Goal: Task Accomplishment & Management: Complete application form

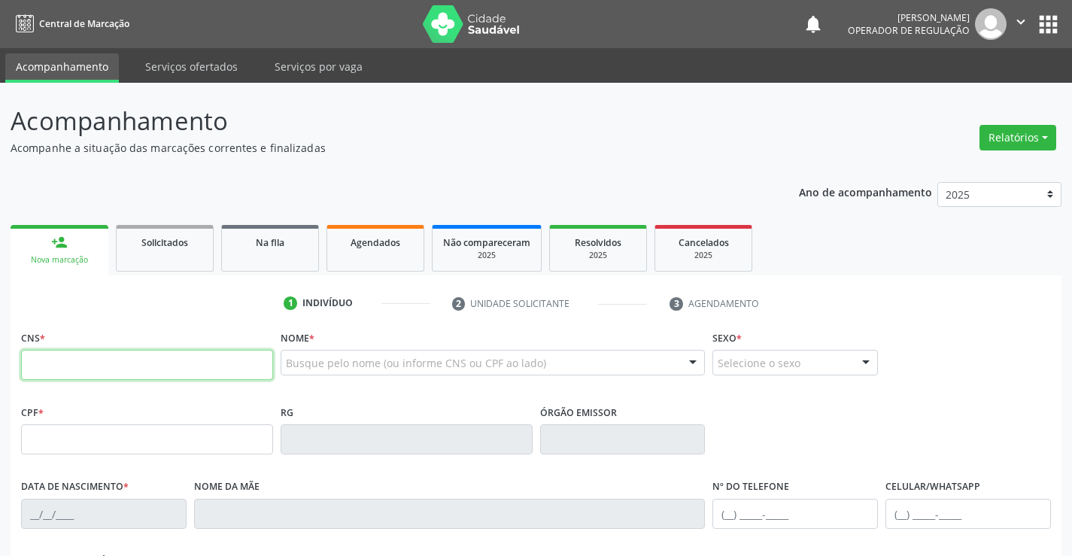
click at [60, 367] on input "text" at bounding box center [147, 365] width 252 height 30
type input "702 4035 9555 0320"
type input "1678946419"
type input "SSP"
type input "2[DATE]"
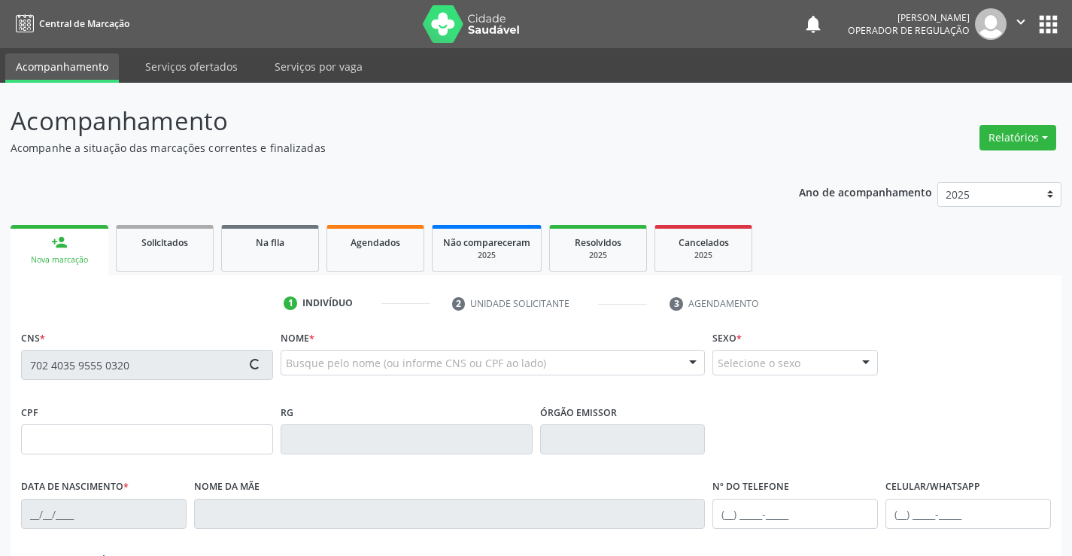
type input "[PHONE_NUMBER]"
type input "35"
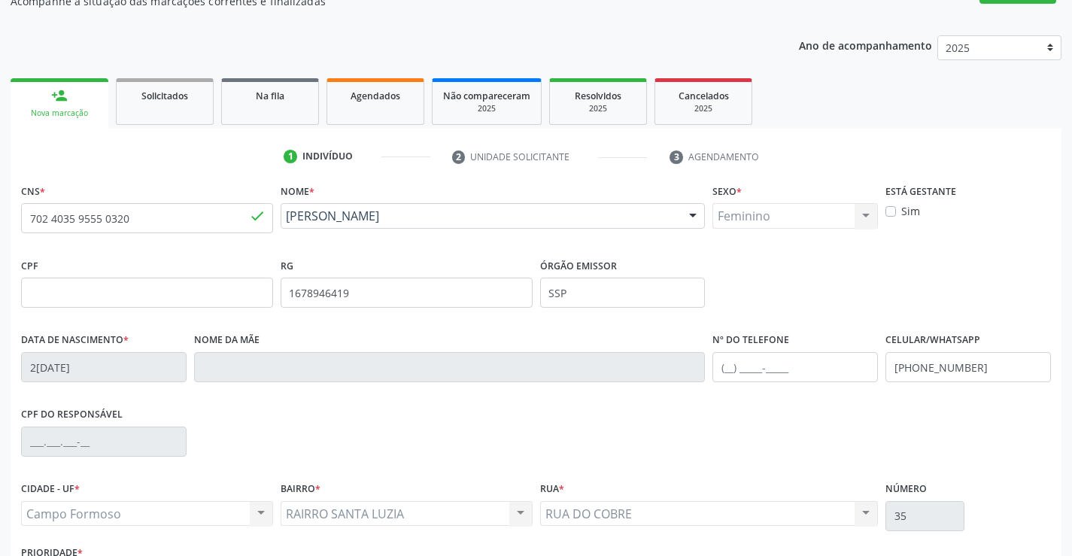
scroll to position [260, 0]
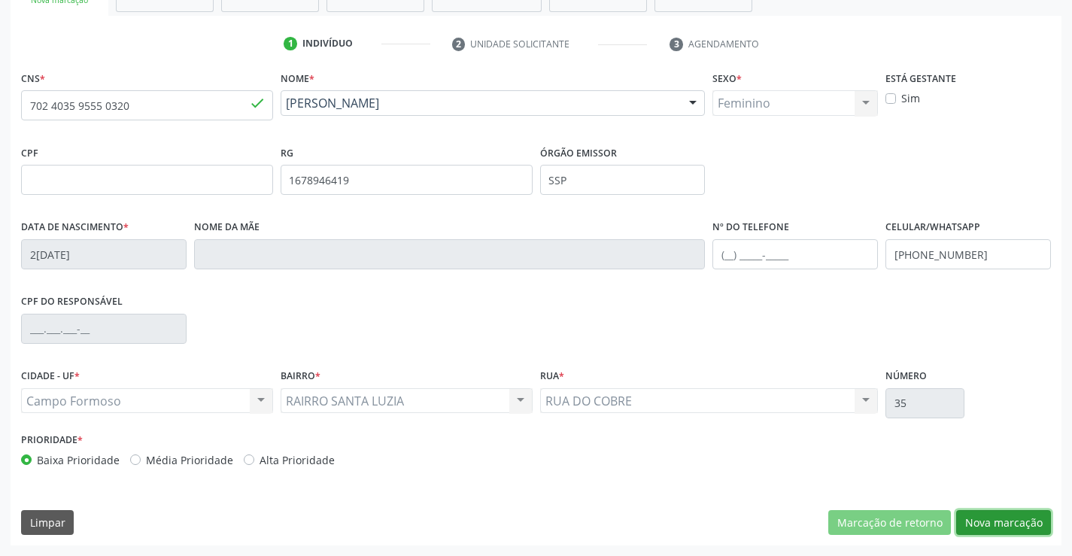
click at [1000, 518] on button "Nova marcação" at bounding box center [1004, 523] width 95 height 26
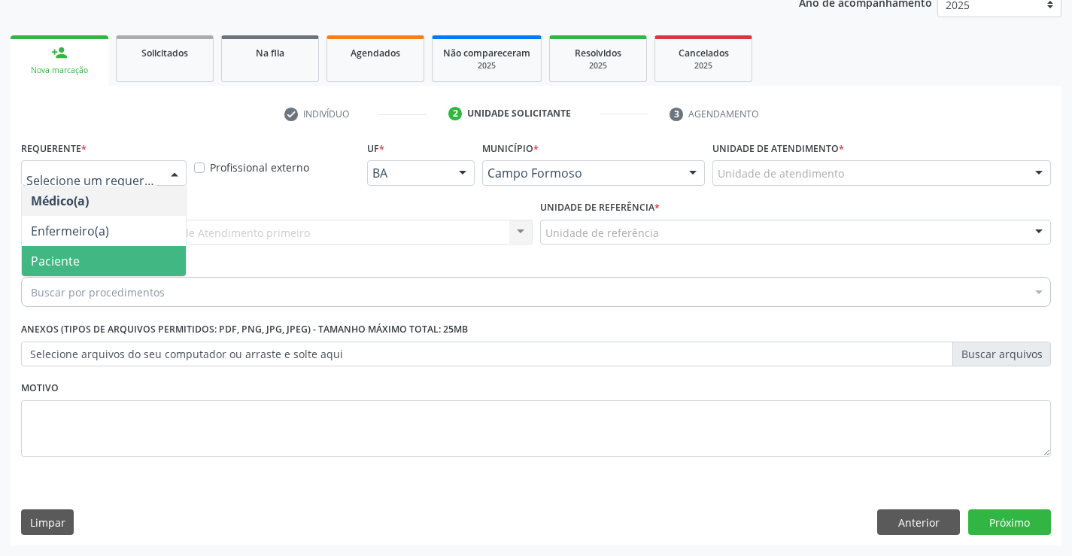
click at [73, 260] on span "Paciente" at bounding box center [55, 261] width 49 height 17
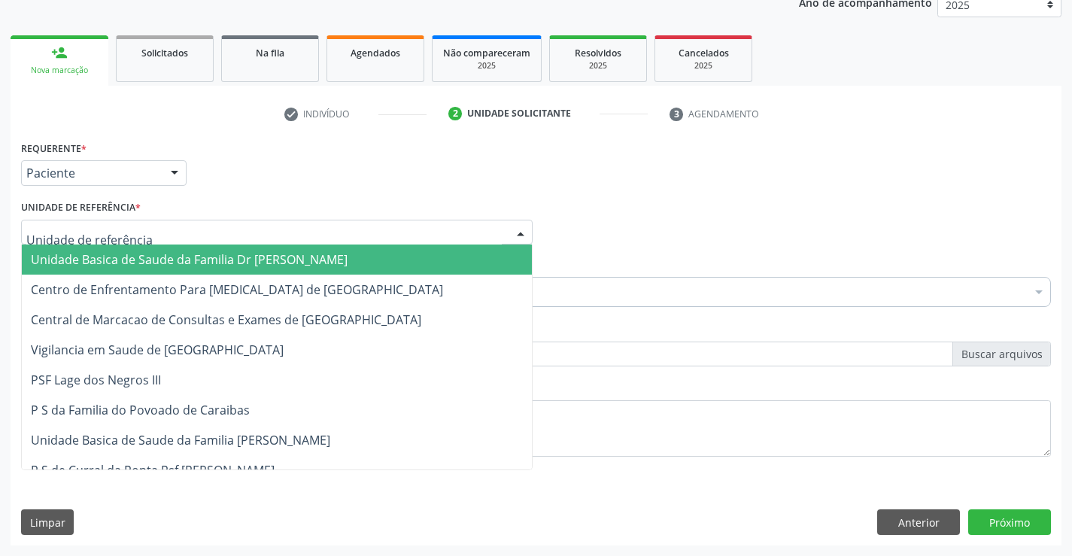
click at [250, 255] on span "Unidade Basica de Saude da Familia Dr [PERSON_NAME]" at bounding box center [189, 259] width 317 height 17
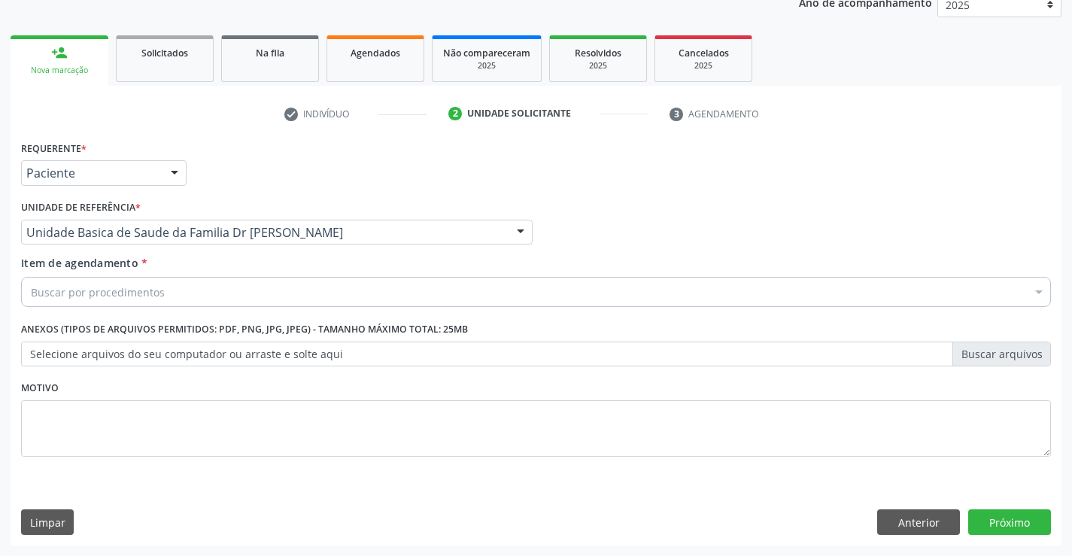
click at [216, 287] on div "Buscar por procedimentos" at bounding box center [536, 292] width 1030 height 30
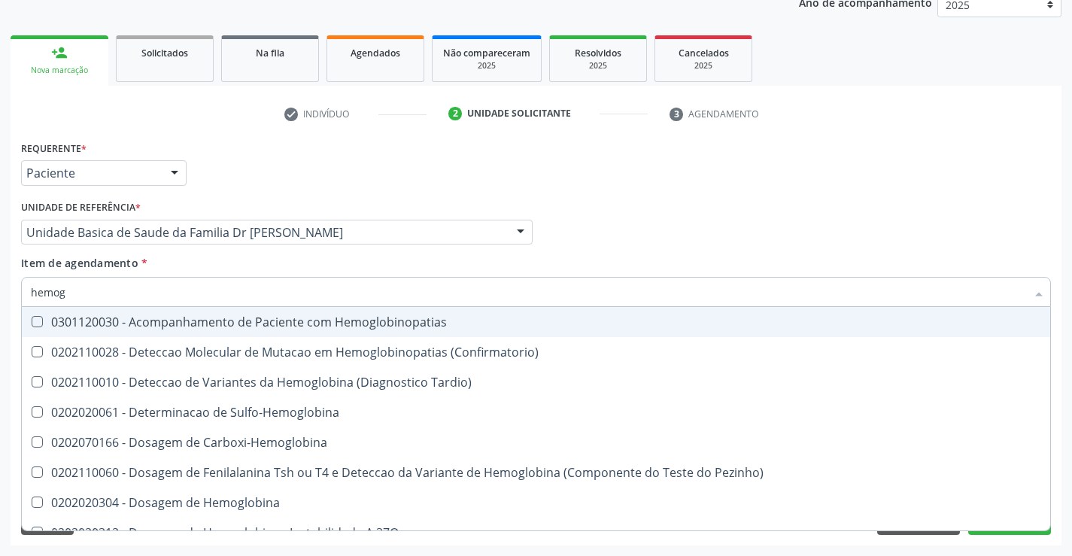
type input "hemogr"
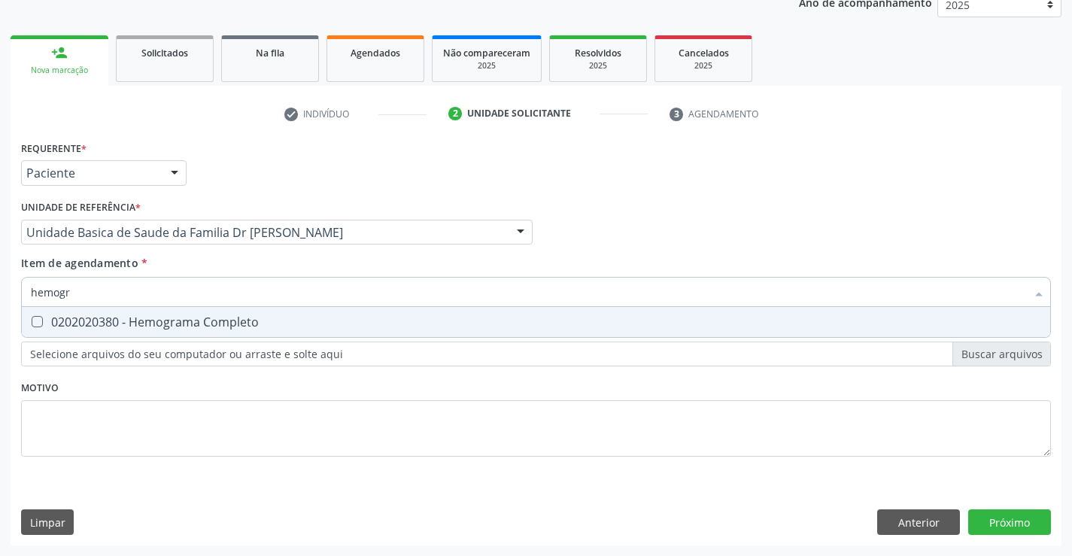
click at [231, 325] on div "0202020380 - Hemograma Completo" at bounding box center [536, 322] width 1011 height 12
checkbox Completo "true"
type input "hemogr"
click at [263, 385] on div "Requerente * Paciente Médico(a) Enfermeiro(a) Paciente Nenhum resultado encontr…" at bounding box center [536, 307] width 1030 height 341
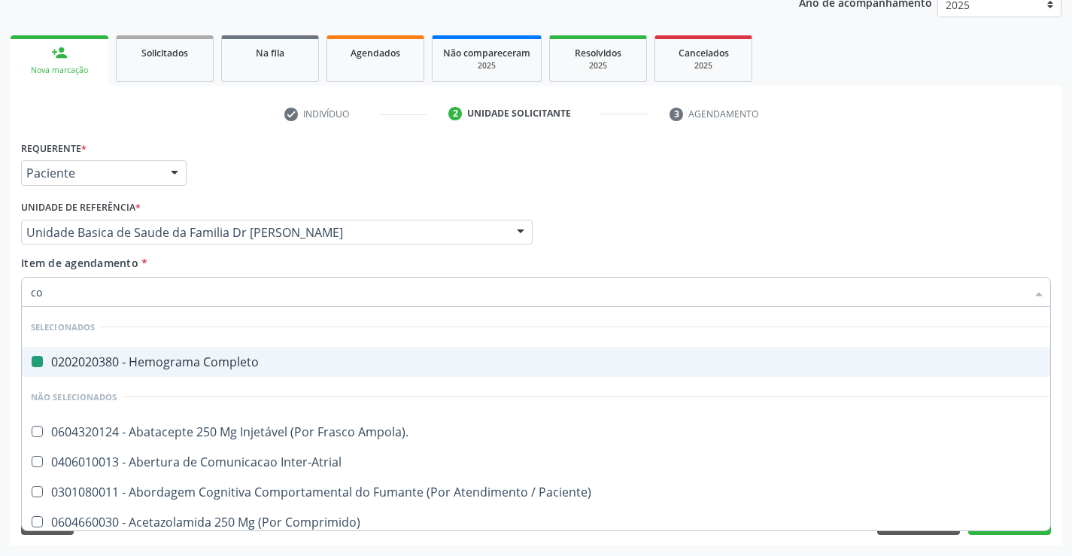
type input "col"
checkbox Completo "false"
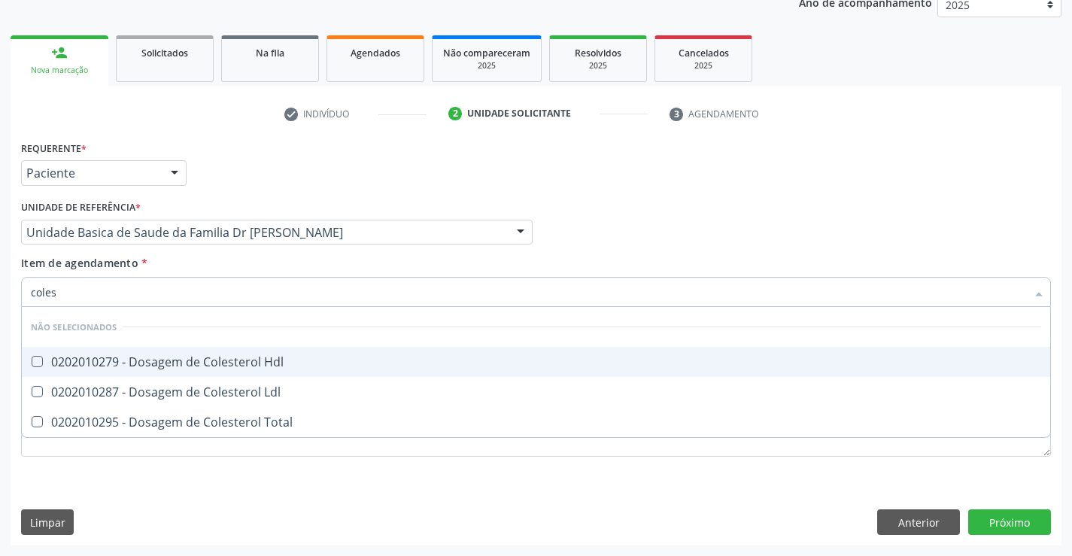
type input "colest"
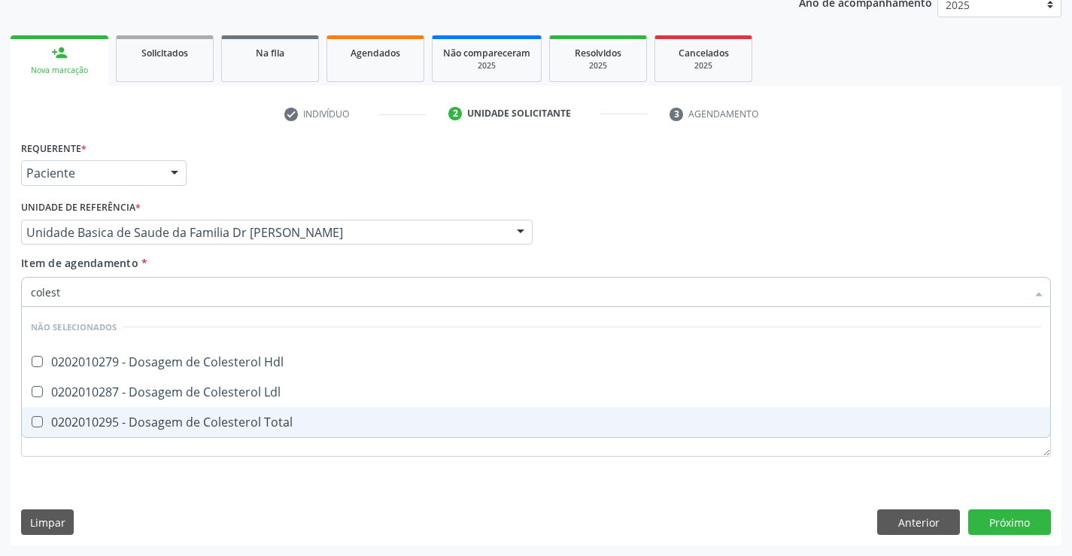
click at [291, 418] on div "0202010295 - Dosagem de Colesterol Total" at bounding box center [536, 422] width 1011 height 12
checkbox Total "true"
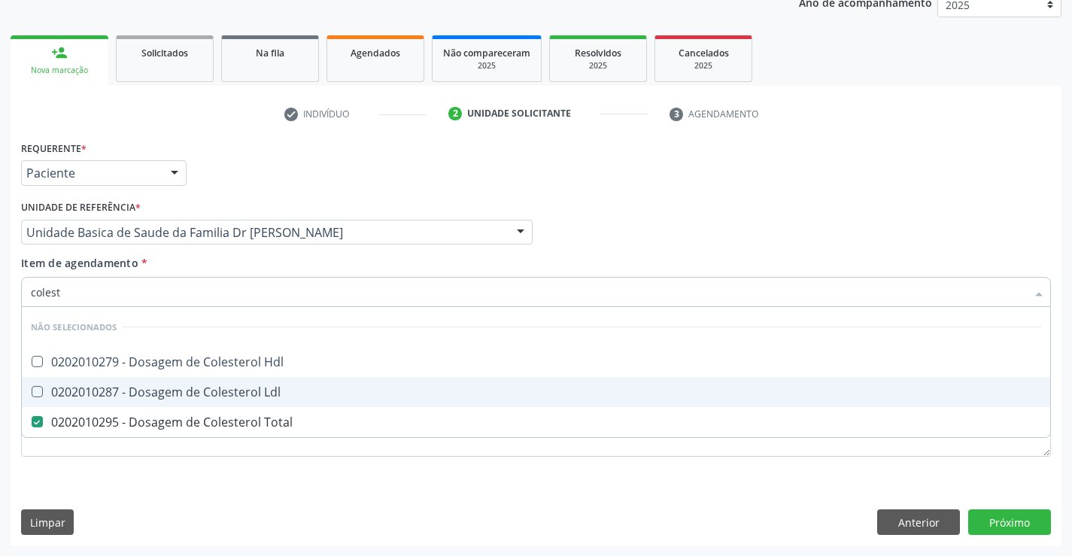
click at [292, 396] on div "0202010287 - Dosagem de Colesterol Ldl" at bounding box center [536, 392] width 1011 height 12
checkbox Ldl "true"
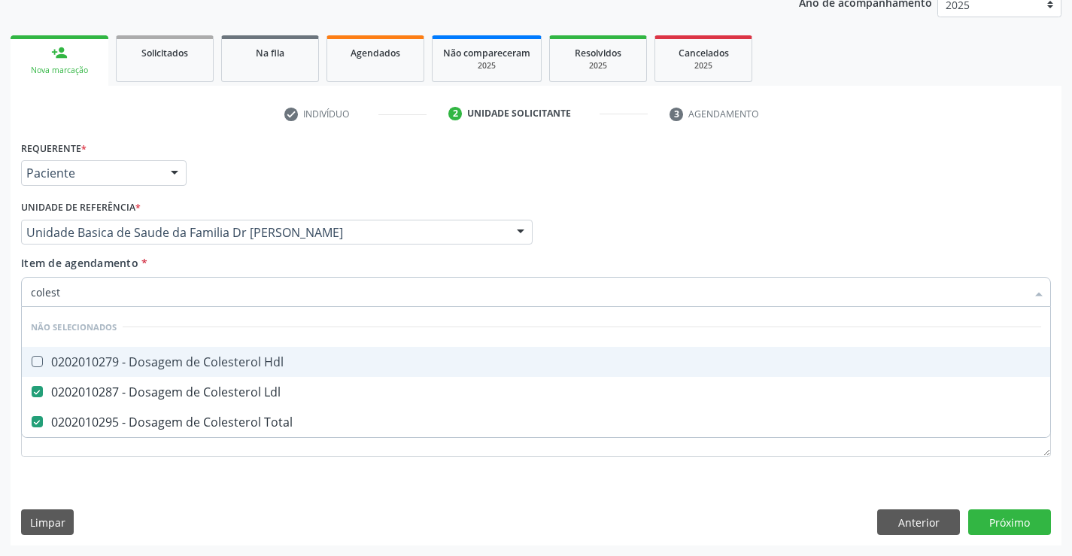
click at [294, 362] on div "0202010279 - Dosagem de Colesterol Hdl" at bounding box center [536, 362] width 1011 height 12
checkbox Hdl "true"
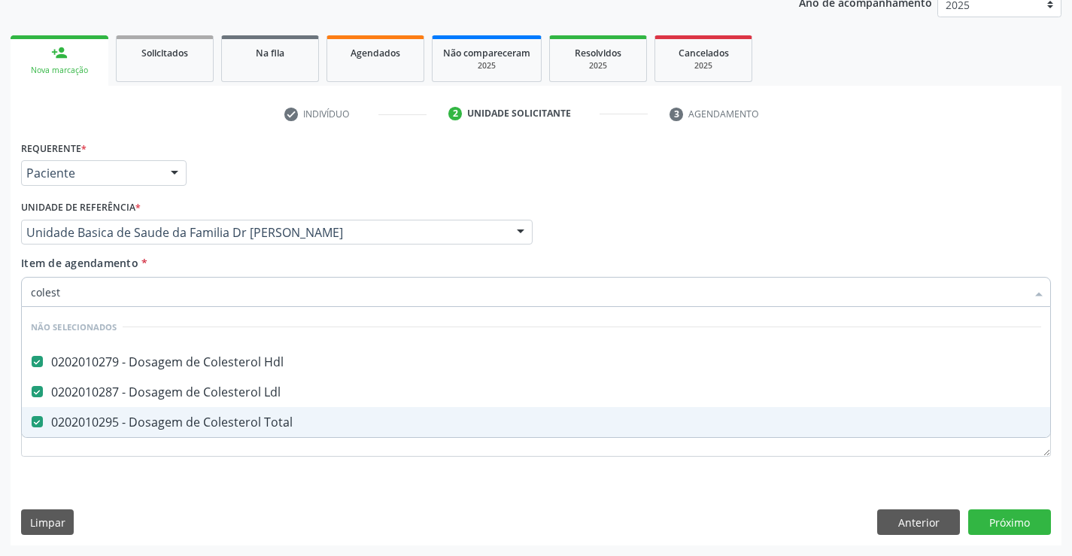
type input "colest"
click at [288, 474] on div "Requerente * Paciente Médico(a) Enfermeiro(a) Paciente Nenhum resultado encontr…" at bounding box center [536, 307] width 1030 height 341
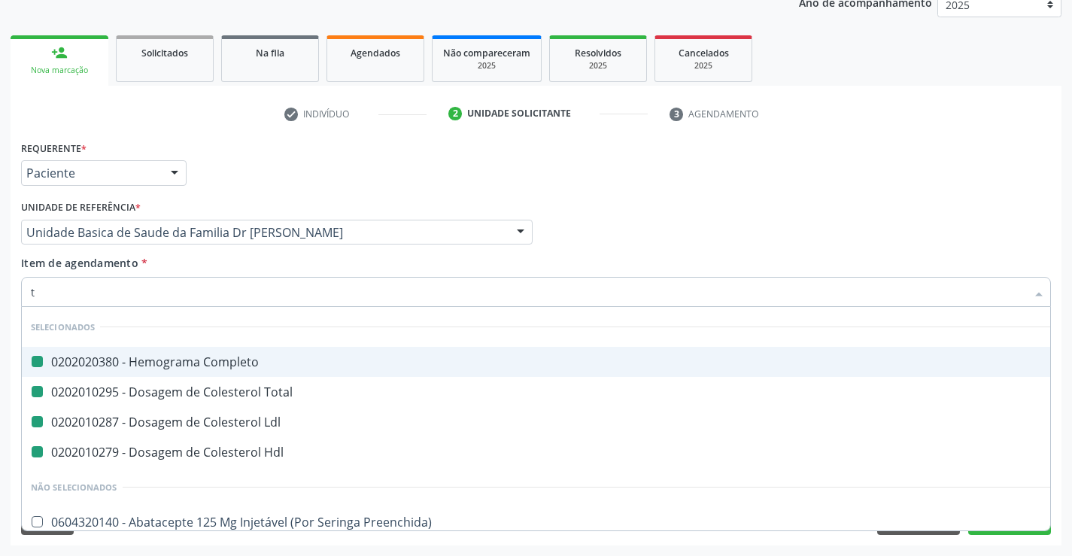
type input "tr"
checkbox Completo "false"
checkbox Ldl "false"
checkbox Total "false"
checkbox Hdl "false"
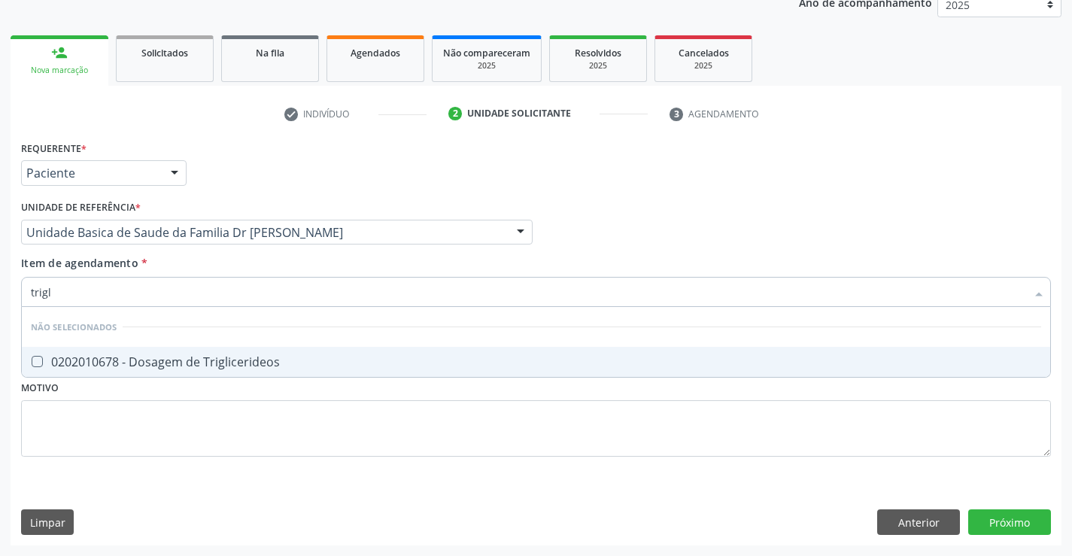
type input "trigli"
click at [249, 368] on div "0202010678 - Dosagem de Triglicerideos" at bounding box center [536, 362] width 1011 height 12
checkbox Triglicerideos "true"
type input "trigli"
click at [247, 403] on div "Requerente * Paciente Médico(a) Enfermeiro(a) Paciente Nenhum resultado encontr…" at bounding box center [536, 307] width 1030 height 341
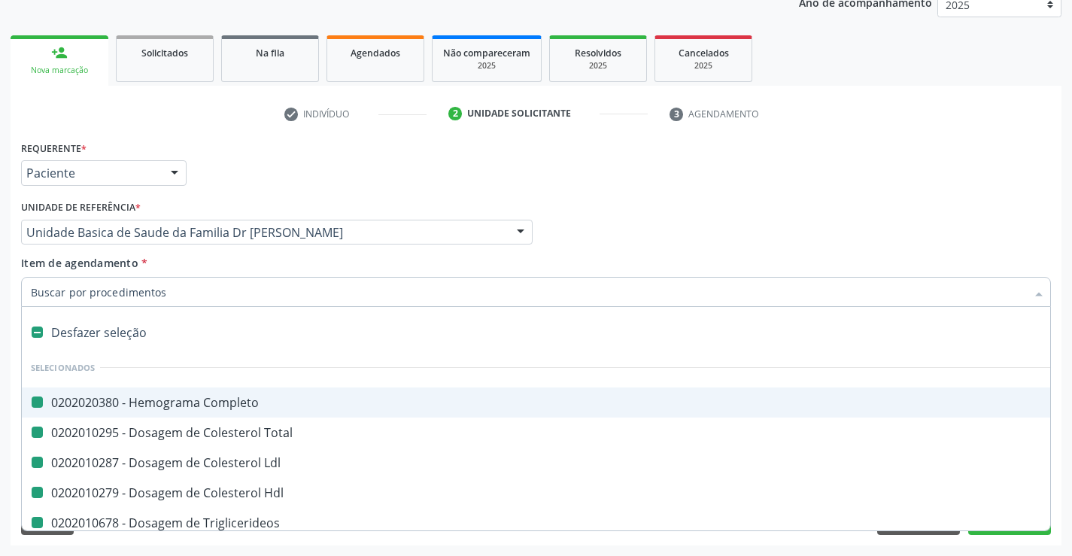
type input "u"
checkbox Completo "false"
checkbox Total "false"
checkbox Ldl "false"
checkbox Hdl "false"
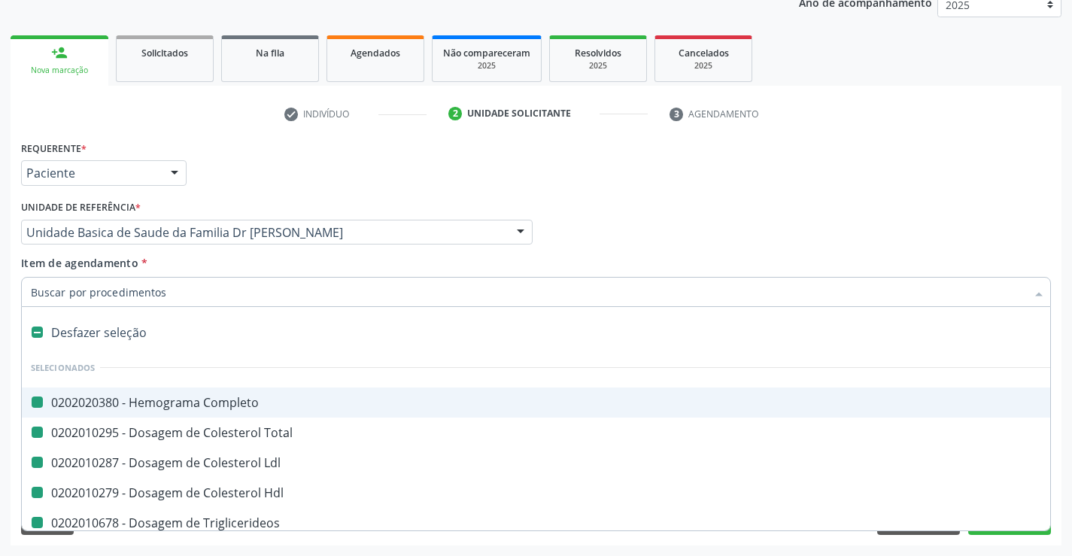
checkbox Triglicerideos "false"
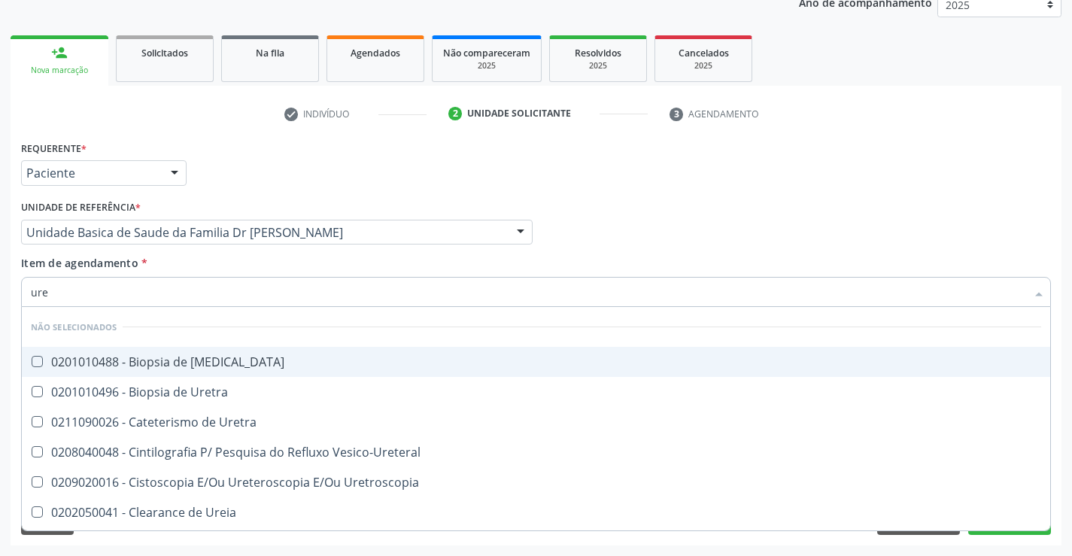
type input "urei"
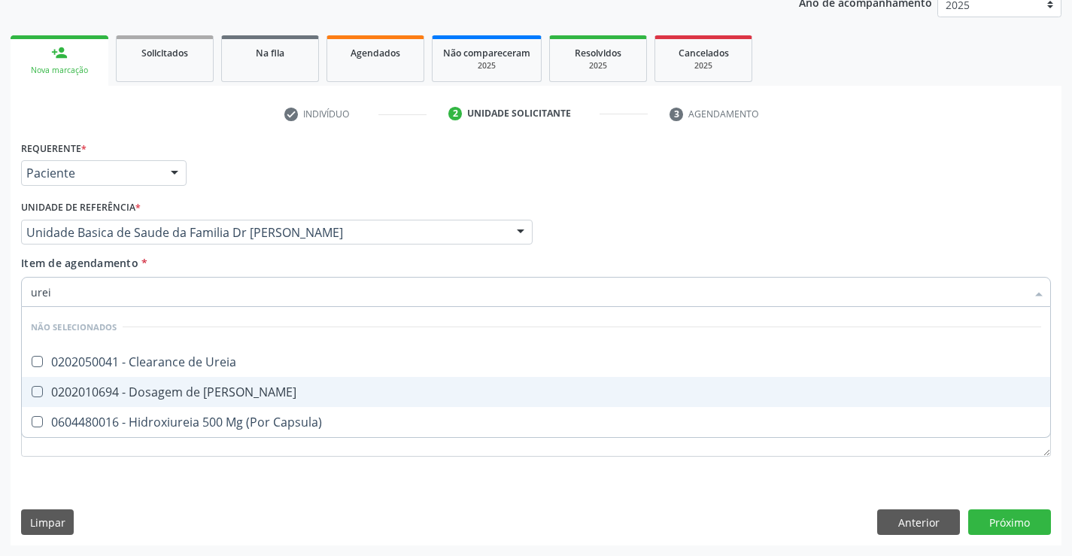
click at [246, 392] on div "0202010694 - Dosagem de [PERSON_NAME]" at bounding box center [536, 392] width 1011 height 12
checkbox Ureia "true"
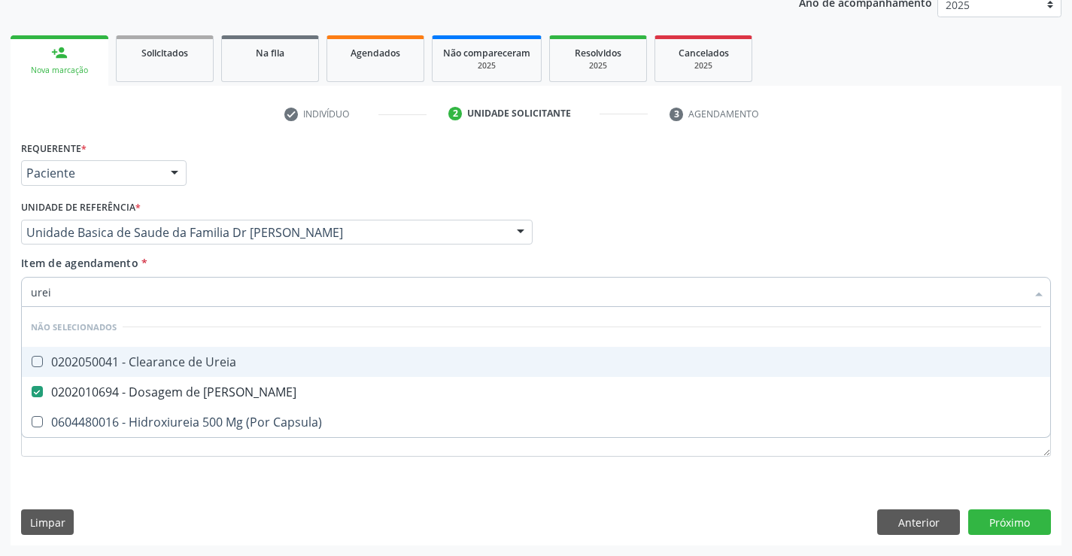
type input "urei"
click at [293, 269] on div "Item de agendamento * urei Desfazer seleção Não selecionados 0202050041 - Clear…" at bounding box center [536, 278] width 1030 height 47
checkbox Ureia "true"
checkbox Capsula\) "true"
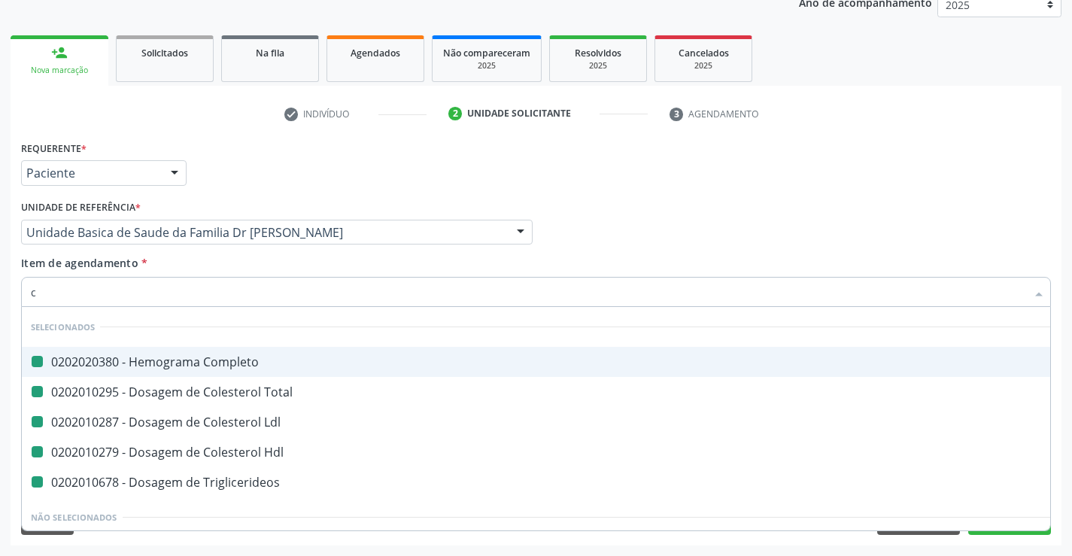
type input "cr"
checkbox Completo "false"
checkbox Total "false"
checkbox Ldl "false"
checkbox Hdl "false"
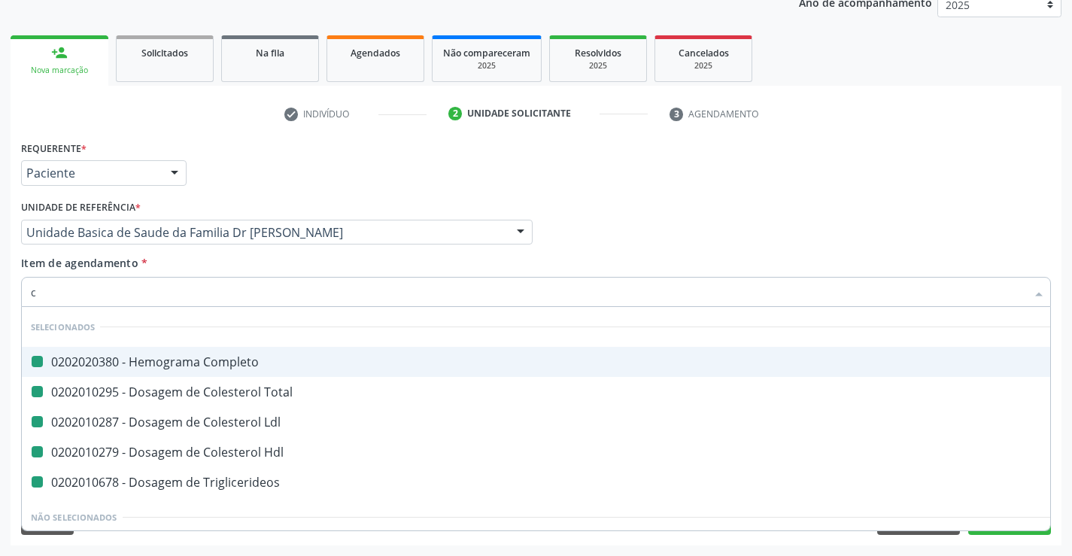
checkbox Triglicerideos "false"
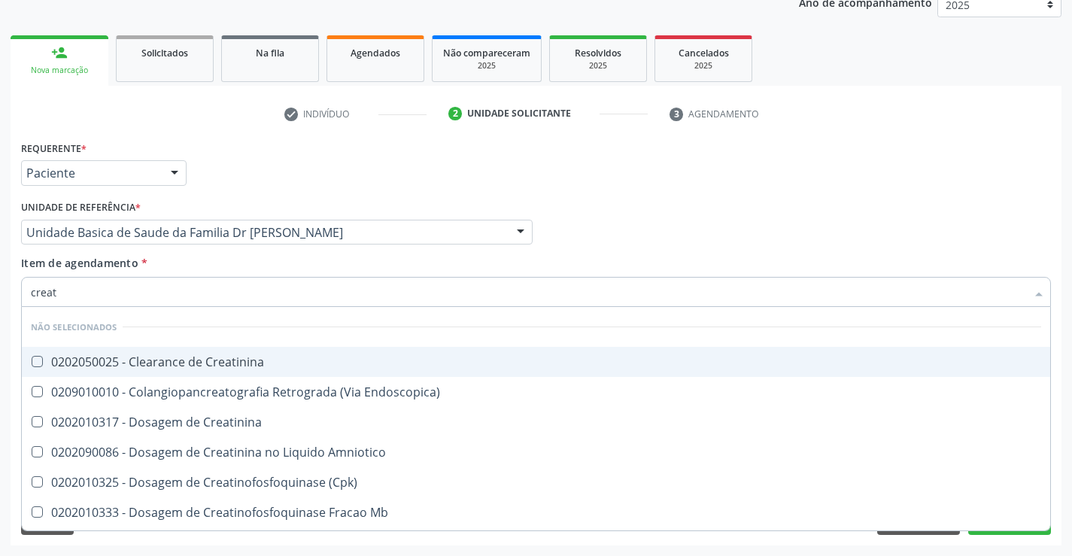
type input "creati"
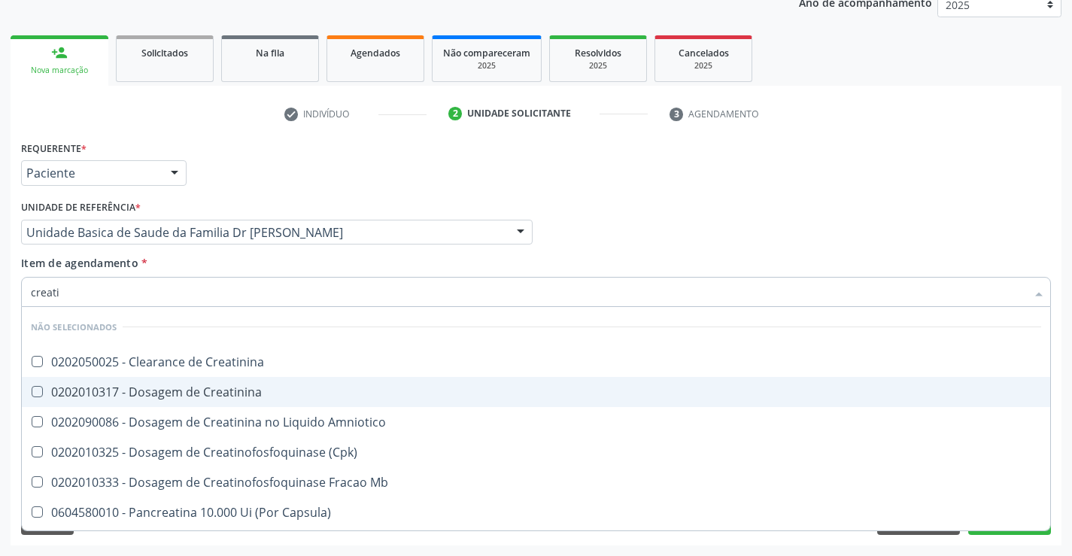
click at [260, 394] on div "0202010317 - Dosagem de Creatinina" at bounding box center [536, 392] width 1011 height 12
checkbox Creatinina "true"
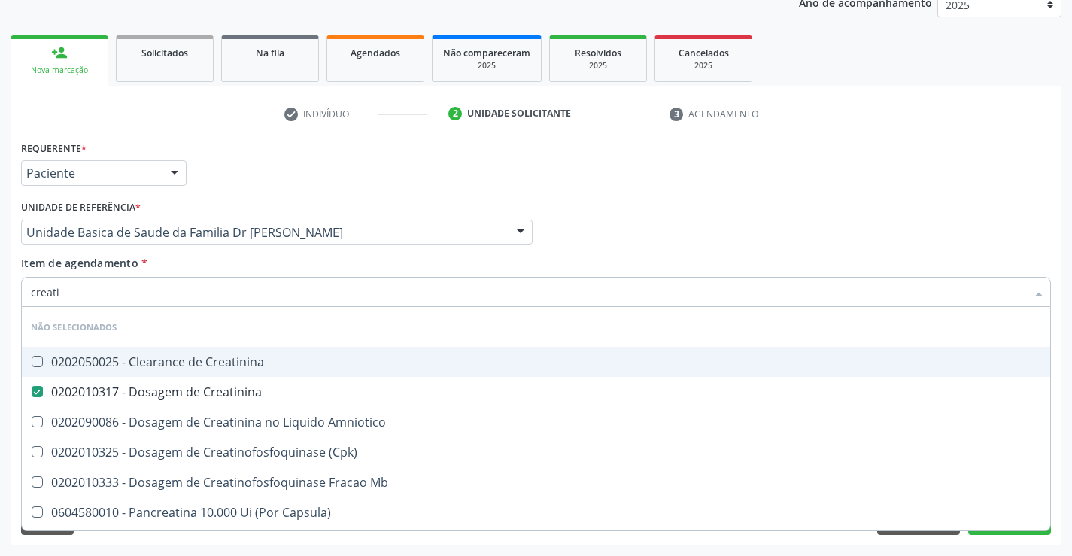
click at [242, 291] on input "creati" at bounding box center [529, 292] width 996 height 30
click at [259, 327] on li "Não selecionados" at bounding box center [536, 327] width 1029 height 40
type input "creati"
click at [297, 242] on div "Unidade Basica de Saude da Familia Dr [PERSON_NAME]" at bounding box center [277, 233] width 512 height 26
checkbox Creatinina "true"
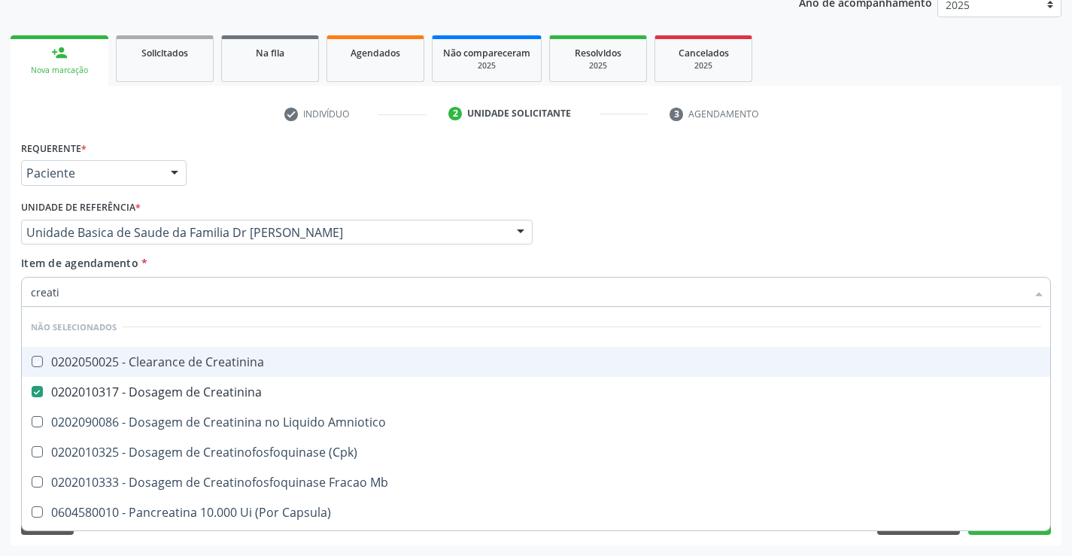
checkbox Amniotico "true"
checkbox \(Cpk\) "true"
checkbox Mb "true"
checkbox Capsula\) "true"
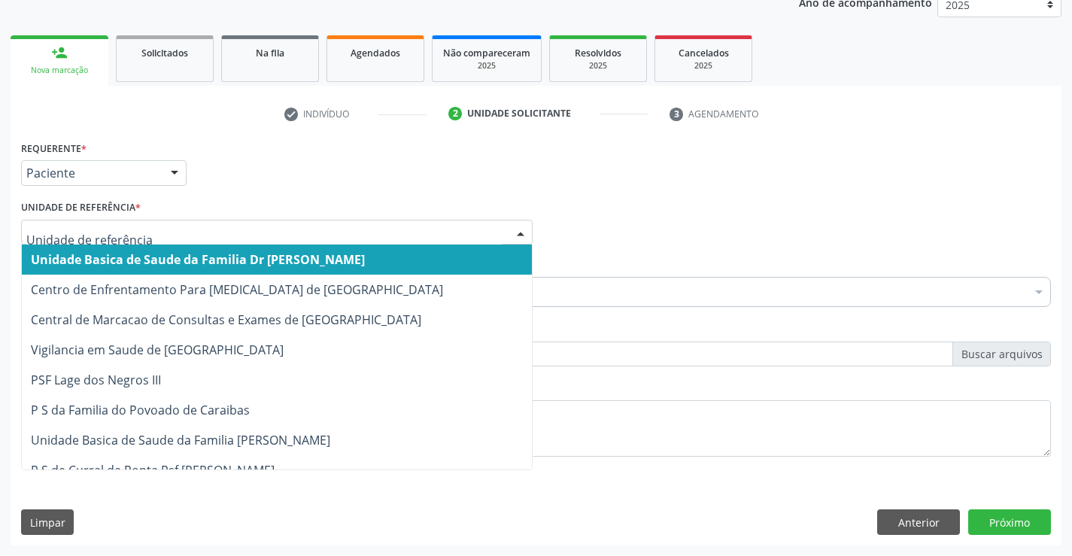
click at [297, 252] on span "Unidade Basica de Saude da Familia Dr [PERSON_NAME]" at bounding box center [198, 259] width 334 height 17
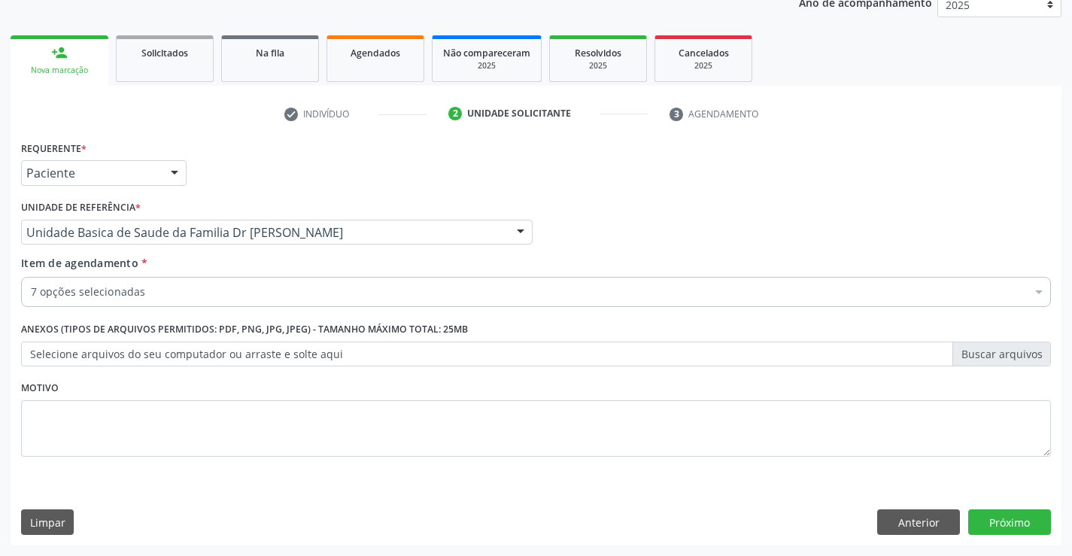
click at [316, 356] on label "Selecione arquivos do seu computador ou arraste e solte aqui" at bounding box center [536, 355] width 1030 height 26
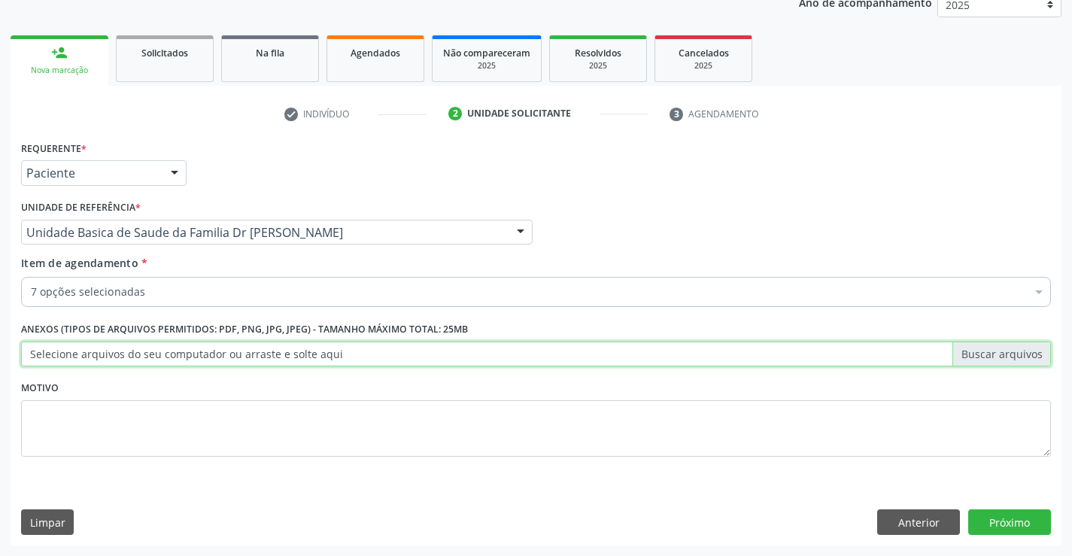
click at [316, 356] on input "Selecione arquivos do seu computador ou arraste e solte aqui" at bounding box center [536, 355] width 1030 height 26
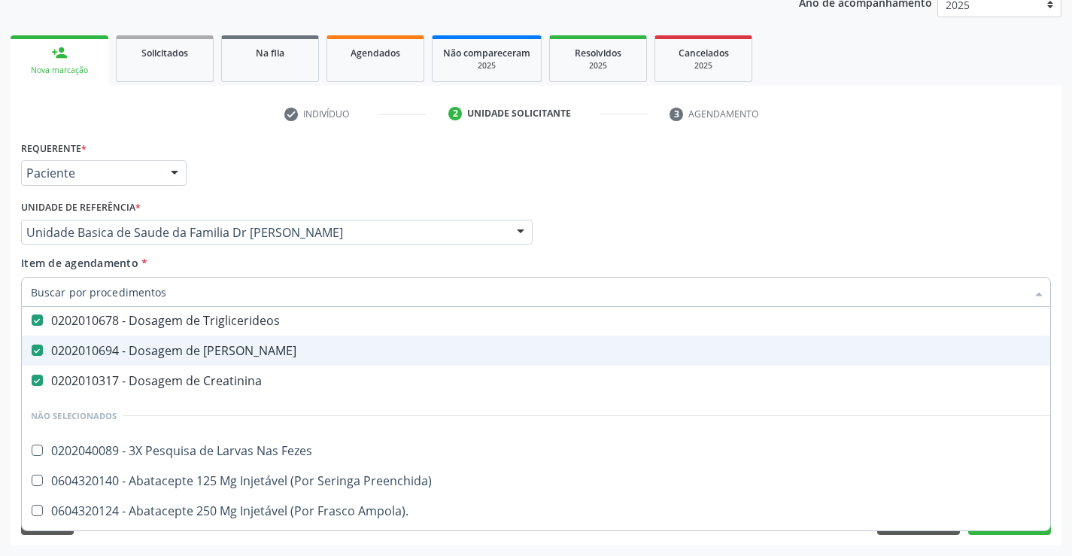
scroll to position [226, 0]
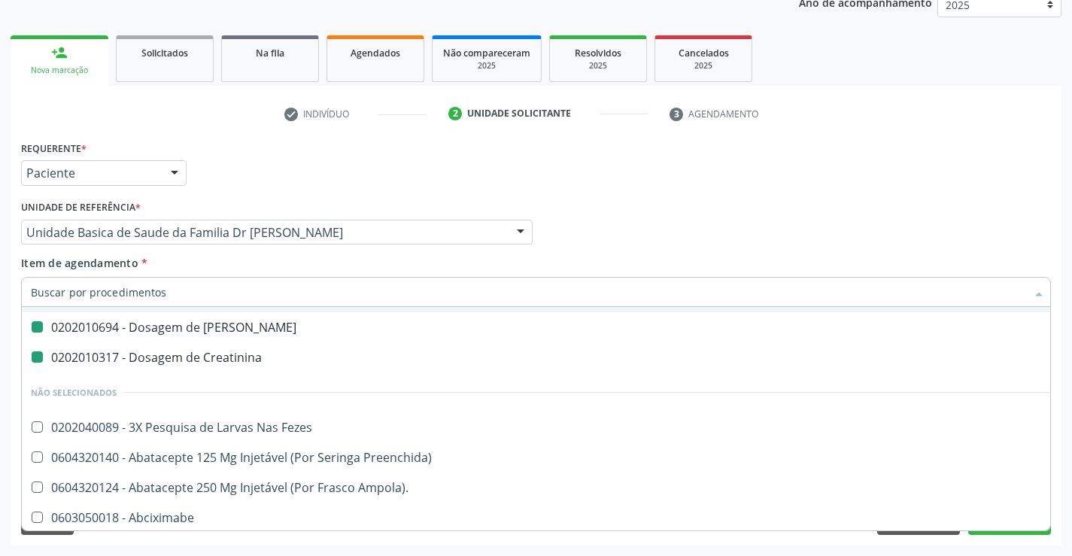
type input "u"
checkbox Ldl "false"
checkbox Hdl "false"
checkbox Triglicerideos "false"
checkbox Creatinina "false"
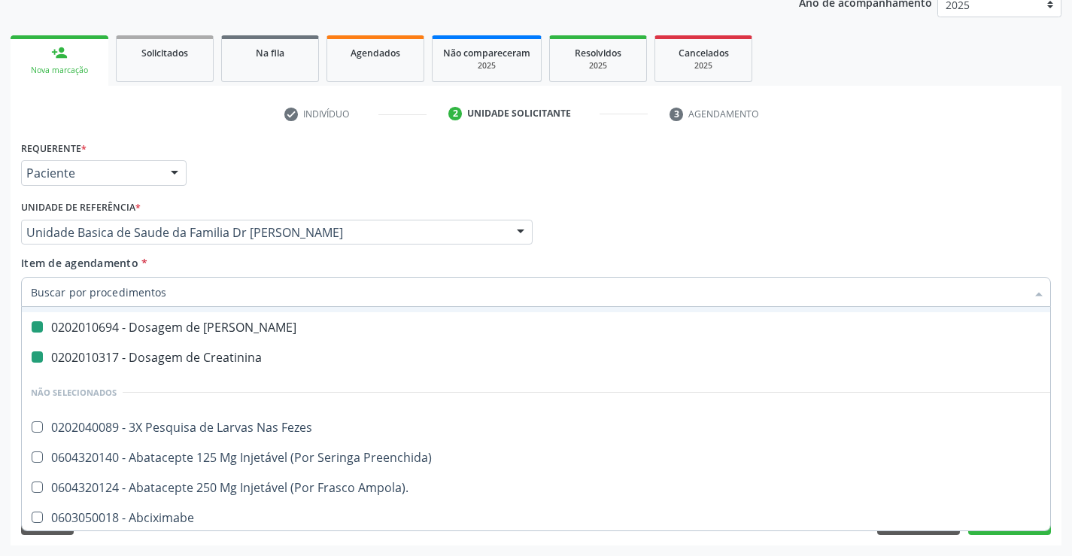
checkbox Ureia "false"
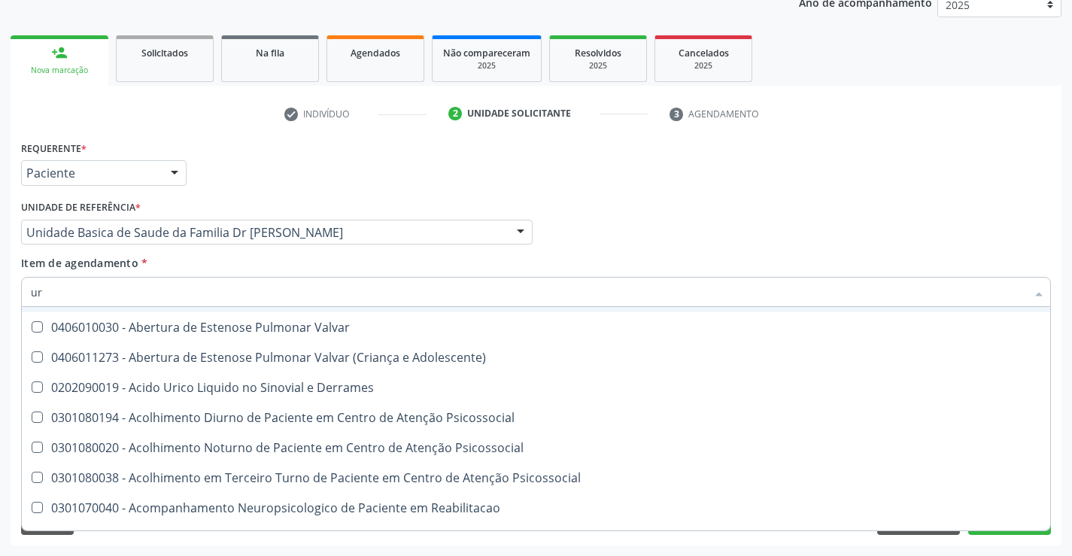
type input "uri"
checkbox Ureia "false"
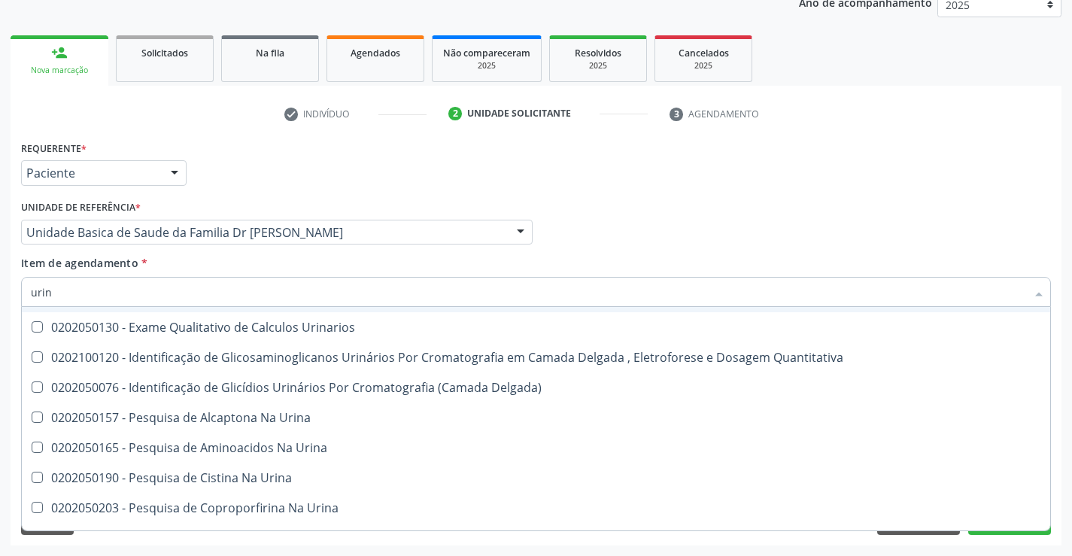
type input "urina"
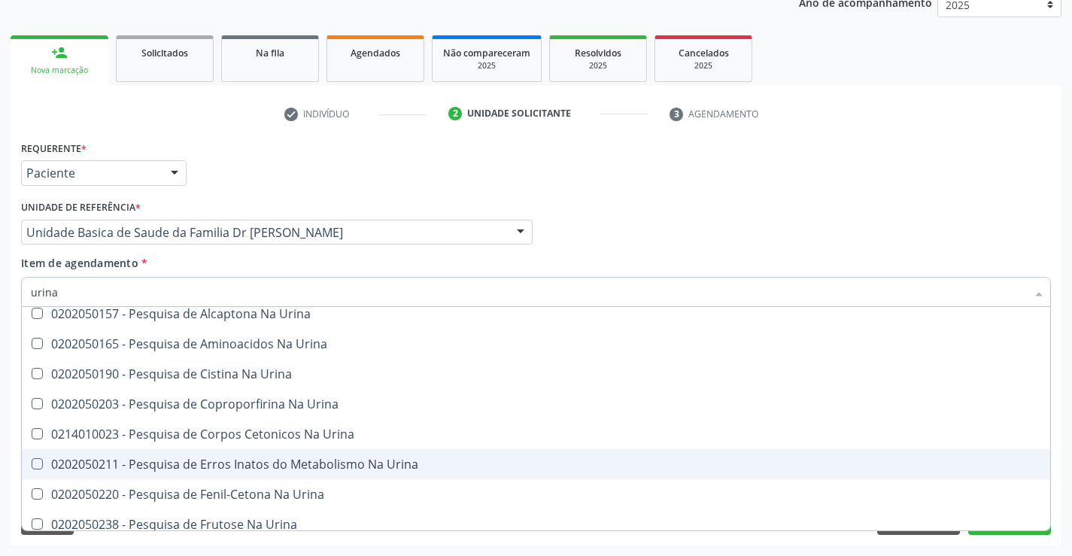
scroll to position [0, 0]
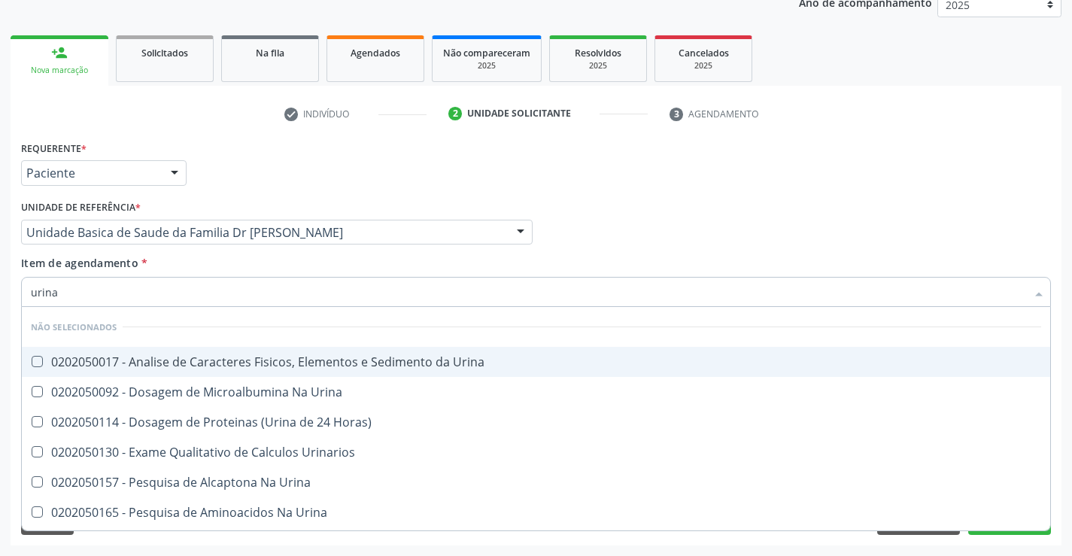
click at [273, 357] on div "0202050017 - Analise de Caracteres Fisicos, Elementos e Sedimento da Urina" at bounding box center [536, 362] width 1011 height 12
checkbox Urina "true"
click at [309, 330] on li "Não selecionados" at bounding box center [536, 327] width 1029 height 40
type input "urina"
click at [332, 263] on div "Item de agendamento * urina Desfazer seleção Não selecionados 0202050017 - Anal…" at bounding box center [536, 278] width 1030 height 47
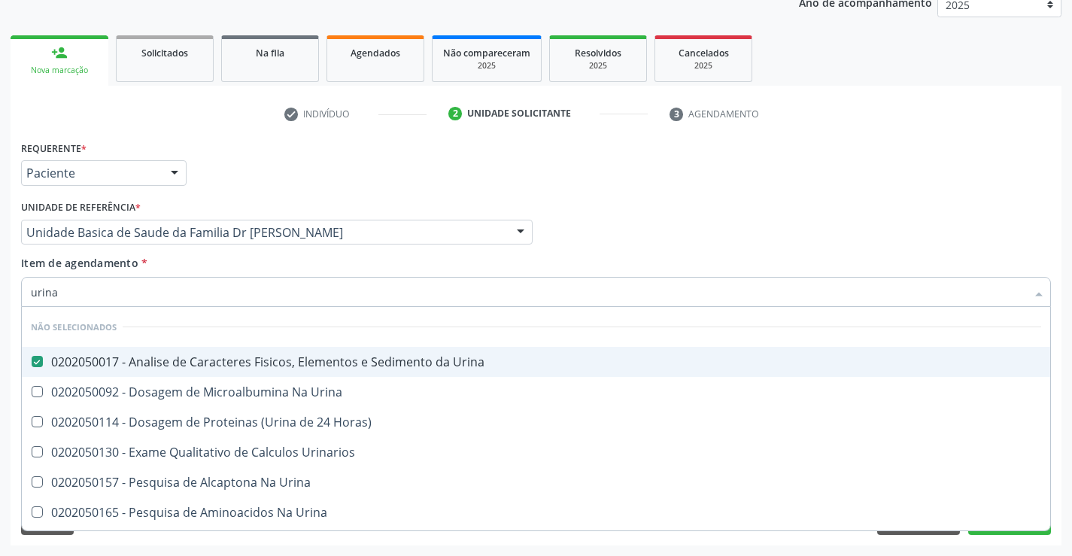
checkbox Horas\) "true"
checkbox Urinarios "true"
checkbox Urina "true"
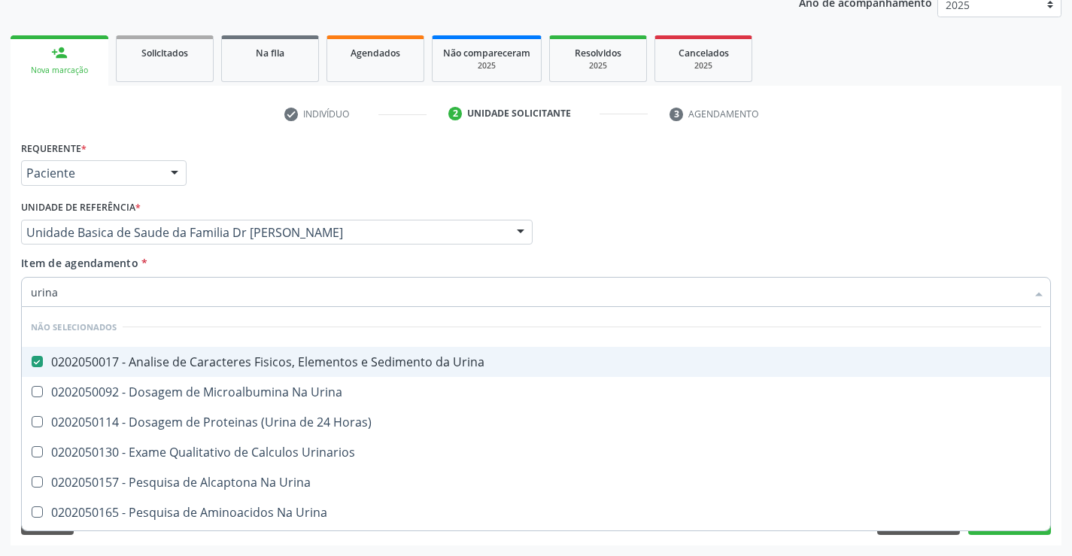
checkbox Urina "true"
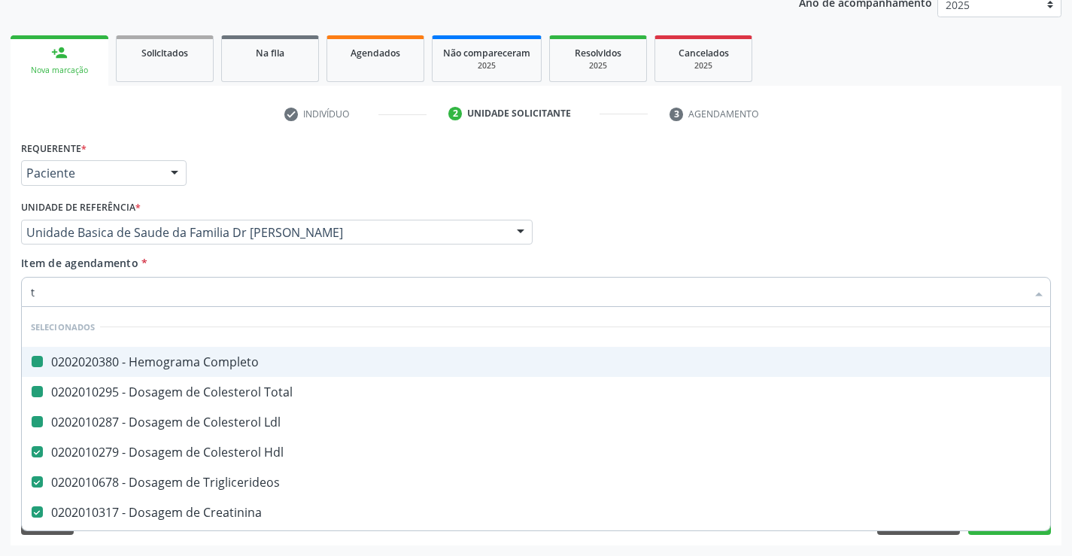
type input "tg"
checkbox Completo "false"
checkbox Ldl "false"
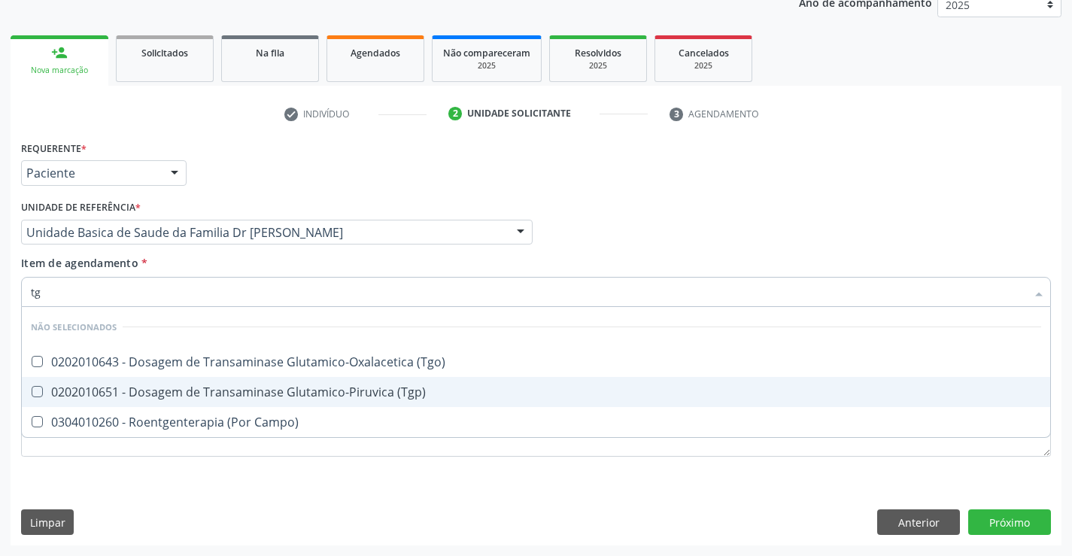
click at [258, 391] on div "0202010651 - Dosagem de Transaminase Glutamico-Piruvica (Tgp)" at bounding box center [536, 392] width 1011 height 12
checkbox \(Tgp\) "true"
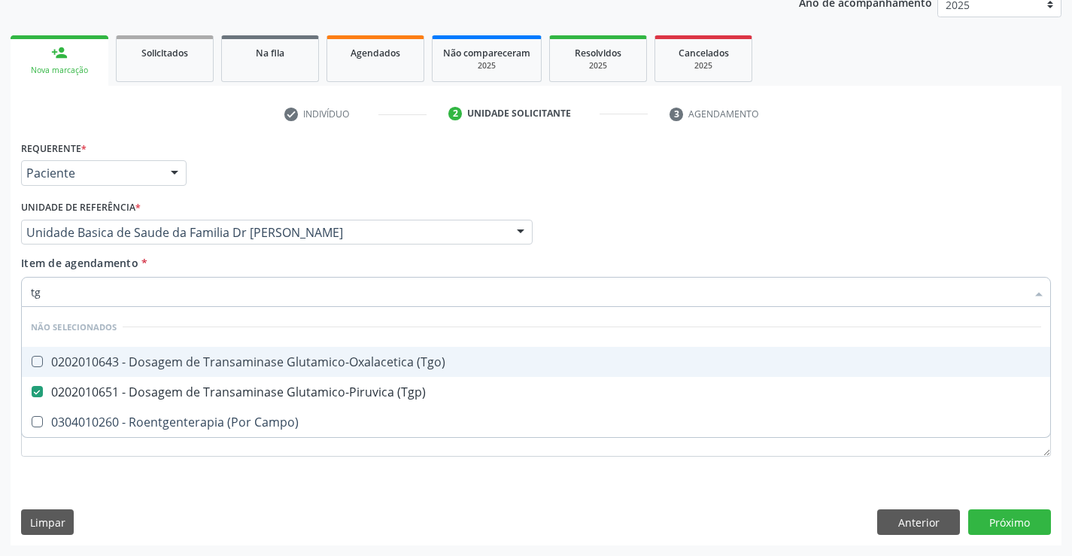
click at [260, 363] on div "0202010643 - Dosagem de Transaminase Glutamico-Oxalacetica (Tgo)" at bounding box center [536, 362] width 1011 height 12
checkbox \(Tgo\) "true"
click at [245, 265] on div "Item de agendamento * tg Desfazer seleção Não selecionados 0202010643 - Dosagem…" at bounding box center [536, 278] width 1030 height 47
checkbox Campo\) "true"
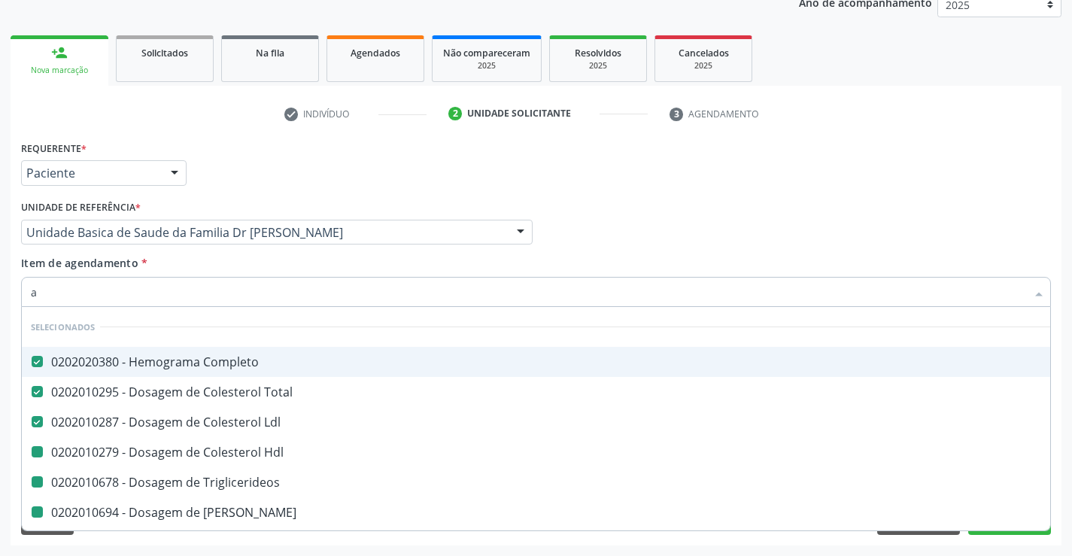
type input "ac"
checkbox Hdl "false"
checkbox Triglicerideos "false"
checkbox Ureia "false"
checkbox Creatinina "false"
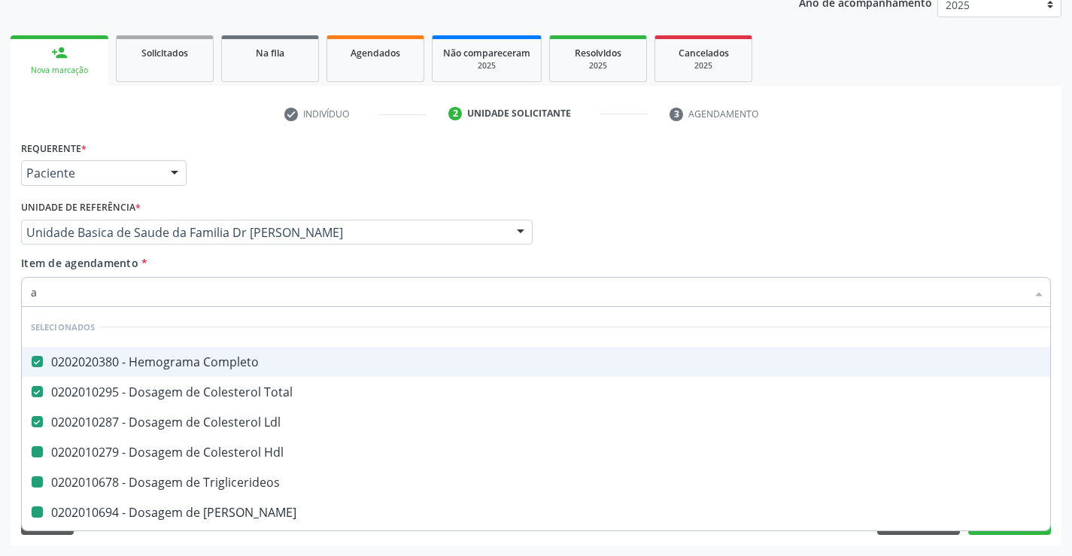
checkbox Urina "false"
checkbox \(Tgp\) "false"
checkbox \(Tgo\) "false"
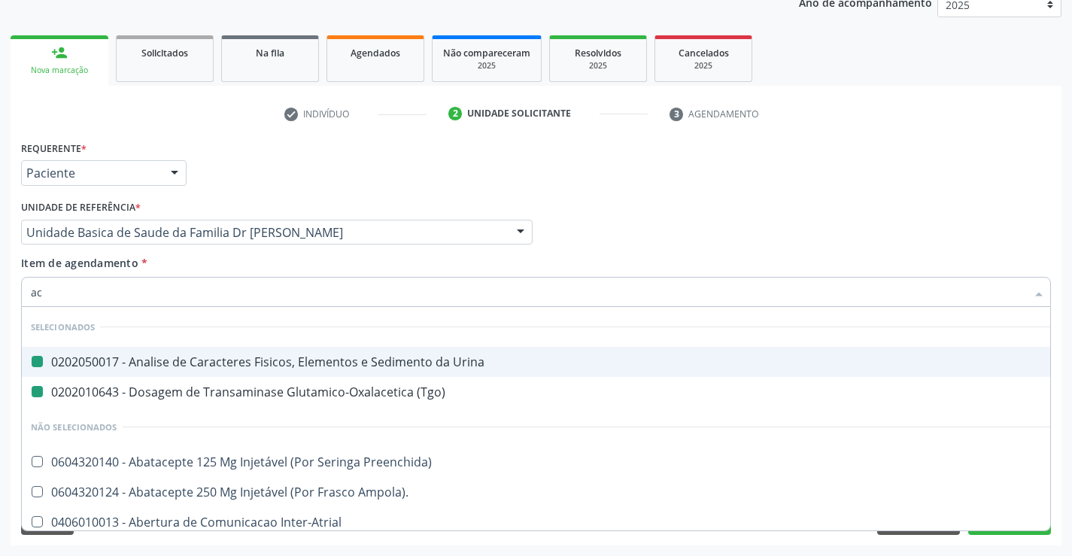
type input "aci"
checkbox Urina "false"
checkbox \(Tgo\) "false"
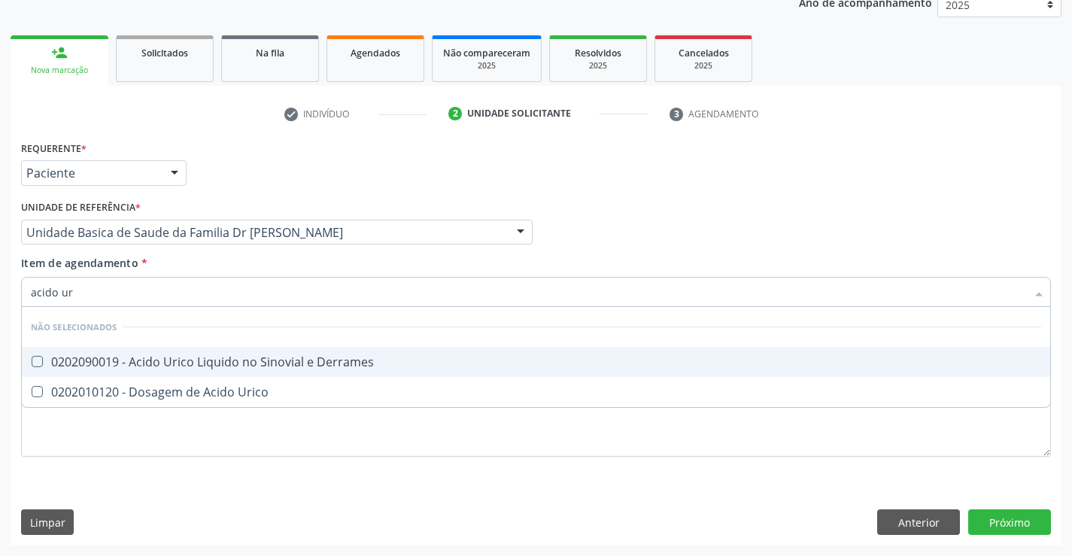
type input "acido uri"
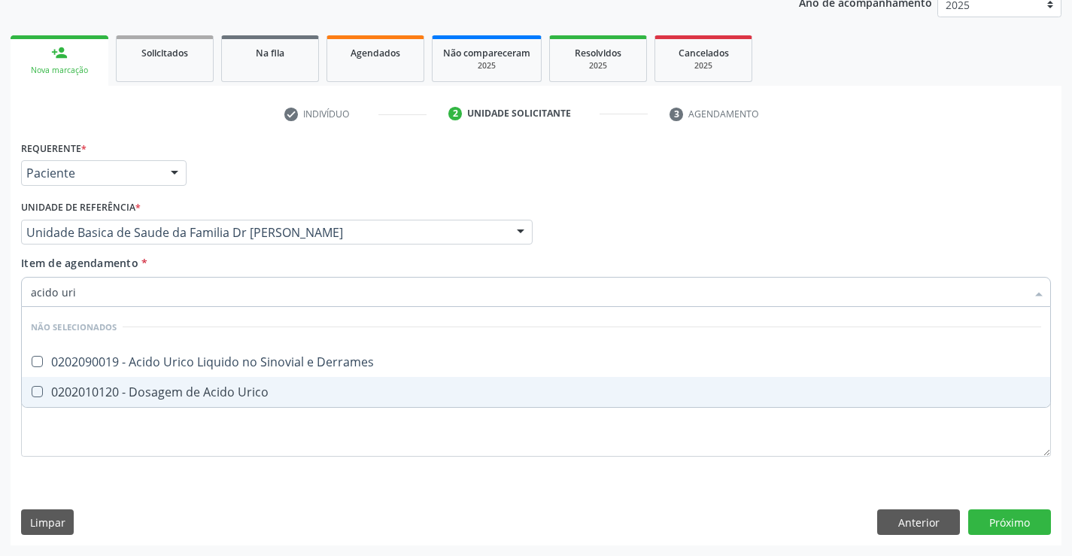
click at [199, 392] on div "0202010120 - Dosagem de Acido Urico" at bounding box center [536, 392] width 1011 height 12
checkbox Urico "true"
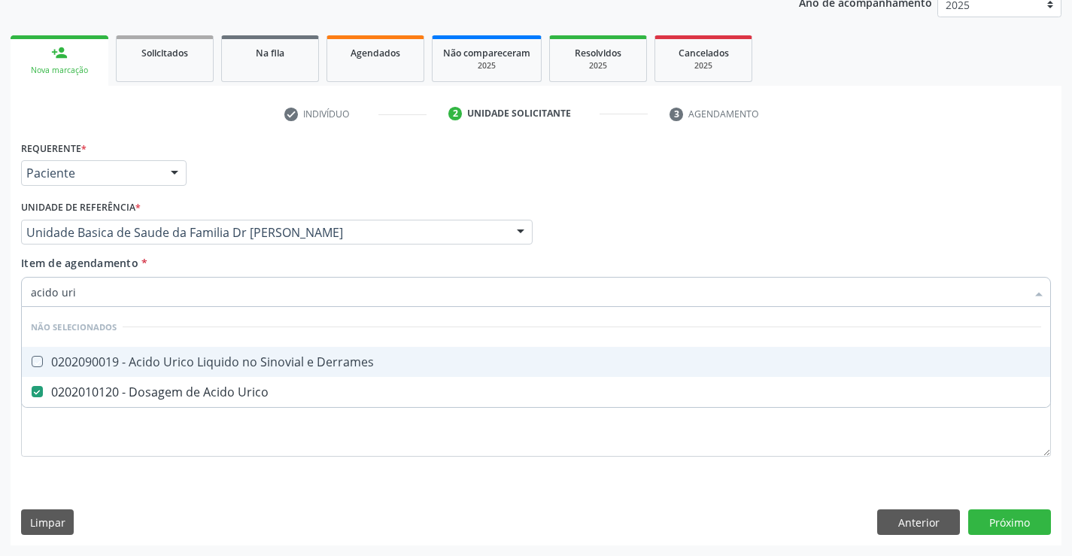
click at [215, 259] on div "Item de agendamento * acido uri Desfazer seleção Não selecionados 0202090019 - …" at bounding box center [536, 278] width 1030 height 47
checkbox Derrames "true"
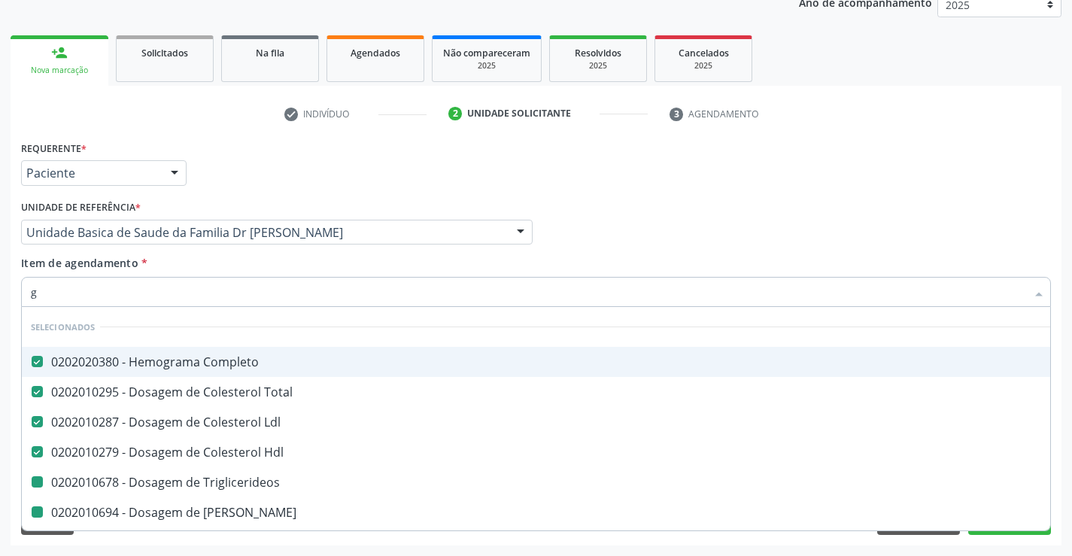
type input "gl"
checkbox Triglicerideos "false"
checkbox Ureia "false"
checkbox Creatinina "false"
checkbox \(Tgp\) "false"
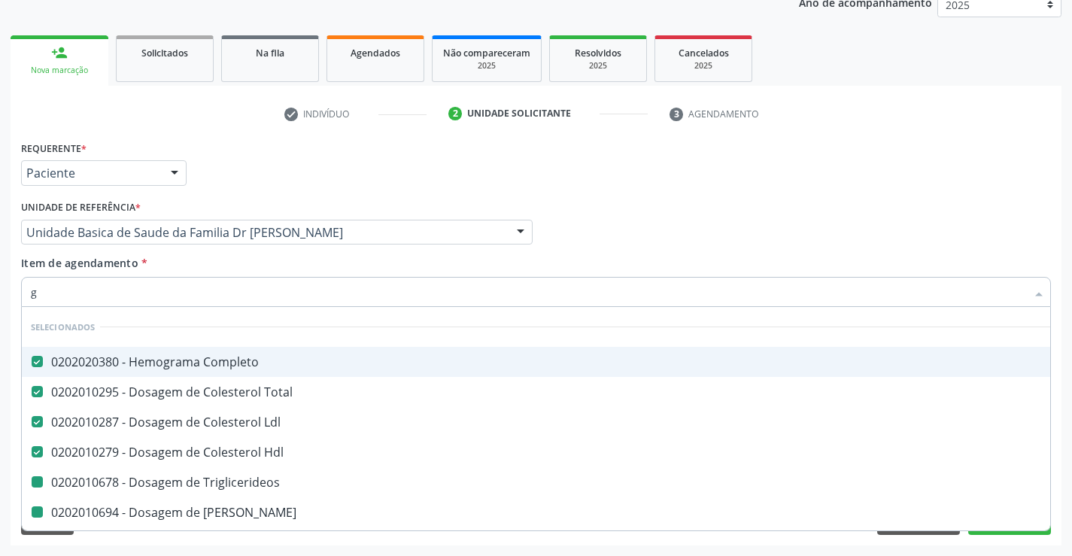
checkbox \(Tgo\) "false"
checkbox Urico "false"
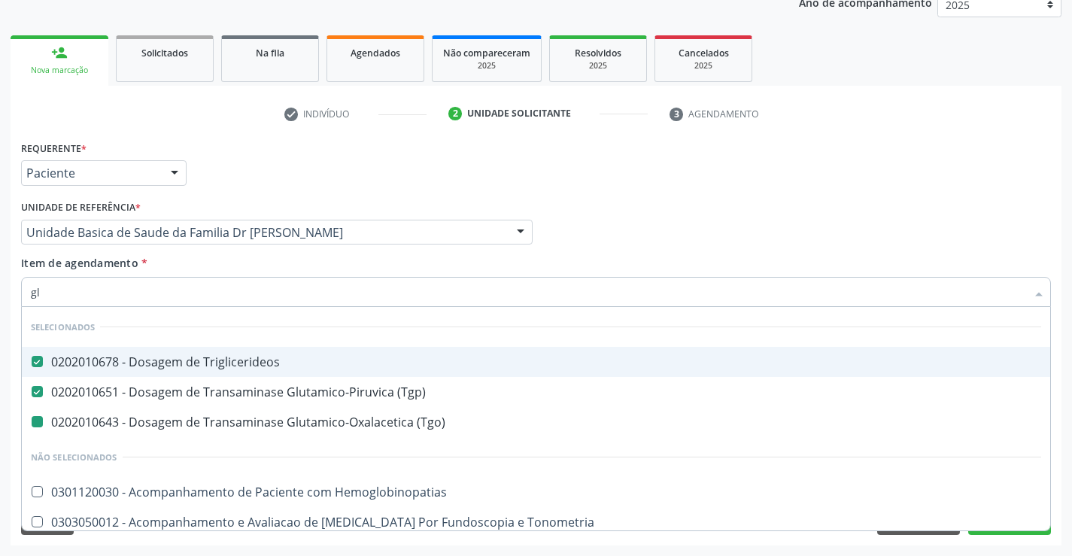
type input "gli"
checkbox \(Tgo\) "false"
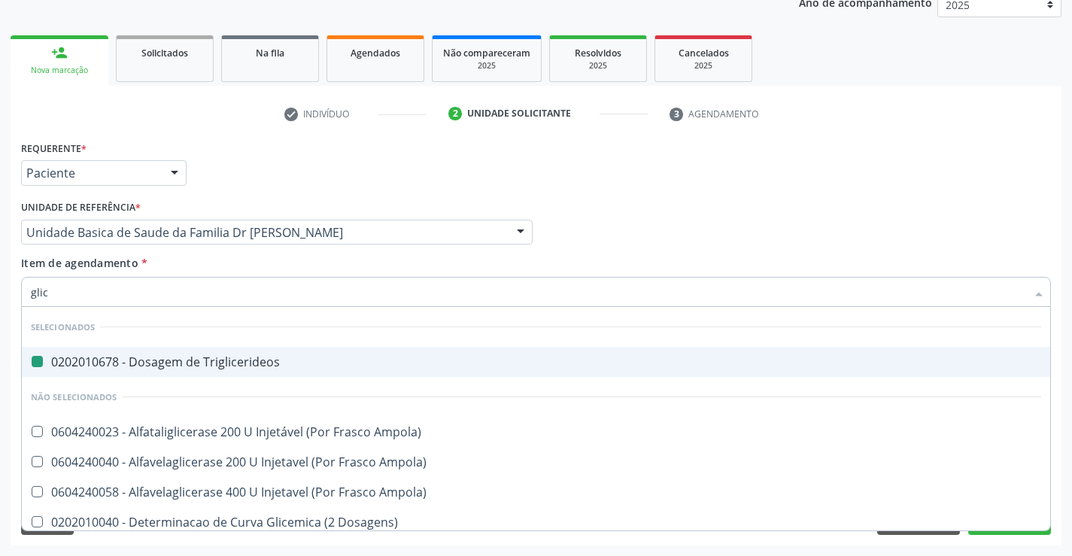
type input "glico"
checkbox Triglicerideos "false"
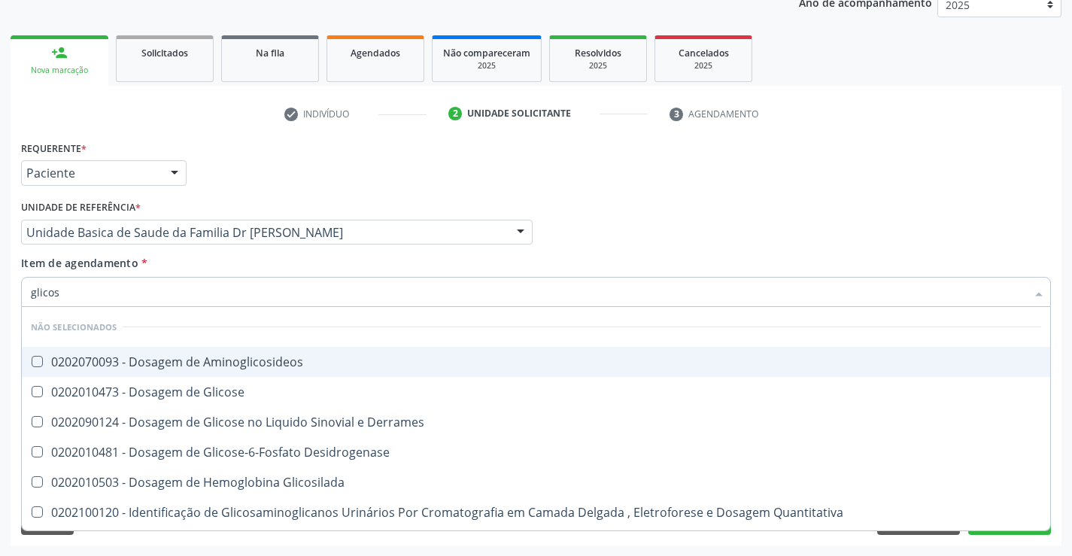
type input "glicose"
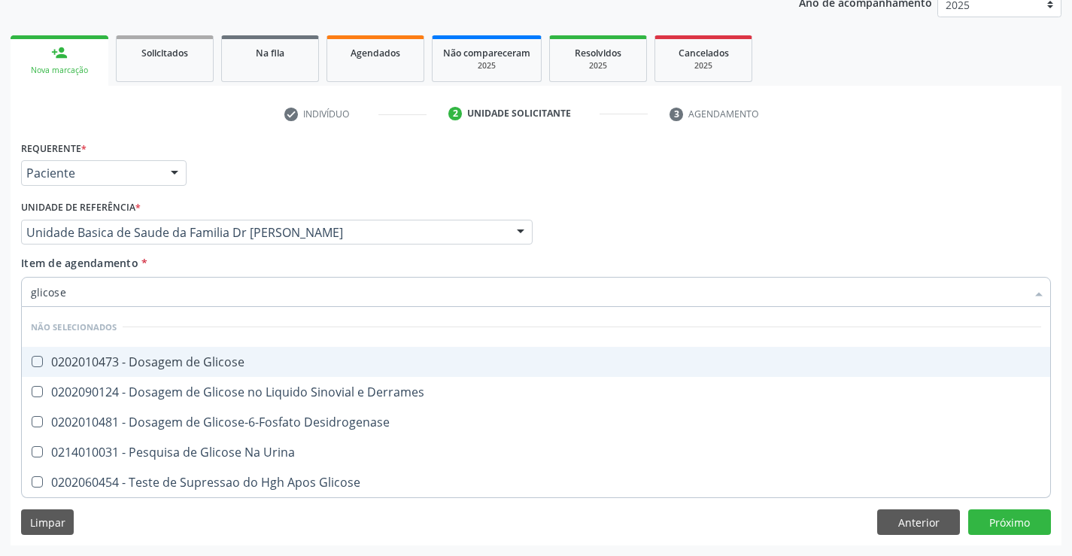
click at [205, 366] on div "0202010473 - Dosagem de Glicose" at bounding box center [536, 362] width 1011 height 12
checkbox Glicose "true"
click at [198, 265] on div "Item de agendamento * glicose Desfazer seleção Não selecionados 0202010473 - Do…" at bounding box center [536, 278] width 1030 height 47
checkbox Desidrogenase "true"
checkbox Glicose "true"
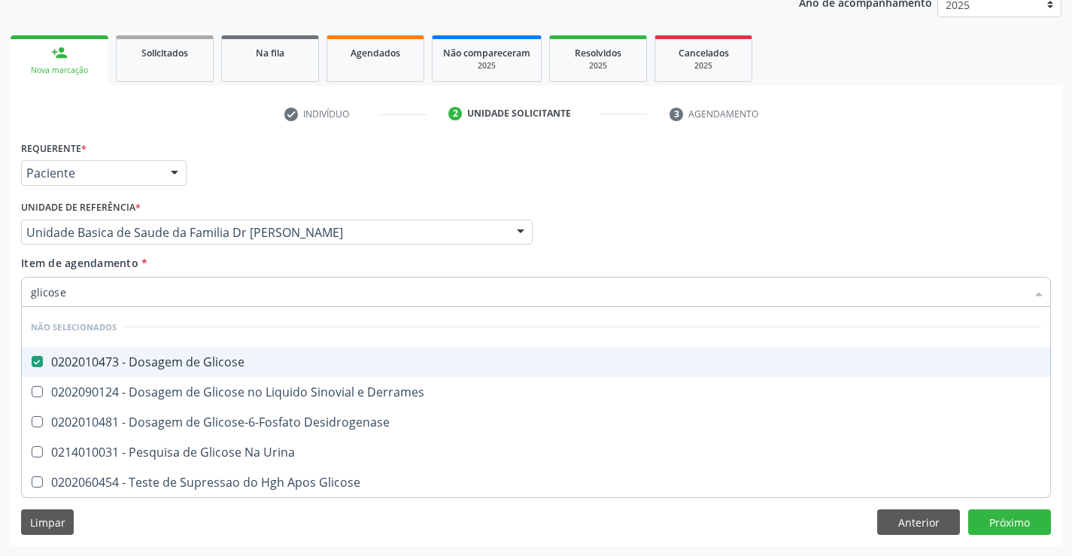
checkbox Urina "true"
checkbox Derrames "true"
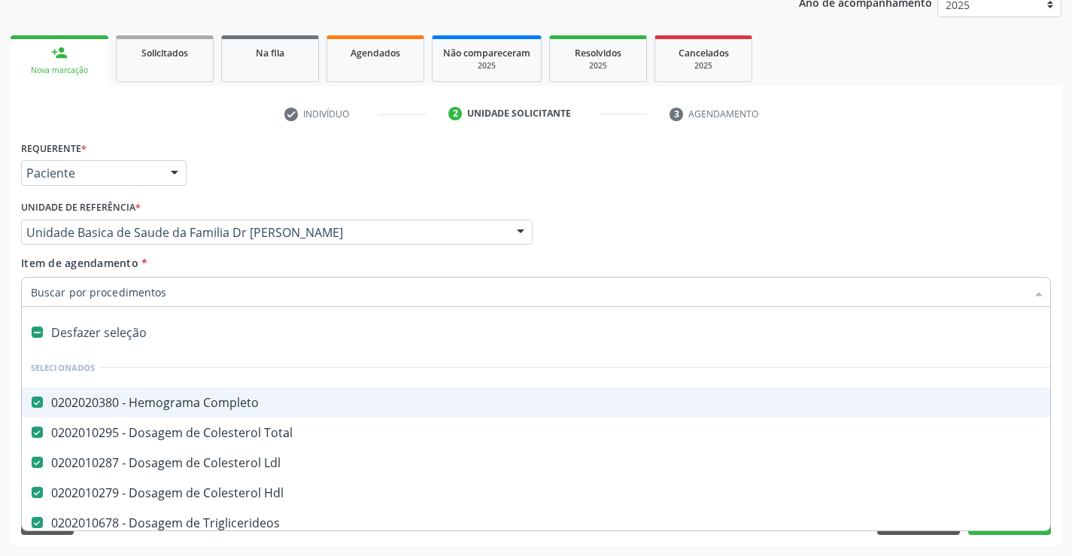
click at [172, 291] on input "Item de agendamento *" at bounding box center [529, 292] width 996 height 30
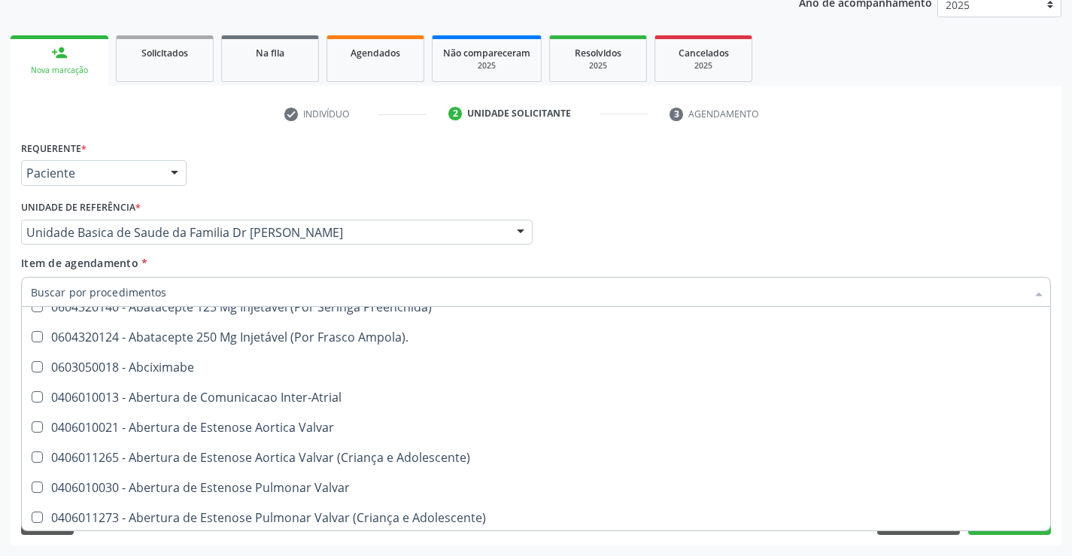
scroll to position [903, 0]
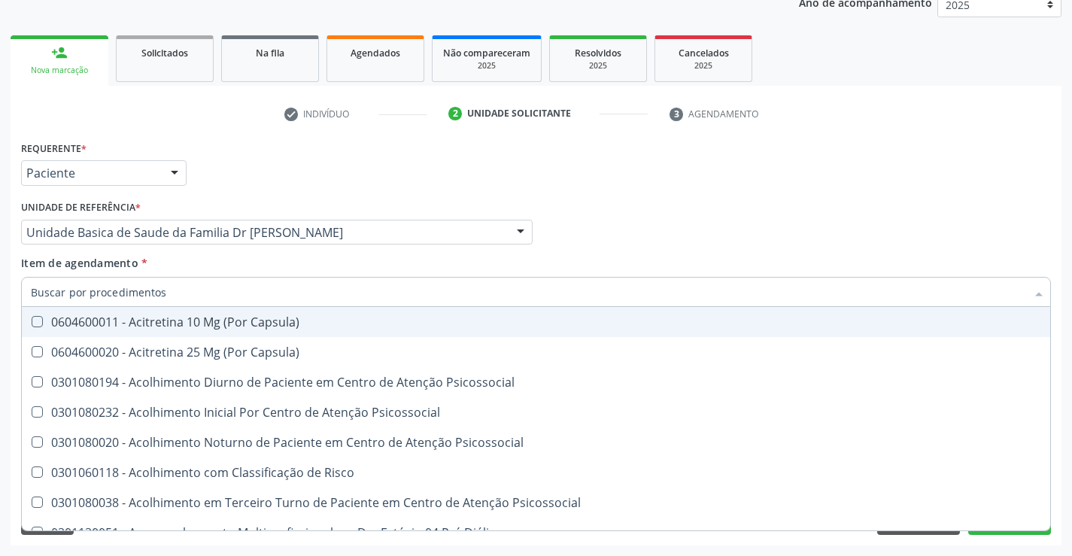
click at [953, 252] on div "Médico Solicitante Por favor, selecione a Unidade de Atendimento primeiro Nenhu…" at bounding box center [536, 225] width 1038 height 59
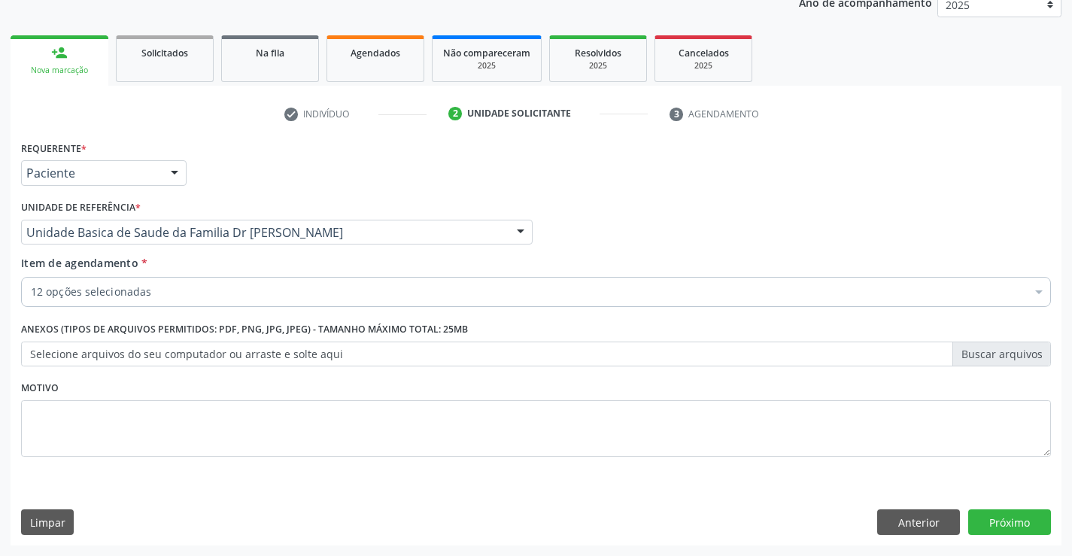
scroll to position [0, 0]
click at [1008, 526] on button "Próximo" at bounding box center [1010, 523] width 83 height 26
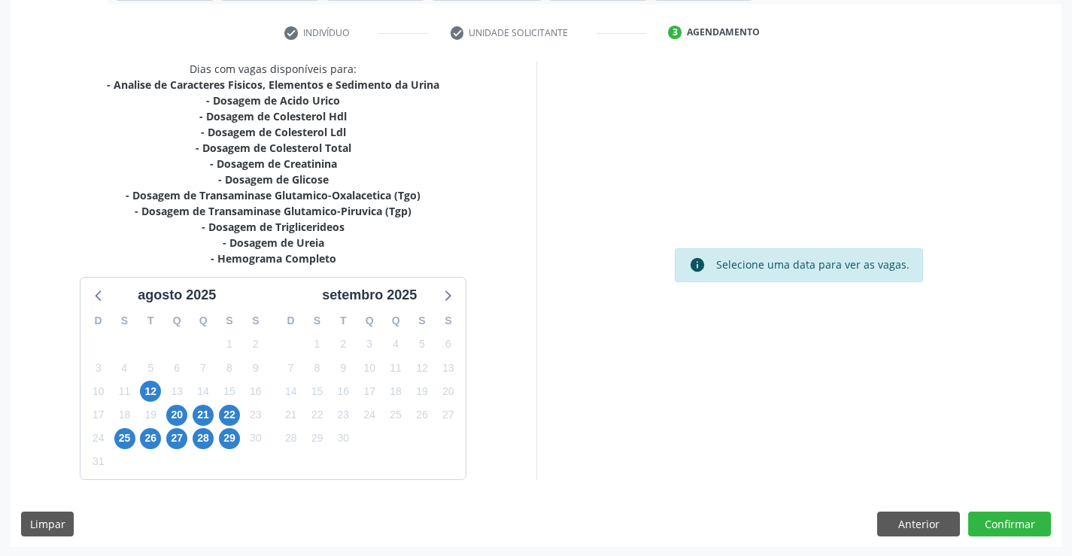
scroll to position [272, 0]
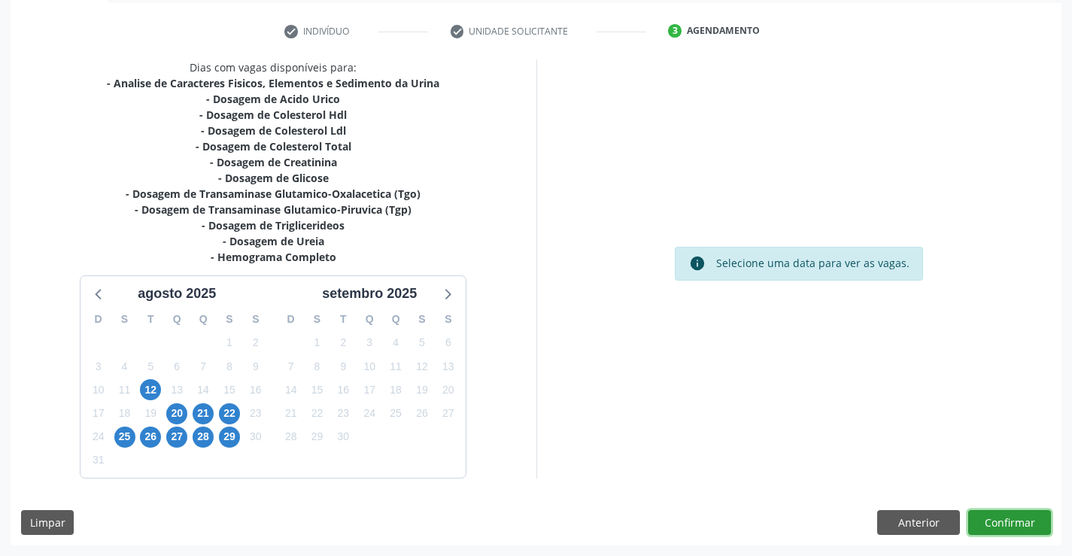
click at [1009, 520] on button "Confirmar" at bounding box center [1010, 523] width 83 height 26
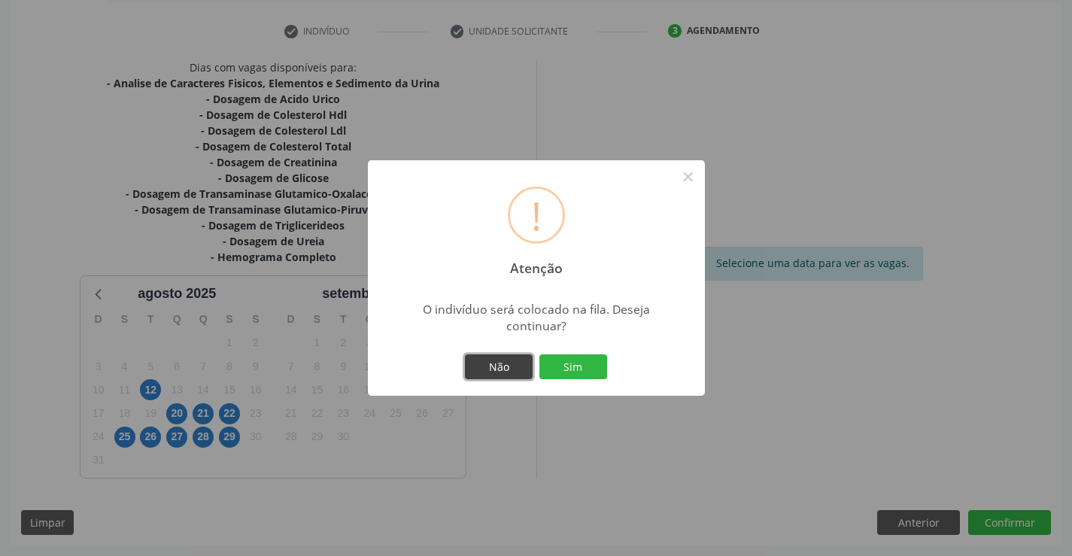
click at [500, 367] on button "Não" at bounding box center [499, 367] width 68 height 26
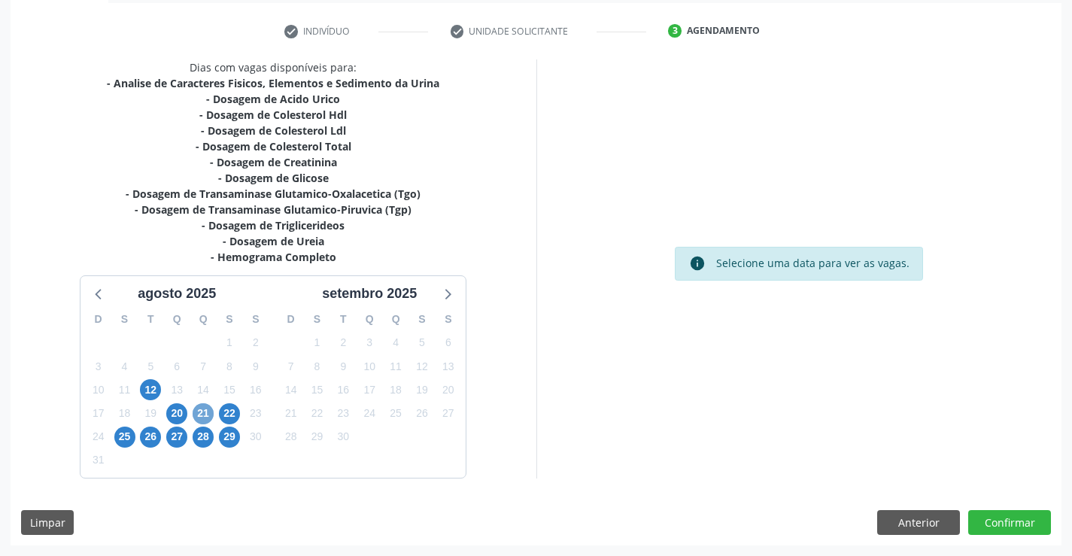
click at [206, 412] on span "21" at bounding box center [203, 413] width 21 height 21
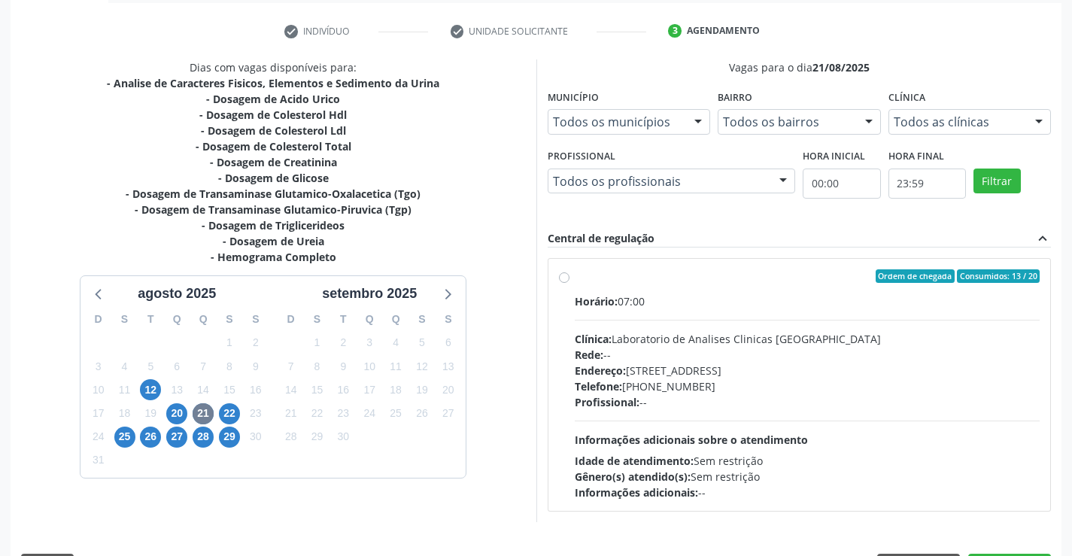
click at [791, 286] on label "Ordem de chegada Consumidos: 13 / 20 Horário: 07:00 Clínica: Laboratorio de Ana…" at bounding box center [808, 384] width 466 height 231
click at [570, 283] on input "Ordem de chegada Consumidos: 13 / 20 Horário: 07:00 Clínica: Laboratorio de Ana…" at bounding box center [564, 276] width 11 height 14
radio input "true"
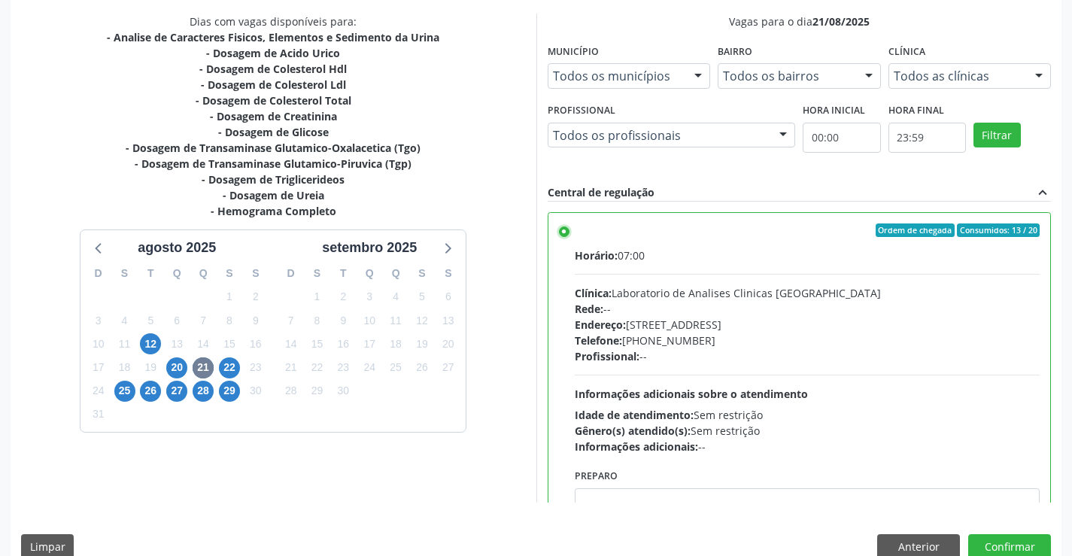
scroll to position [343, 0]
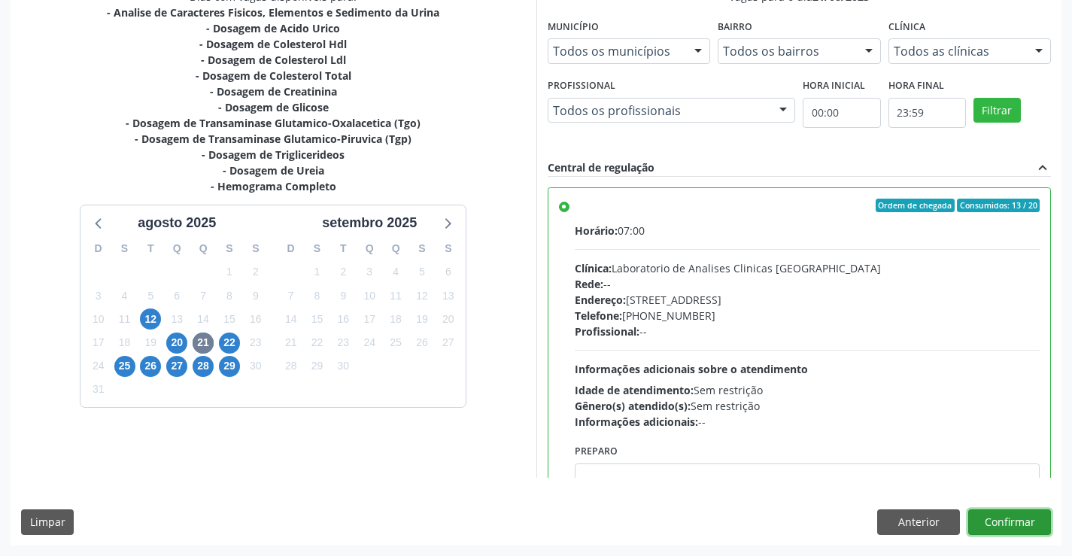
click at [1006, 521] on button "Confirmar" at bounding box center [1010, 523] width 83 height 26
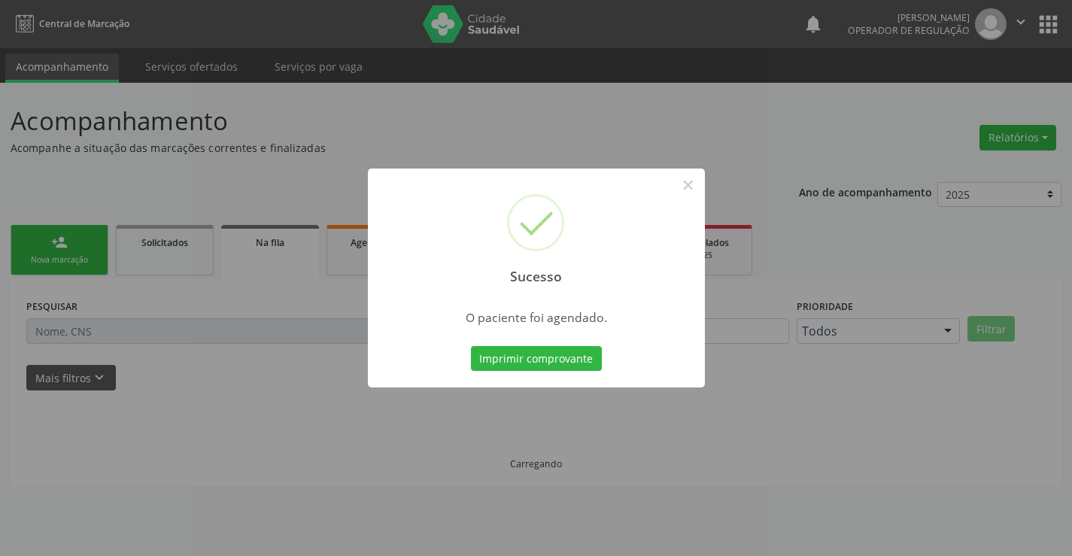
scroll to position [0, 0]
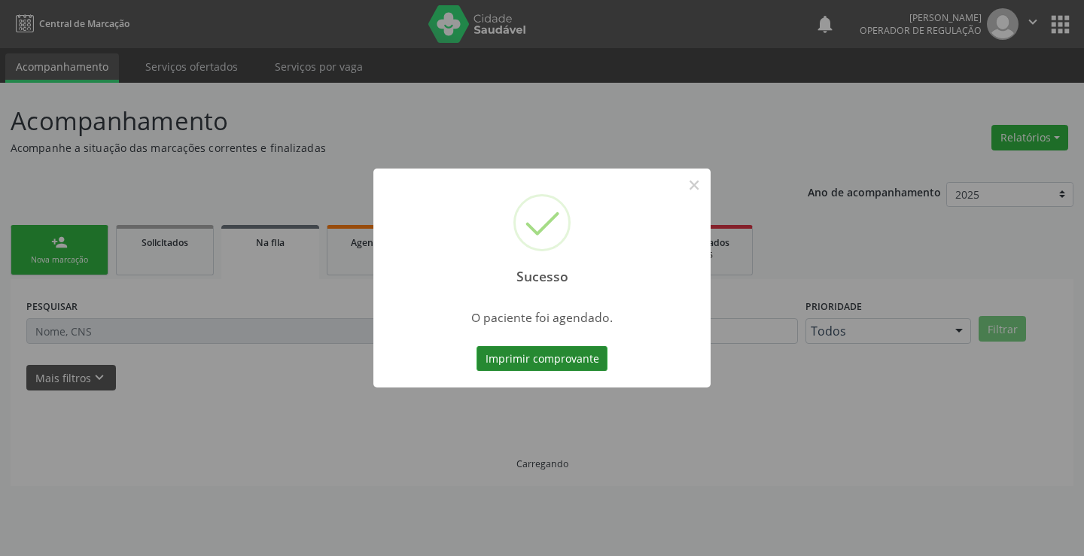
click at [532, 354] on button "Imprimir comprovante" at bounding box center [541, 359] width 131 height 26
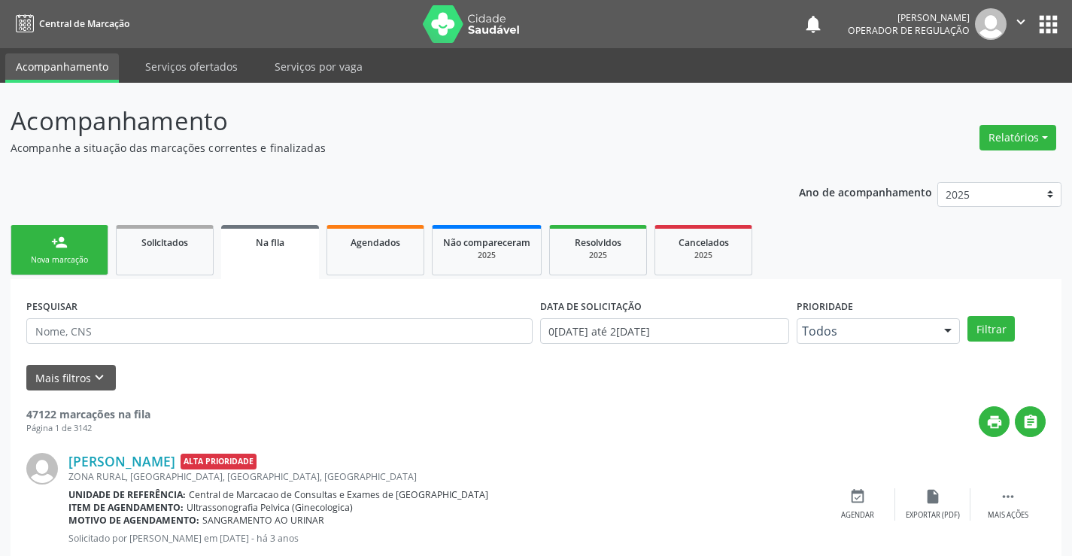
click at [69, 242] on link "person_add Nova marcação" at bounding box center [60, 250] width 98 height 50
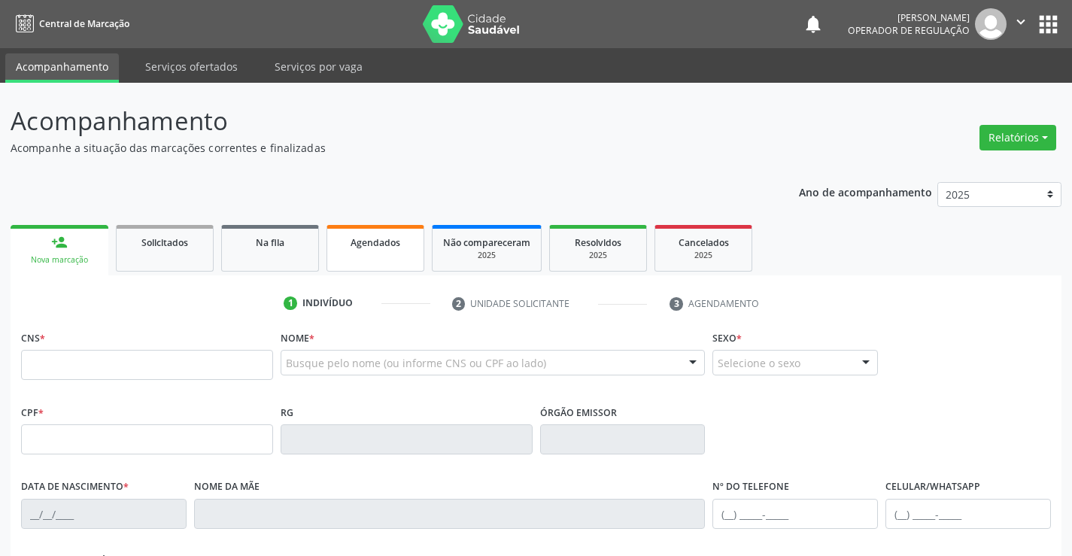
click at [402, 245] on div "Agendados" at bounding box center [375, 242] width 75 height 16
select select "7"
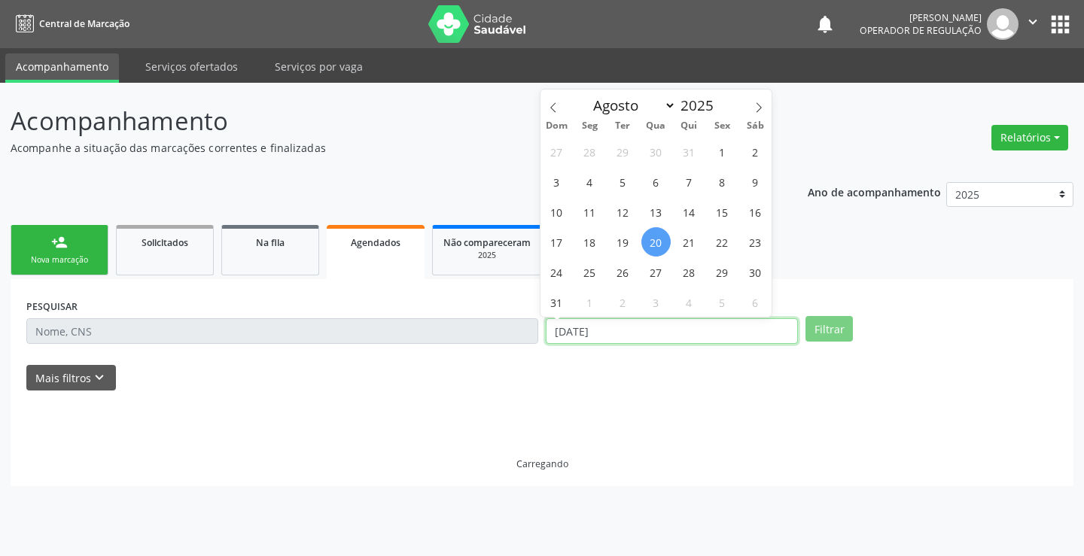
drag, startPoint x: 615, startPoint y: 331, endPoint x: 513, endPoint y: 331, distance: 102.4
click at [513, 331] on div "PESQUISAR DATA DE ATENDIMENTO [DATE] Filtrar" at bounding box center [542, 324] width 1039 height 59
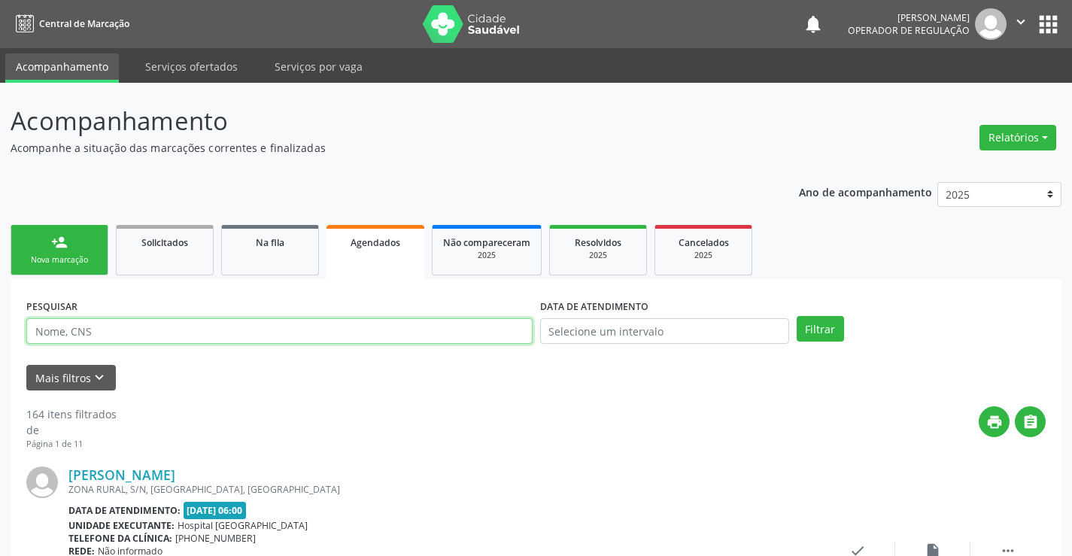
click at [47, 332] on input "text" at bounding box center [279, 331] width 507 height 26
type input "702403595550320"
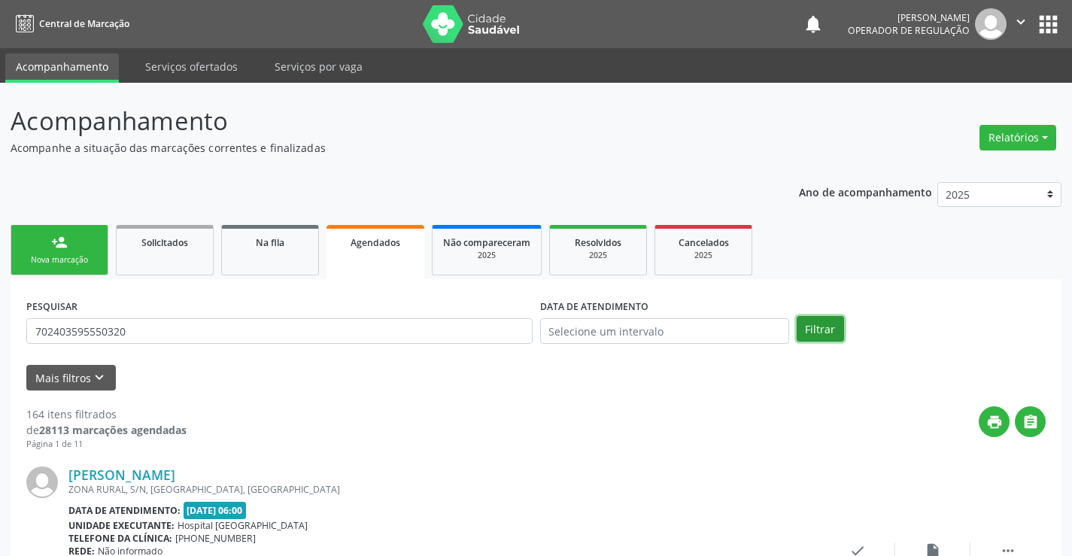
click at [815, 324] on button "Filtrar" at bounding box center [820, 329] width 47 height 26
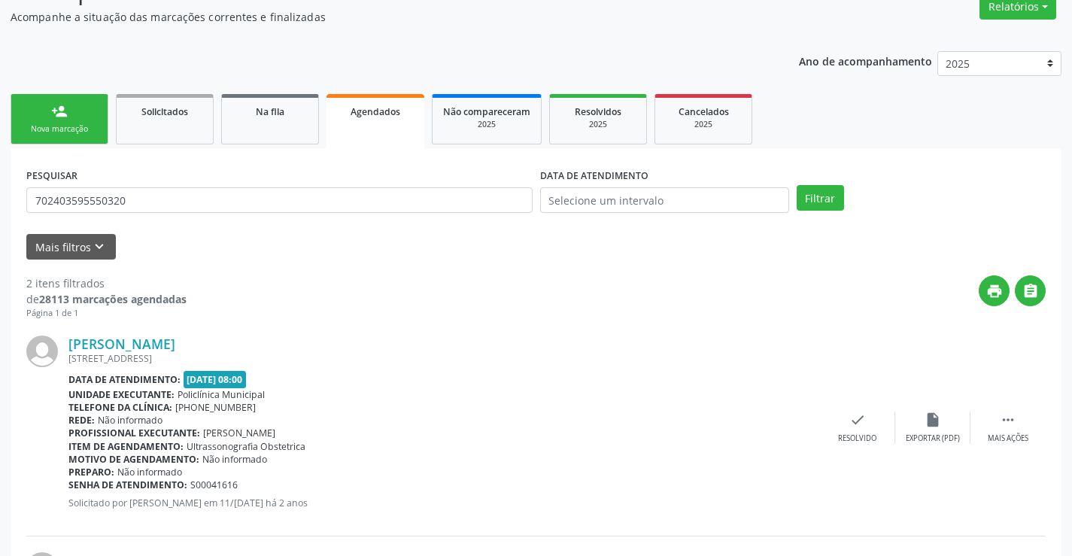
scroll to position [354, 0]
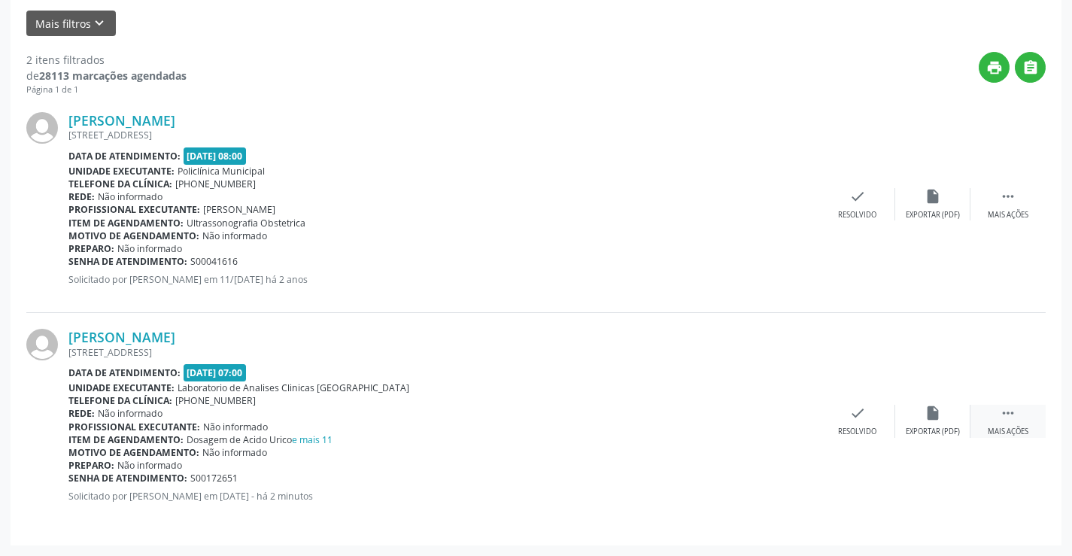
click at [1006, 415] on icon "" at bounding box center [1008, 413] width 17 height 17
click at [935, 416] on icon "edit" at bounding box center [933, 413] width 17 height 17
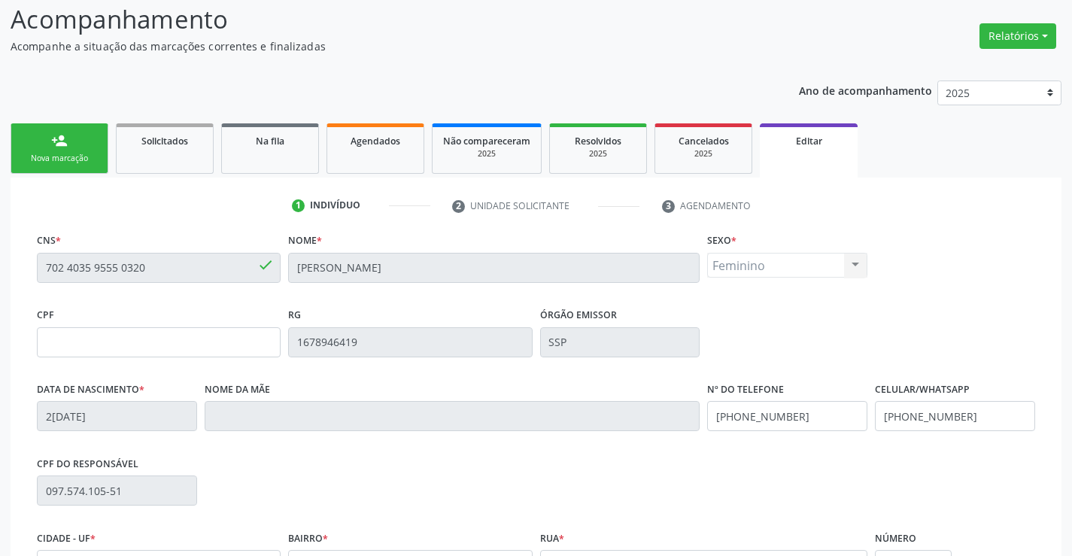
scroll to position [280, 0]
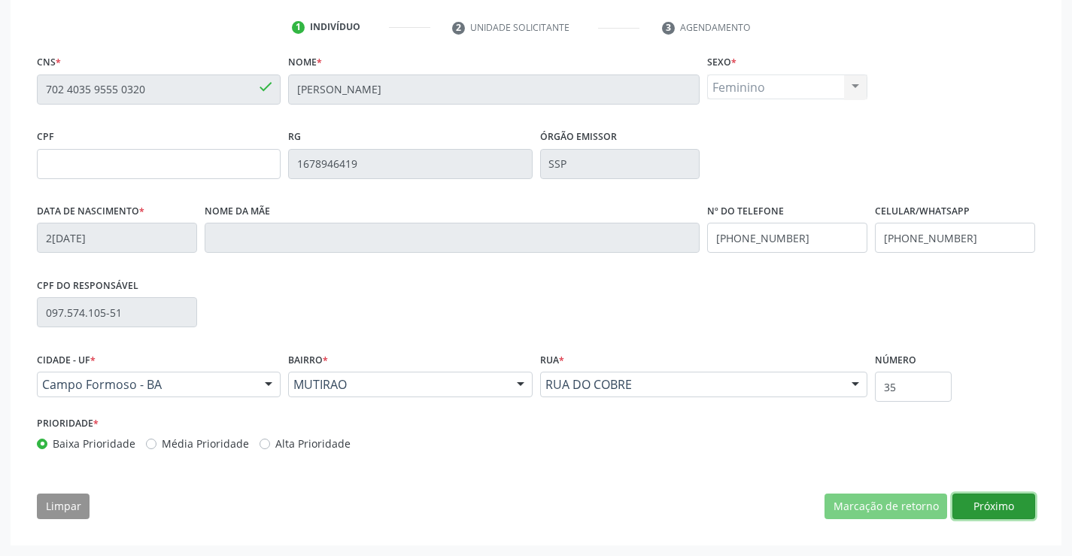
click at [996, 505] on button "Próximo" at bounding box center [994, 507] width 83 height 26
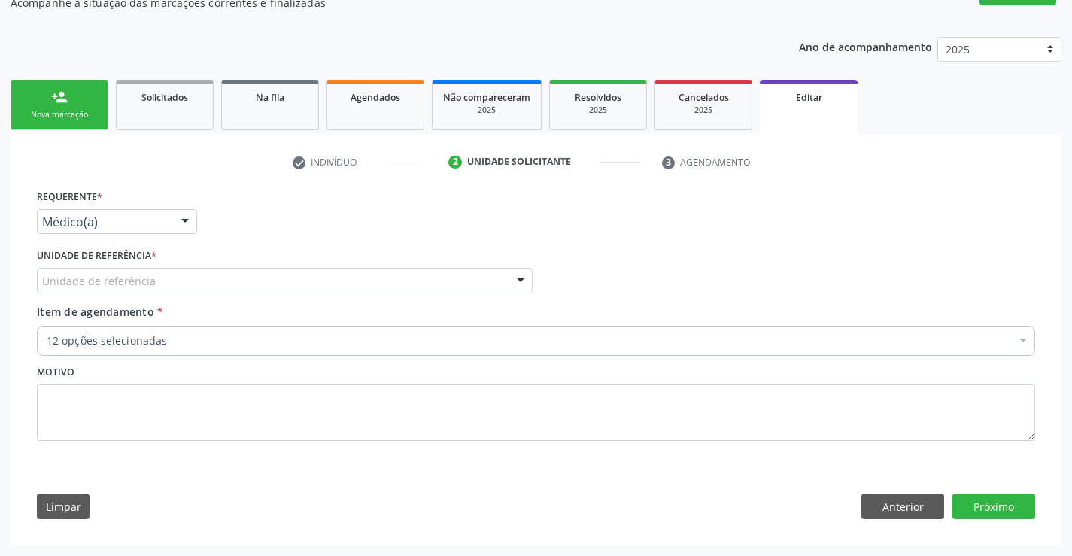
scroll to position [145, 0]
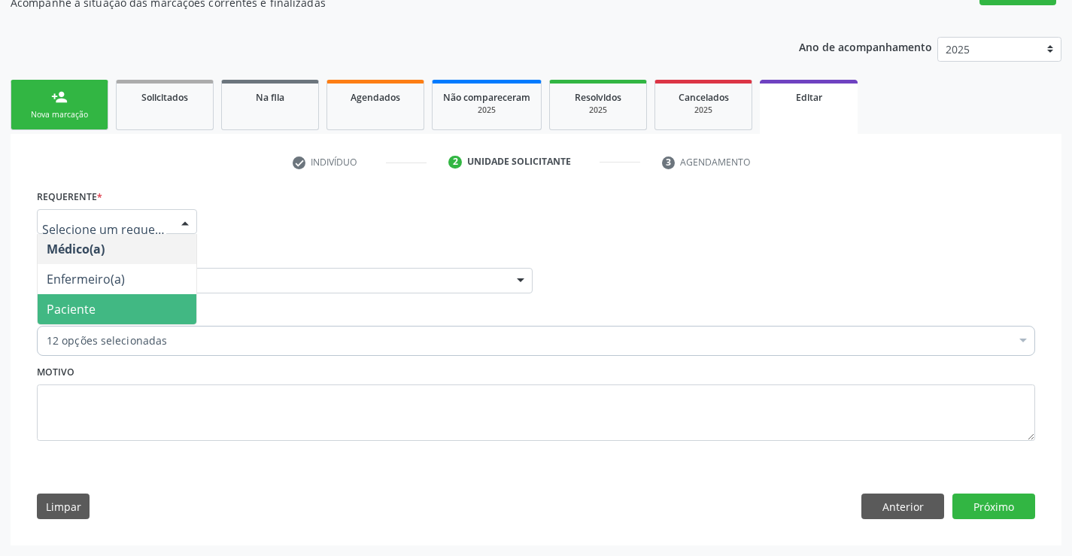
click at [86, 309] on span "Paciente" at bounding box center [71, 309] width 49 height 17
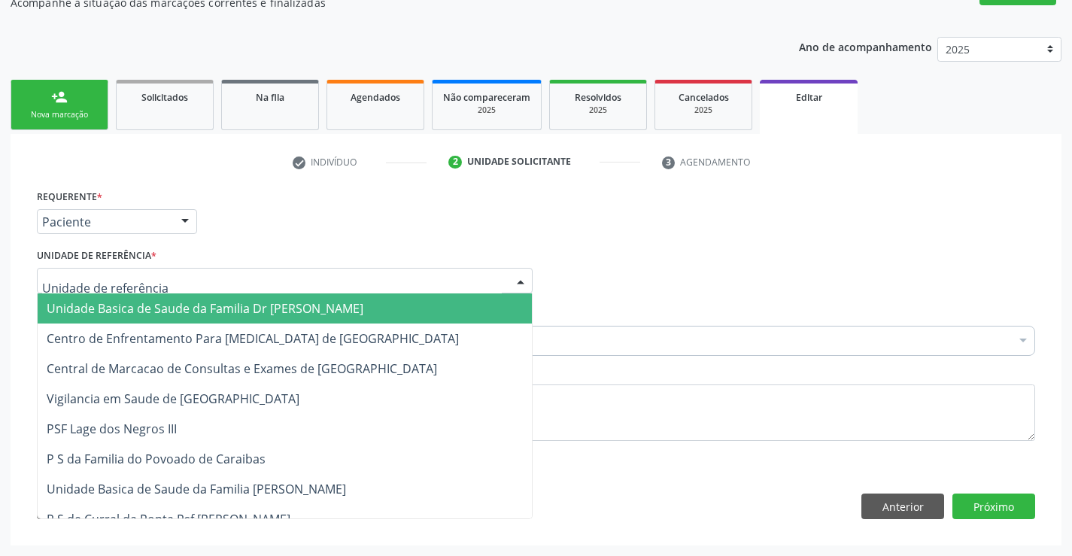
click at [115, 306] on span "Unidade Basica de Saude da Familia Dr [PERSON_NAME]" at bounding box center [205, 308] width 317 height 17
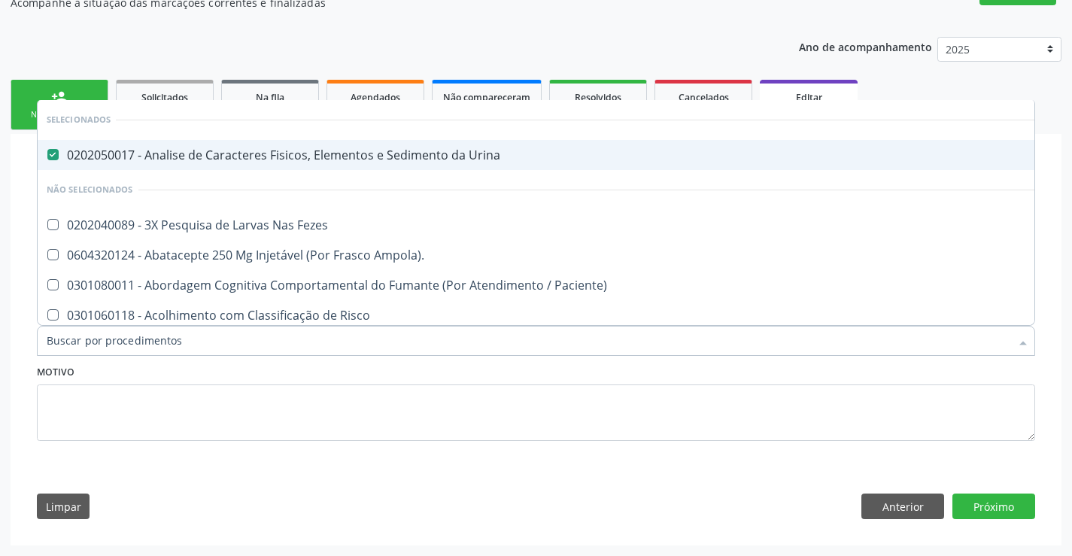
type input "f"
checkbox Fezes "false"
checkbox Ampola\)\ "false"
checkbox Paciente\) "false"
checkbox Risco "false"
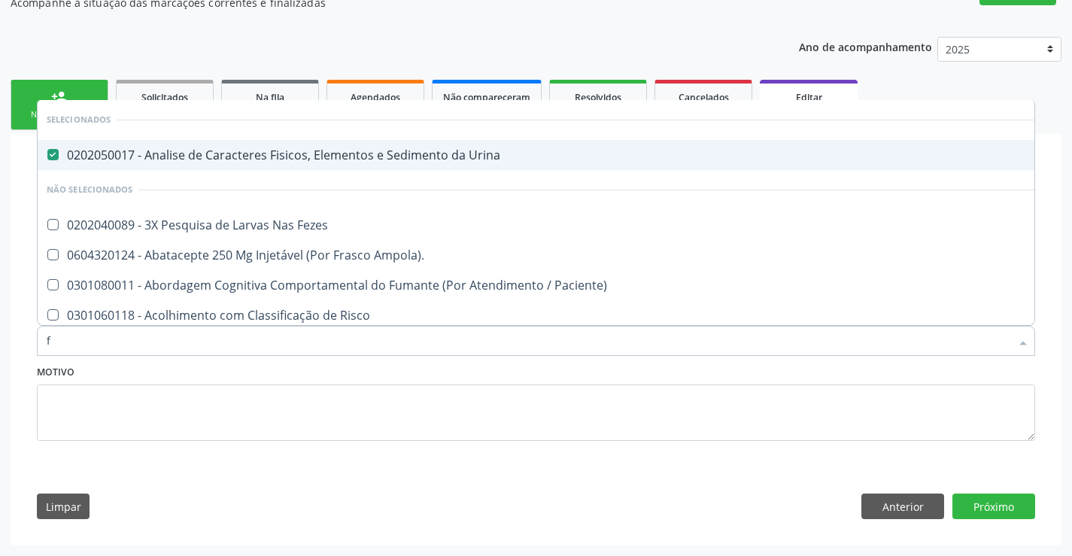
checkbox Diálise "false"
checkbox \(Uai\)\ "false"
checkbox Rim "false"
checkbox Fenilcetonuria "false"
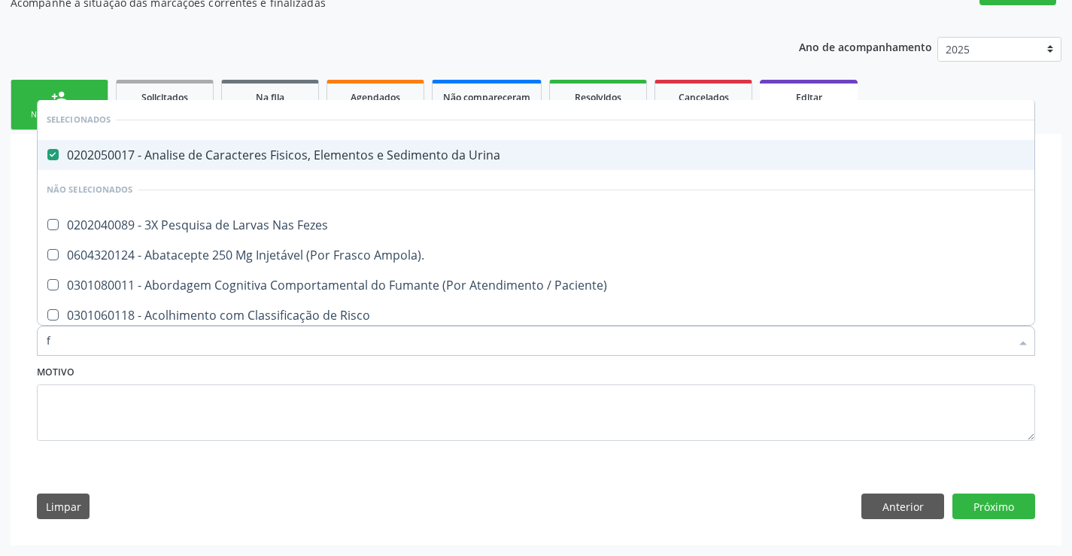
checkbox Cistica "false"
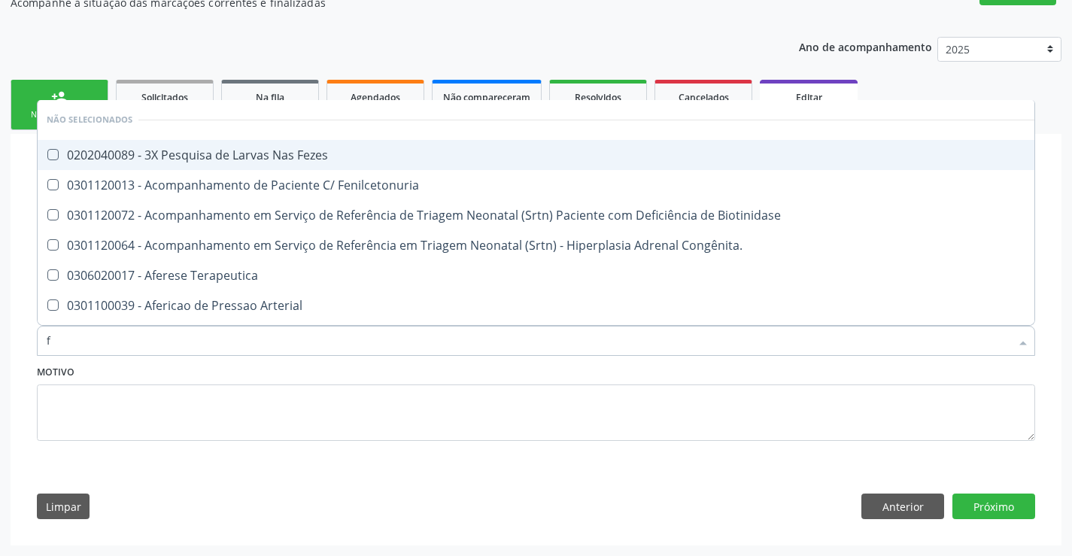
type input "fe"
checkbox Fezes "false"
type input "fez"
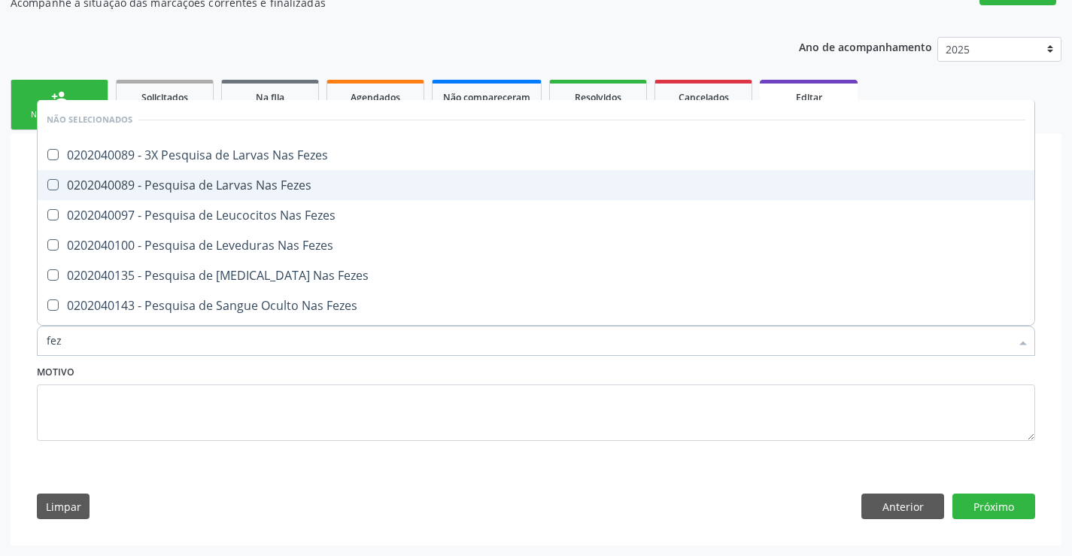
click at [159, 185] on div "0202040089 - Pesquisa de Larvas Nas Fezes" at bounding box center [536, 185] width 979 height 12
checkbox Fezes "true"
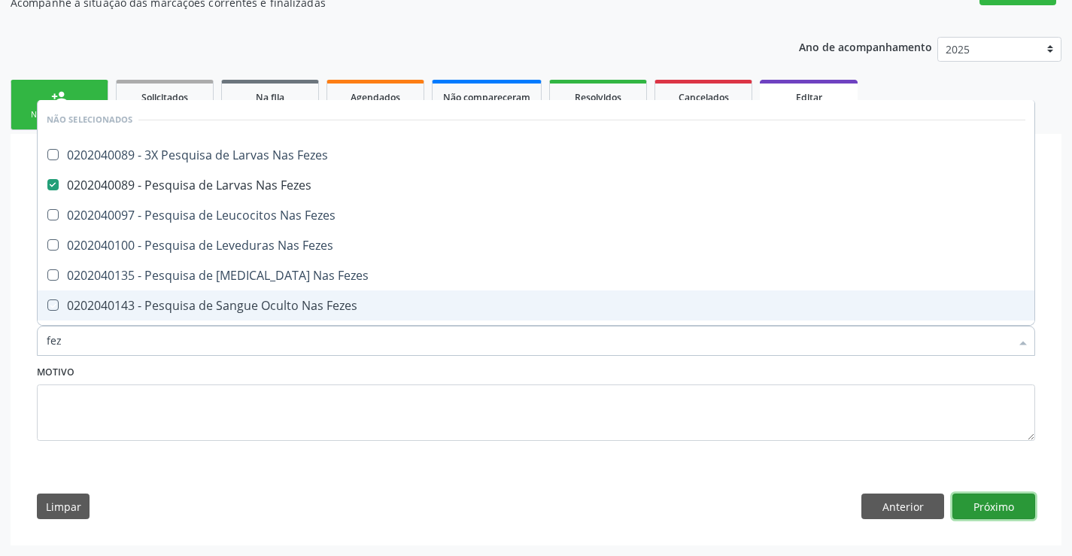
click at [986, 504] on button "Próximo" at bounding box center [994, 507] width 83 height 26
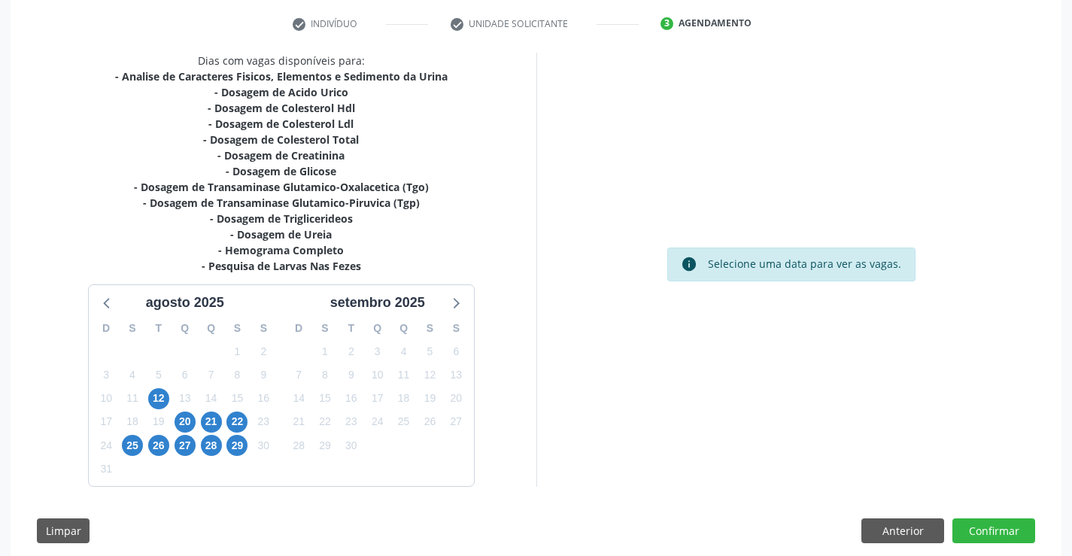
scroll to position [308, 0]
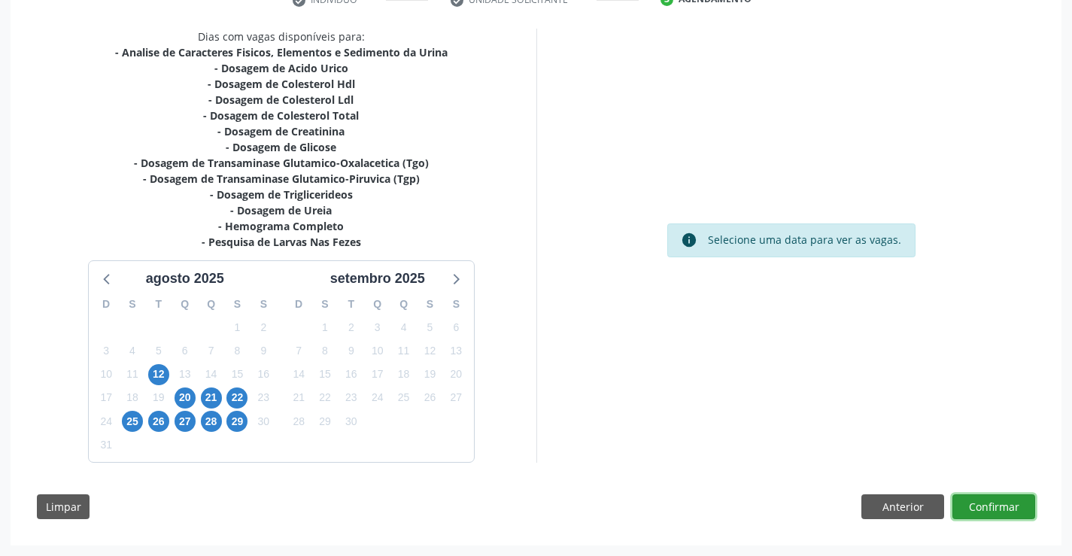
click at [983, 507] on button "Confirmar" at bounding box center [994, 507] width 83 height 26
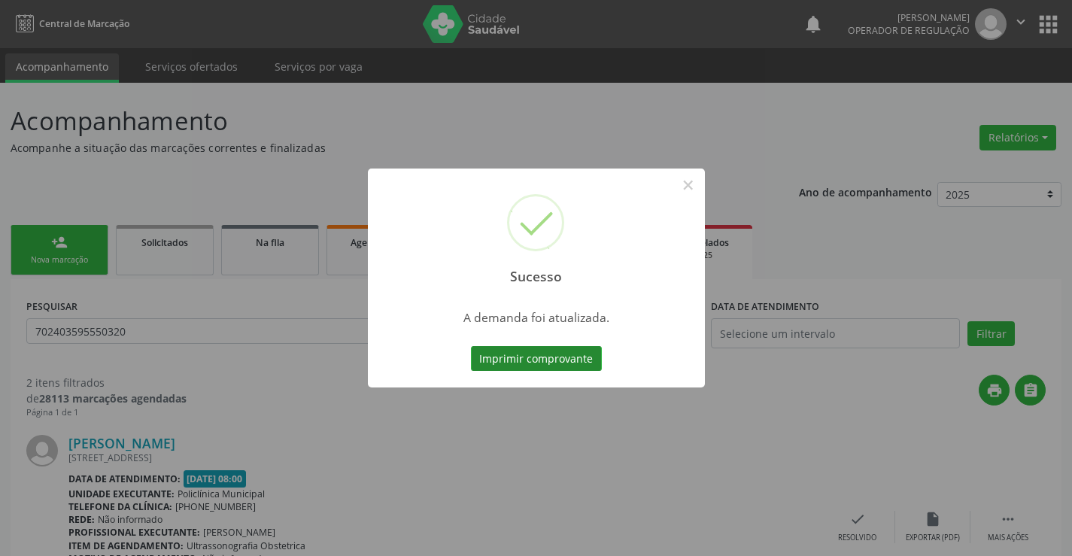
click at [519, 360] on button "Imprimir comprovante" at bounding box center [536, 359] width 131 height 26
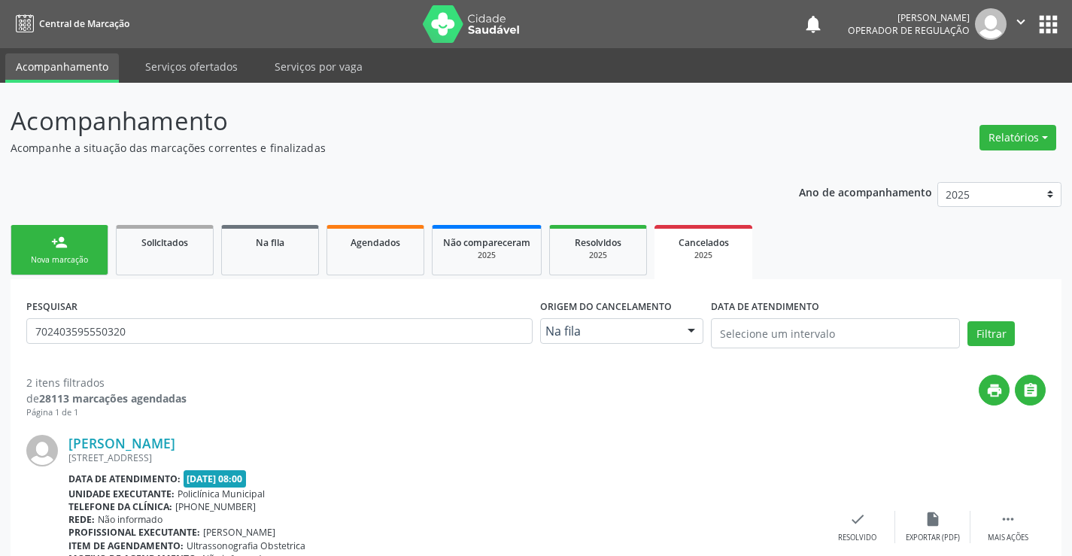
click at [75, 243] on link "person_add Nova marcação" at bounding box center [60, 250] width 98 height 50
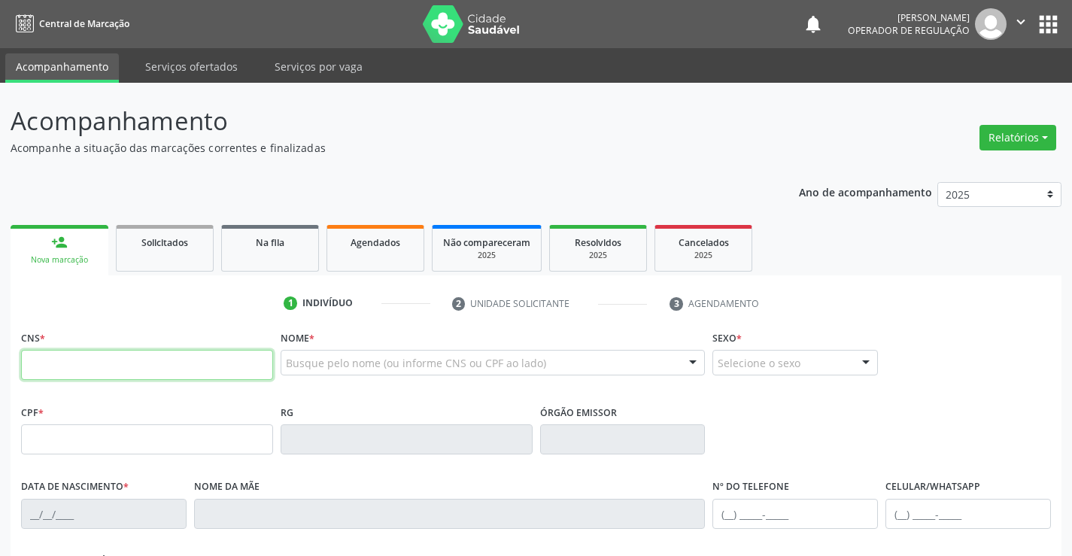
drag, startPoint x: 75, startPoint y: 243, endPoint x: 70, endPoint y: 354, distance: 111.5
click at [70, 354] on input "text" at bounding box center [147, 365] width 252 height 30
type input "709 6086 8252 6576"
type input "1148665544"
type input "SSPBA"
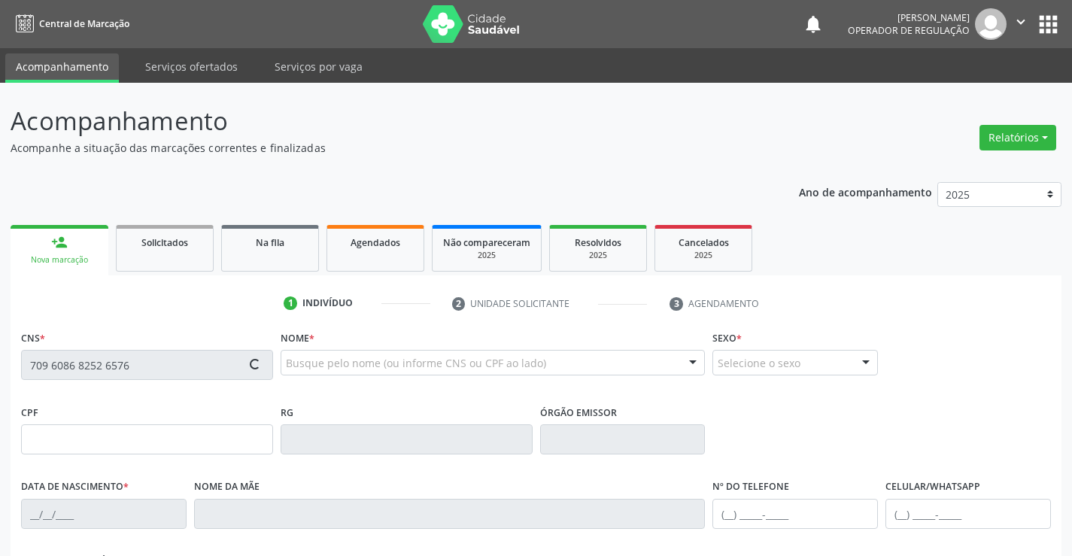
type input "30/08/1981"
type input "(74) 99914-6047"
type input "005.466.125-04"
type input "S/N"
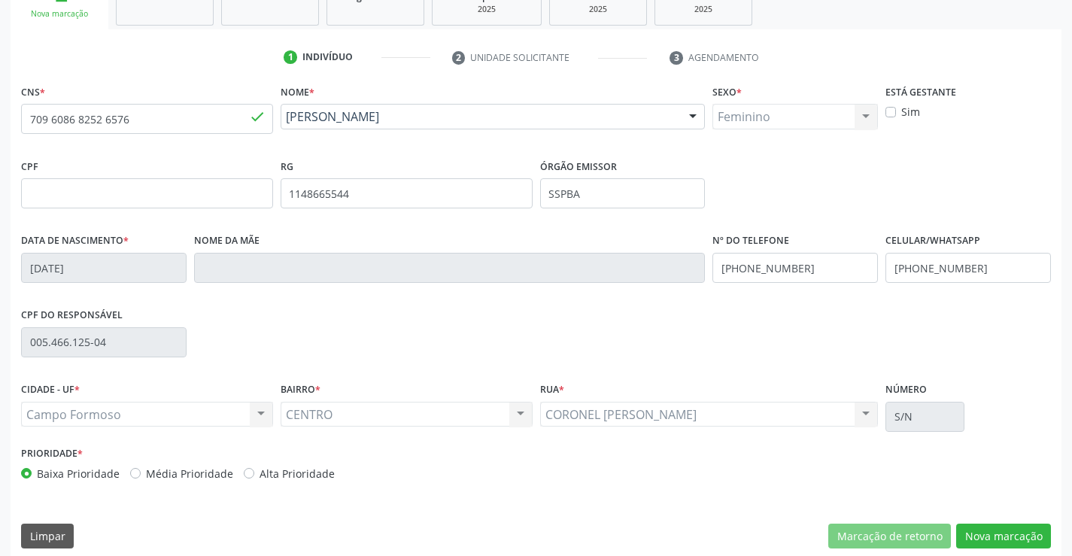
scroll to position [260, 0]
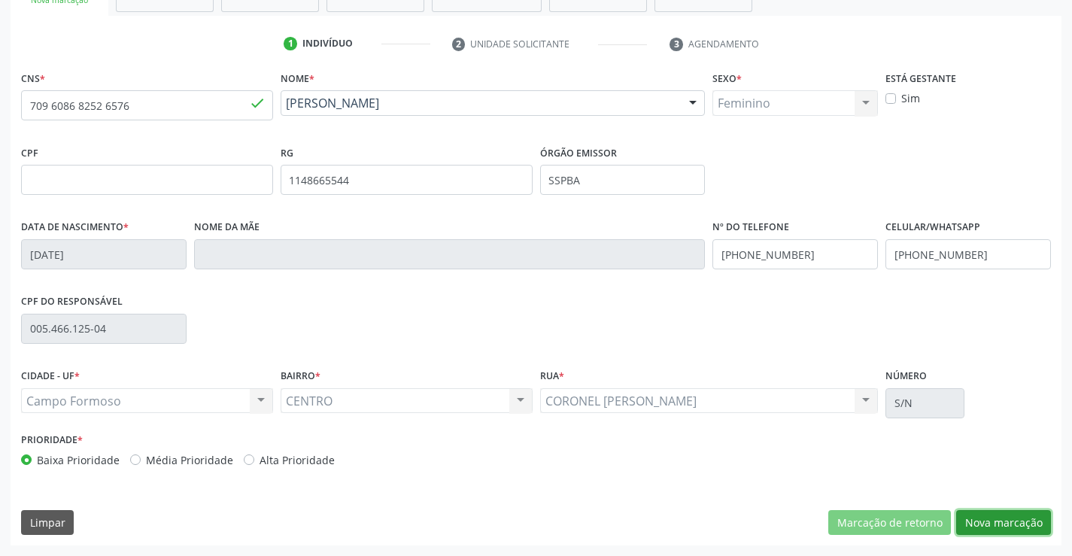
click at [999, 522] on button "Nova marcação" at bounding box center [1004, 523] width 95 height 26
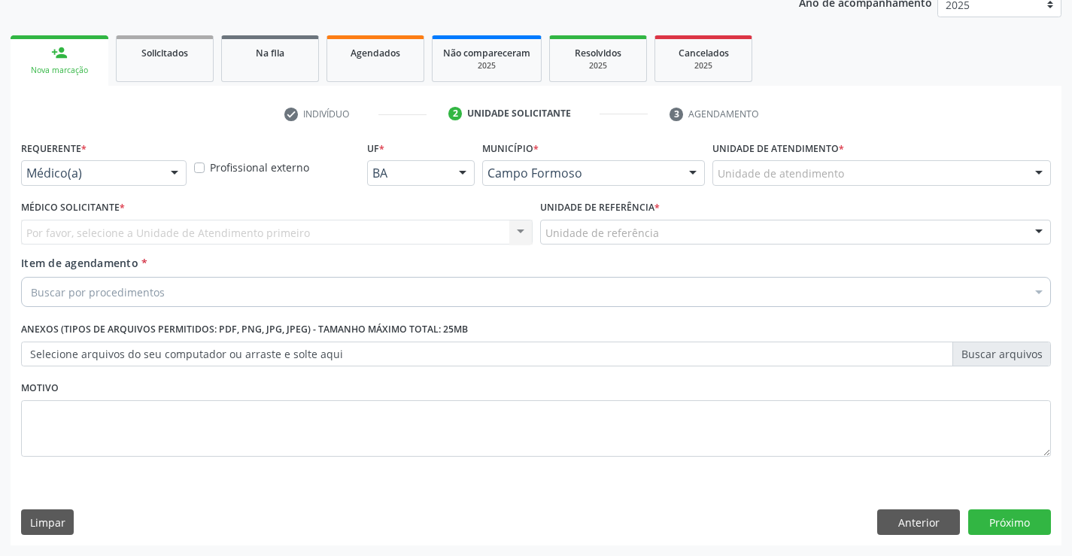
scroll to position [190, 0]
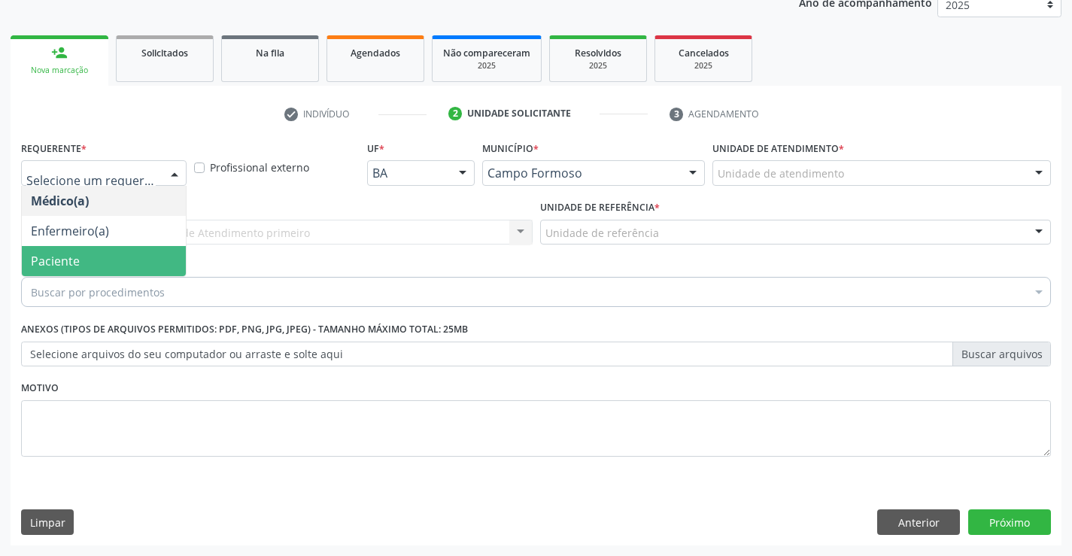
click at [118, 257] on span "Paciente" at bounding box center [104, 261] width 164 height 30
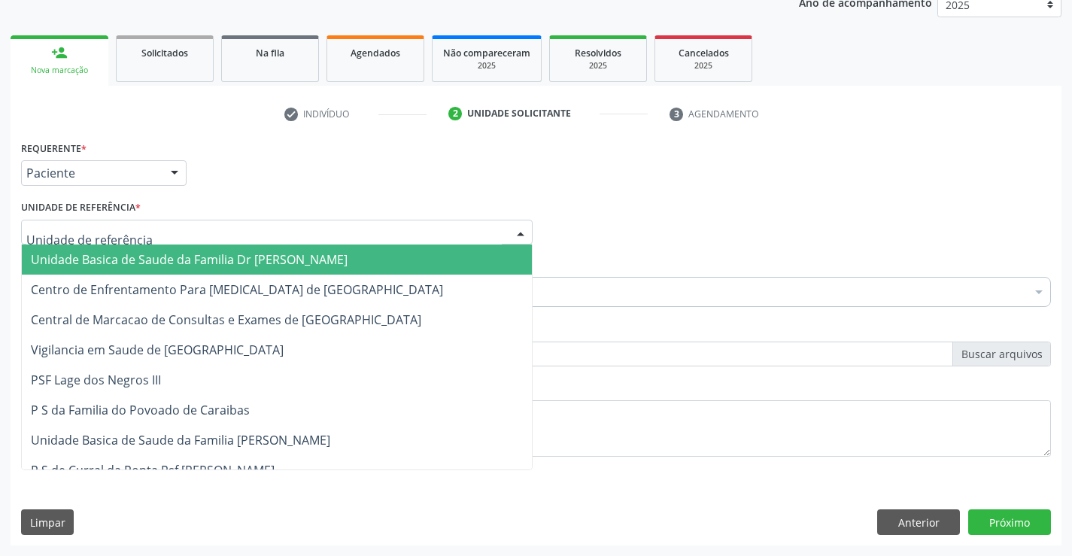
click at [145, 257] on span "Unidade Basica de Saude da Familia Dr [PERSON_NAME]" at bounding box center [189, 259] width 317 height 17
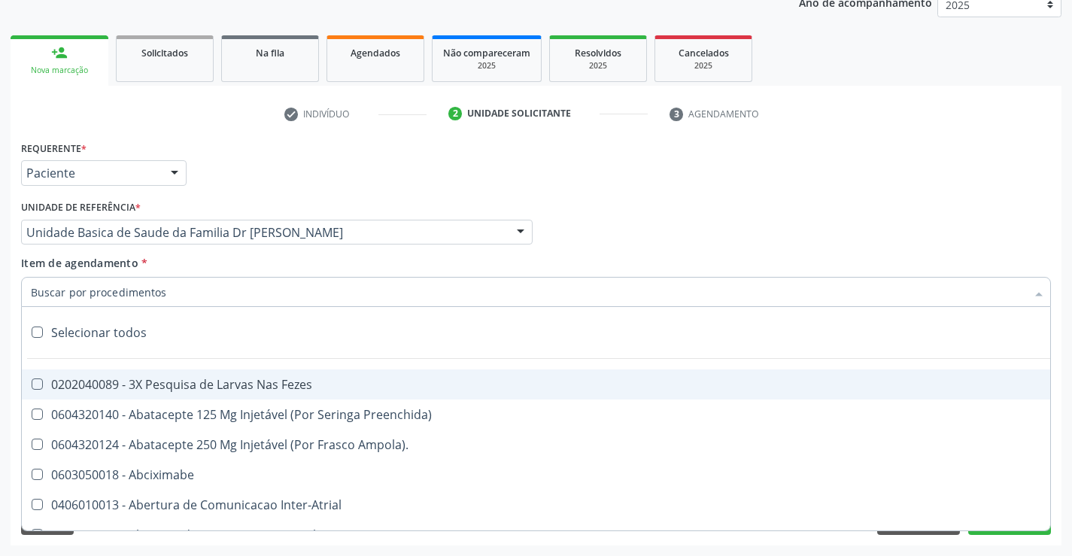
click at [170, 299] on div at bounding box center [536, 292] width 1030 height 30
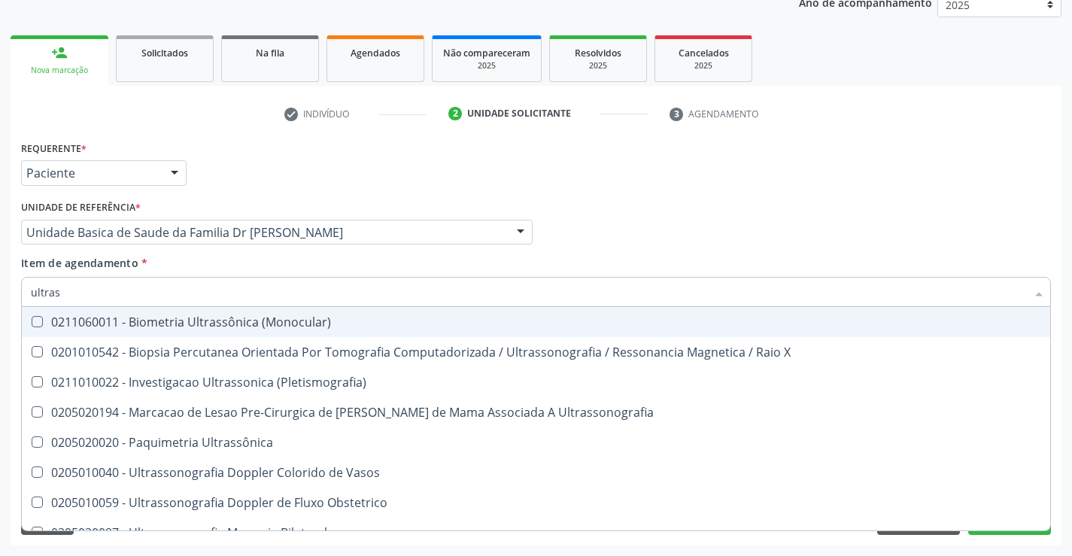
type input "ultrass"
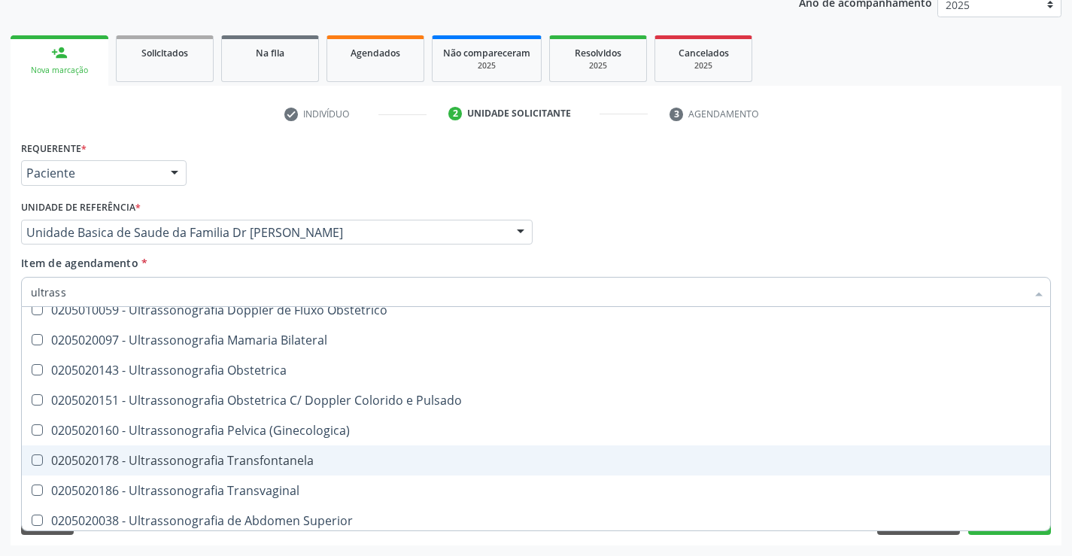
scroll to position [168, 0]
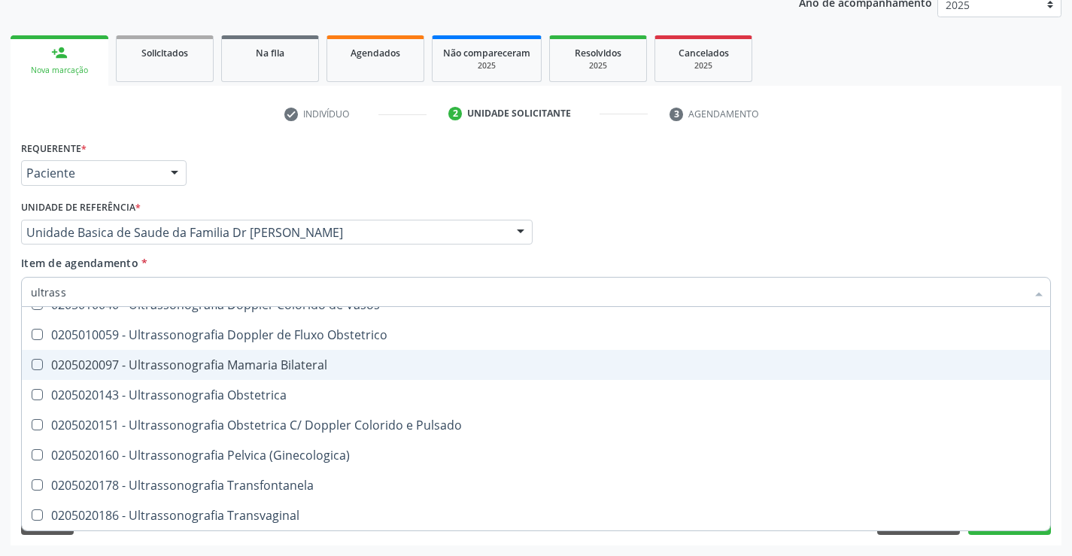
click at [357, 366] on div "0205020097 - Ultrassonografia Mamaria Bilateral" at bounding box center [536, 365] width 1011 height 12
checkbox Bilateral "true"
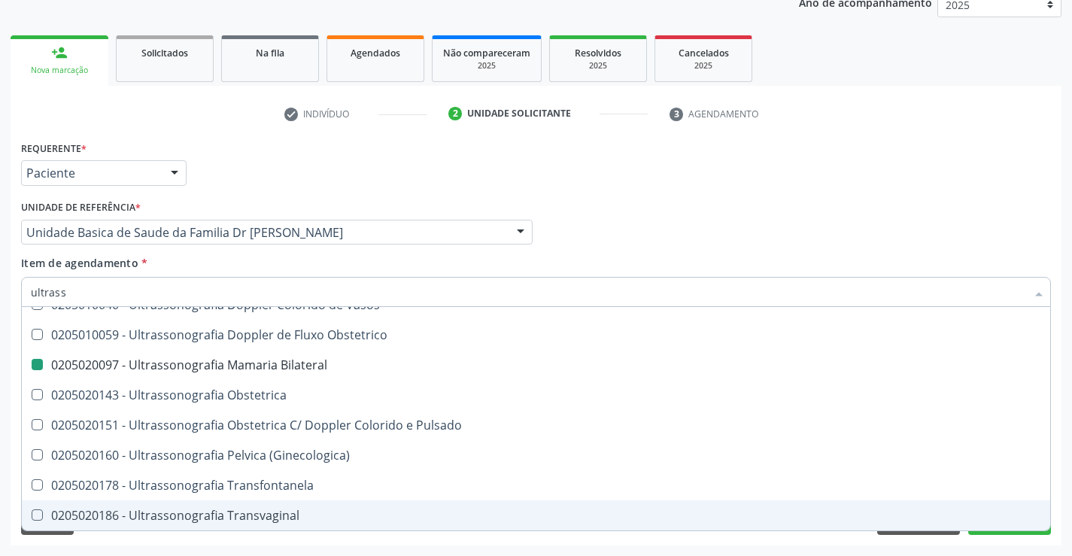
click at [1069, 488] on div "Acompanhamento Acompanhe a situação das marcações correntes e finalizadas Relat…" at bounding box center [536, 224] width 1072 height 663
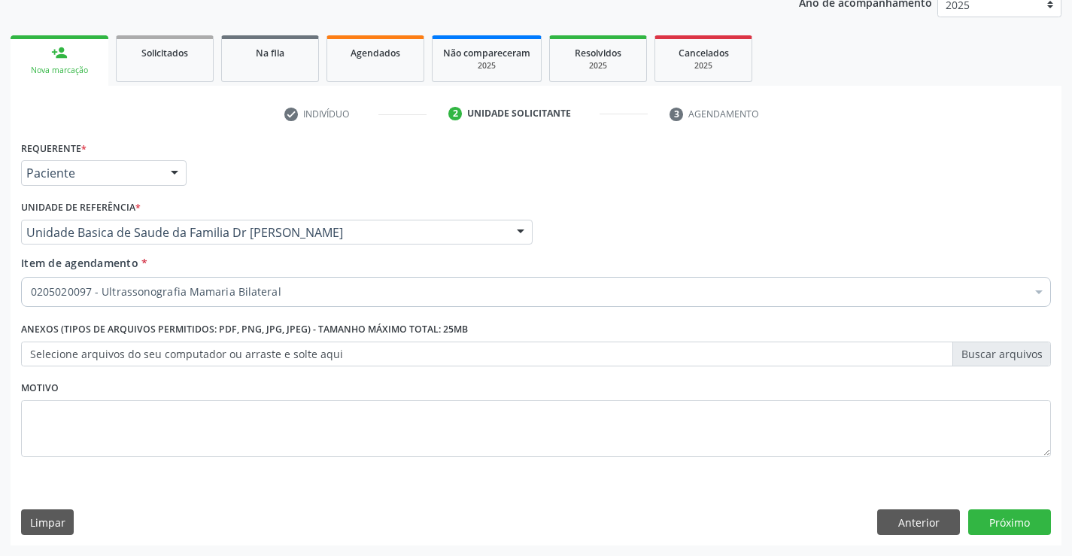
scroll to position [0, 0]
click at [1003, 521] on button "Próximo" at bounding box center [1010, 523] width 83 height 26
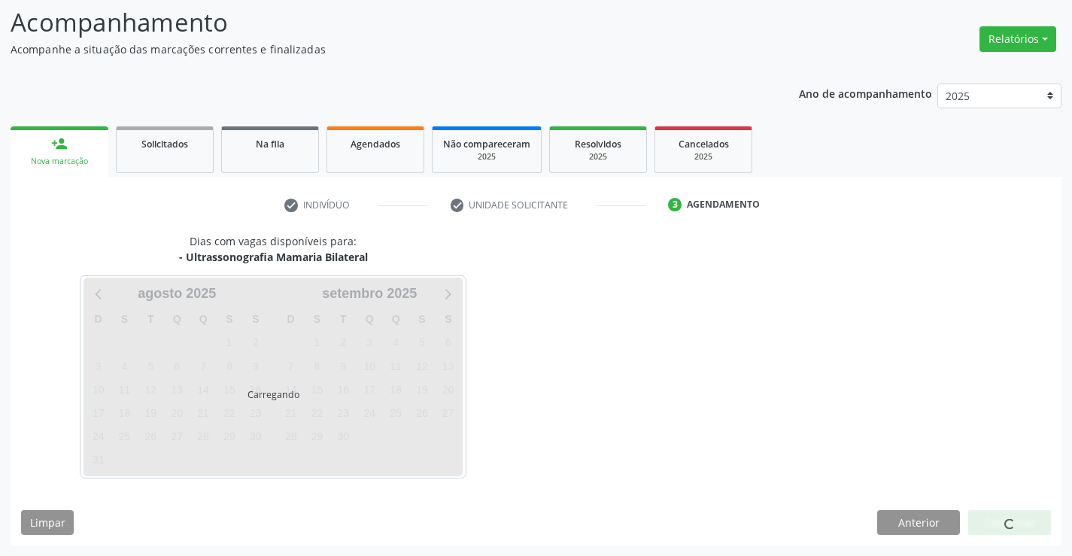
scroll to position [99, 0]
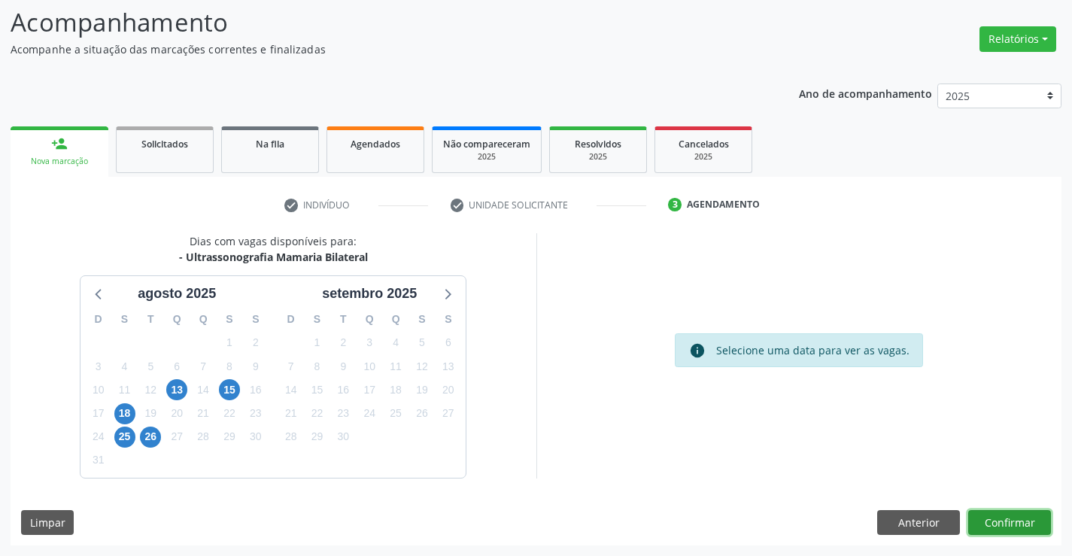
click at [1017, 521] on button "Confirmar" at bounding box center [1010, 523] width 83 height 26
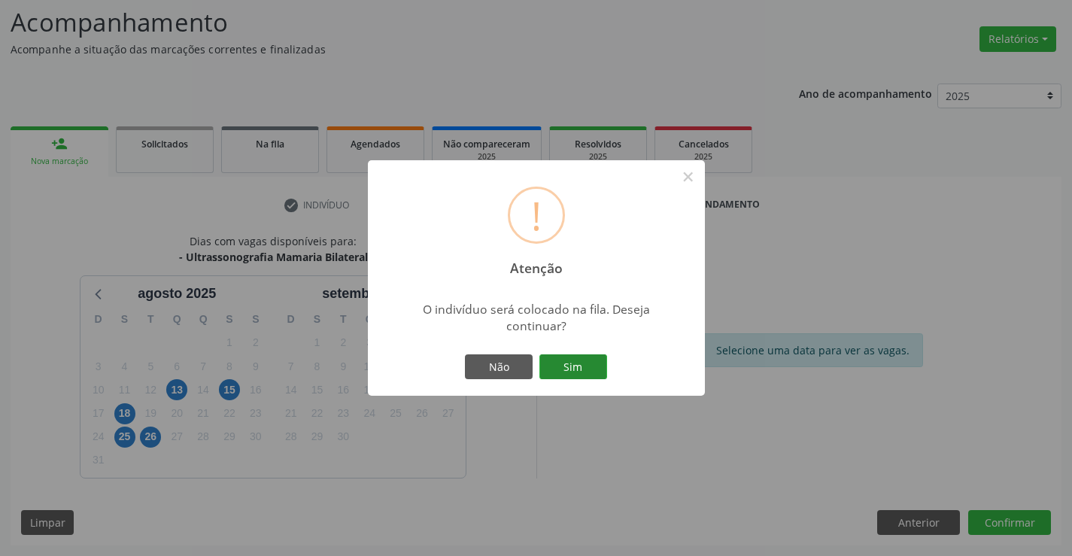
click at [569, 364] on button "Sim" at bounding box center [574, 367] width 68 height 26
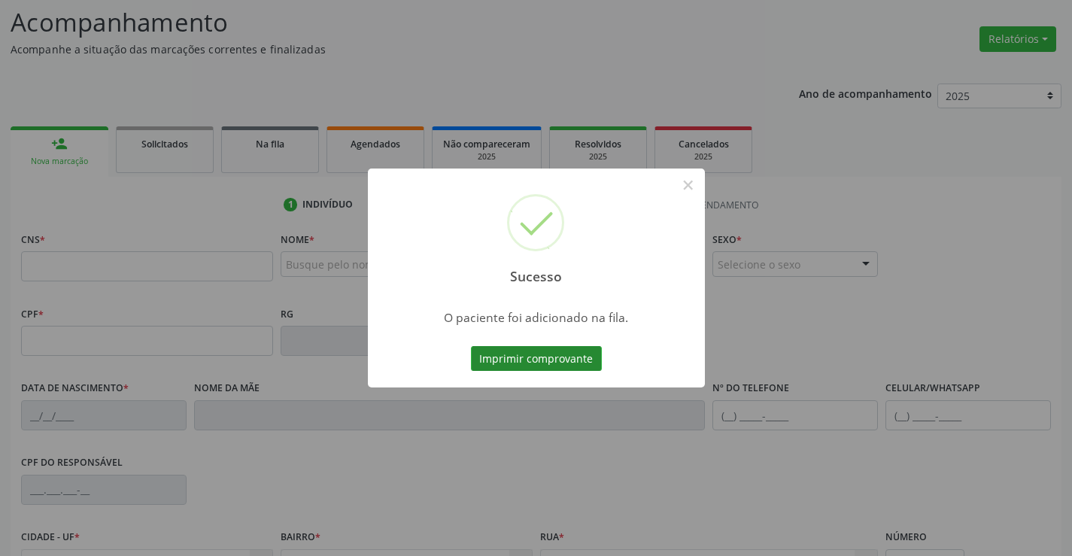
click at [552, 351] on button "Imprimir comprovante" at bounding box center [536, 359] width 131 height 26
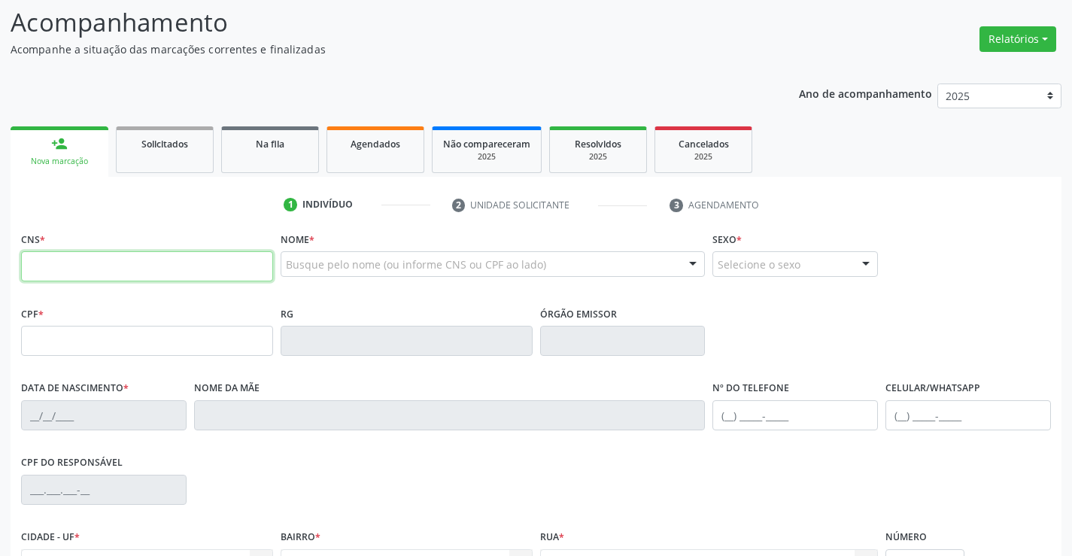
click at [108, 268] on input "text" at bounding box center [147, 266] width 252 height 30
click at [101, 267] on input "text" at bounding box center [147, 266] width 252 height 30
click at [103, 272] on input "text" at bounding box center [147, 266] width 252 height 30
type input "707 8026 1517 6816"
type input "041.576.845-40"
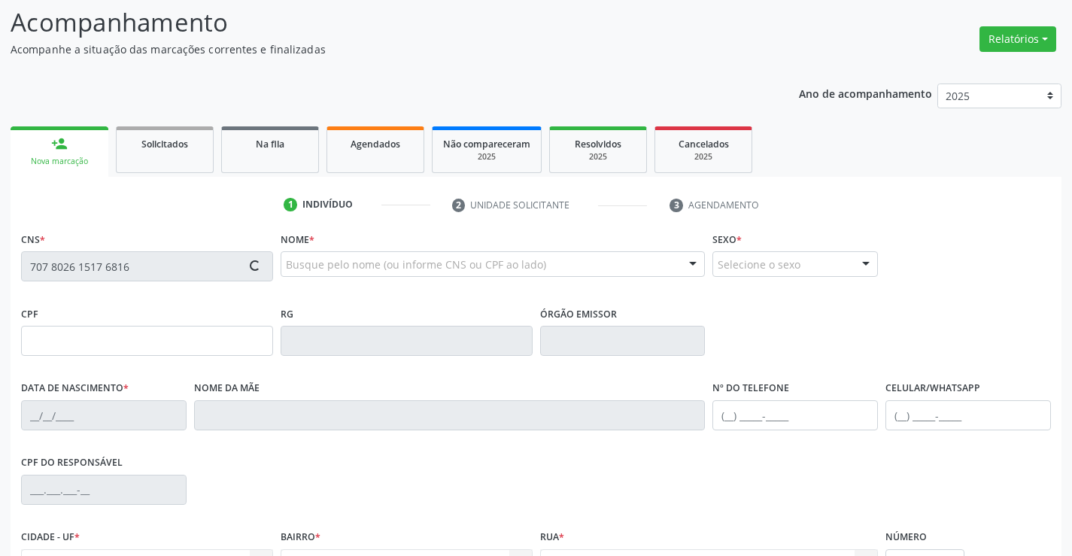
type input "1451112700"
type input "SSPBA"
type input "16/01/1988"
type input "(74) 99800-9889"
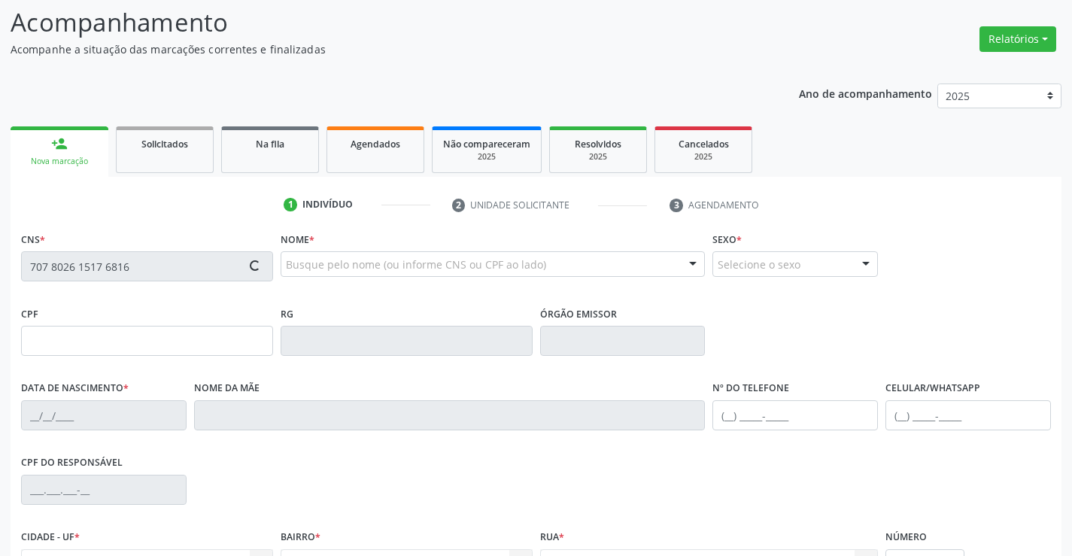
type input "041.576.845-40"
type input "S/N"
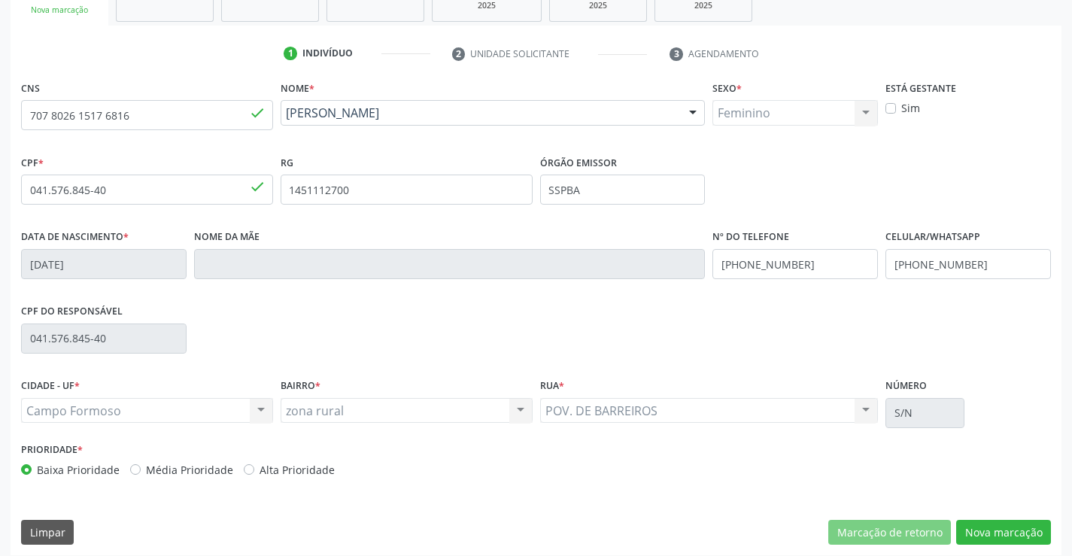
scroll to position [260, 0]
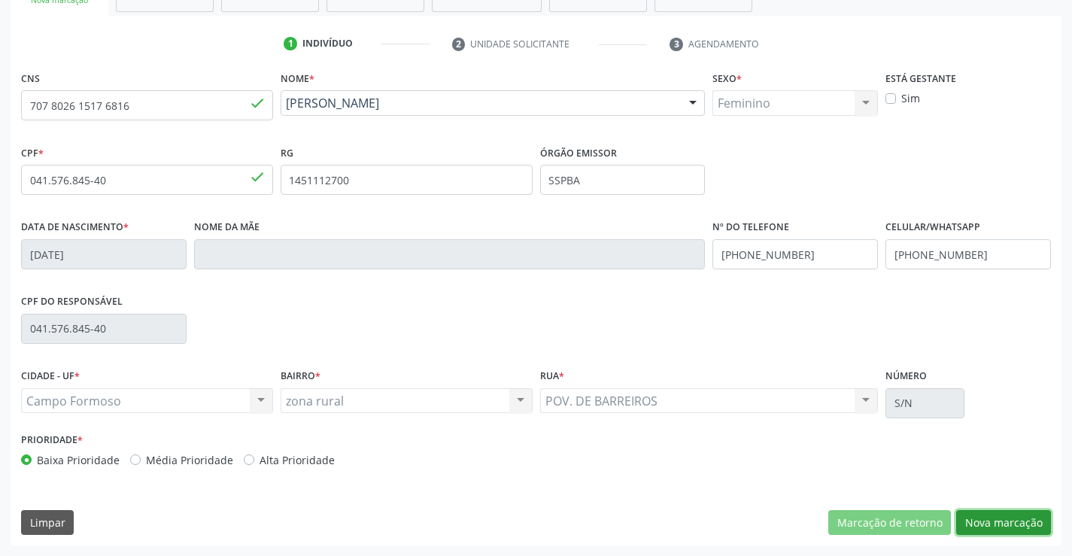
click at [996, 521] on button "Nova marcação" at bounding box center [1004, 523] width 95 height 26
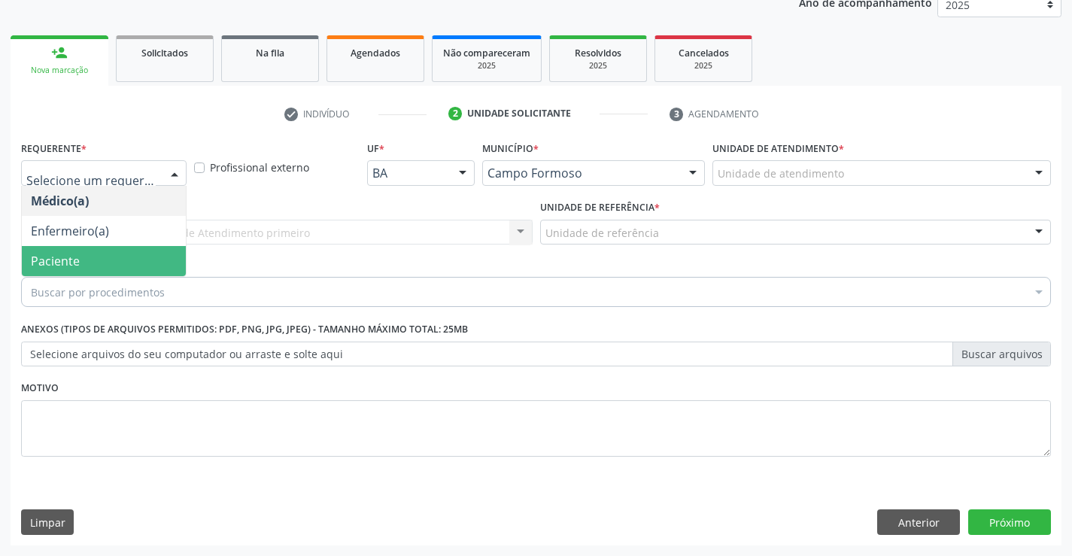
click at [62, 264] on span "Paciente" at bounding box center [55, 261] width 49 height 17
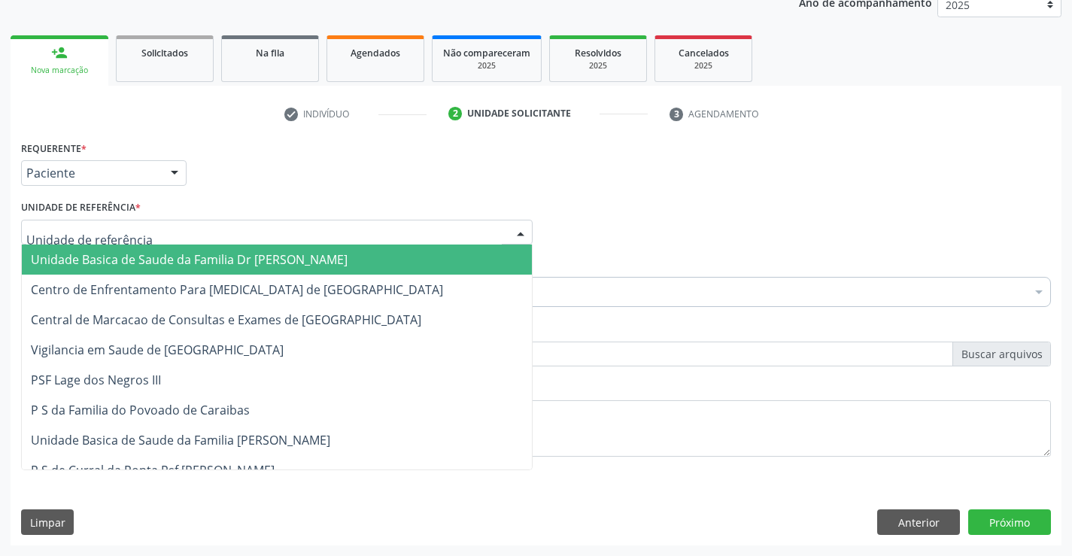
click at [120, 251] on span "Unidade Basica de Saude da Familia Dr [PERSON_NAME]" at bounding box center [277, 260] width 510 height 30
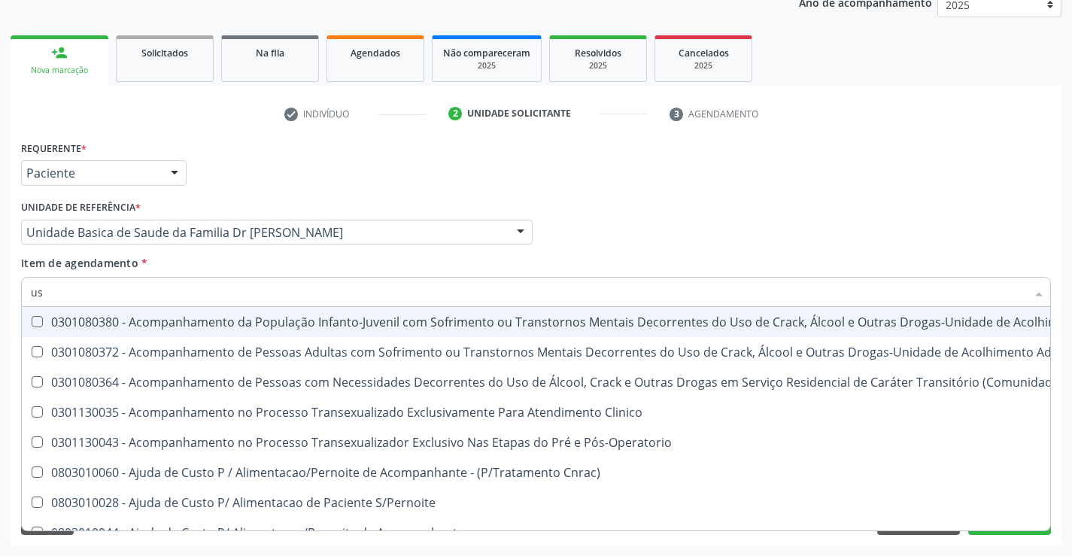
type input "usg"
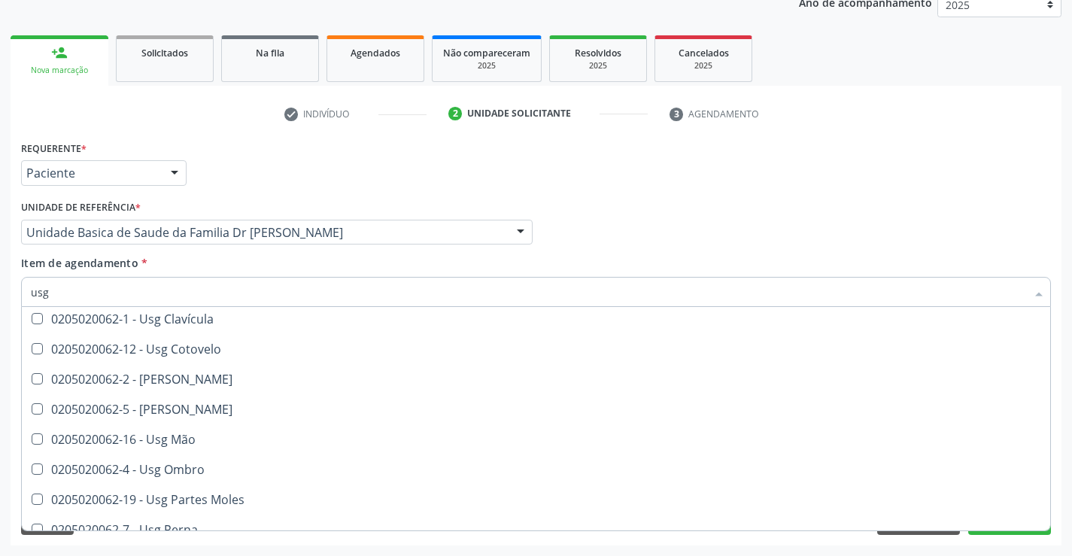
scroll to position [151, 0]
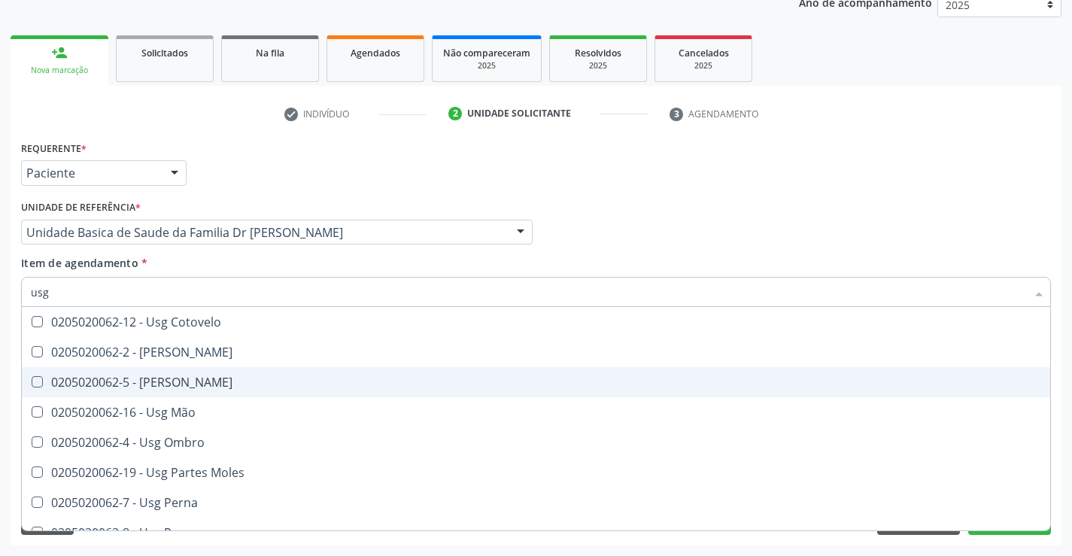
click at [223, 382] on div "0205020062-5 - [PERSON_NAME]" at bounding box center [536, 382] width 1011 height 12
checkbox Joelho "true"
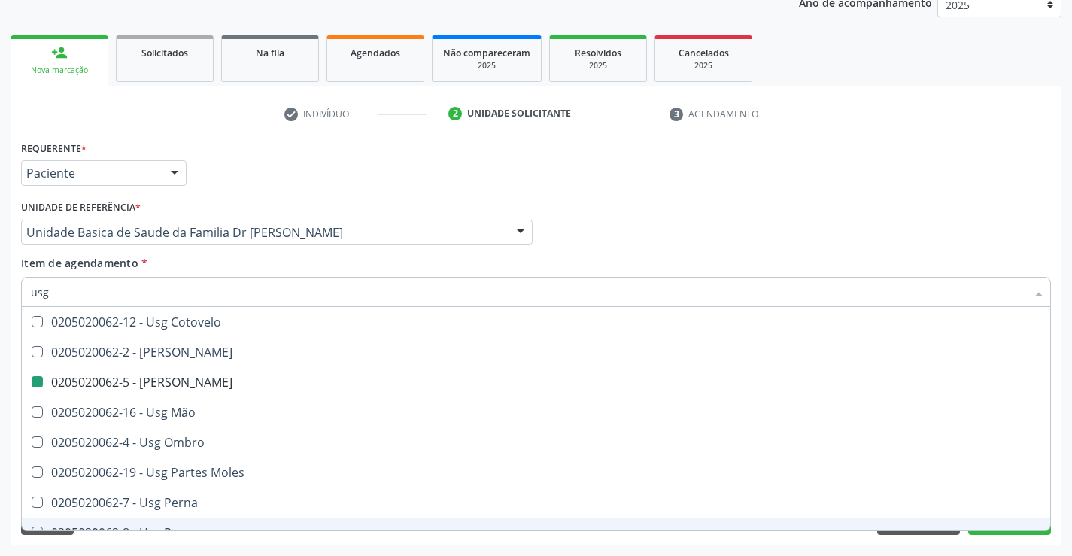
click at [1067, 500] on div "Acompanhamento Acompanhe a situação das marcações correntes e finalizadas Relat…" at bounding box center [536, 224] width 1072 height 663
checkbox Braço "true"
checkbox Joelho "false"
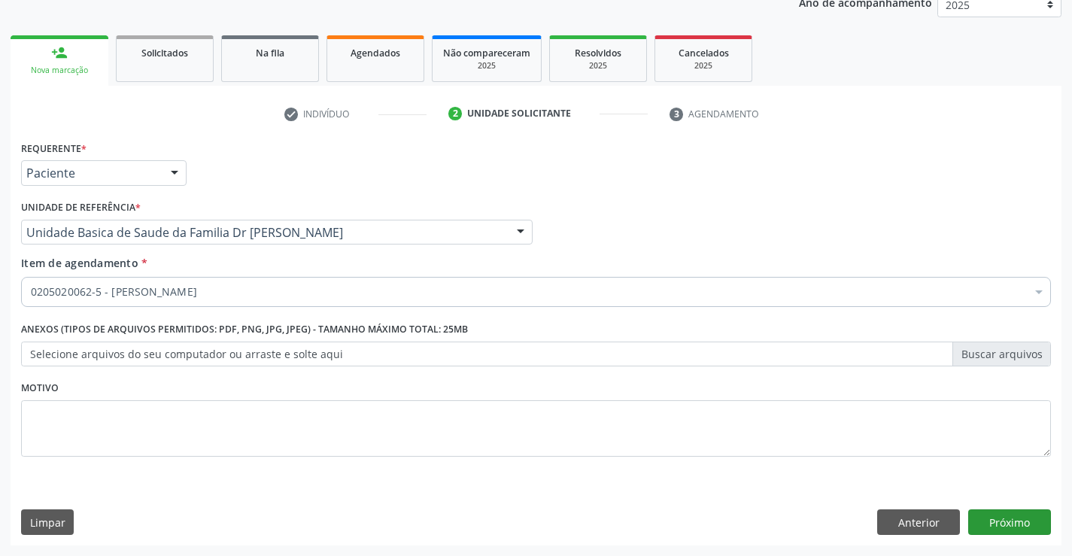
scroll to position [0, 0]
click at [1012, 522] on button "Próximo" at bounding box center [1010, 523] width 83 height 26
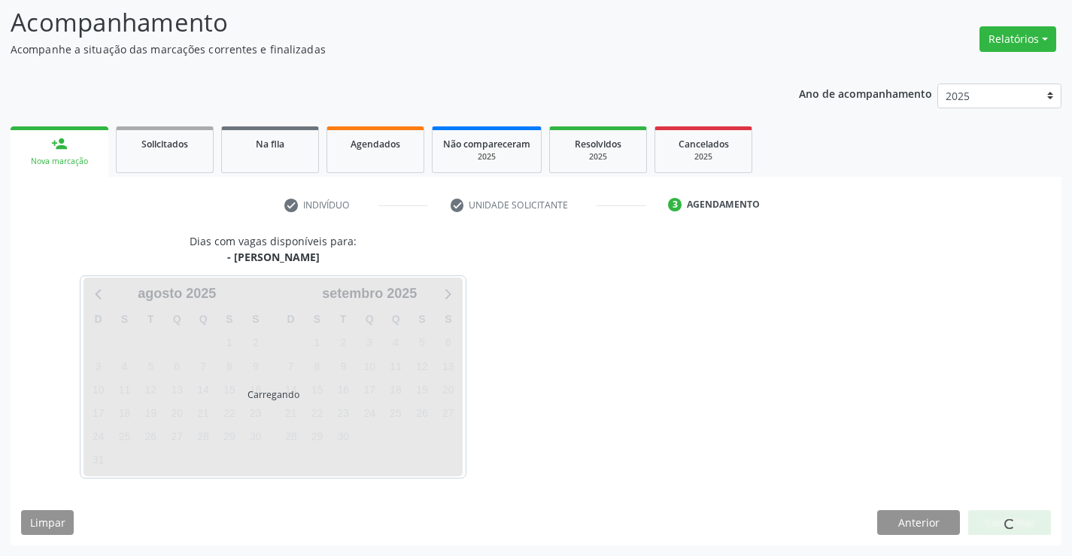
scroll to position [99, 0]
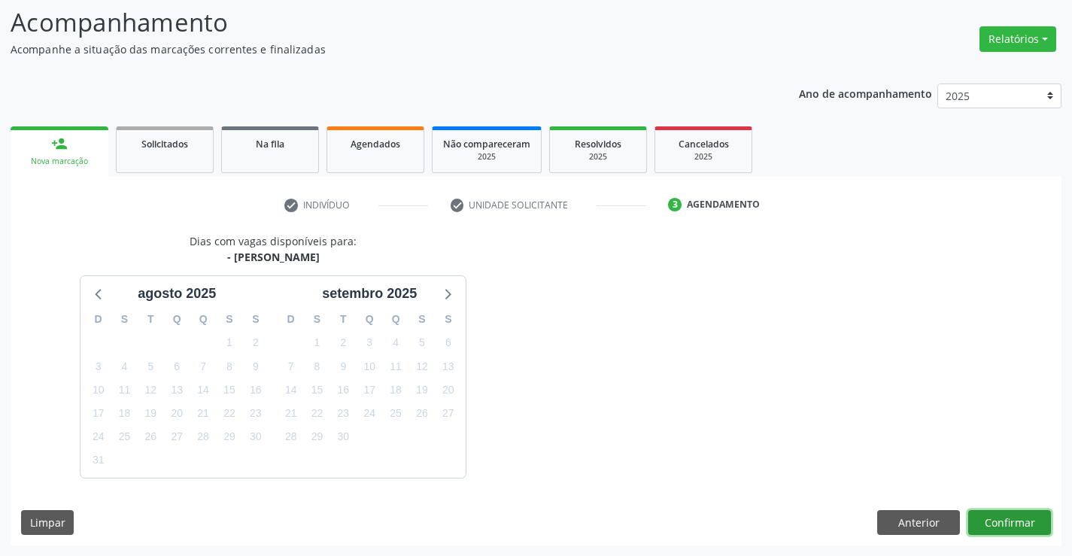
click at [995, 522] on button "Confirmar" at bounding box center [1010, 523] width 83 height 26
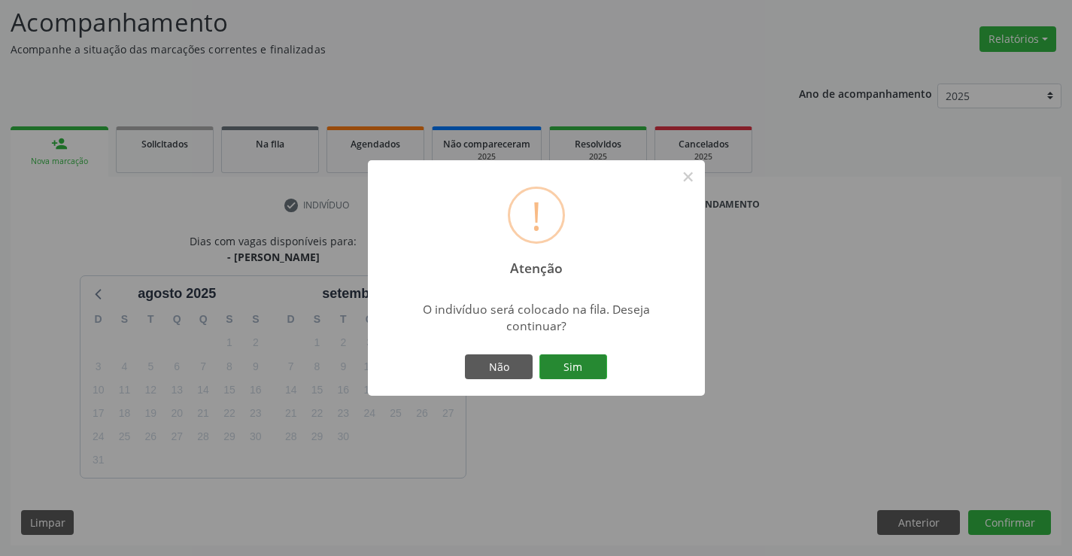
click at [571, 361] on button "Sim" at bounding box center [574, 367] width 68 height 26
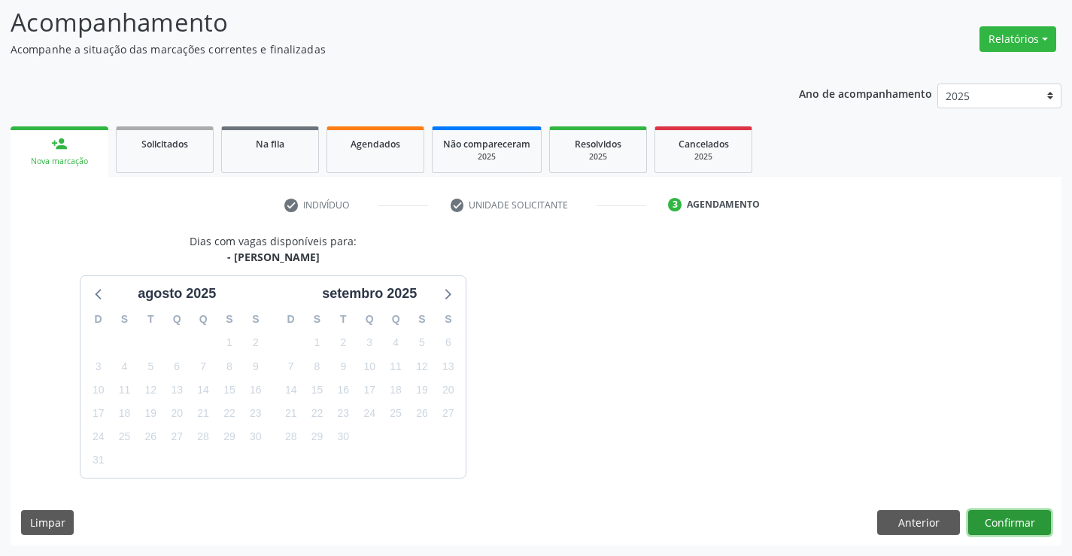
click at [1004, 525] on button "Confirmar" at bounding box center [1010, 523] width 83 height 26
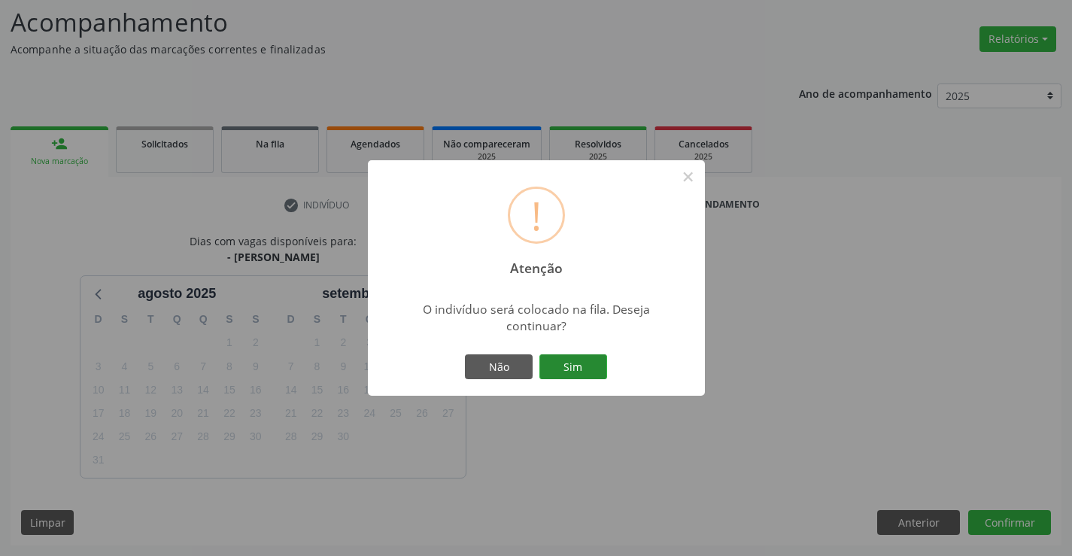
click at [568, 361] on button "Sim" at bounding box center [574, 367] width 68 height 26
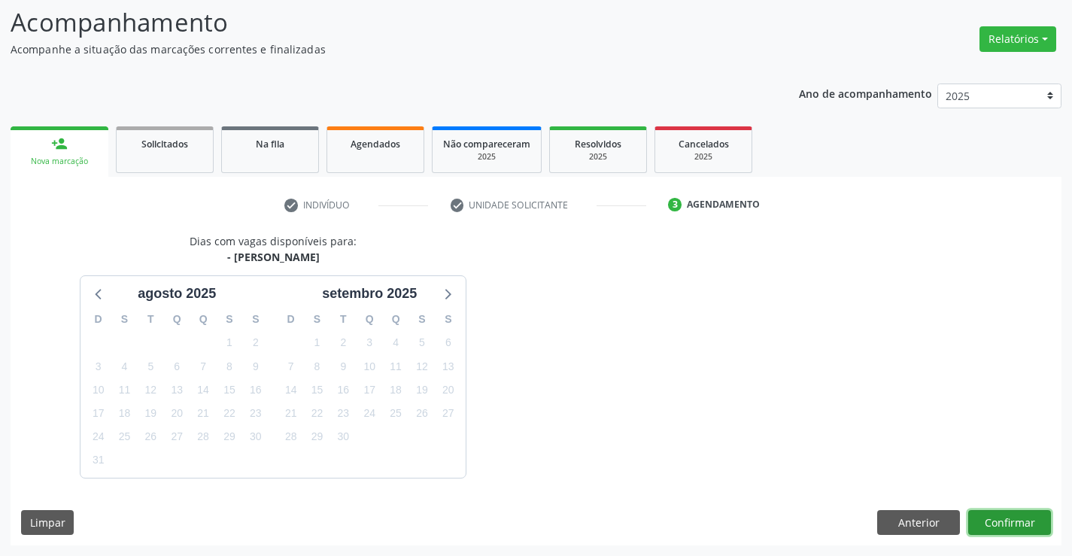
click at [1012, 517] on button "Confirmar" at bounding box center [1010, 523] width 83 height 26
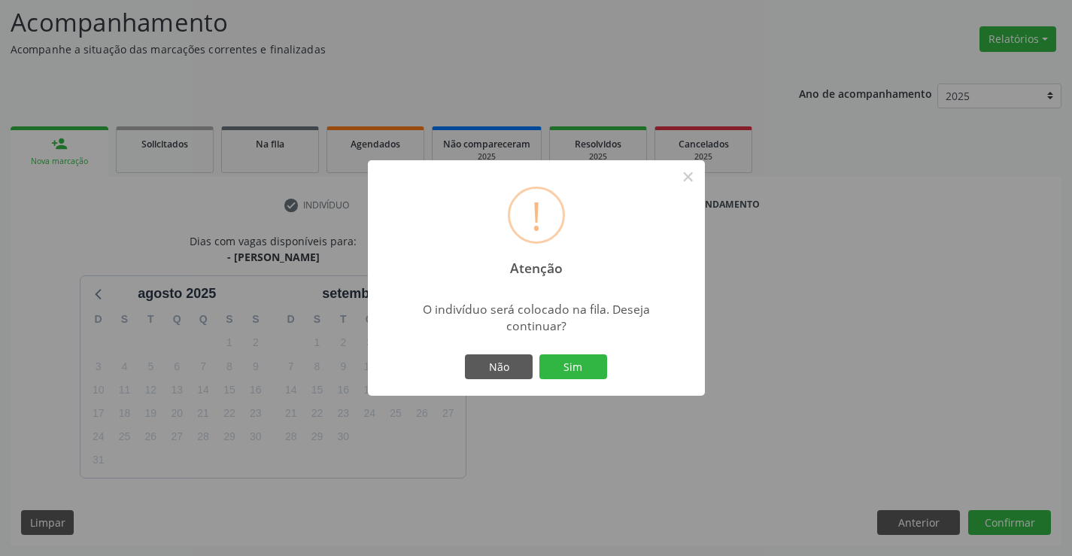
click at [820, 327] on div "! Atenção × O indivíduo será colocado na fila. Deseja continuar? Não Sim" at bounding box center [536, 278] width 1072 height 556
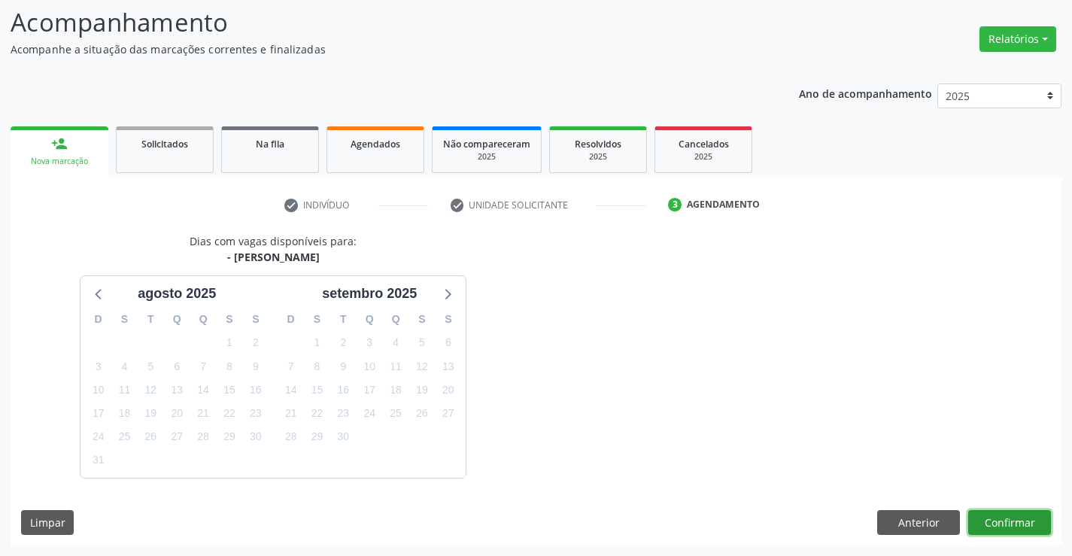
click at [1009, 518] on button "Confirmar" at bounding box center [1010, 523] width 83 height 26
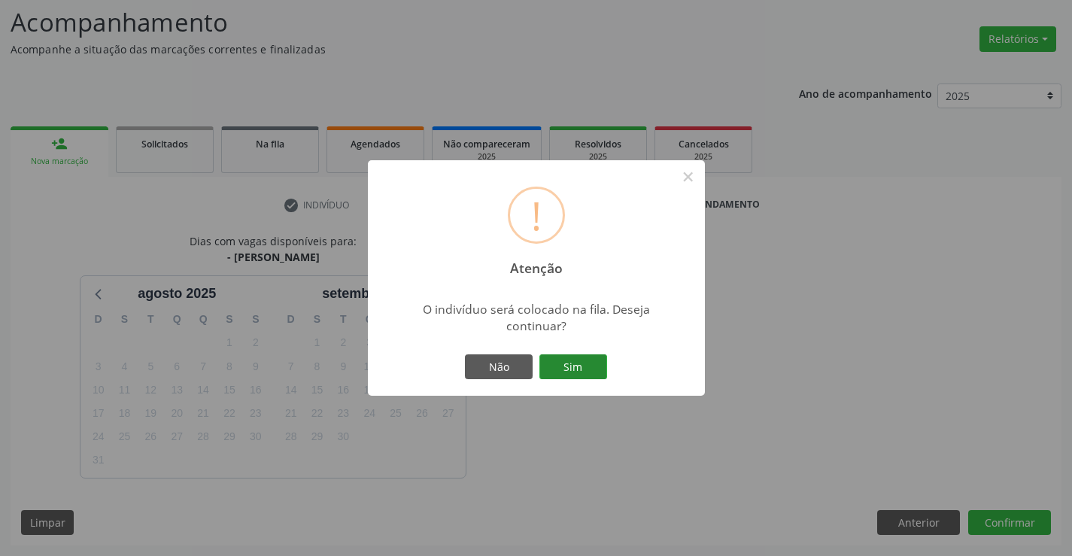
click at [567, 358] on button "Sim" at bounding box center [574, 367] width 68 height 26
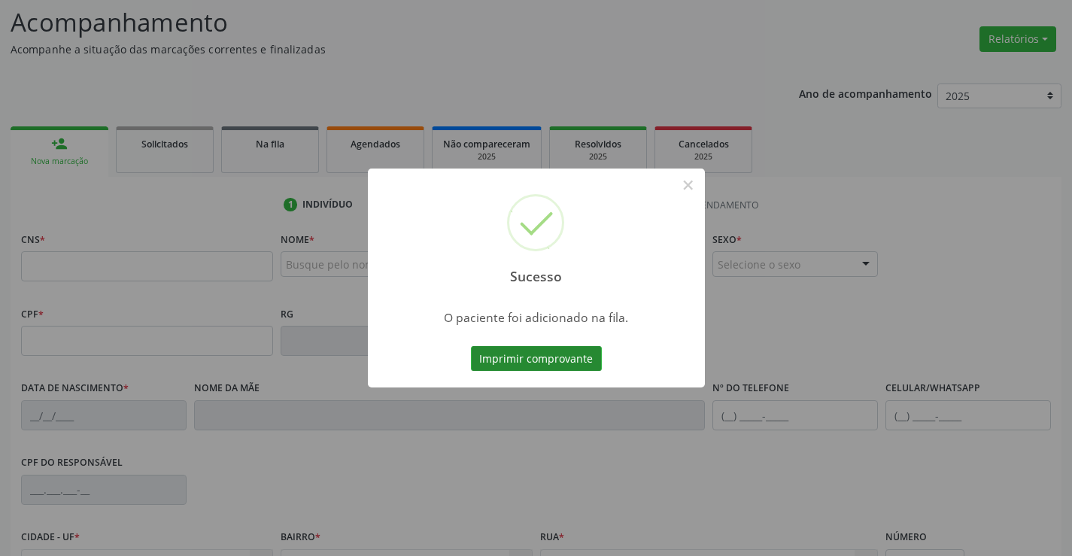
click at [550, 357] on button "Imprimir comprovante" at bounding box center [536, 359] width 131 height 26
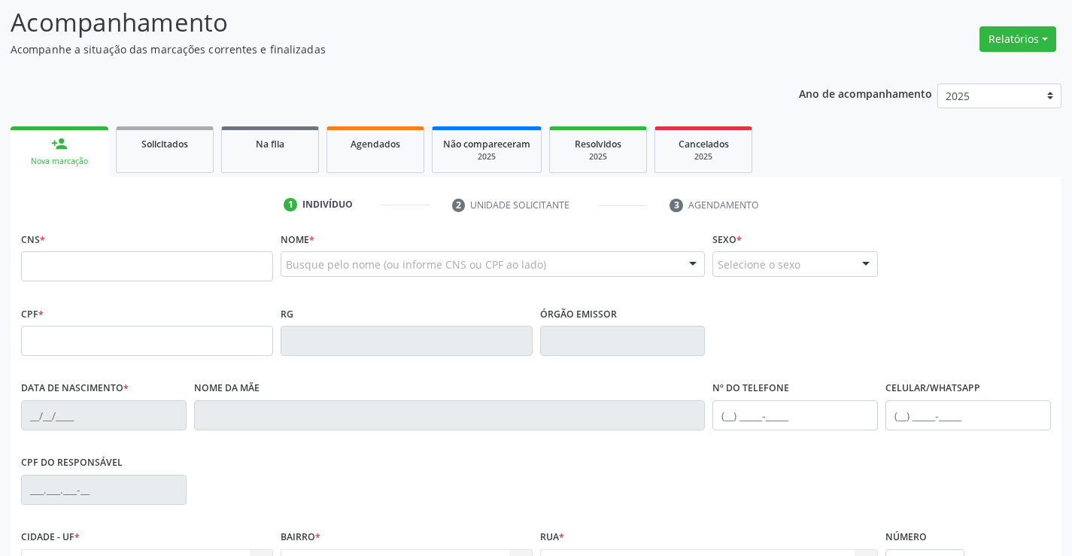
click at [36, 145] on link "person_add Nova marcação" at bounding box center [60, 151] width 98 height 50
click at [102, 274] on input "text" at bounding box center [147, 266] width 252 height 30
type input "706 2010 6514 1663"
type input "0773339779"
type input "24/04/1964"
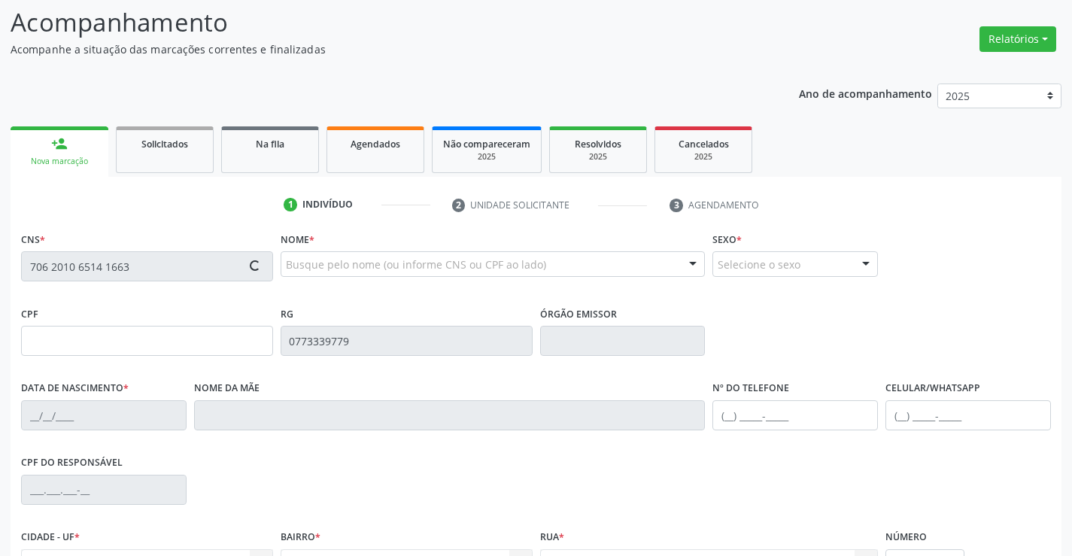
type input "(74) 99968-8389"
type input "024.310.675-05"
type input "S/N"
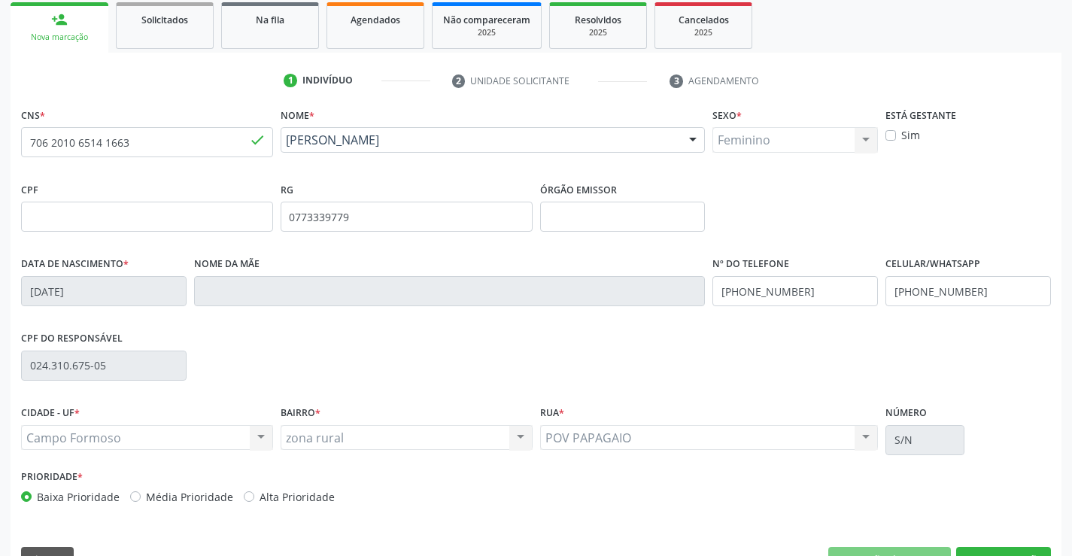
scroll to position [260, 0]
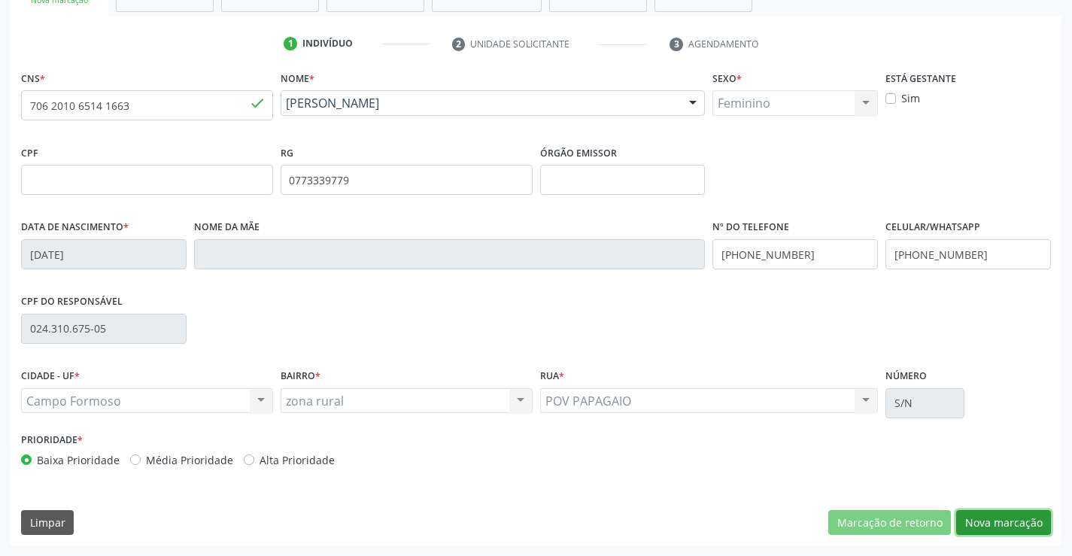
click at [995, 521] on button "Nova marcação" at bounding box center [1004, 523] width 95 height 26
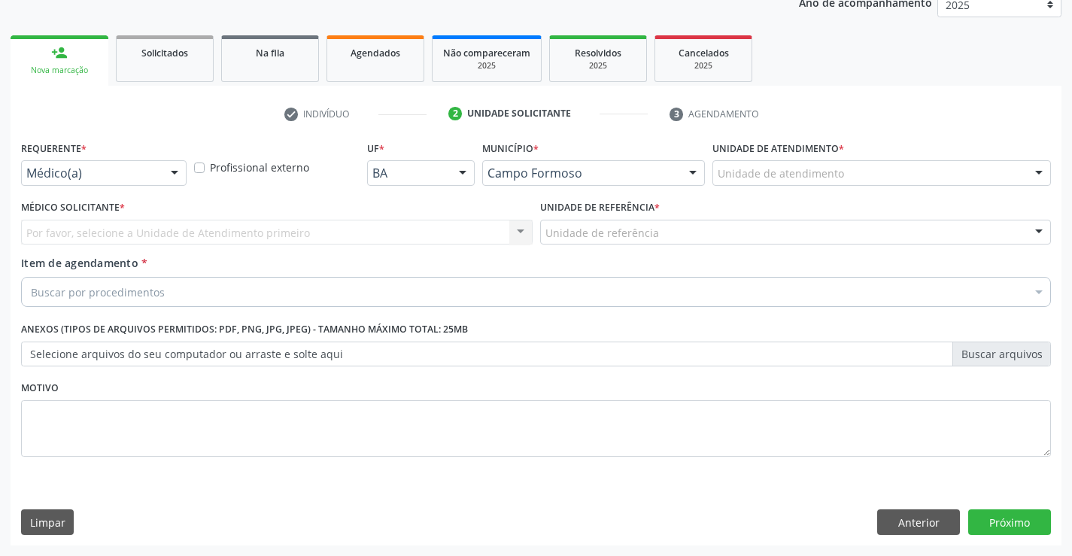
scroll to position [190, 0]
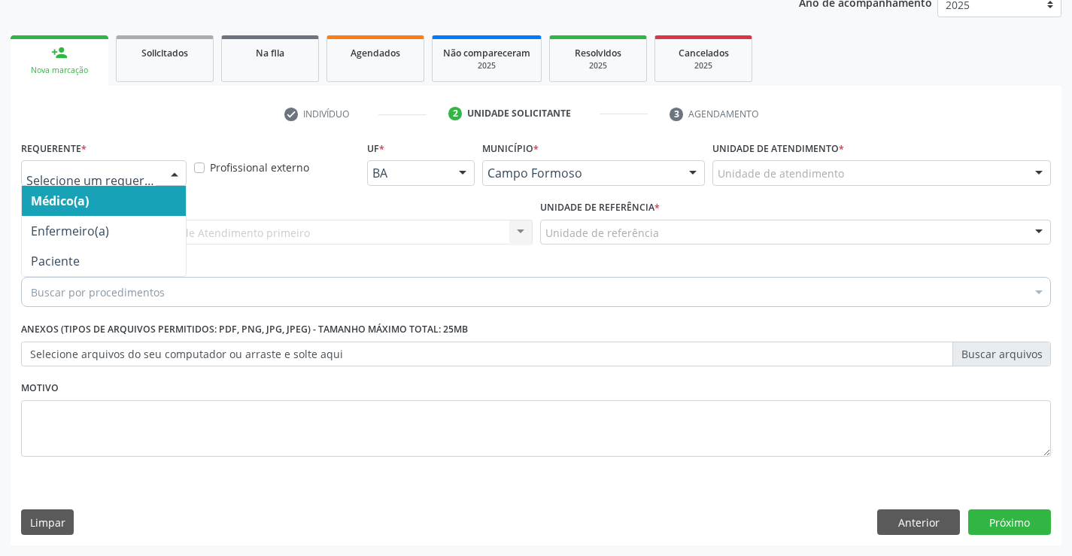
click at [74, 165] on div at bounding box center [104, 173] width 166 height 26
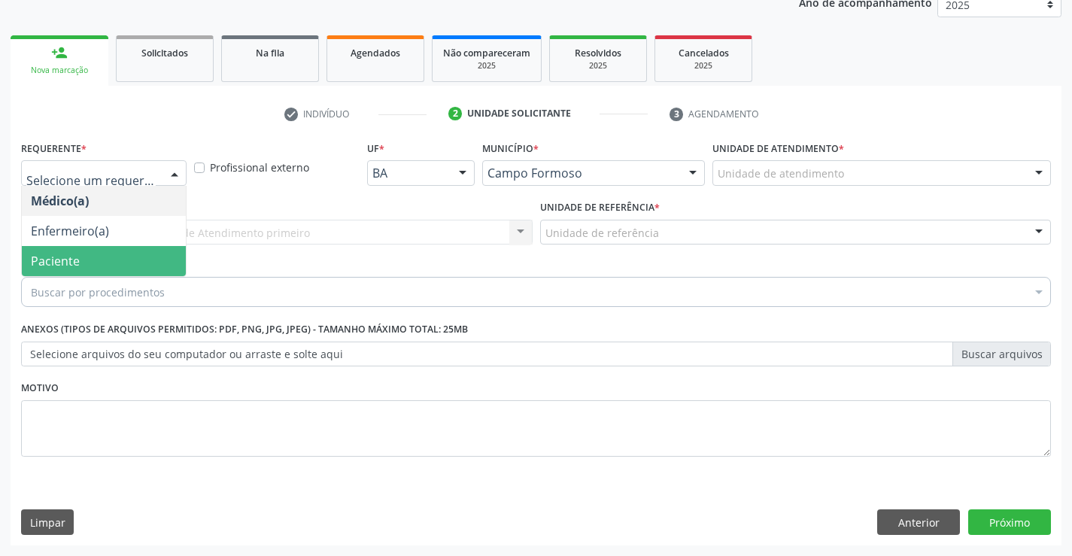
click at [79, 260] on span "Paciente" at bounding box center [104, 261] width 164 height 30
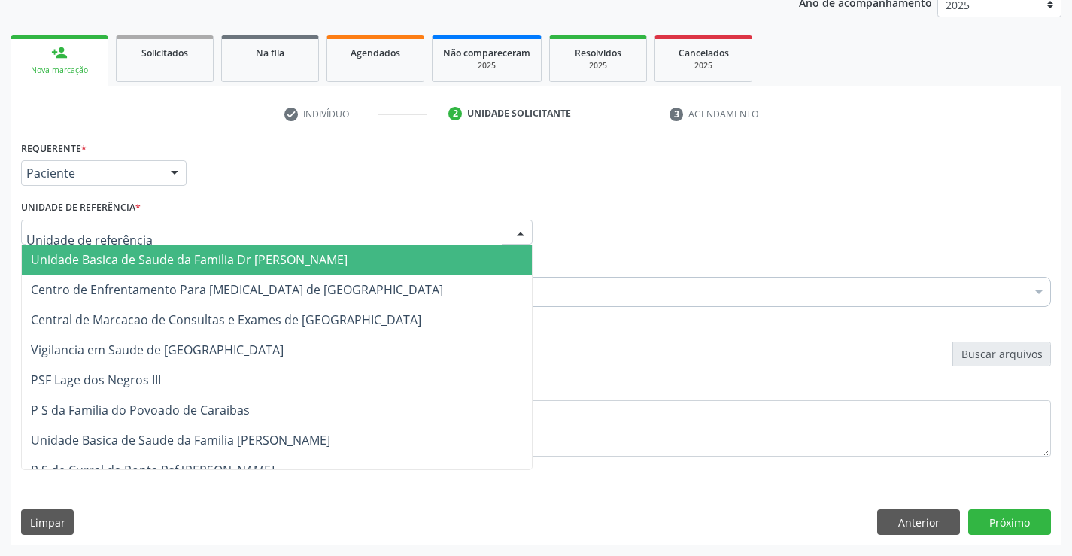
click at [145, 254] on span "Unidade Basica de Saude da Familia Dr [PERSON_NAME]" at bounding box center [189, 259] width 317 height 17
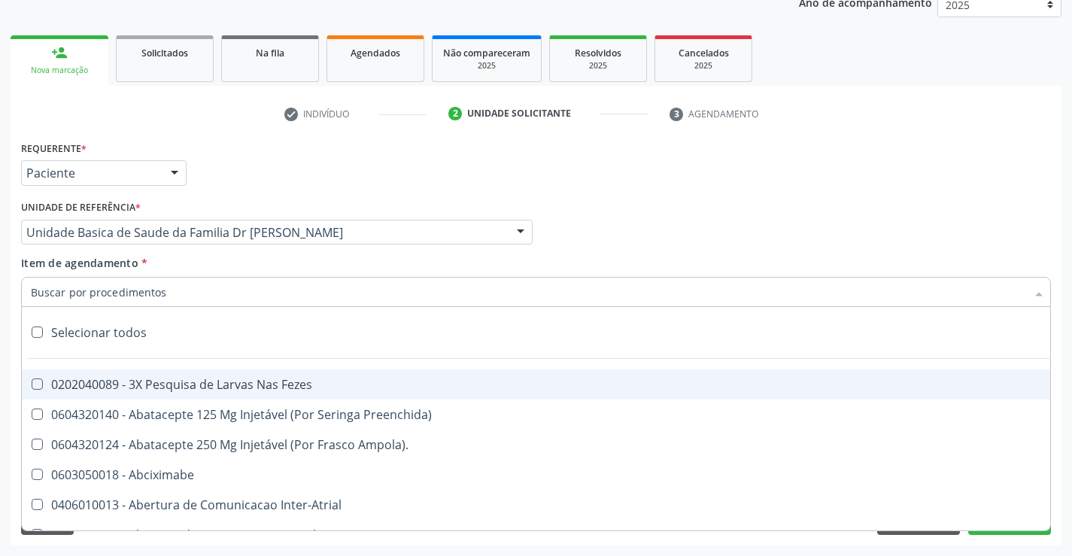
click at [190, 292] on div at bounding box center [536, 292] width 1030 height 30
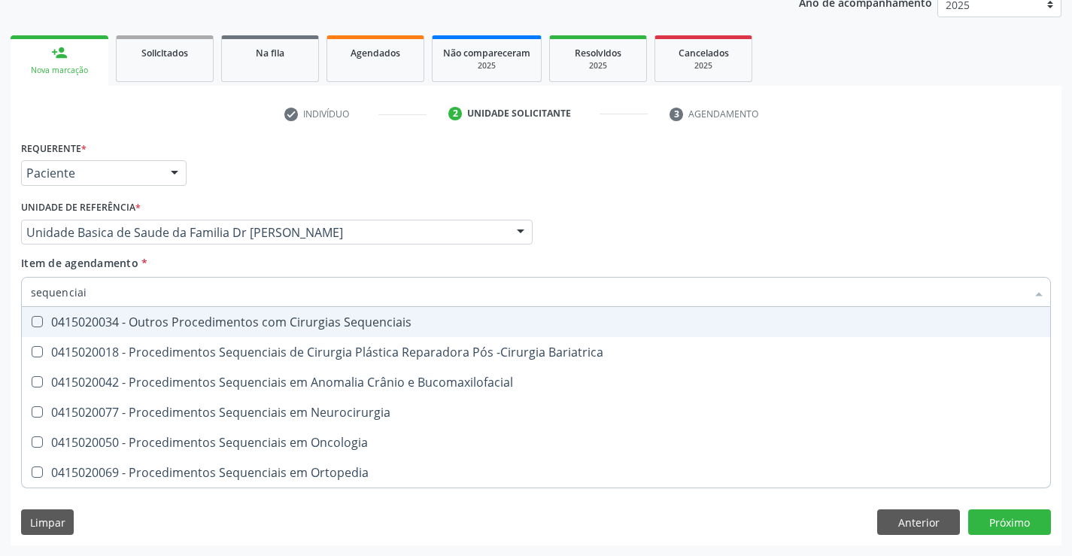
type input "sequenciais"
click at [229, 323] on div "0415020034 - Outros Procedimentos com Cirurgias Sequenciais" at bounding box center [536, 322] width 1011 height 12
checkbox Sequenciais "true"
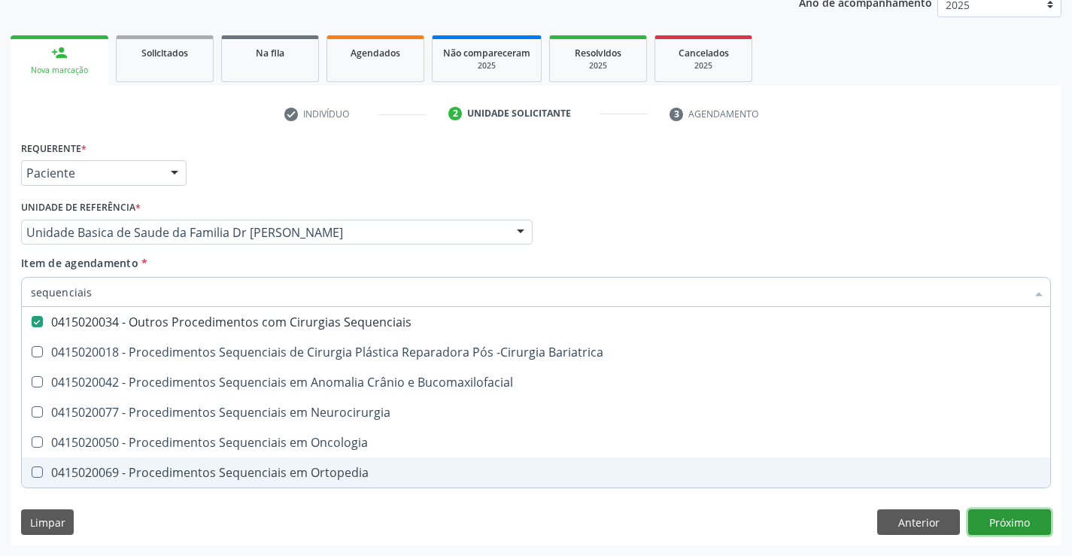
click at [1011, 522] on div "Requerente * Paciente Médico(a) Enfermeiro(a) Paciente Nenhum resultado encontr…" at bounding box center [536, 341] width 1051 height 409
checkbox Bariatrica "true"
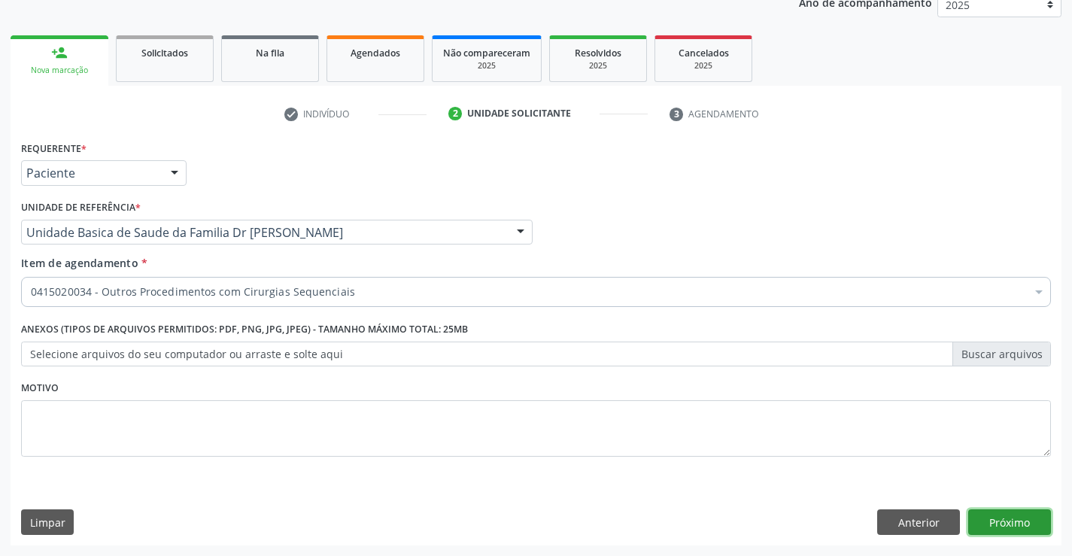
click at [1011, 522] on button "Próximo" at bounding box center [1010, 523] width 83 height 26
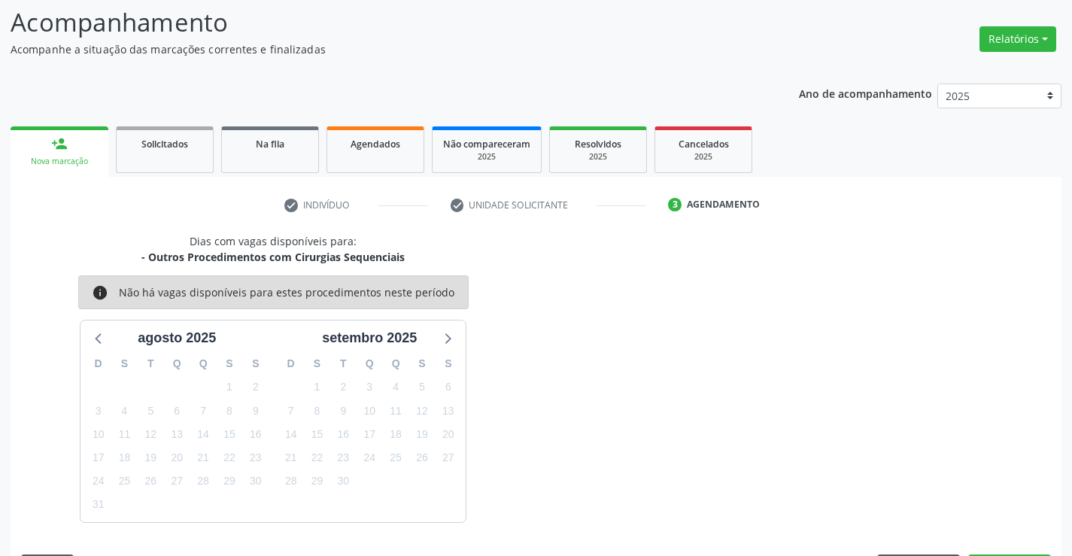
scroll to position [143, 0]
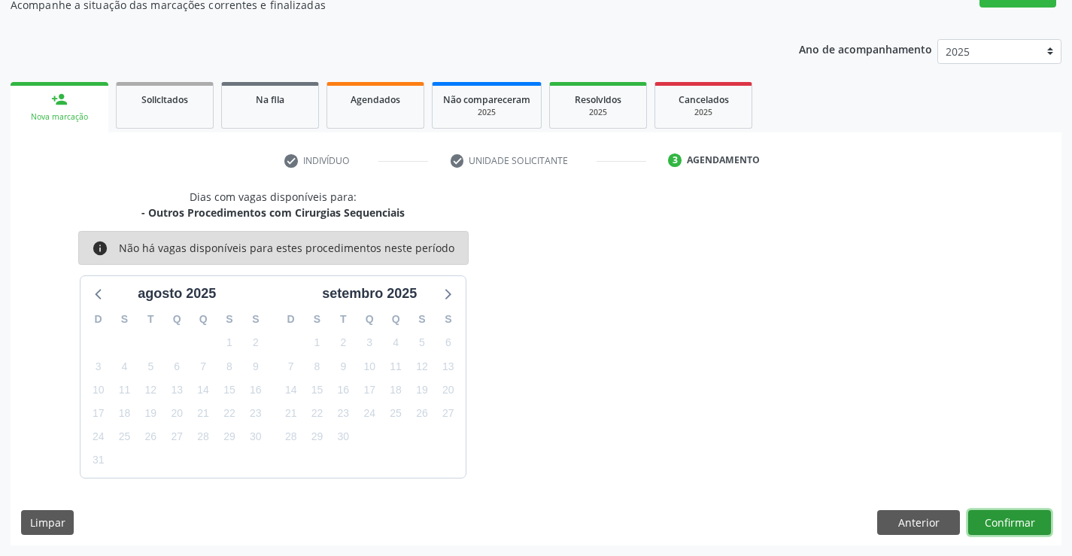
click at [1011, 522] on button "Confirmar" at bounding box center [1010, 523] width 83 height 26
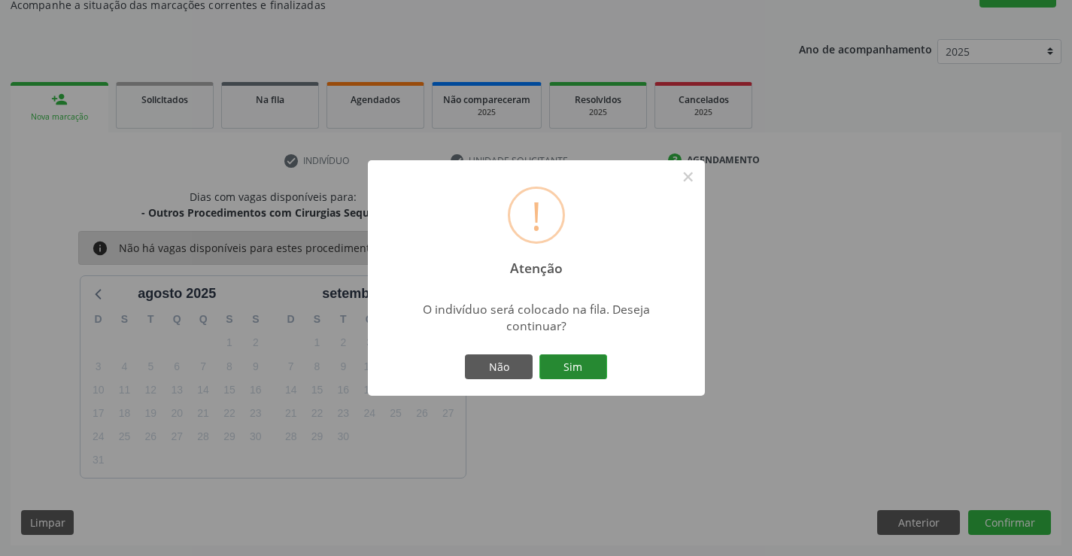
click at [586, 364] on button "Sim" at bounding box center [574, 367] width 68 height 26
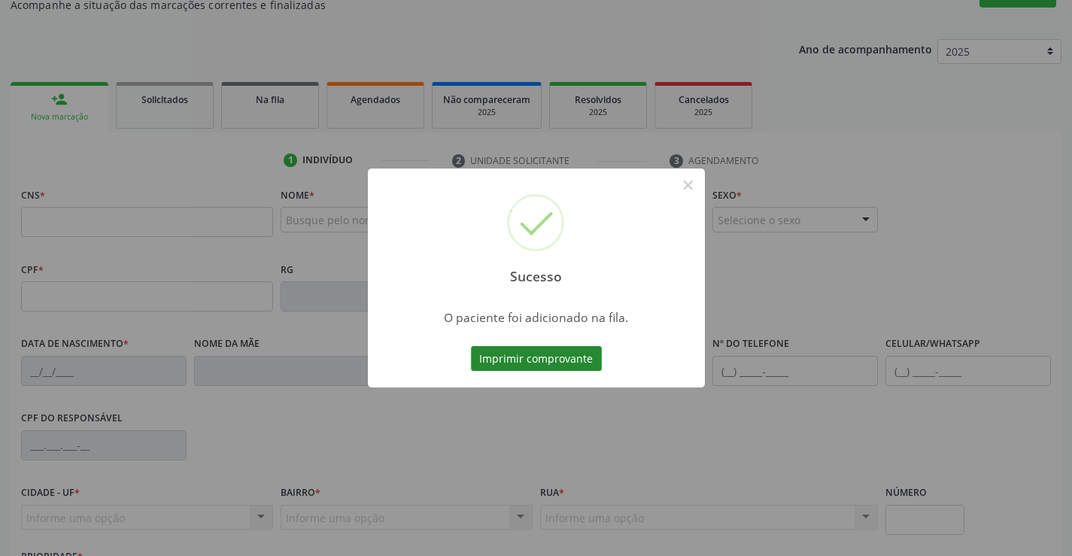
click at [543, 353] on button "Imprimir comprovante" at bounding box center [536, 359] width 131 height 26
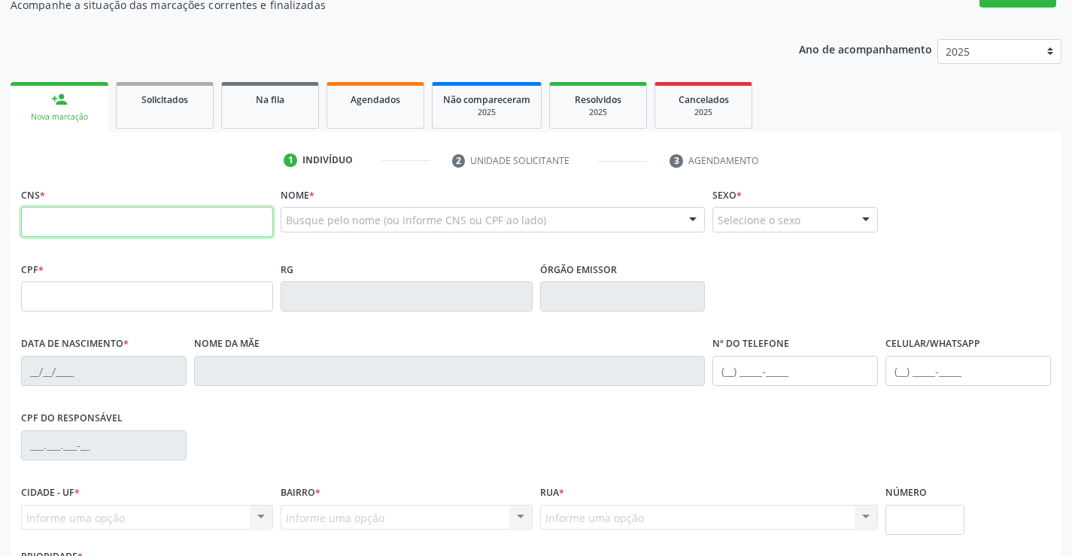
click at [112, 208] on input "text" at bounding box center [147, 222] width 252 height 30
click at [112, 218] on input "text" at bounding box center [147, 222] width 252 height 30
type input "700 3029 0970 1931"
type input "2015923128"
type input "22/06/1965"
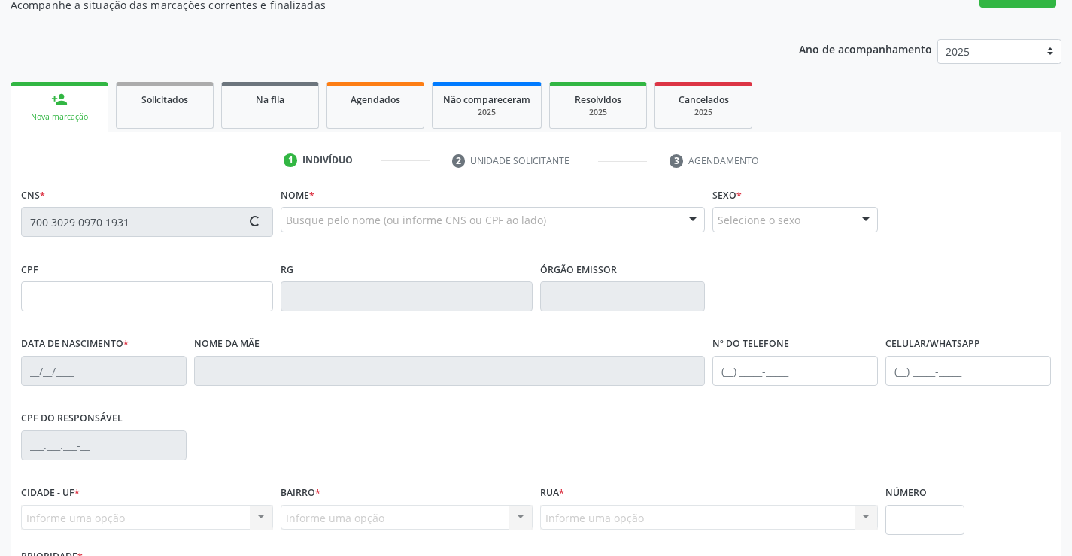
type input "(74) 98147-8007"
type input "S/N"
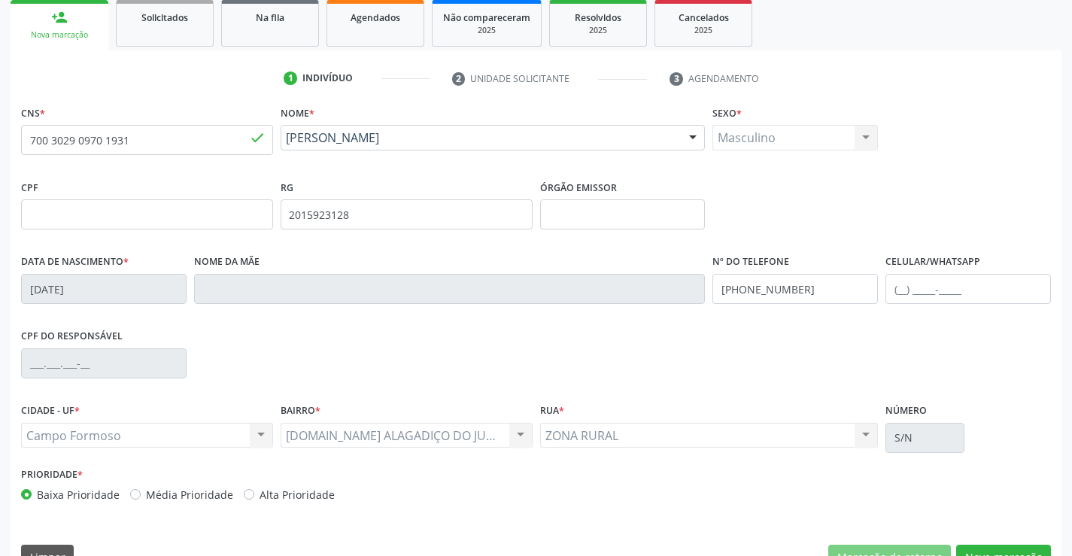
scroll to position [260, 0]
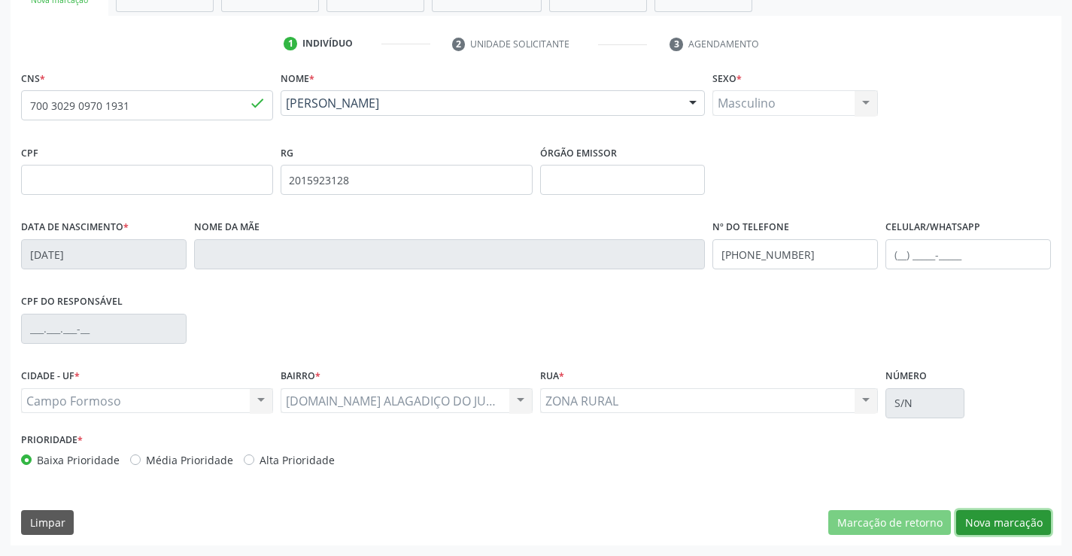
click at [974, 522] on button "Nova marcação" at bounding box center [1004, 523] width 95 height 26
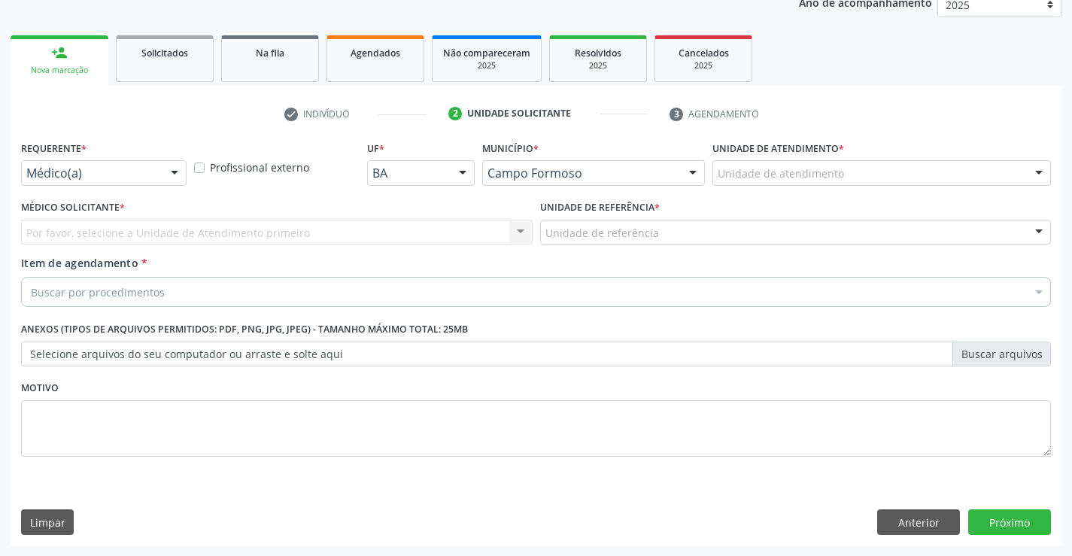
scroll to position [190, 0]
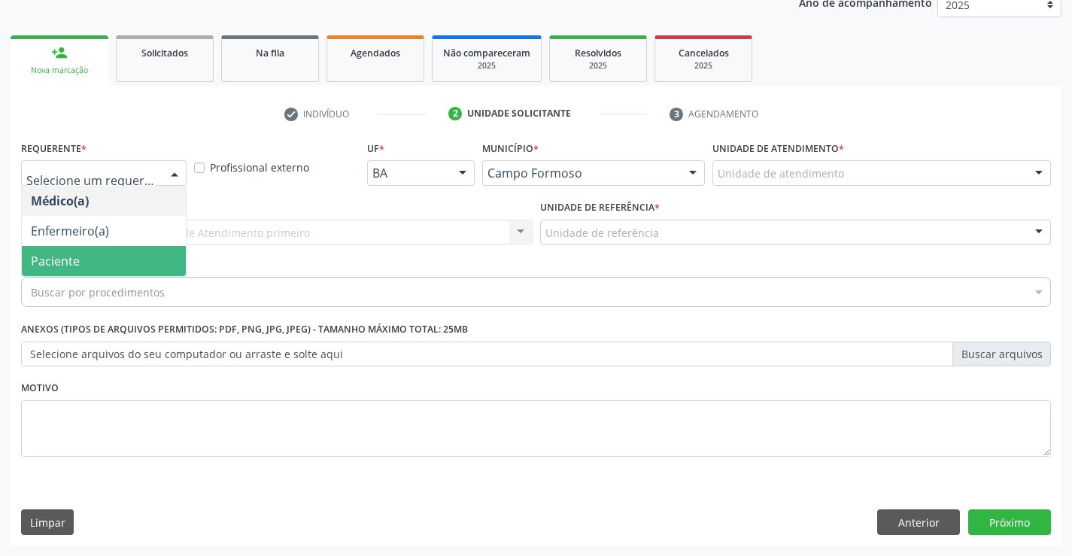
click at [111, 257] on span "Paciente" at bounding box center [104, 261] width 164 height 30
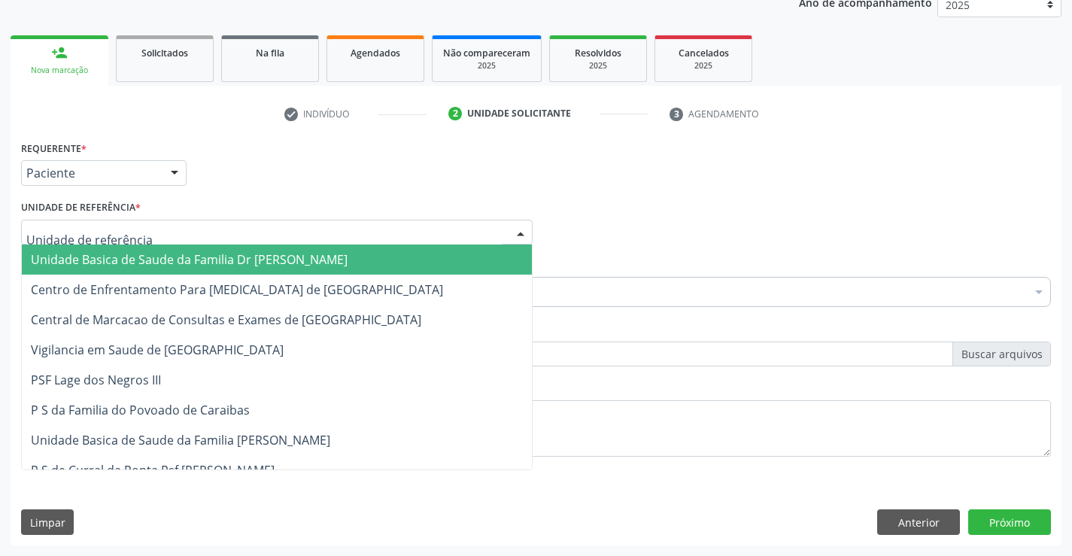
click at [162, 261] on span "Unidade Basica de Saude da Familia Dr [PERSON_NAME]" at bounding box center [189, 259] width 317 height 17
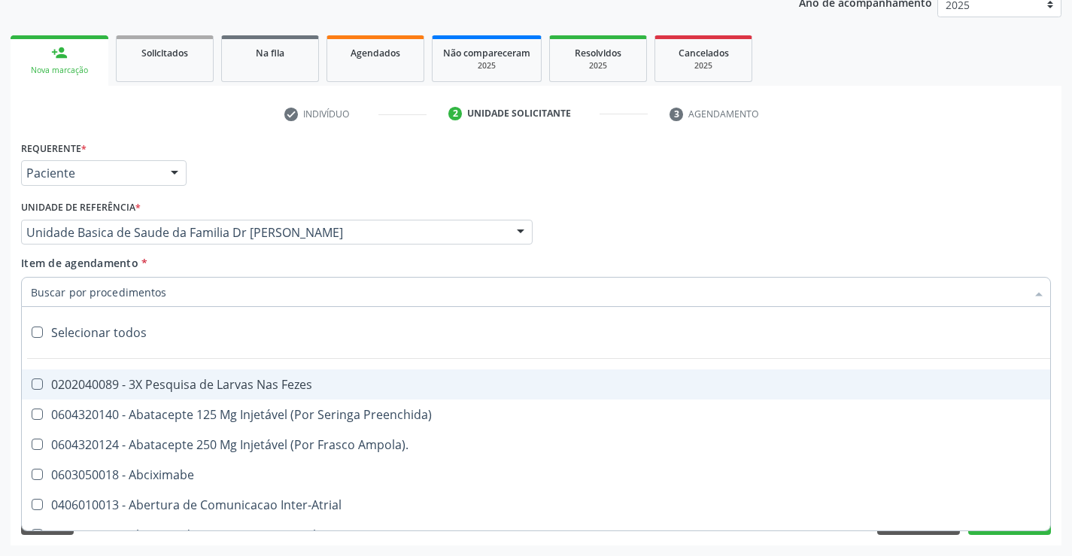
click at [166, 294] on div at bounding box center [536, 292] width 1030 height 30
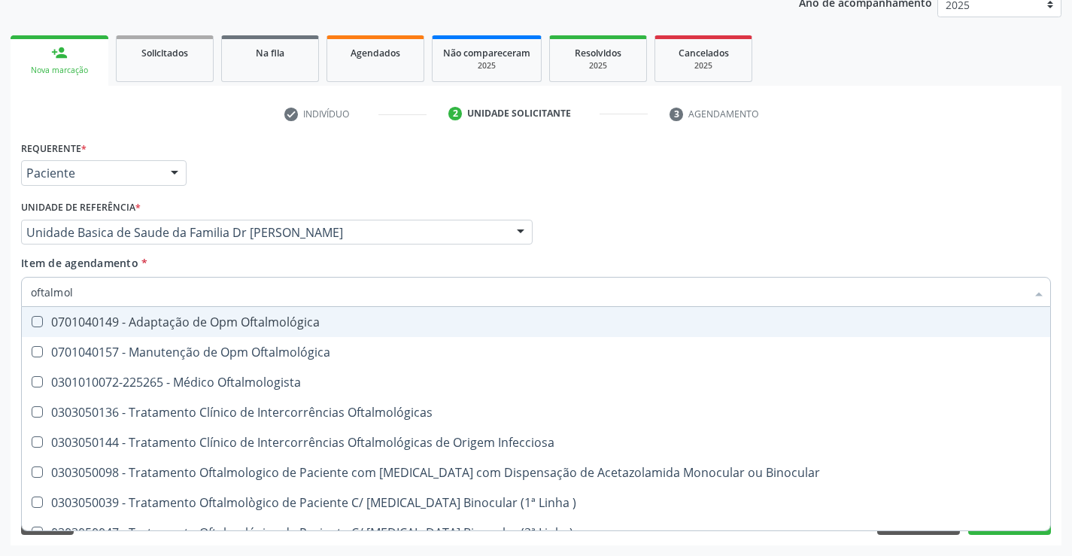
type input "oftalmolo"
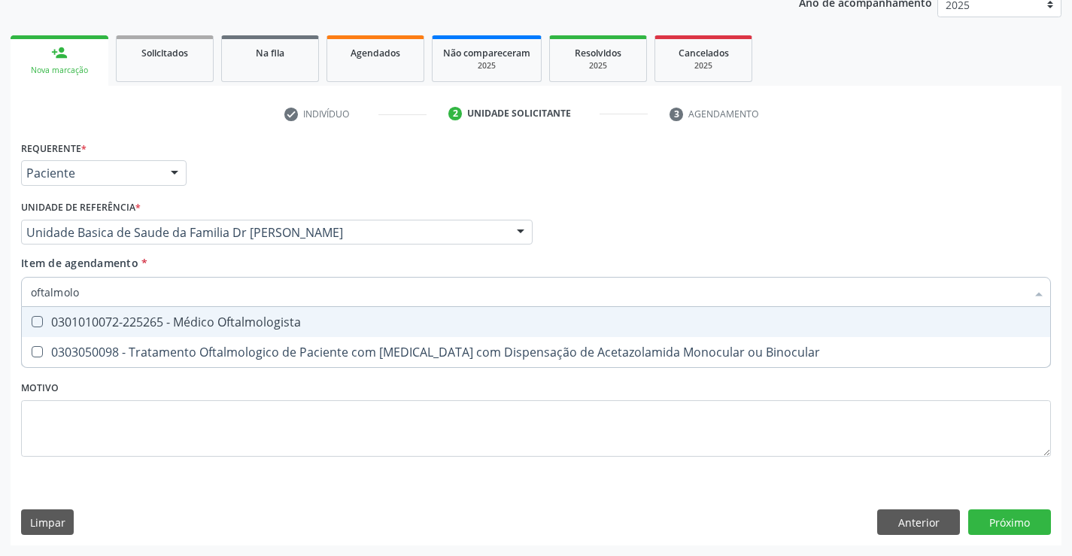
click at [190, 321] on div "0301010072-225265 - Médico Oftalmologista" at bounding box center [536, 322] width 1011 height 12
checkbox Oftalmologista "true"
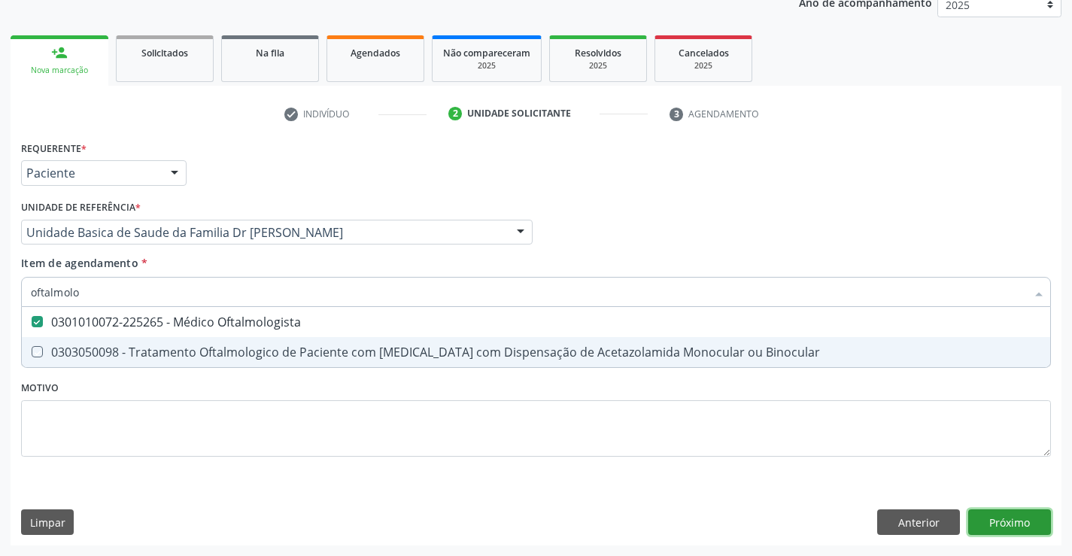
click at [1001, 527] on div "Requerente * Paciente Médico(a) Enfermeiro(a) Paciente Nenhum resultado encontr…" at bounding box center [536, 341] width 1051 height 409
checkbox Binocular "true"
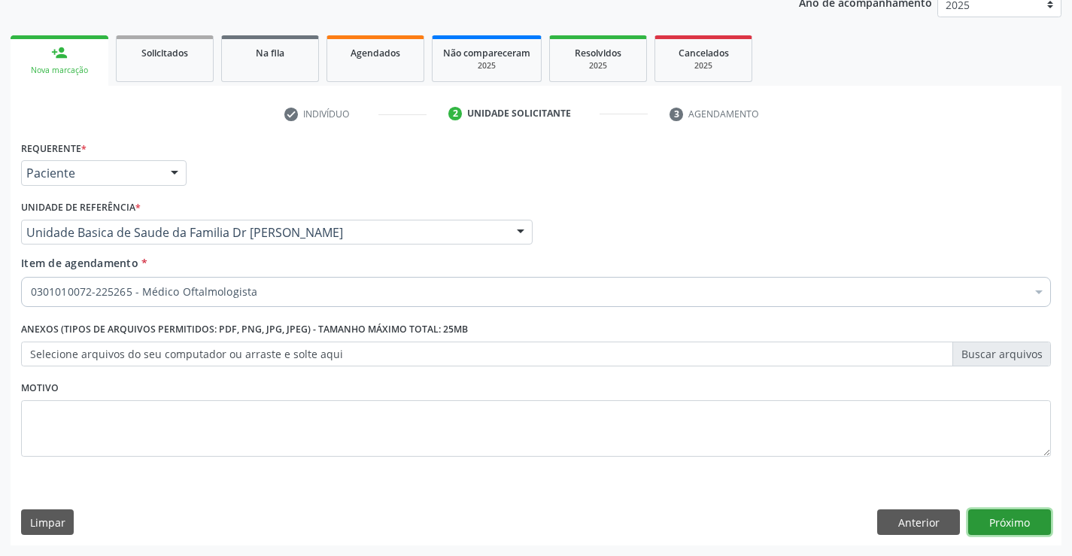
click at [1001, 527] on button "Próximo" at bounding box center [1010, 523] width 83 height 26
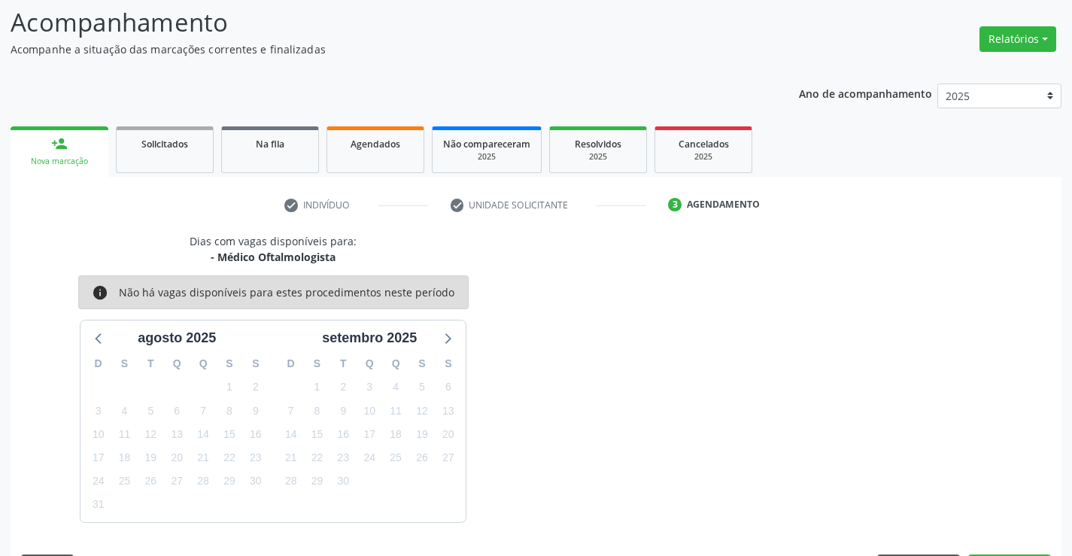
scroll to position [143, 0]
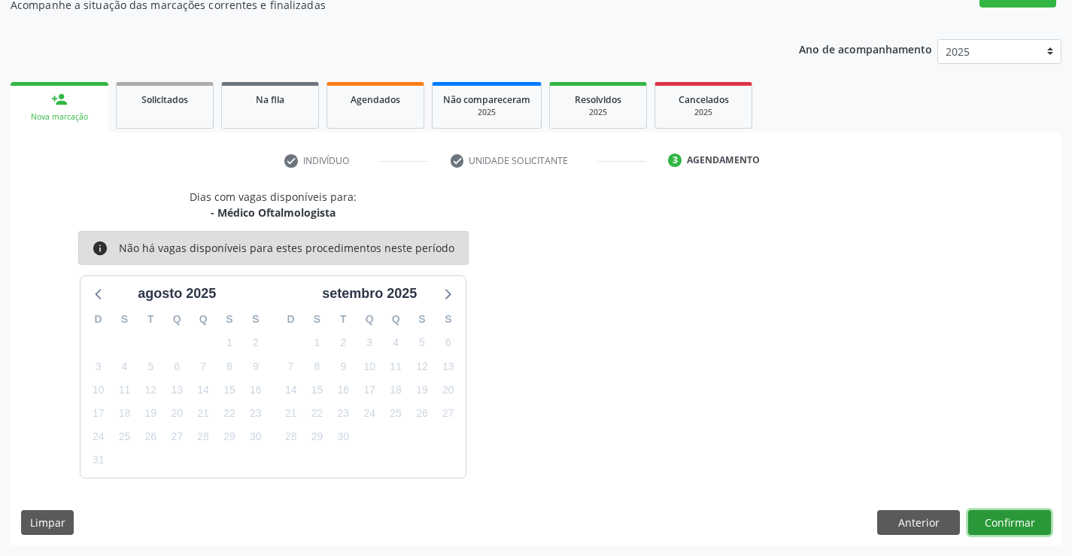
click at [1002, 519] on button "Confirmar" at bounding box center [1010, 523] width 83 height 26
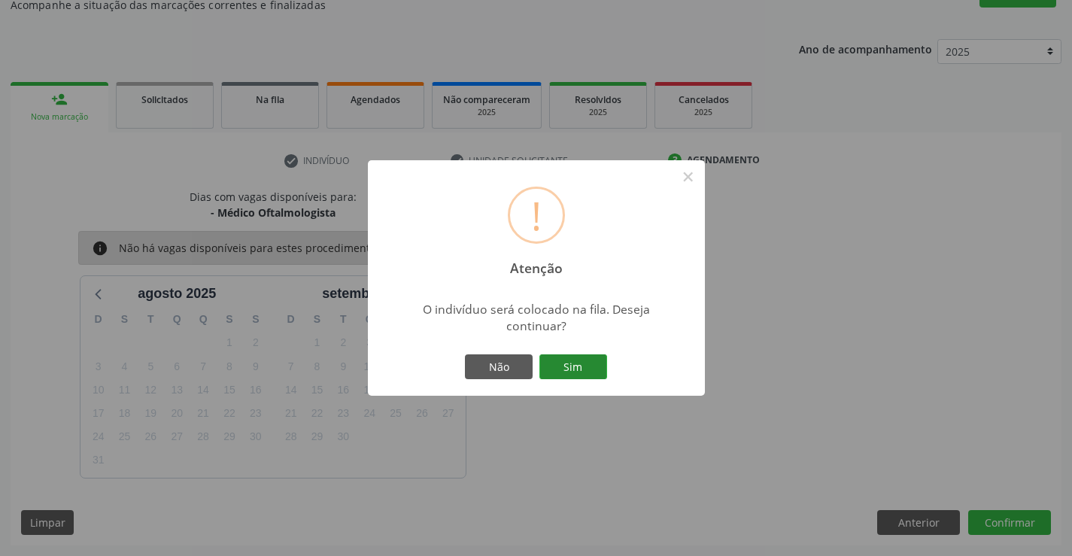
click at [575, 359] on button "Sim" at bounding box center [574, 367] width 68 height 26
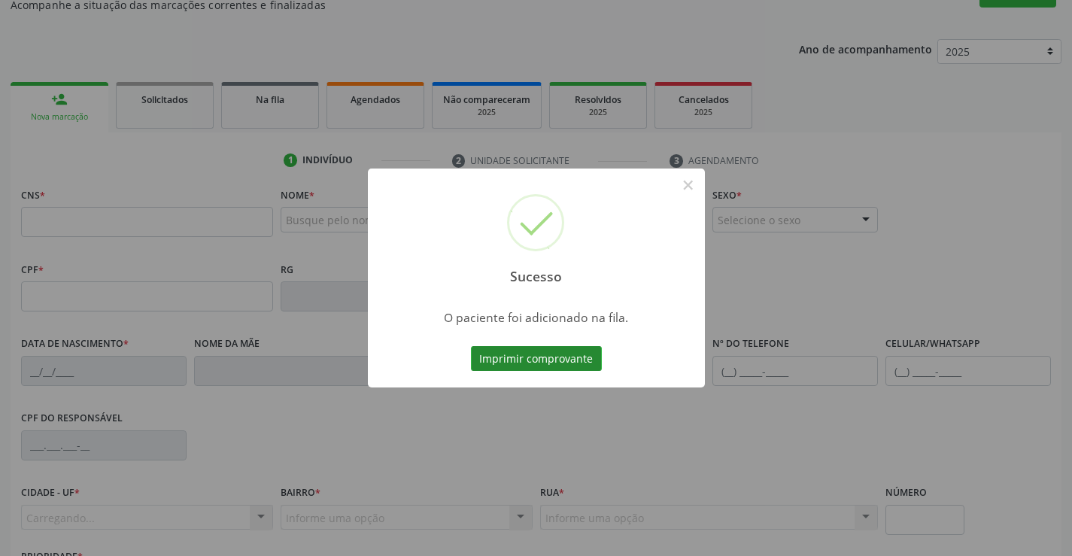
click at [574, 359] on button "Imprimir comprovante" at bounding box center [536, 359] width 131 height 26
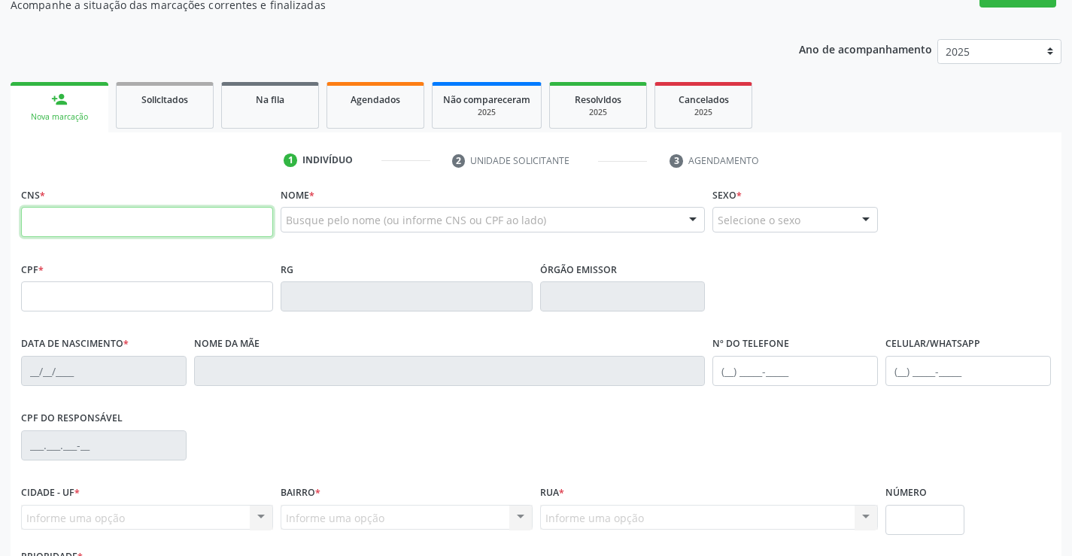
click at [122, 218] on input "text" at bounding box center [147, 222] width 252 height 30
type input "701 8032 0393 5673"
type input "21/12/2001"
type input "S/N"
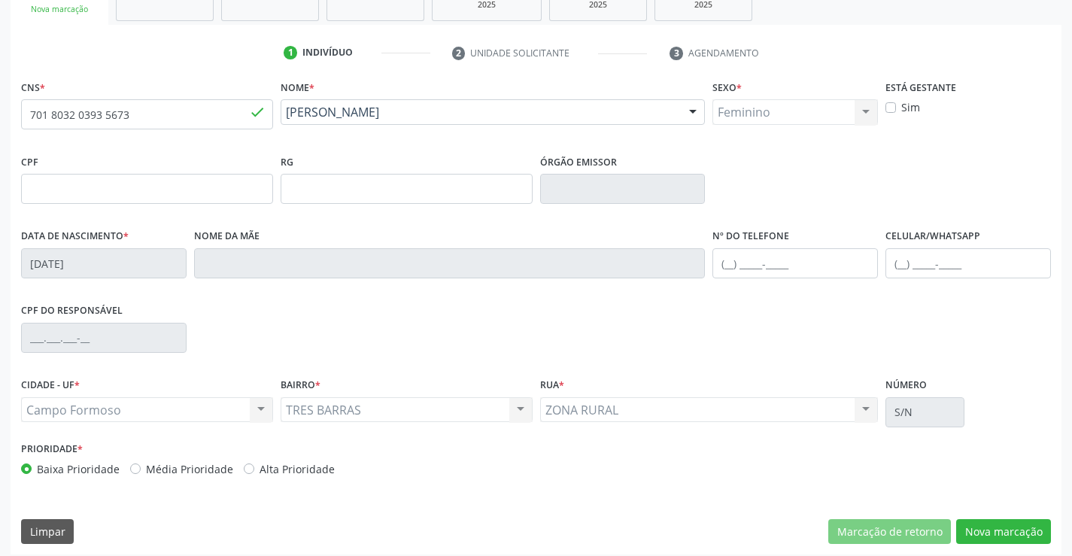
scroll to position [260, 0]
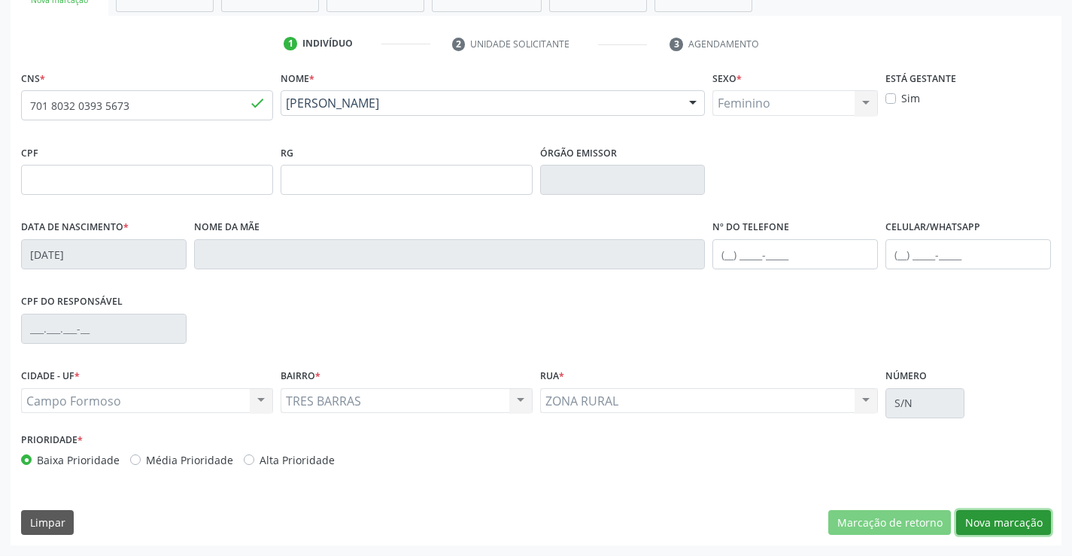
click at [1006, 519] on button "Nova marcação" at bounding box center [1004, 523] width 95 height 26
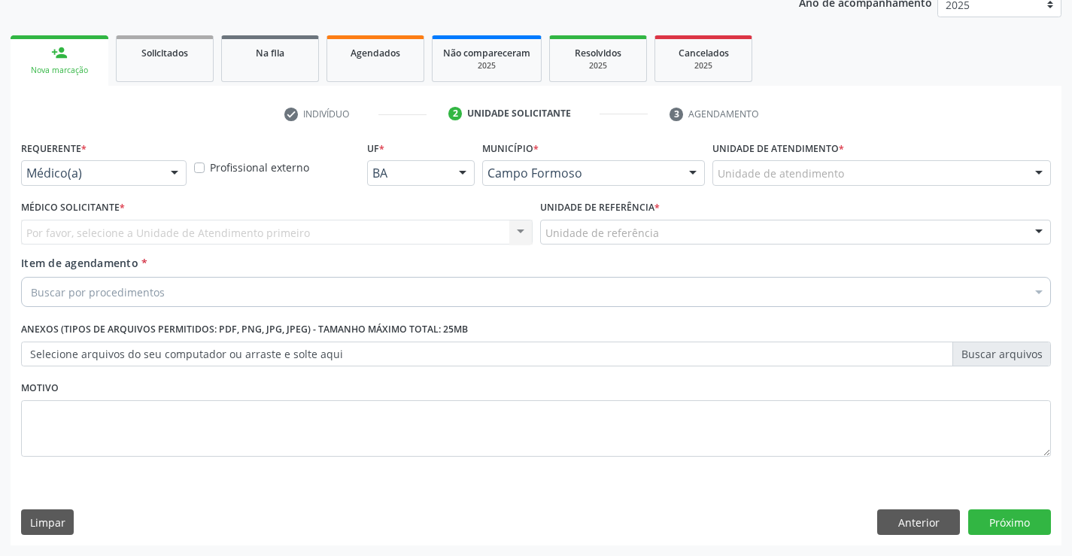
scroll to position [190, 0]
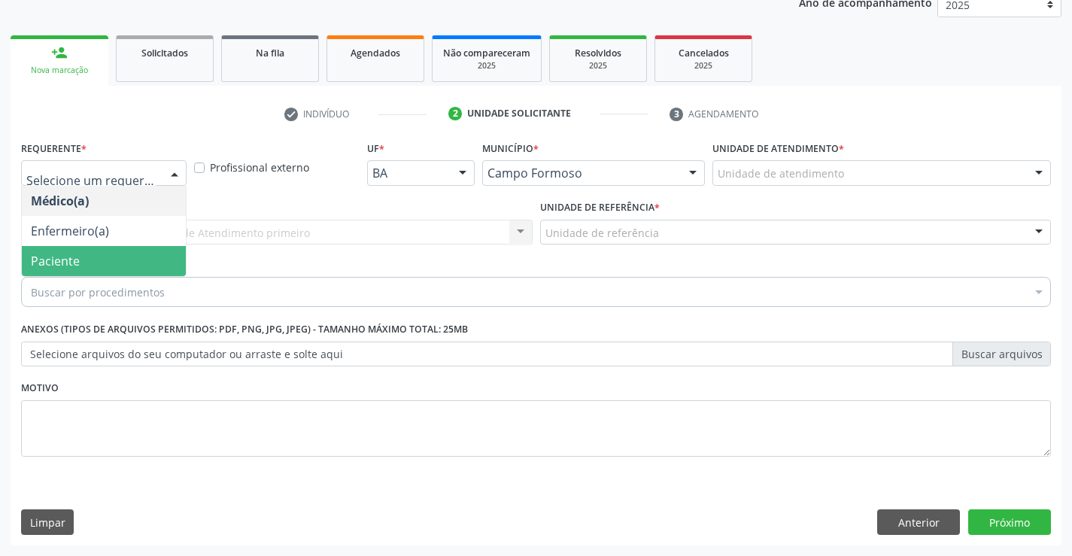
click at [66, 257] on span "Paciente" at bounding box center [55, 261] width 49 height 17
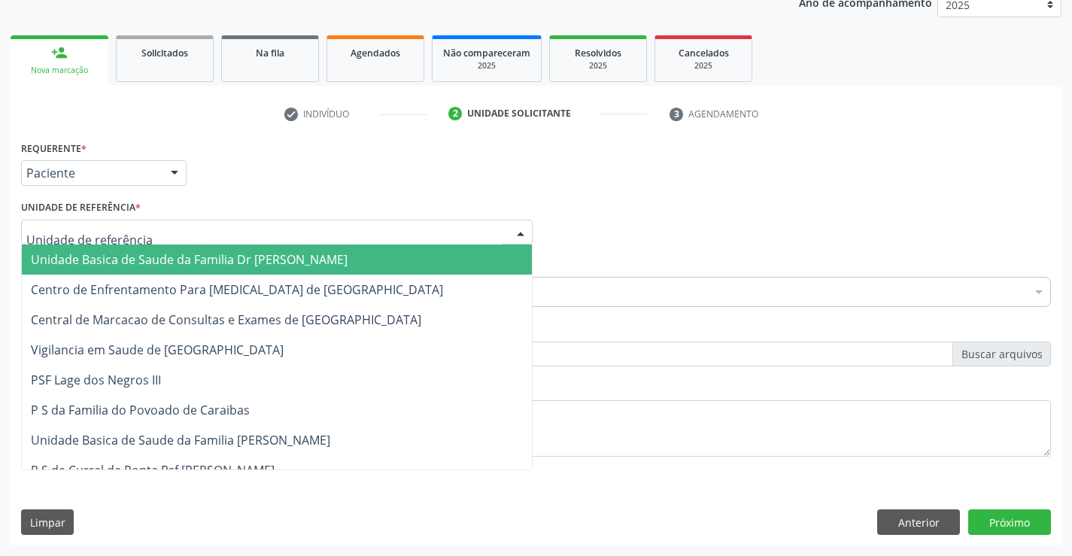
click at [147, 258] on span "Unidade Basica de Saude da Familia Dr [PERSON_NAME]" at bounding box center [189, 259] width 317 height 17
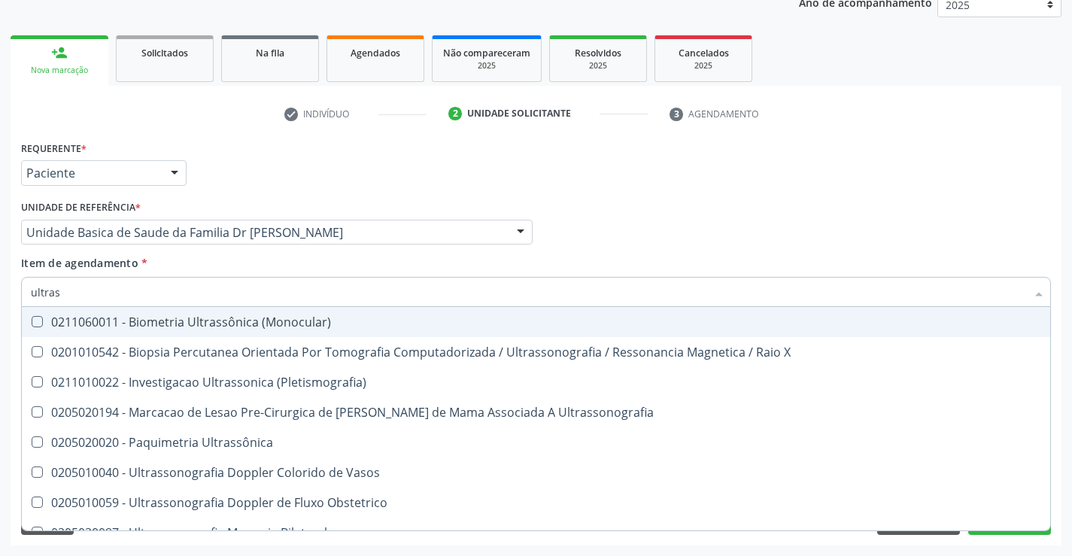
type input "ultrass"
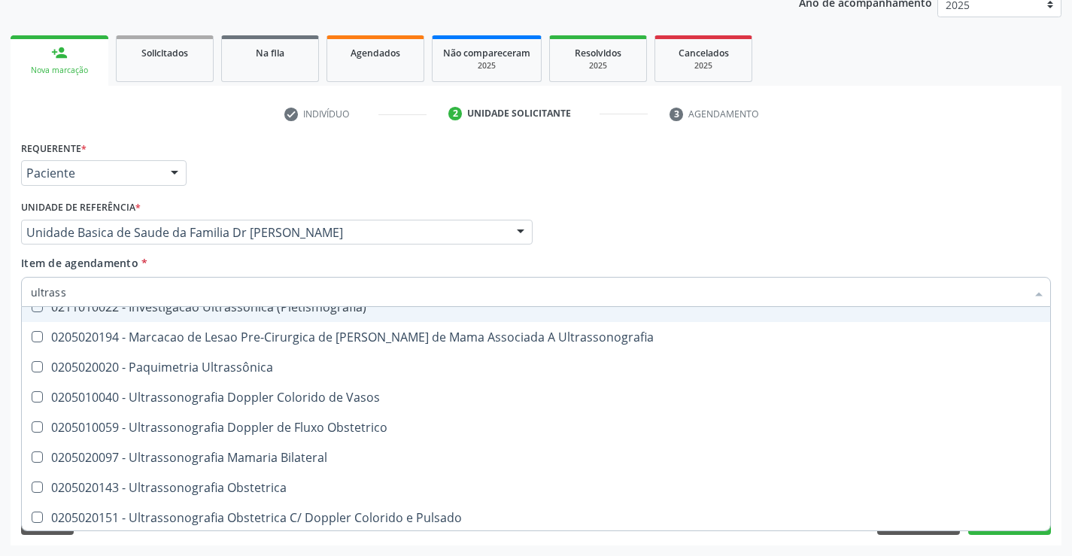
scroll to position [151, 0]
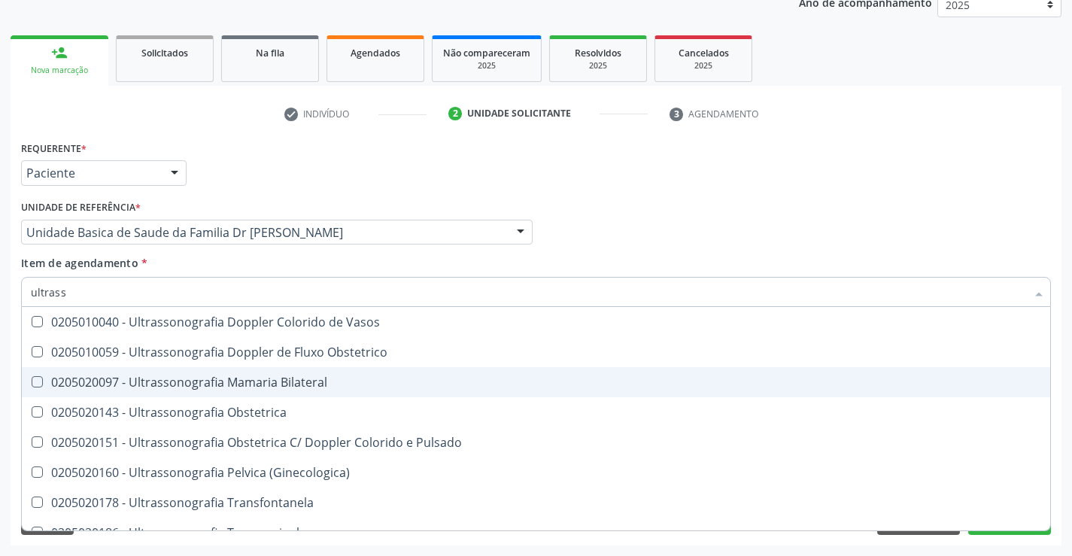
click at [329, 382] on div "0205020097 - Ultrassonografia Mamaria Bilateral" at bounding box center [536, 382] width 1011 height 12
checkbox Bilateral "true"
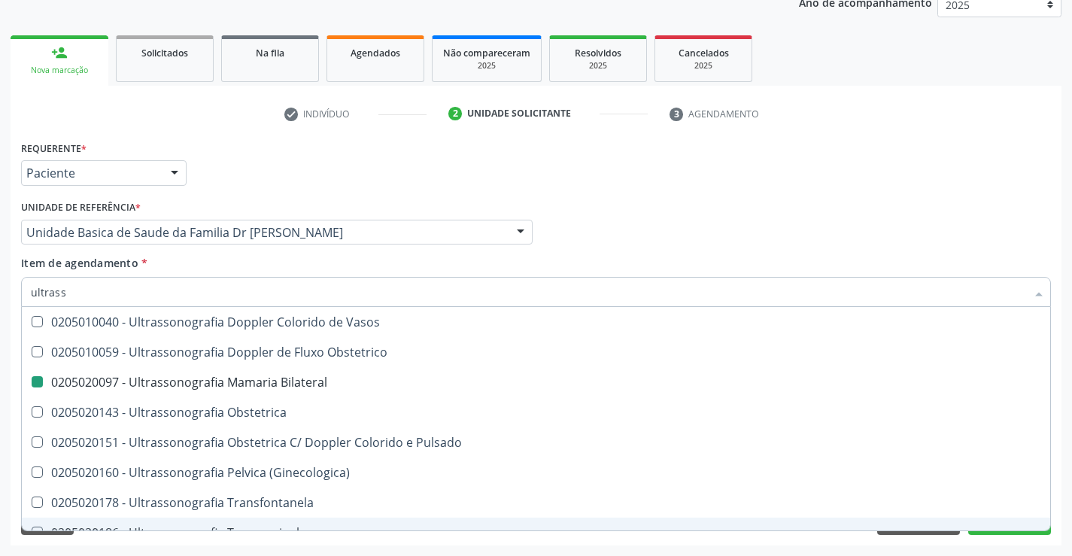
click at [1063, 484] on div "Acompanhamento Acompanhe a situação das marcações correntes e finalizadas Relat…" at bounding box center [536, 224] width 1072 height 663
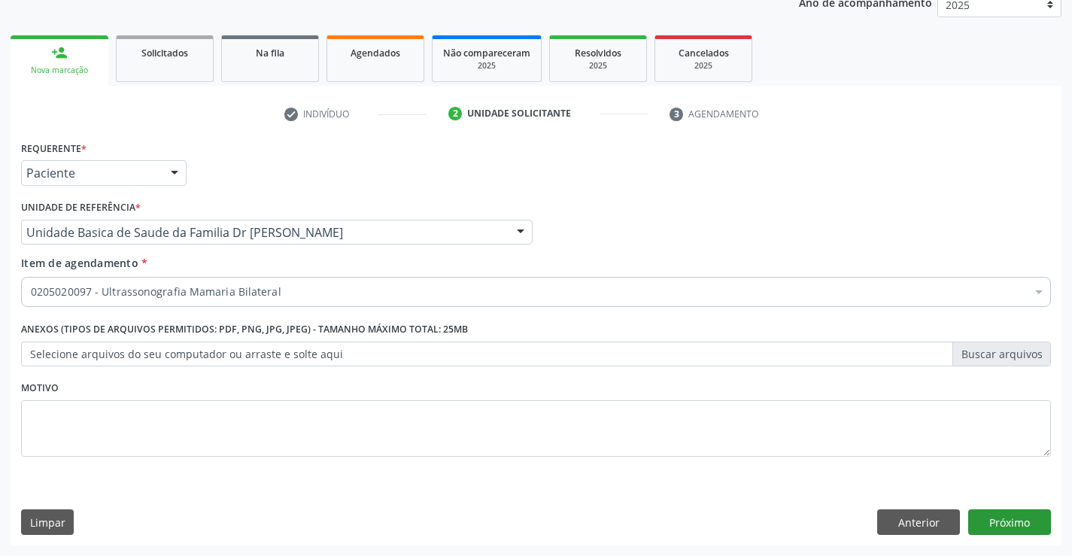
scroll to position [0, 0]
click at [1002, 519] on button "Próximo" at bounding box center [1010, 523] width 83 height 26
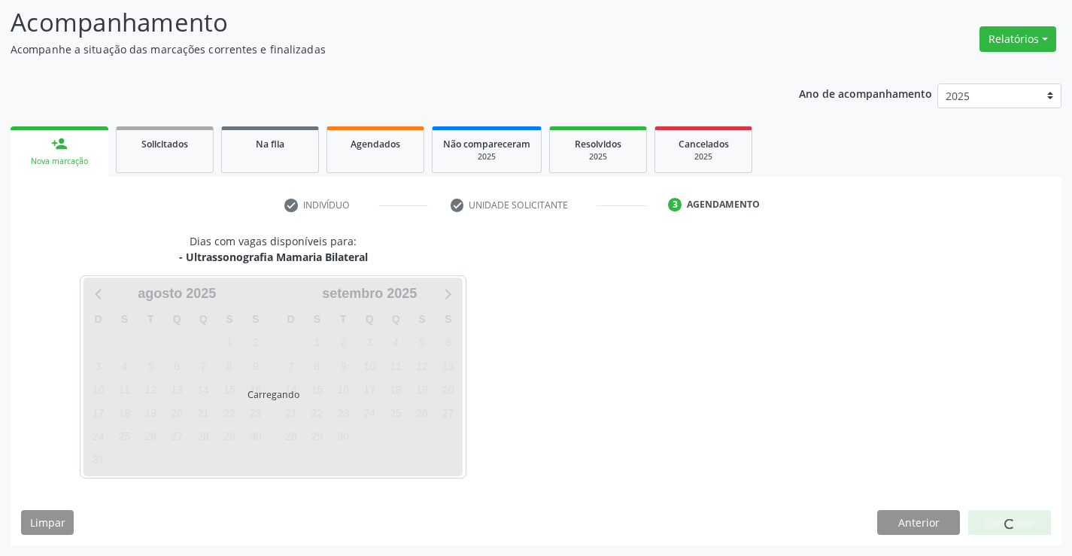
scroll to position [99, 0]
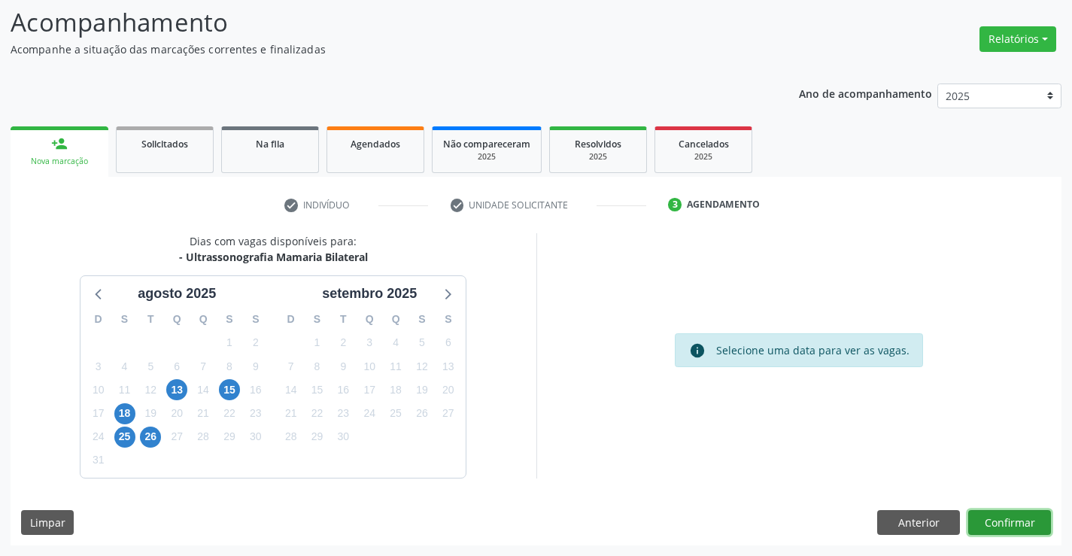
click at [1003, 522] on button "Confirmar" at bounding box center [1010, 523] width 83 height 26
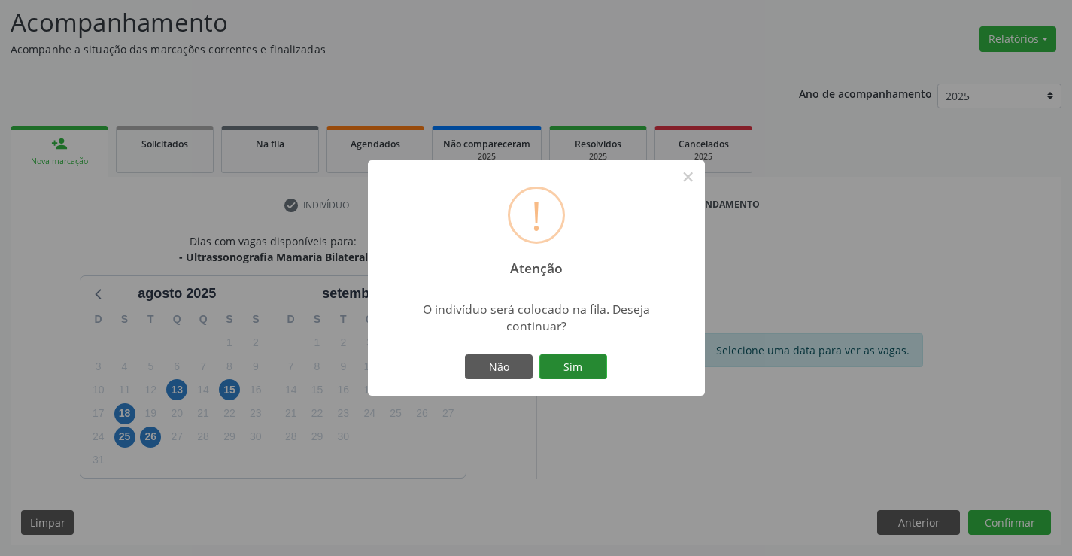
click at [569, 372] on button "Sim" at bounding box center [574, 367] width 68 height 26
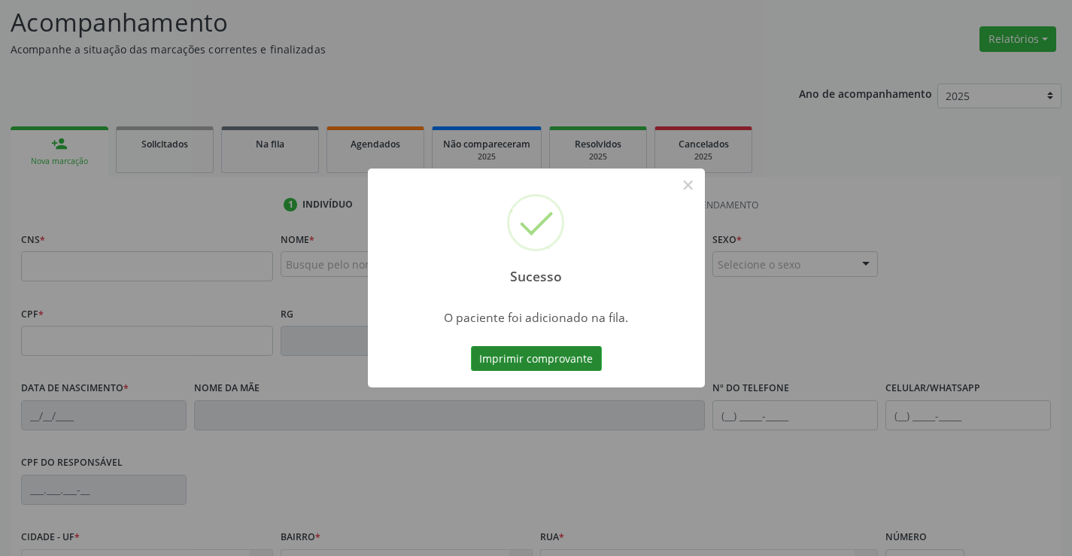
click at [567, 356] on button "Imprimir comprovante" at bounding box center [536, 359] width 131 height 26
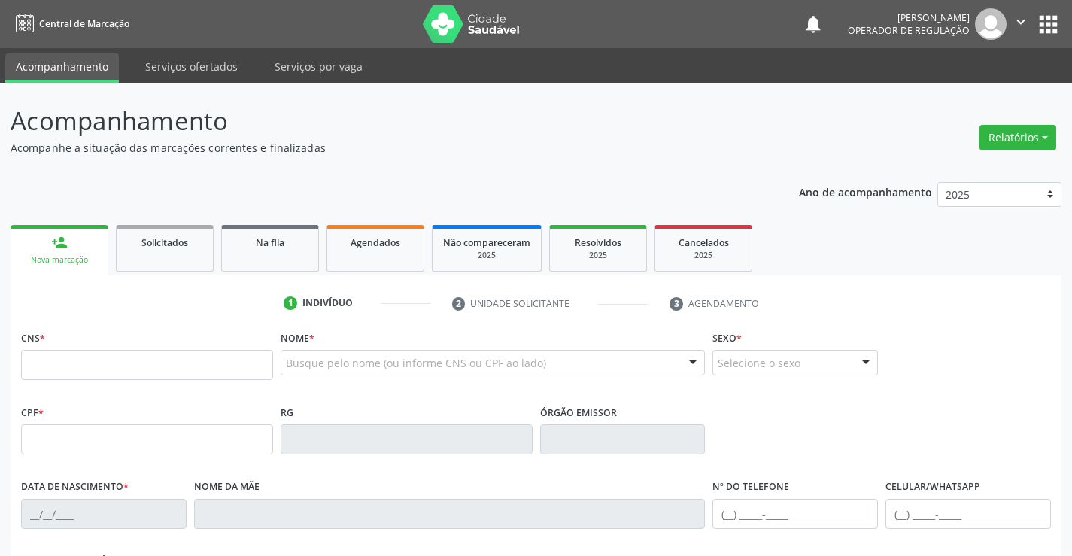
scroll to position [99, 0]
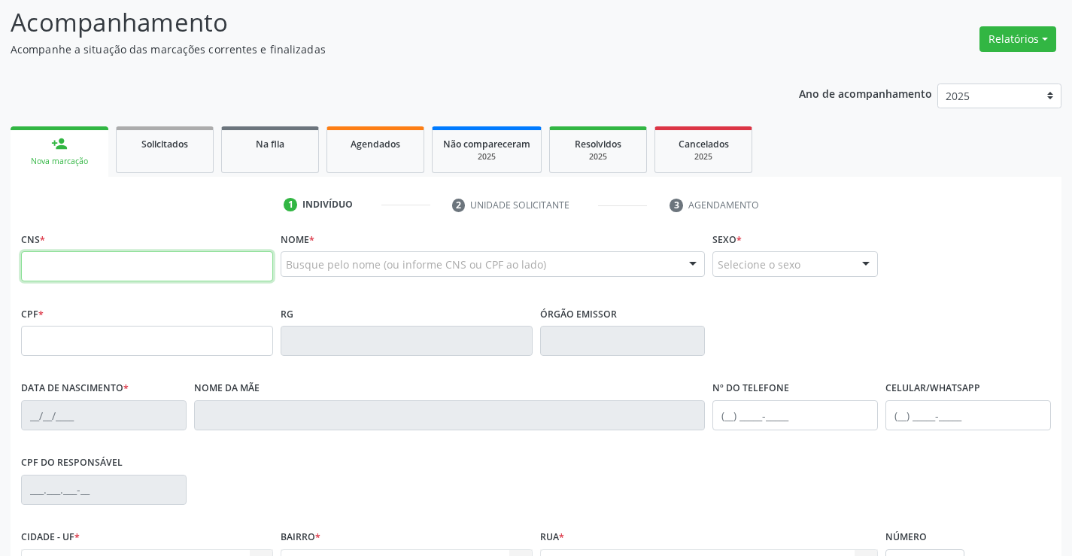
click at [69, 265] on input "text" at bounding box center [147, 266] width 252 height 30
type input "706 3067 5197 5776"
type input "1[DATE]"
type input "S/N"
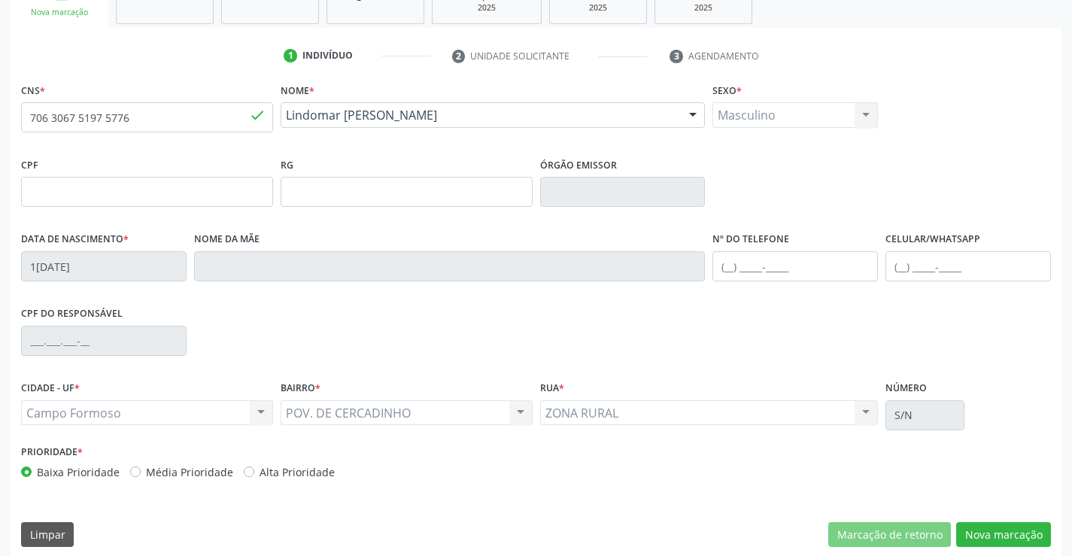
scroll to position [260, 0]
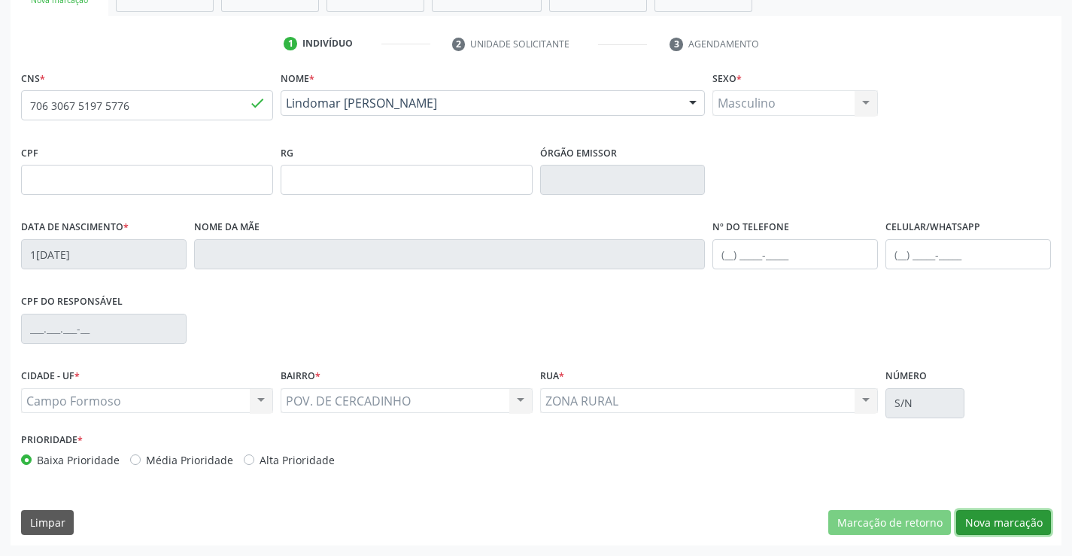
click at [1008, 522] on button "Nova marcação" at bounding box center [1004, 523] width 95 height 26
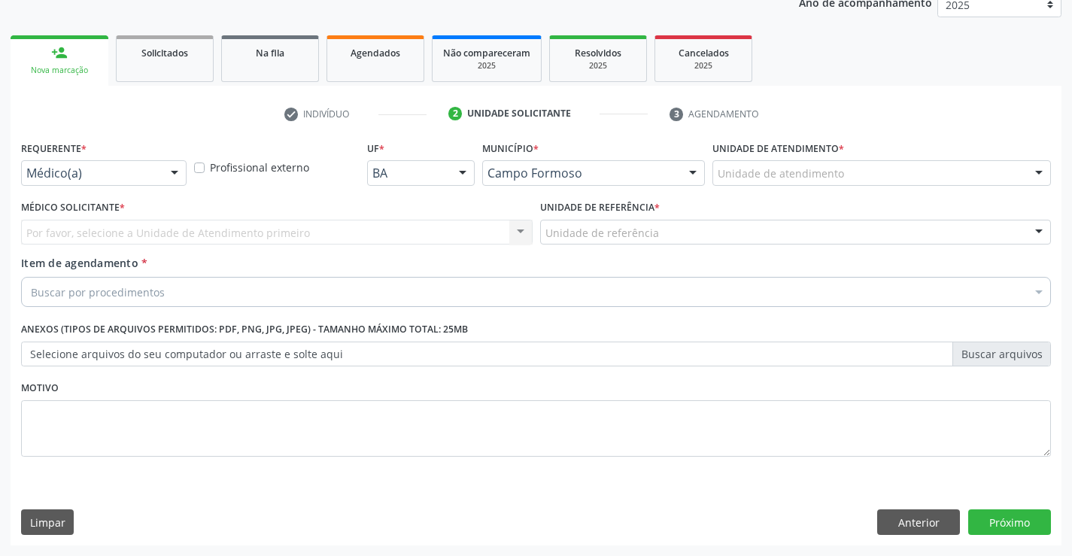
scroll to position [190, 0]
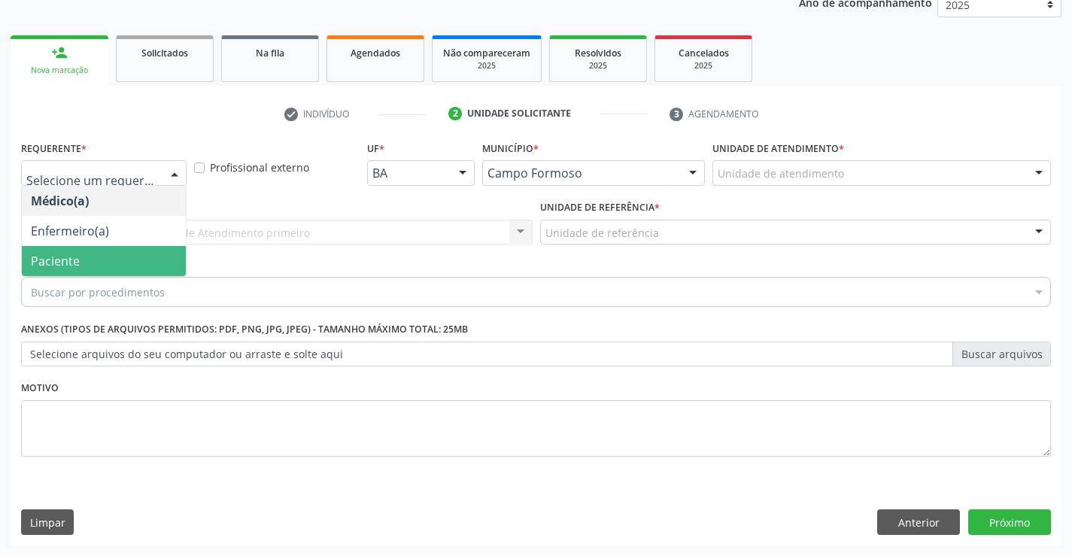
click at [93, 257] on span "Paciente" at bounding box center [104, 261] width 164 height 30
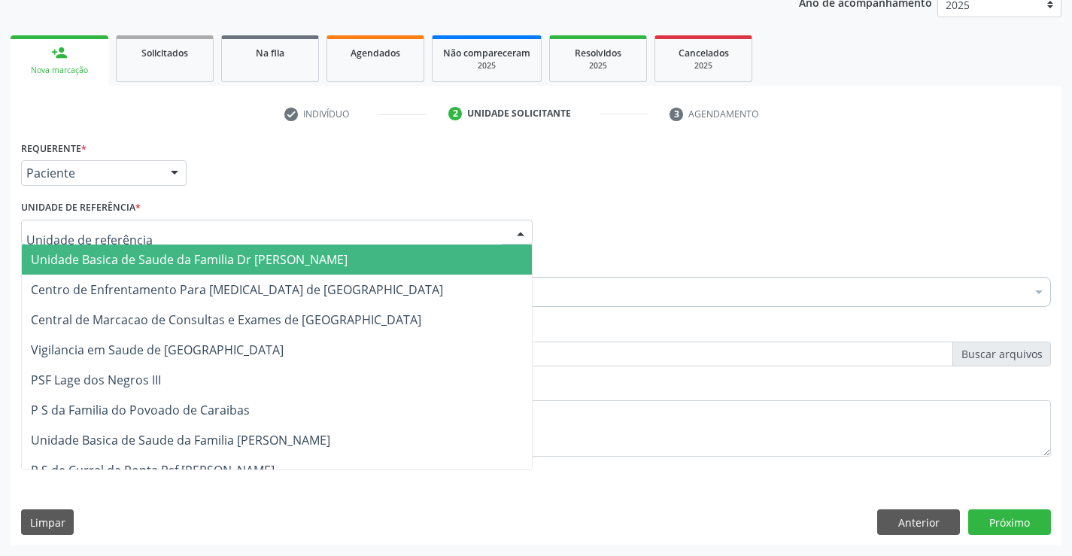
click at [126, 259] on span "Unidade Basica de Saude da Familia Dr [PERSON_NAME]" at bounding box center [189, 259] width 317 height 17
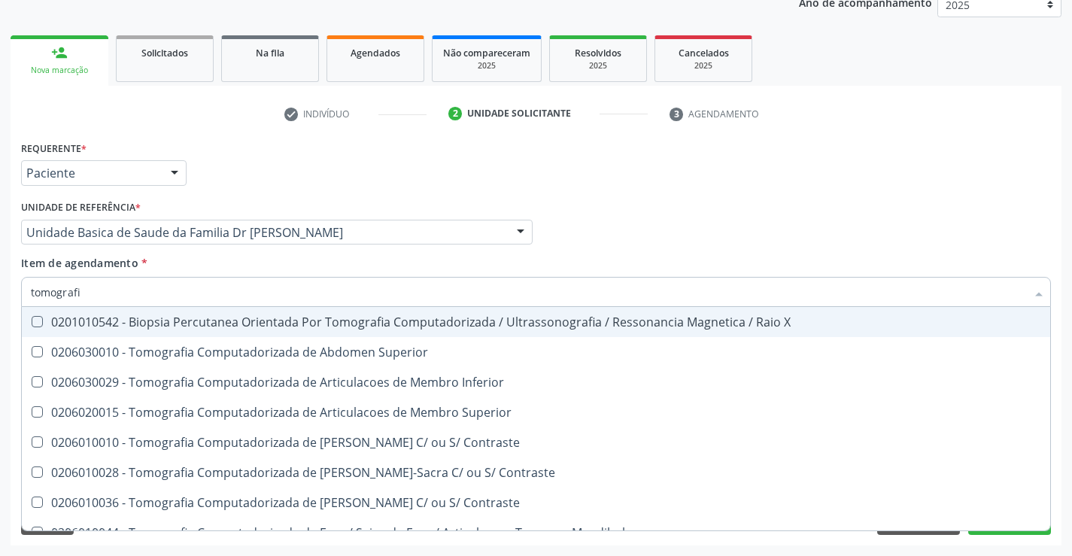
type input "tomografia"
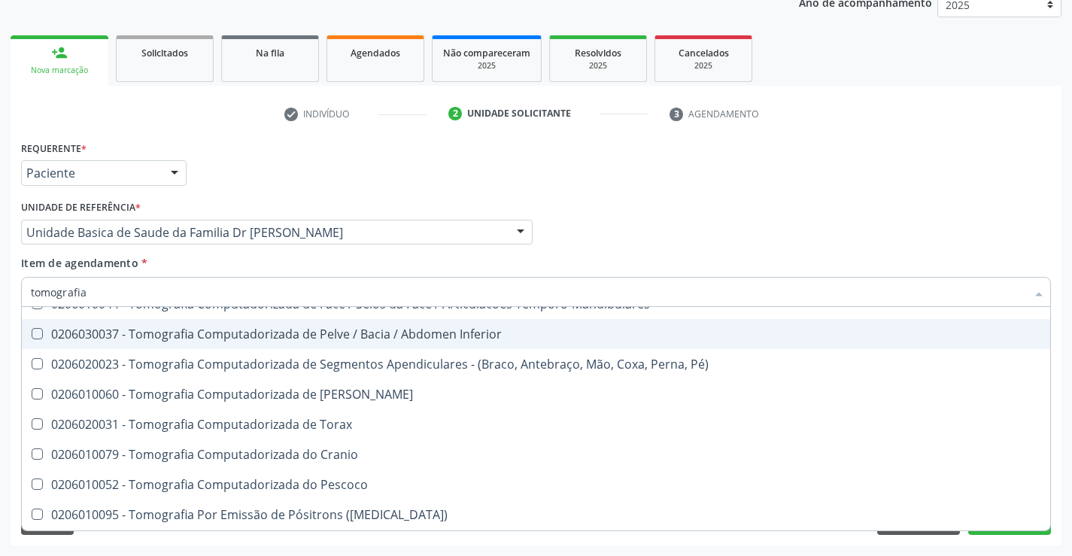
scroll to position [258, 0]
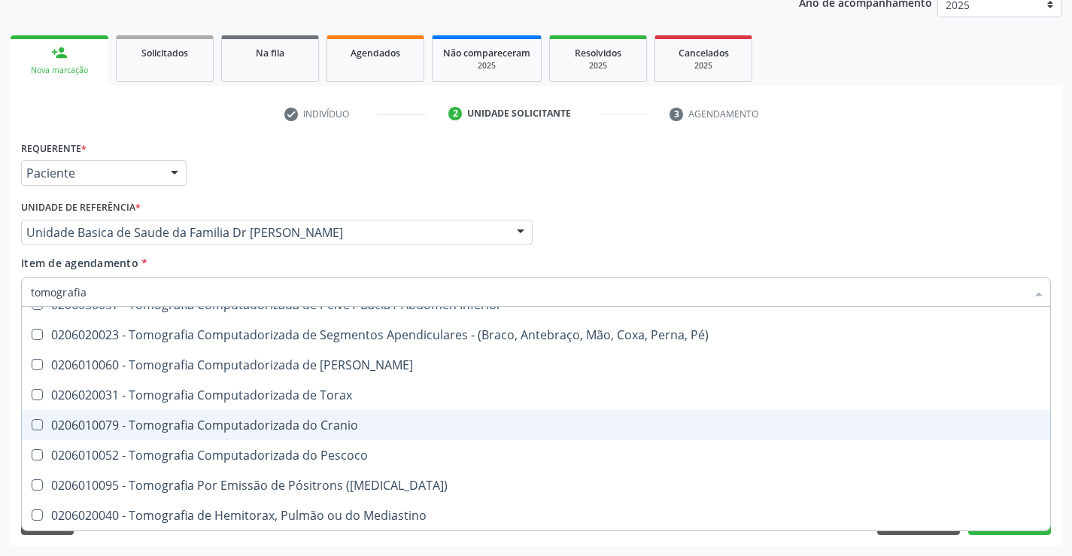
click at [358, 425] on div "0206010079 - Tomografia Computadorizada do Cranio" at bounding box center [536, 425] width 1011 height 12
checkbox Cranio "true"
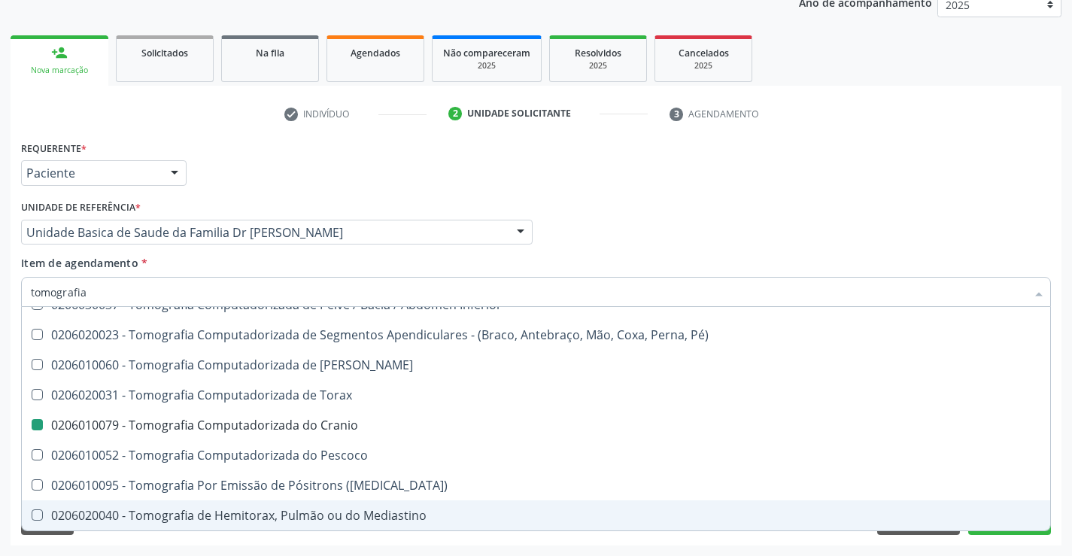
click at [1069, 488] on div "Acompanhamento Acompanhe a situação das marcações correntes e finalizadas Relat…" at bounding box center [536, 224] width 1072 height 663
checkbox Superior "true"
checkbox Cranio "false"
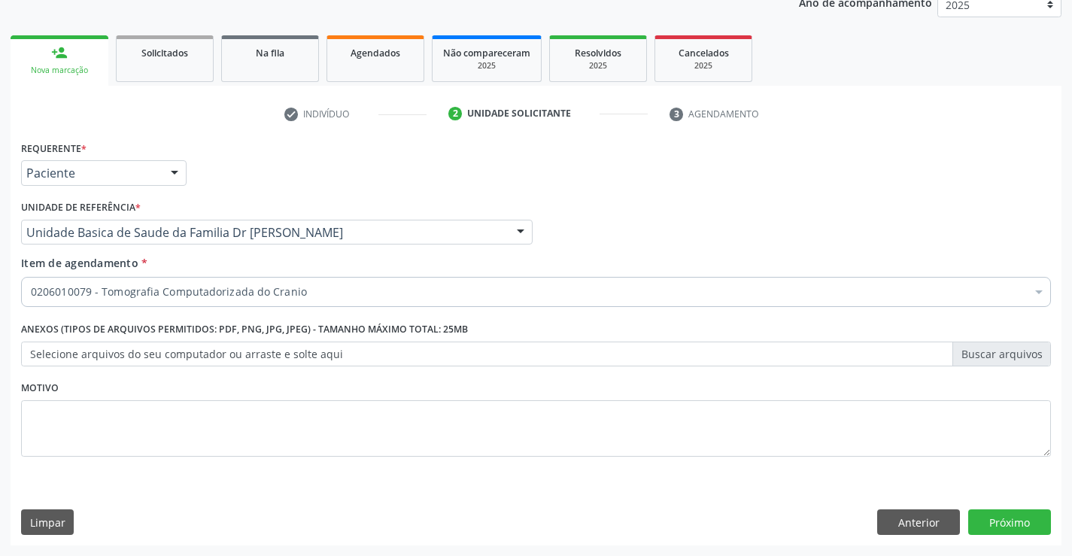
scroll to position [0, 0]
click at [994, 519] on button "Próximo" at bounding box center [1010, 523] width 83 height 26
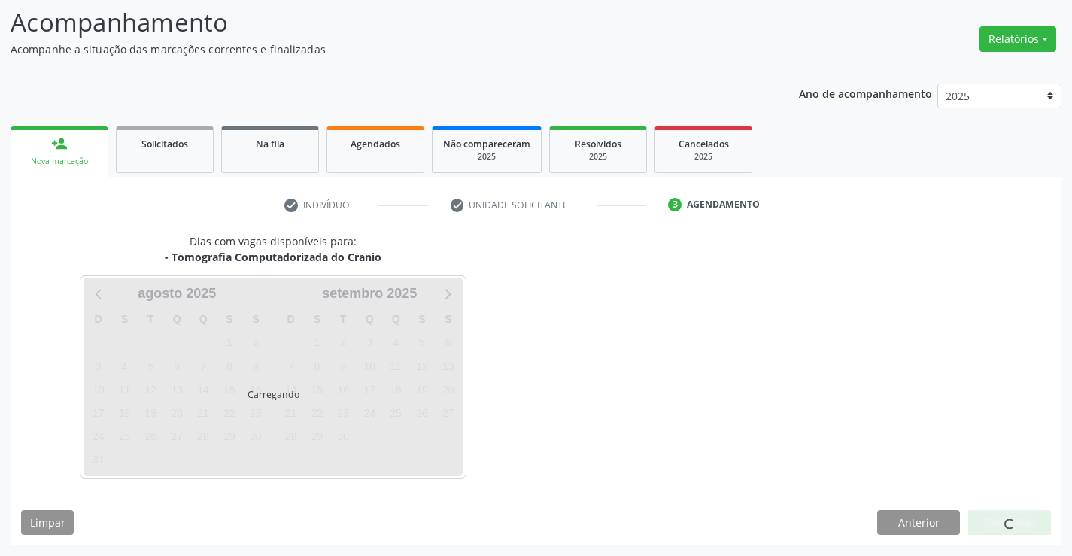
scroll to position [99, 0]
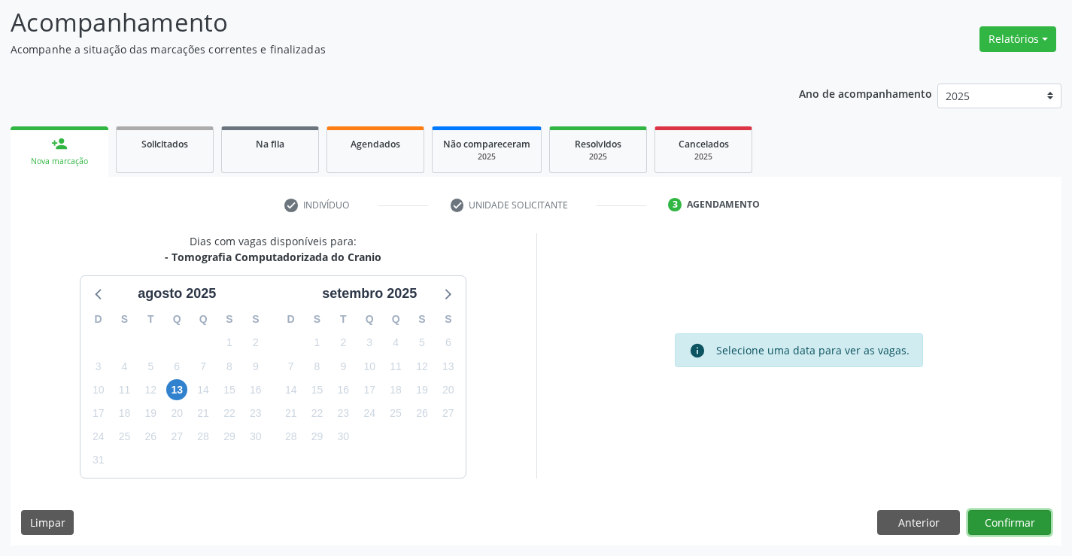
click at [994, 519] on button "Confirmar" at bounding box center [1010, 523] width 83 height 26
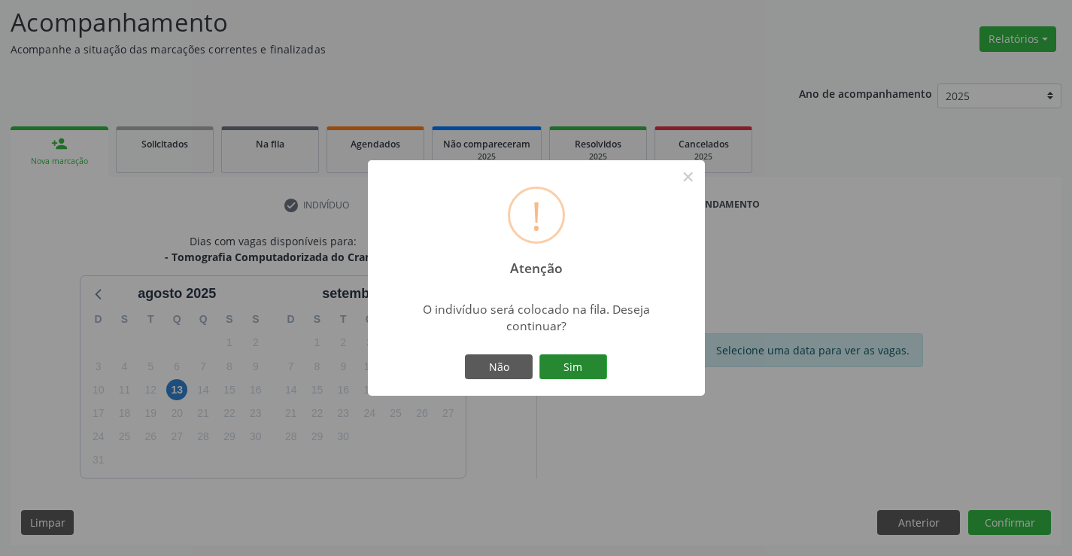
click at [583, 368] on button "Sim" at bounding box center [574, 367] width 68 height 26
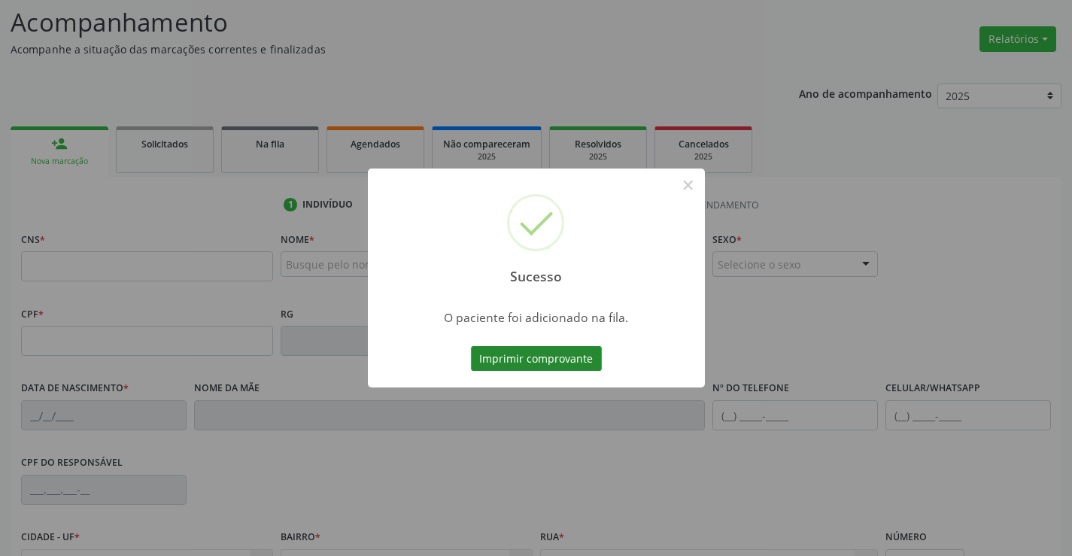
click at [534, 361] on button "Imprimir comprovante" at bounding box center [536, 359] width 131 height 26
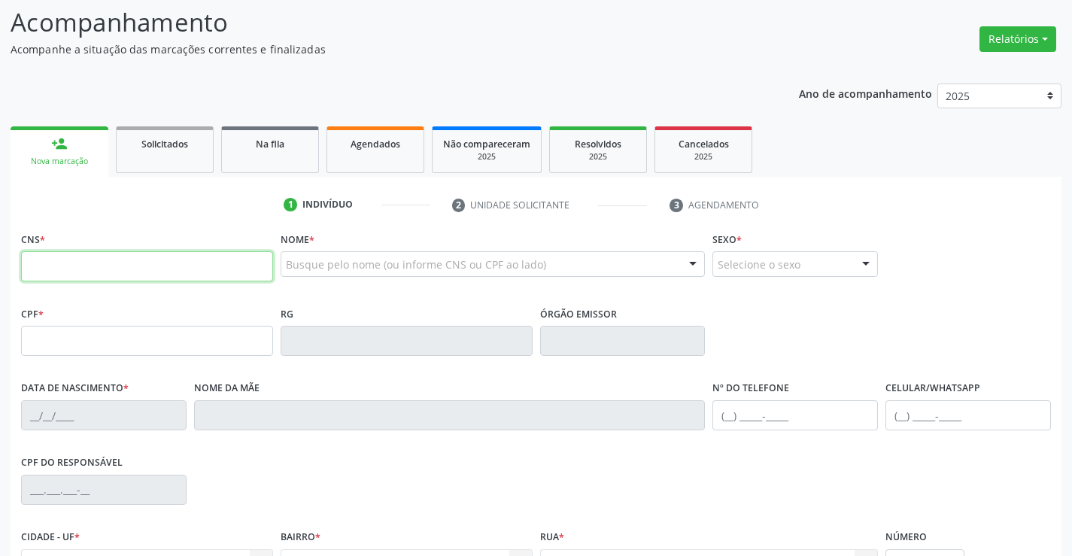
click at [87, 268] on input "text" at bounding box center [147, 266] width 252 height 30
type input "704 8045 1331 8945"
type input "002.776.385-42"
type input "0331552833"
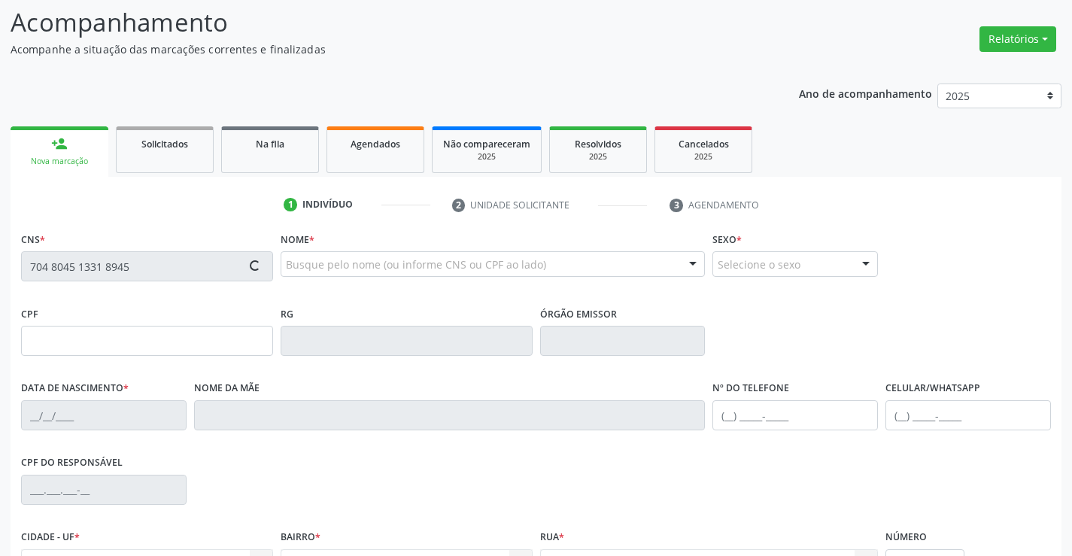
type input "04/09/1965"
type input "(74) 99192-6946"
type input "002.776.385-42"
type input "sn"
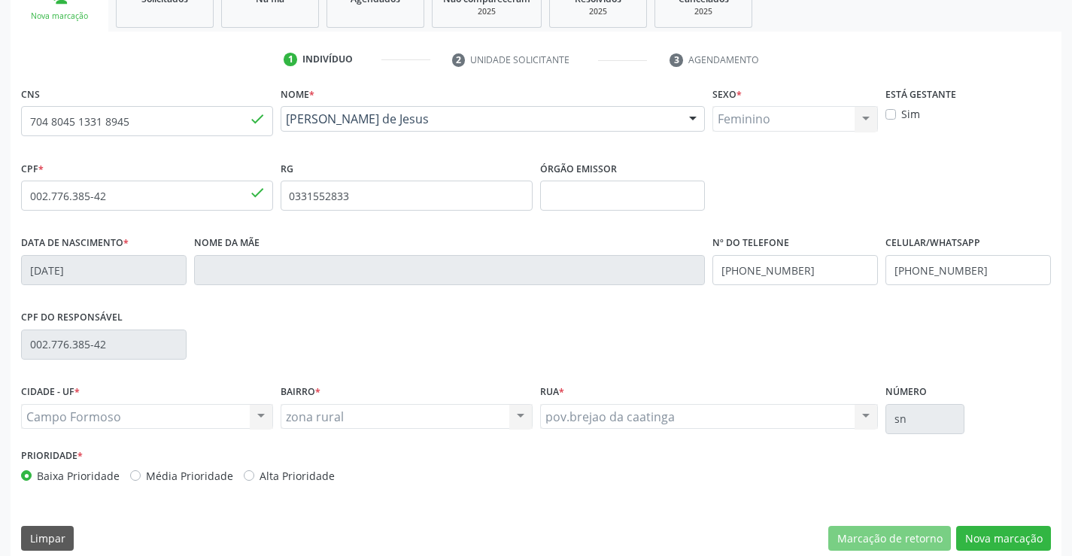
scroll to position [260, 0]
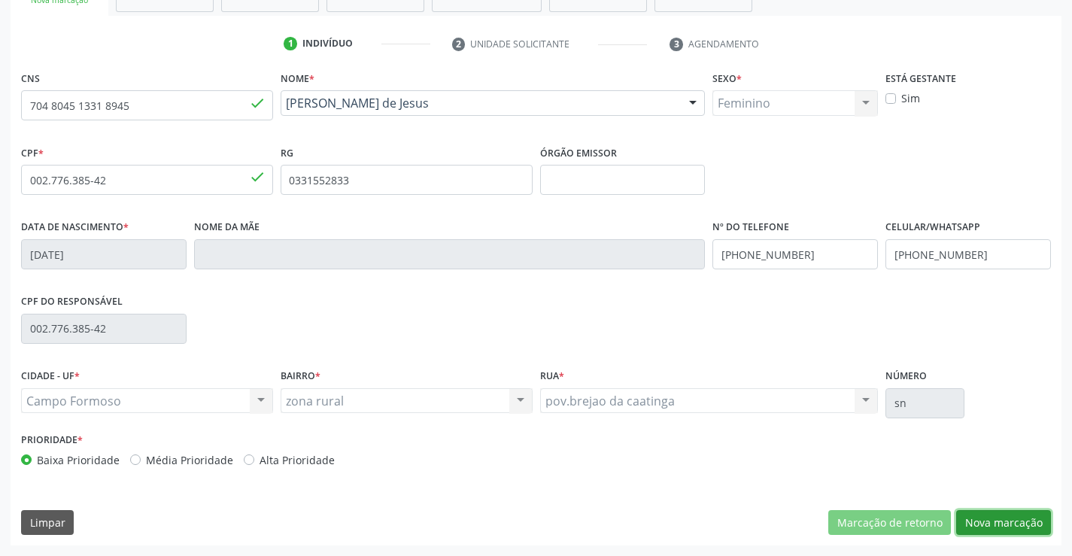
click at [1003, 525] on button "Nova marcação" at bounding box center [1004, 523] width 95 height 26
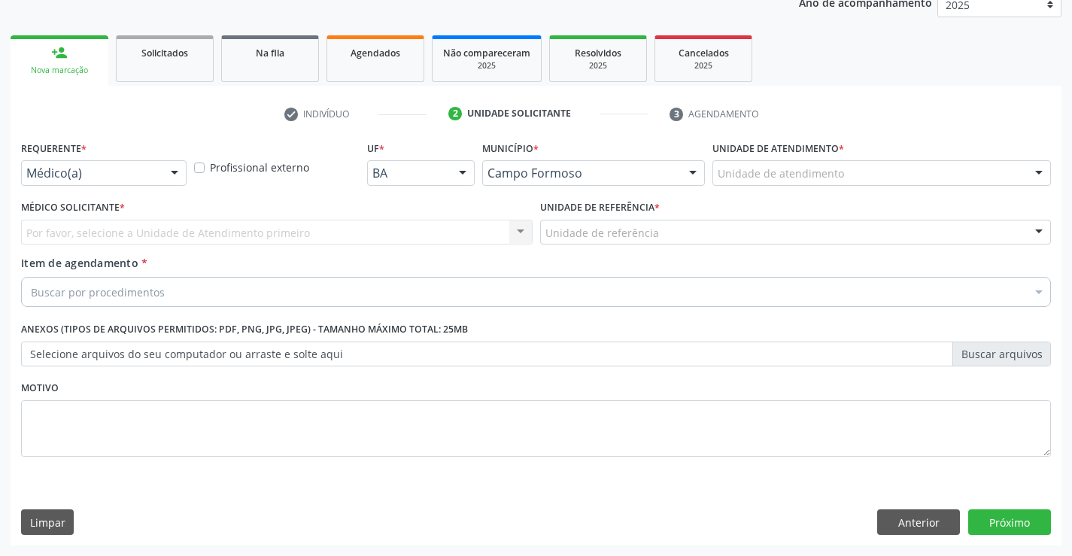
scroll to position [190, 0]
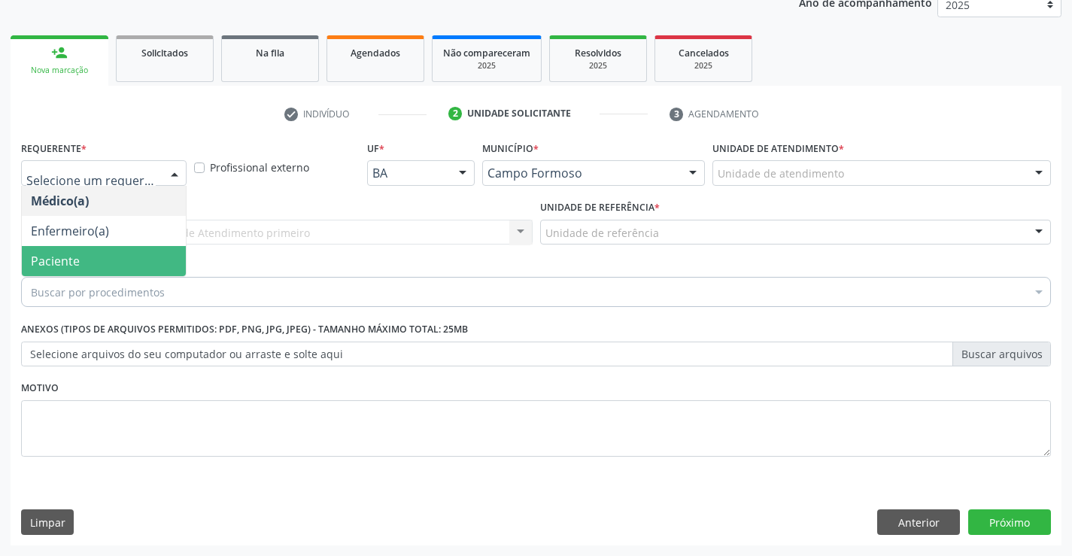
click at [72, 262] on span "Paciente" at bounding box center [55, 261] width 49 height 17
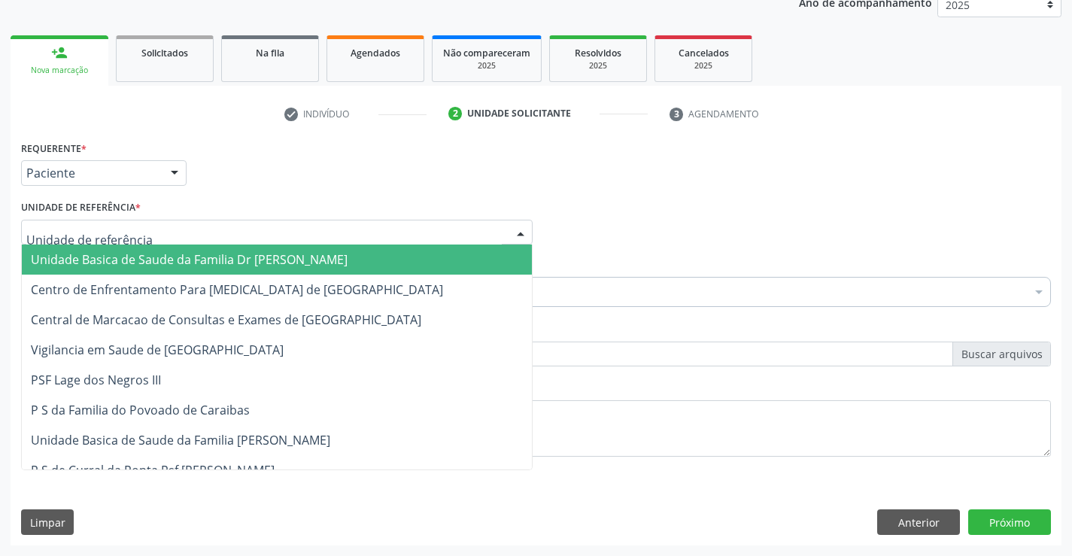
click at [129, 251] on span "Unidade Basica de Saude da Familia Dr [PERSON_NAME]" at bounding box center [277, 260] width 510 height 30
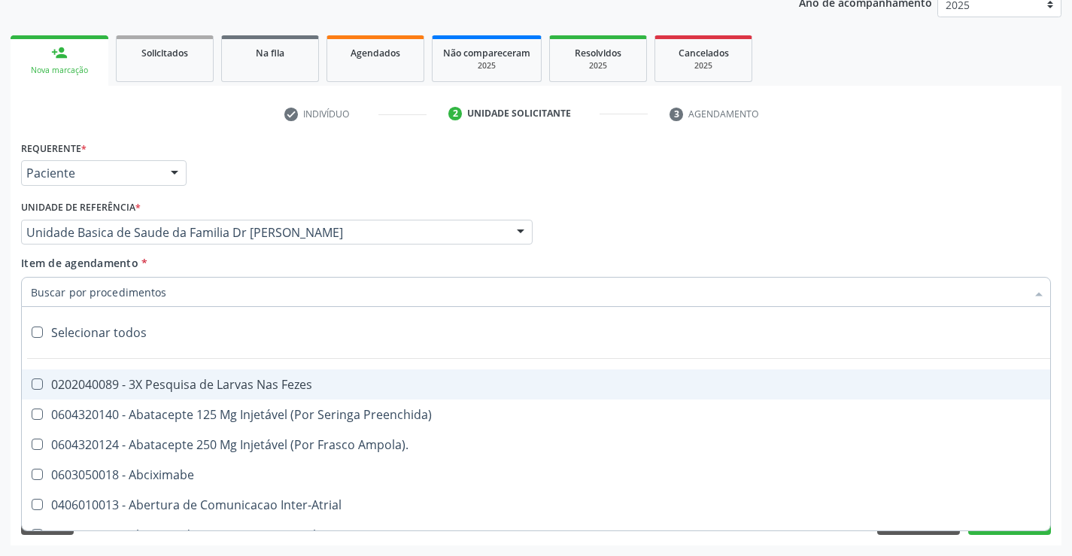
click at [167, 299] on div at bounding box center [536, 292] width 1030 height 30
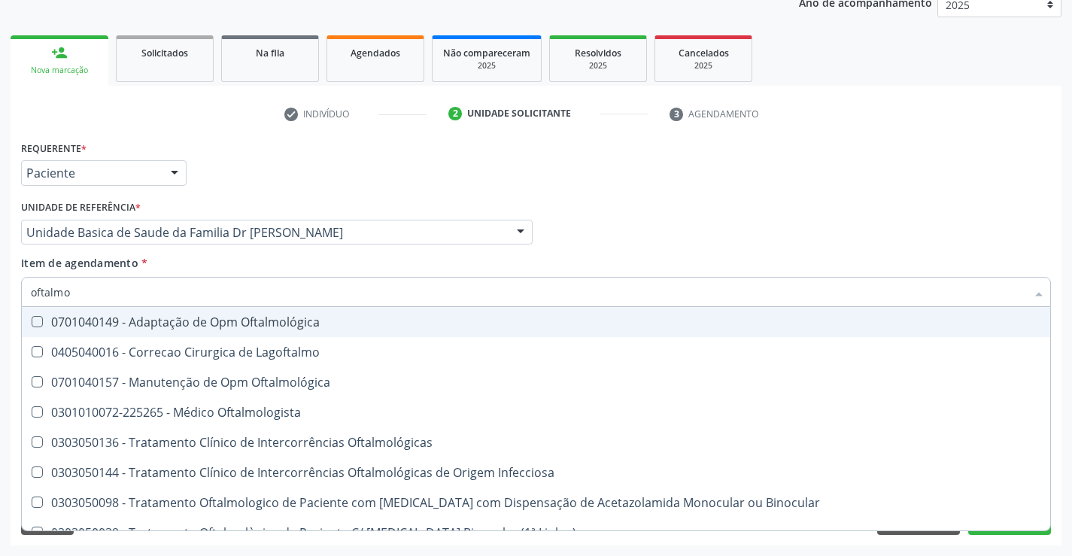
type input "oftalmol"
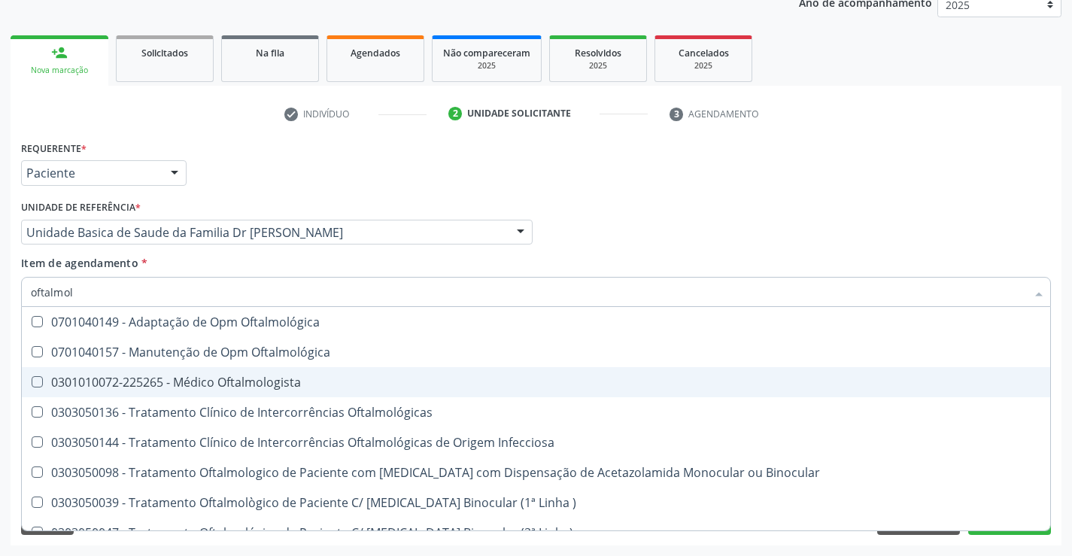
click at [287, 383] on div "0301010072-225265 - Médico Oftalmologista" at bounding box center [536, 382] width 1011 height 12
checkbox Oftalmologista "true"
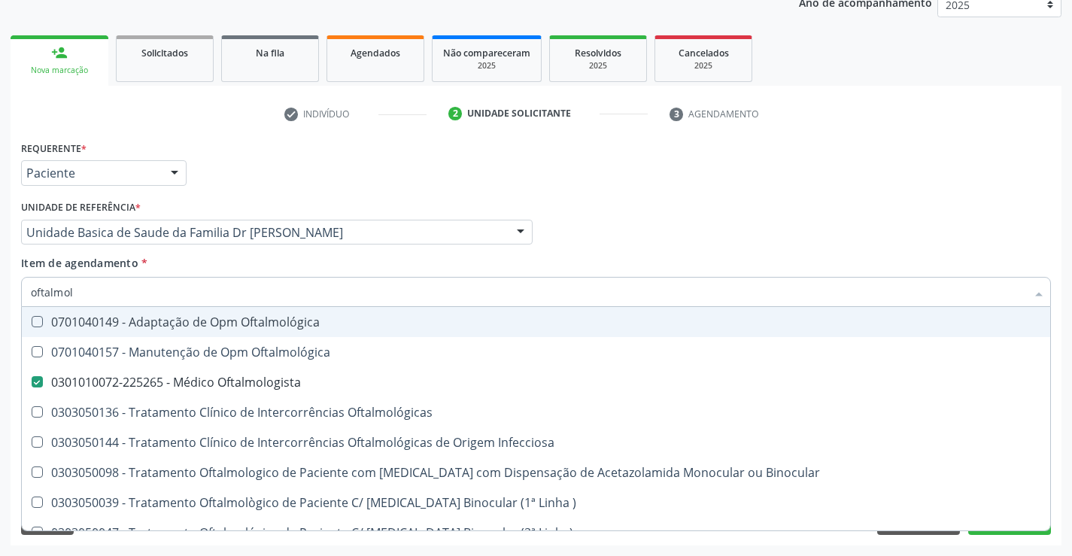
type input "oftalmol"
click at [407, 267] on div "Item de agendamento * oftalmol Desfazer seleção 0701040149 - Adaptação de Opm O…" at bounding box center [536, 278] width 1030 height 47
checkbox Oftalmológica "true"
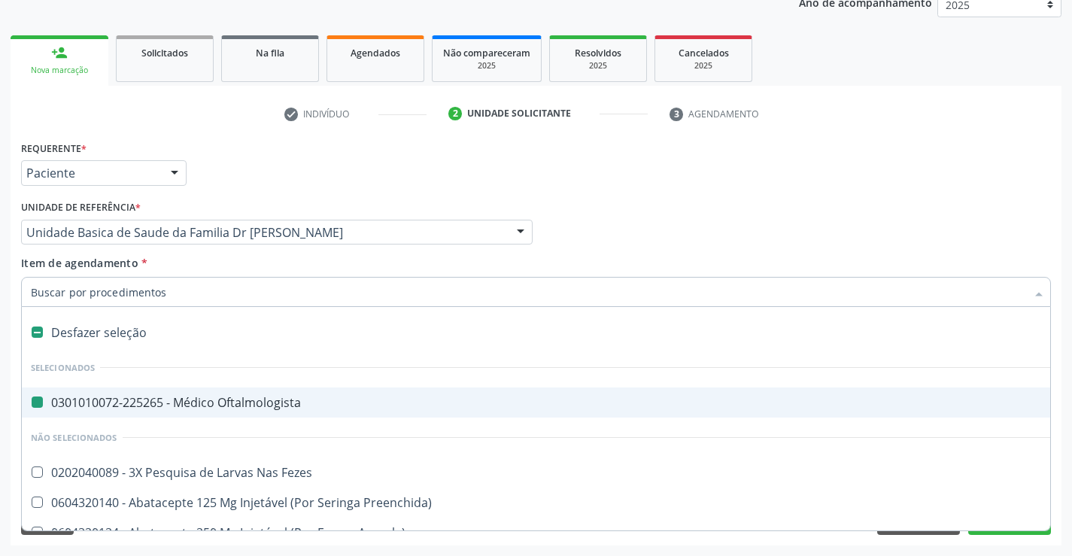
type input "u"
checkbox Oftalmologista "false"
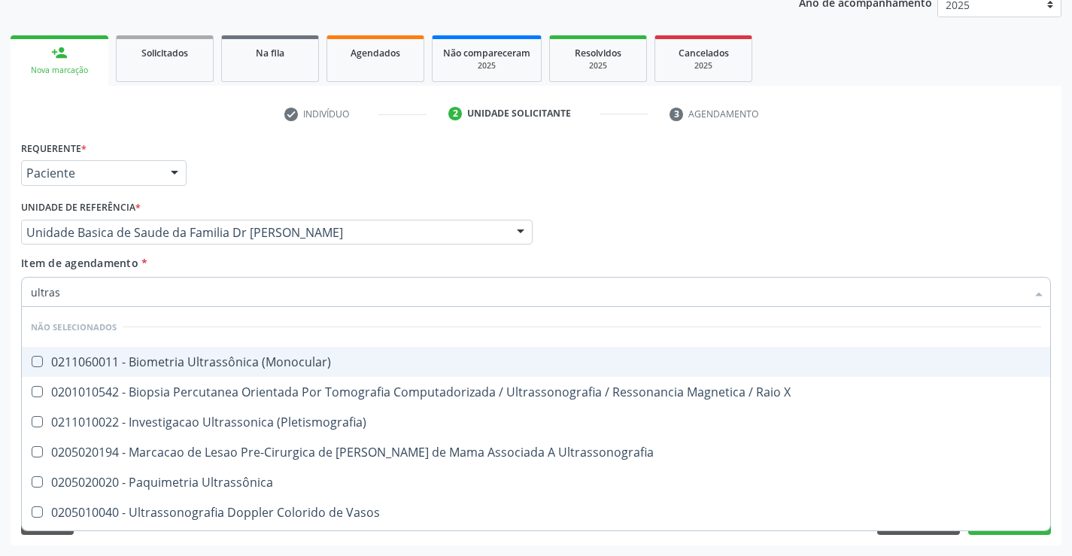
type input "ultrass"
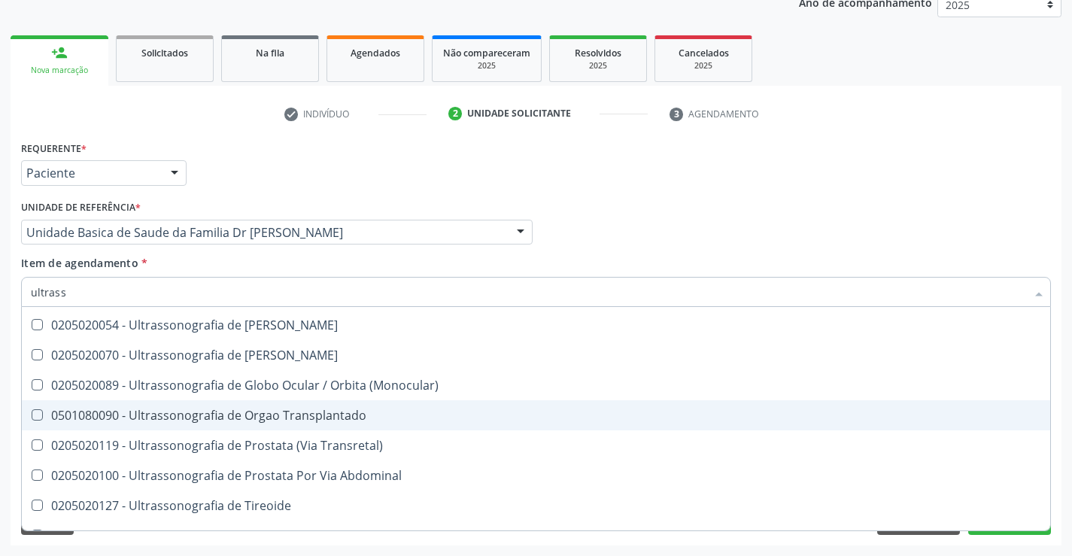
scroll to position [509, 0]
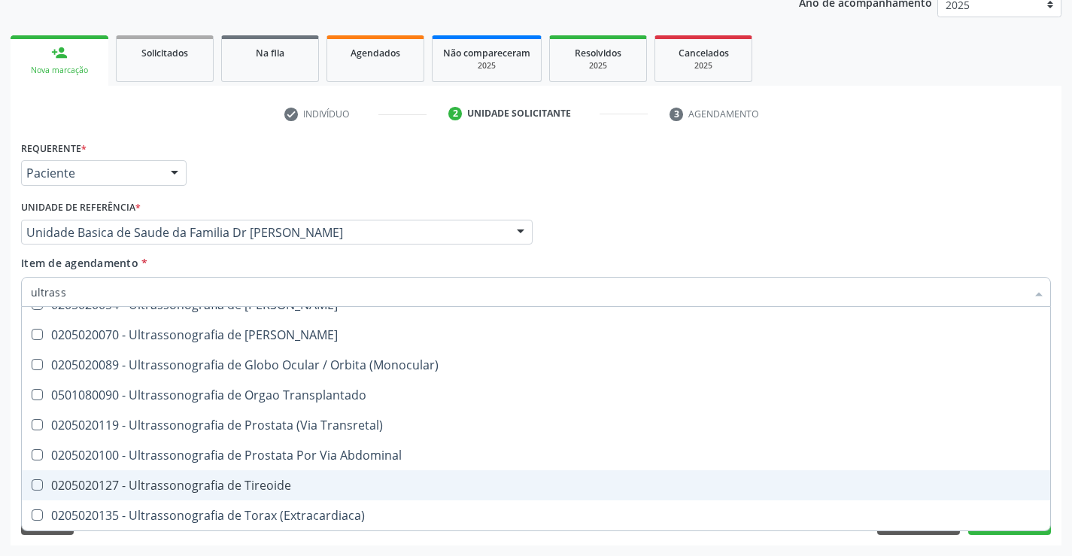
click at [315, 482] on div "0205020127 - Ultrassonografia de Tireoide" at bounding box center [536, 485] width 1011 height 12
checkbox Tireoide "true"
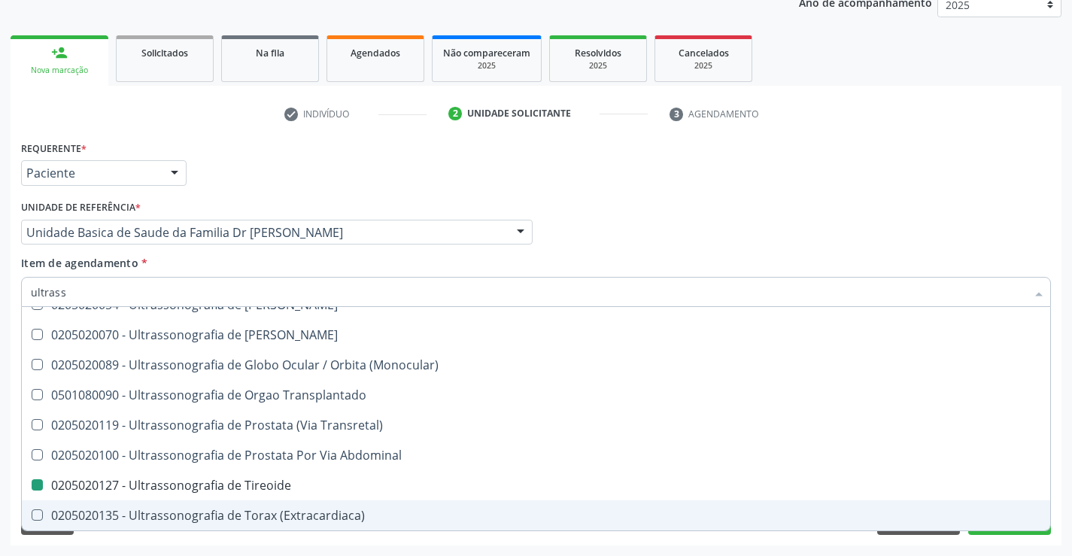
click at [1063, 481] on div "Acompanhamento Acompanhe a situação das marcações correntes e finalizadas Relat…" at bounding box center [536, 224] width 1072 height 663
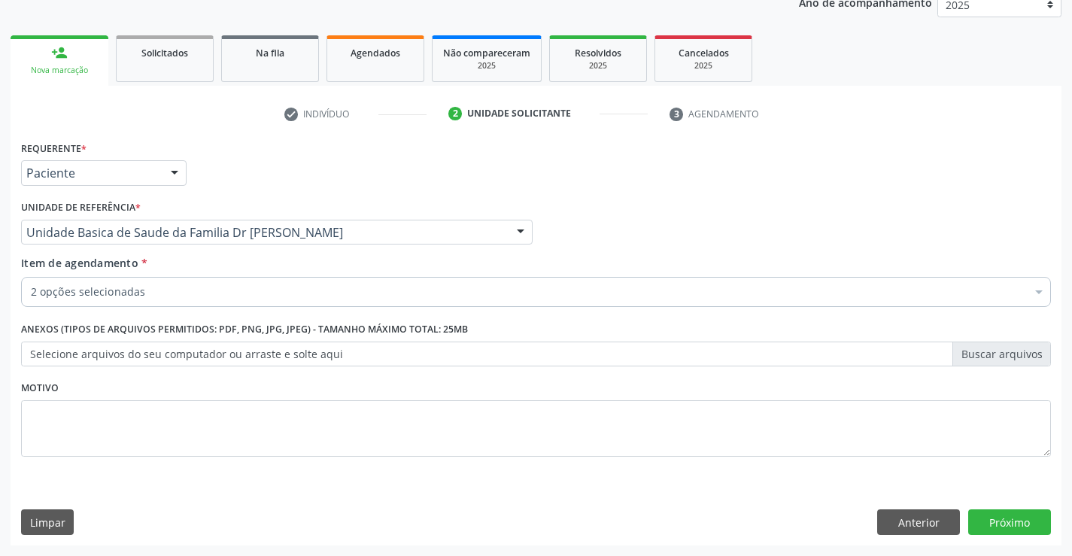
click at [1006, 519] on div "Requerente * Paciente Médico(a) Enfermeiro(a) Paciente Nenhum resultado encontr…" at bounding box center [536, 341] width 1051 height 409
click at [1006, 519] on button "Próximo" at bounding box center [1010, 523] width 83 height 26
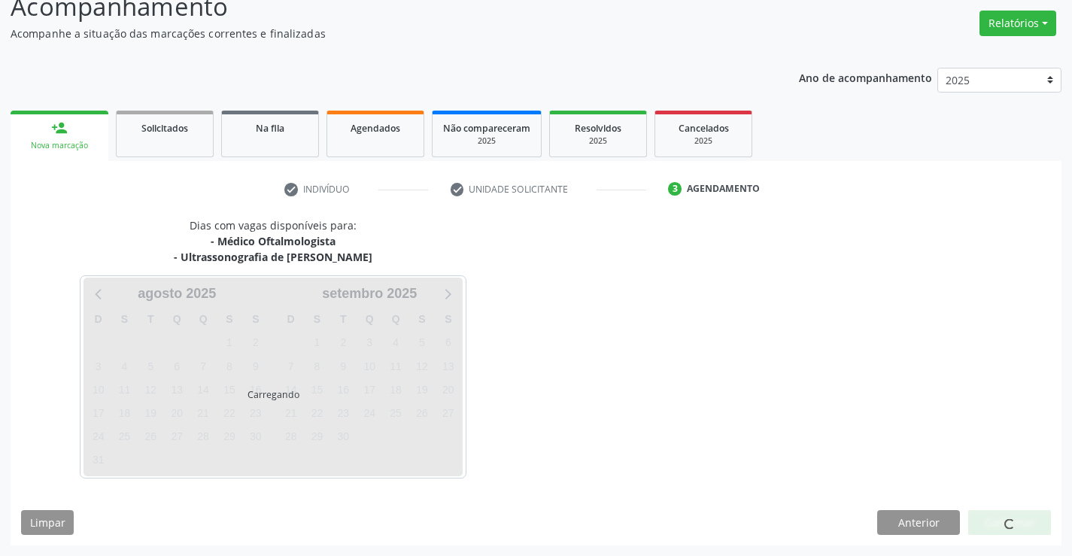
scroll to position [159, 0]
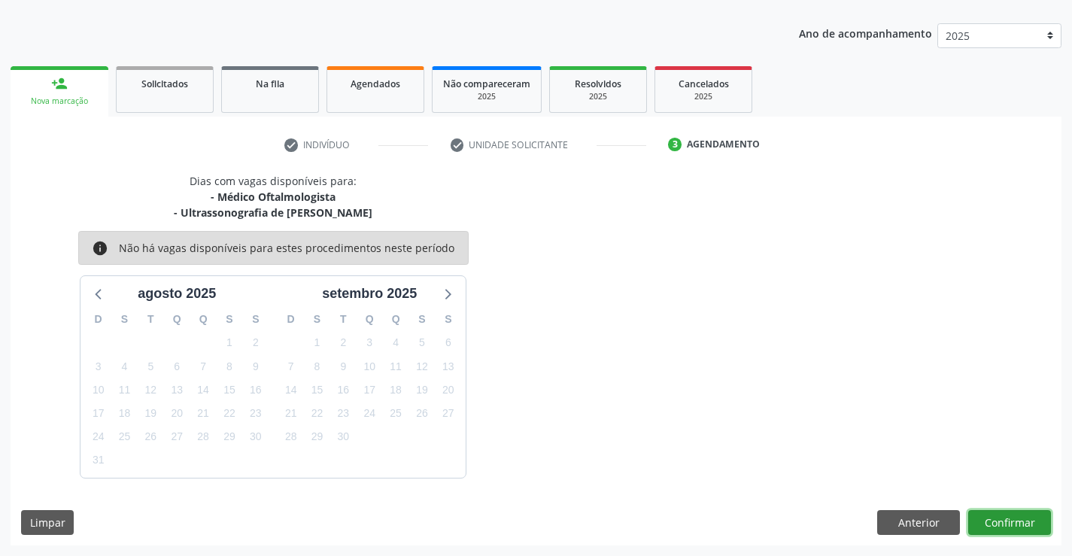
click at [1000, 515] on button "Confirmar" at bounding box center [1010, 523] width 83 height 26
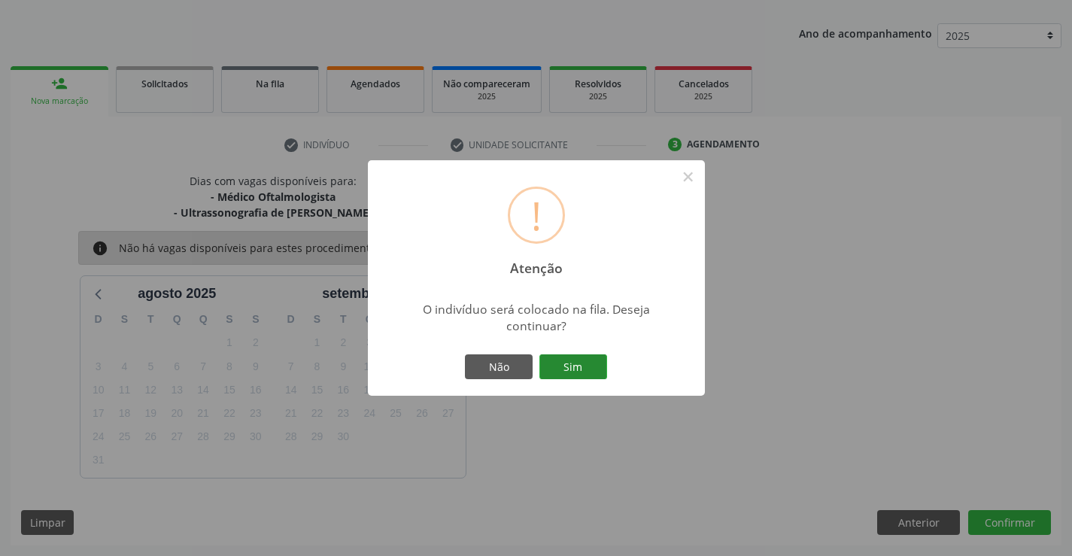
click at [558, 361] on button "Sim" at bounding box center [574, 367] width 68 height 26
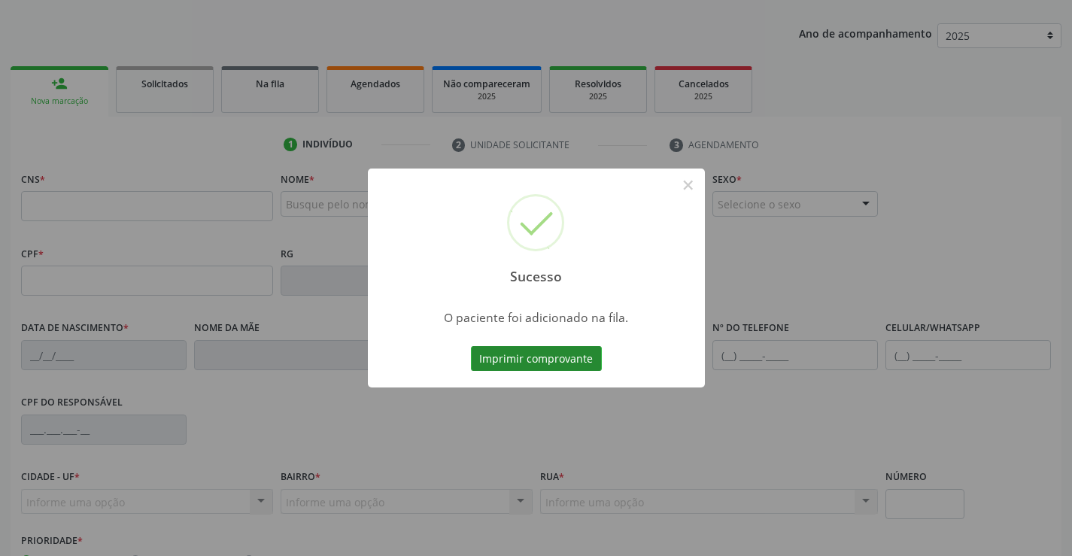
click at [558, 359] on button "Imprimir comprovante" at bounding box center [536, 359] width 131 height 26
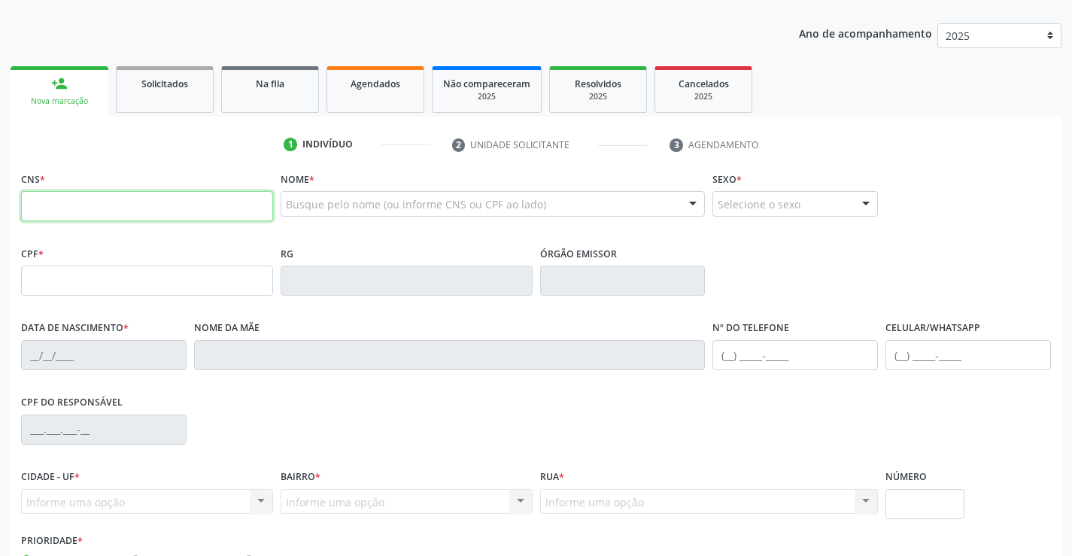
click at [105, 205] on input "text" at bounding box center [147, 206] width 252 height 30
type input "700 5003 0246 0357"
type input "272.550.425-20"
type input "0308100000"
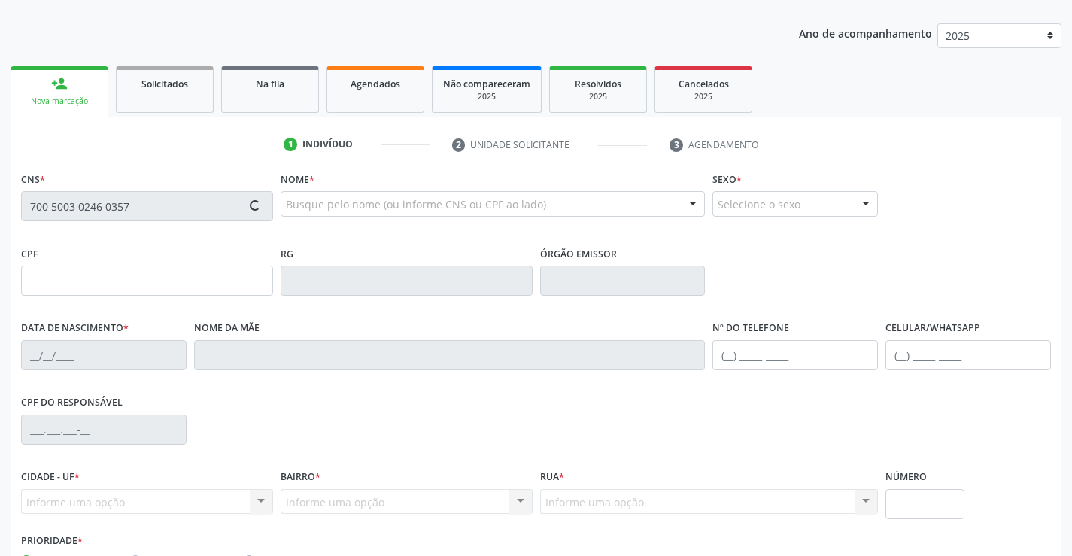
type input "01/06/1963"
type input "(74) 98832-2927"
type input "272.550.425-20"
type input "S/N"
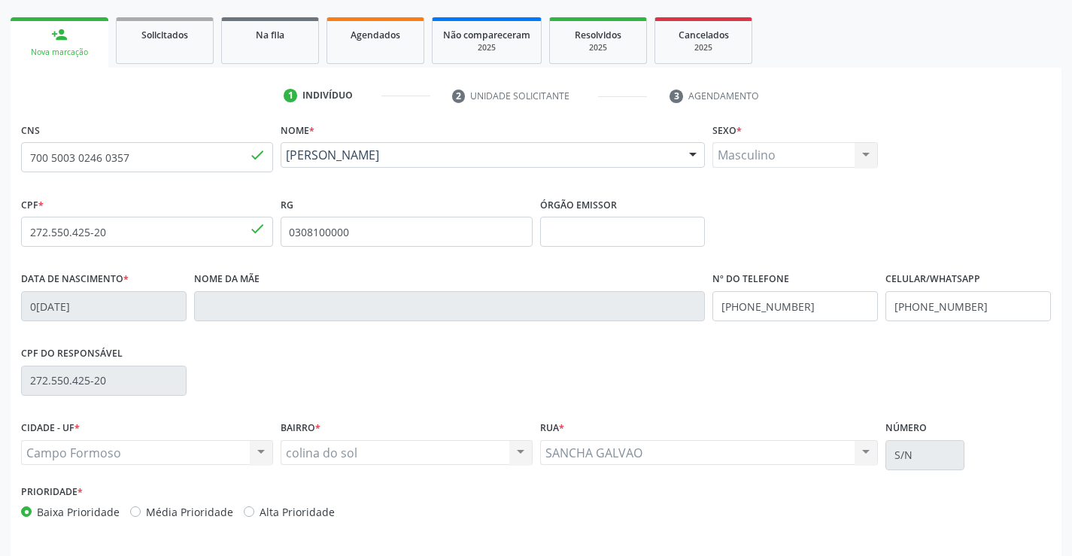
scroll to position [260, 0]
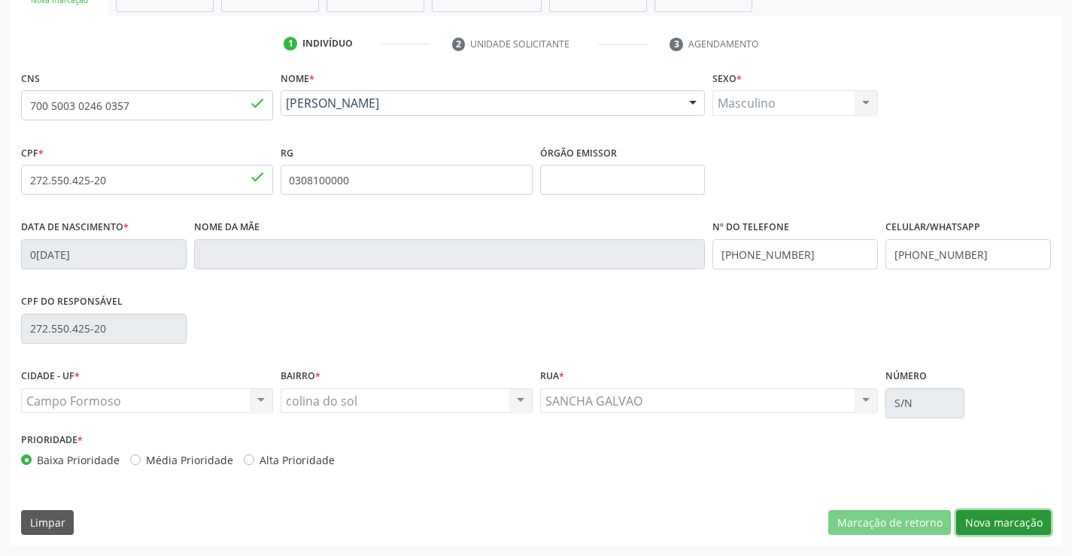
click at [1006, 525] on button "Nova marcação" at bounding box center [1004, 523] width 95 height 26
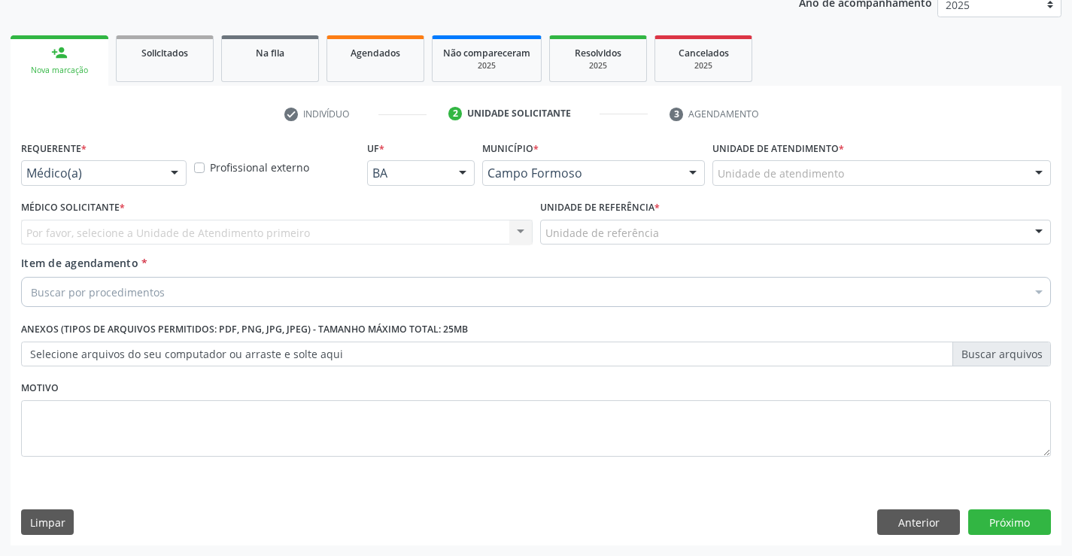
scroll to position [190, 0]
click at [102, 156] on div "Requerente * Médico(a) Médico(a) Enfermeiro(a) Paciente Nenhum resultado encont…" at bounding box center [104, 161] width 166 height 48
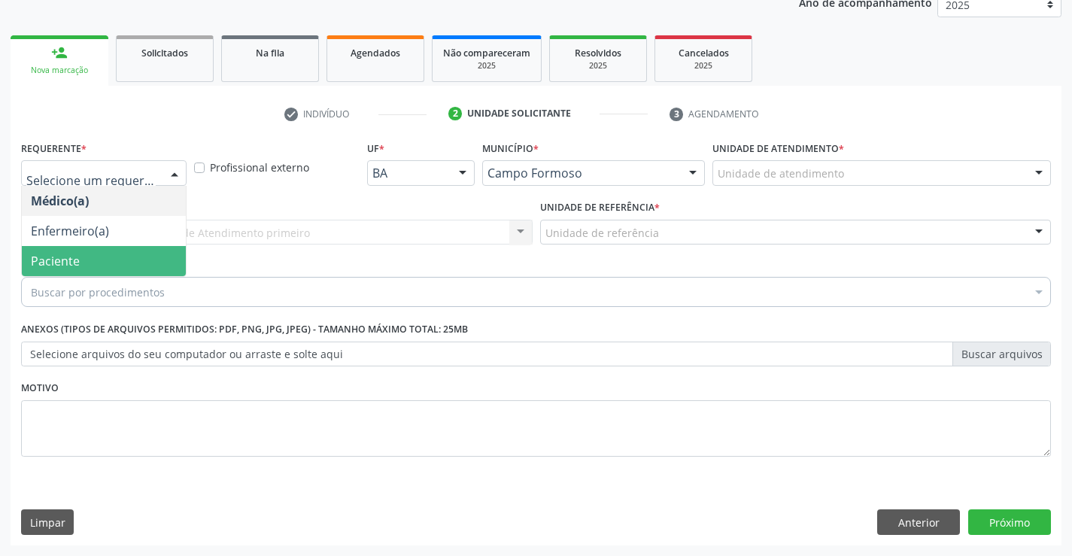
click at [111, 254] on span "Paciente" at bounding box center [104, 261] width 164 height 30
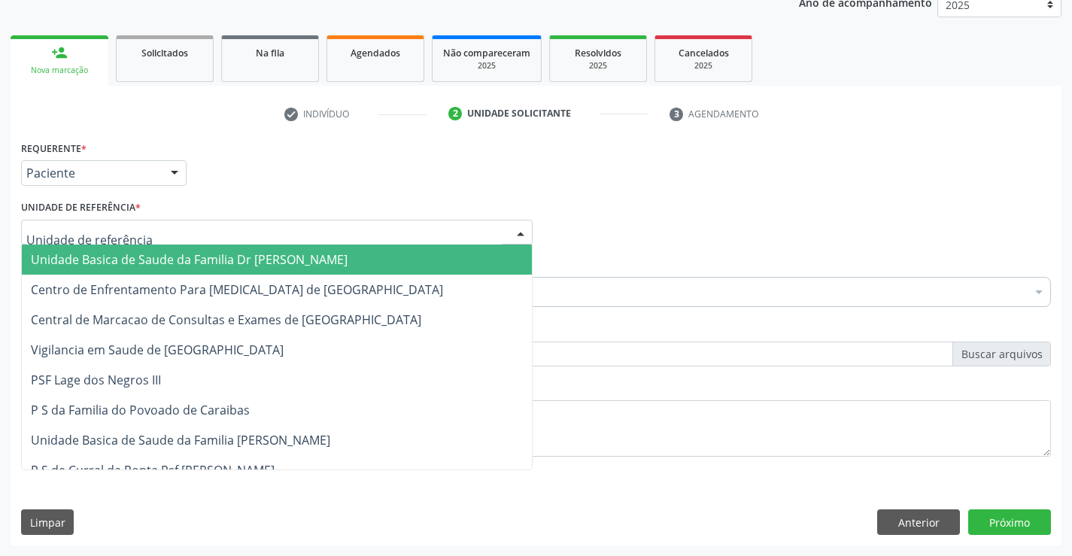
click at [141, 257] on span "Unidade Basica de Saude da Familia Dr [PERSON_NAME]" at bounding box center [189, 259] width 317 height 17
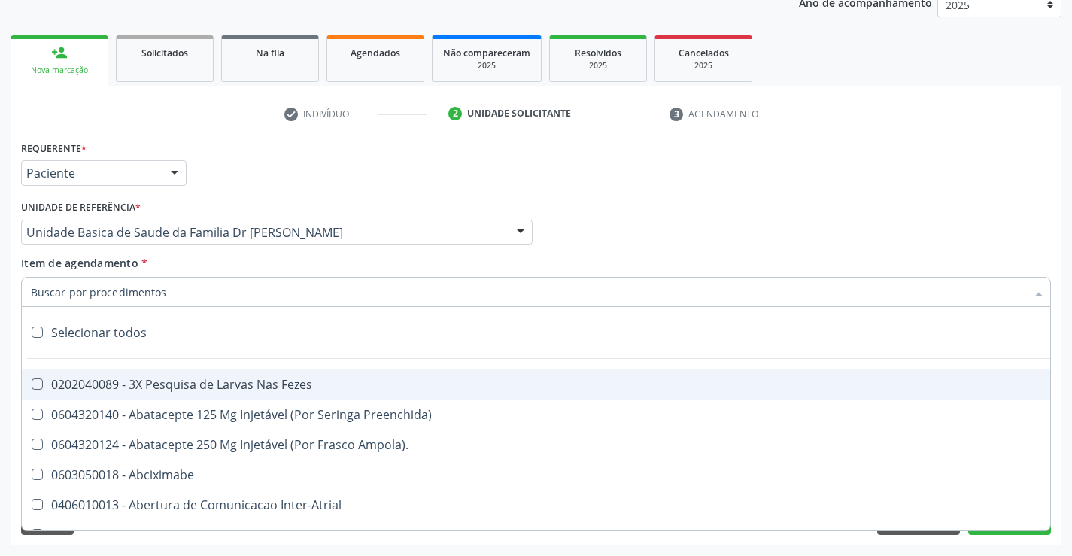
click at [162, 297] on div at bounding box center [536, 292] width 1030 height 30
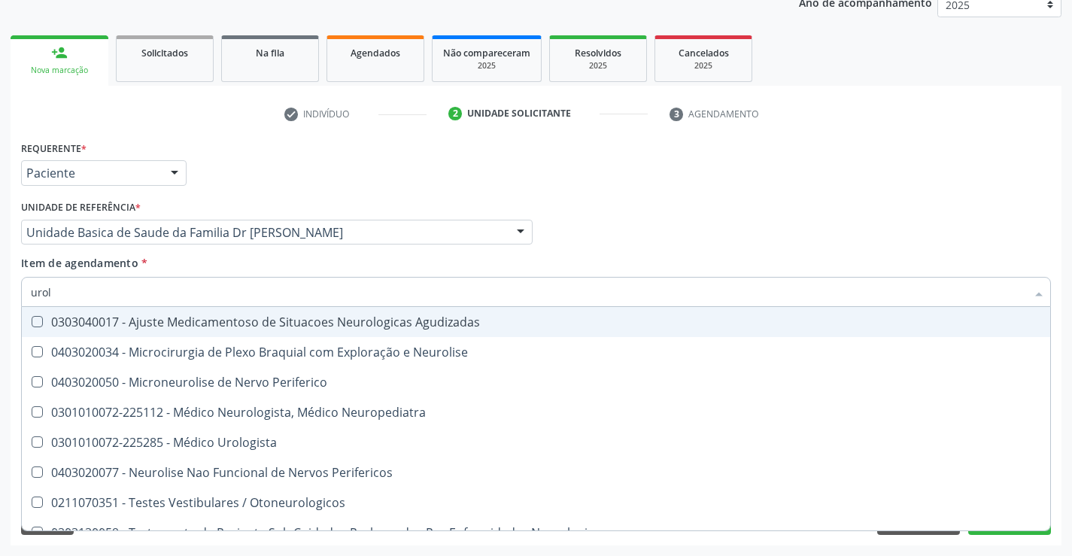
type input "urolo"
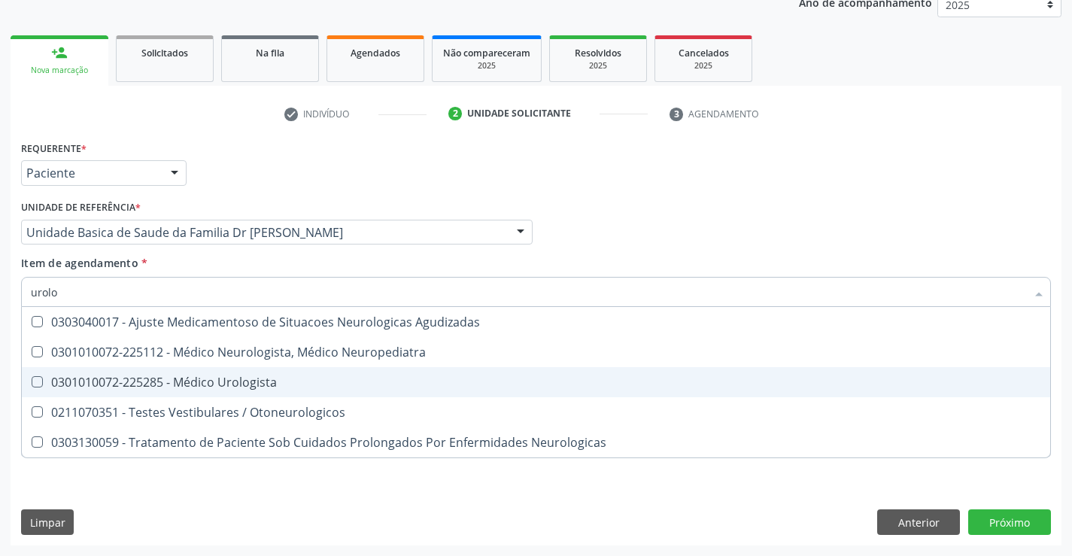
click at [257, 382] on div "0301010072-225285 - Médico Urologista" at bounding box center [536, 382] width 1011 height 12
checkbox Urologista "true"
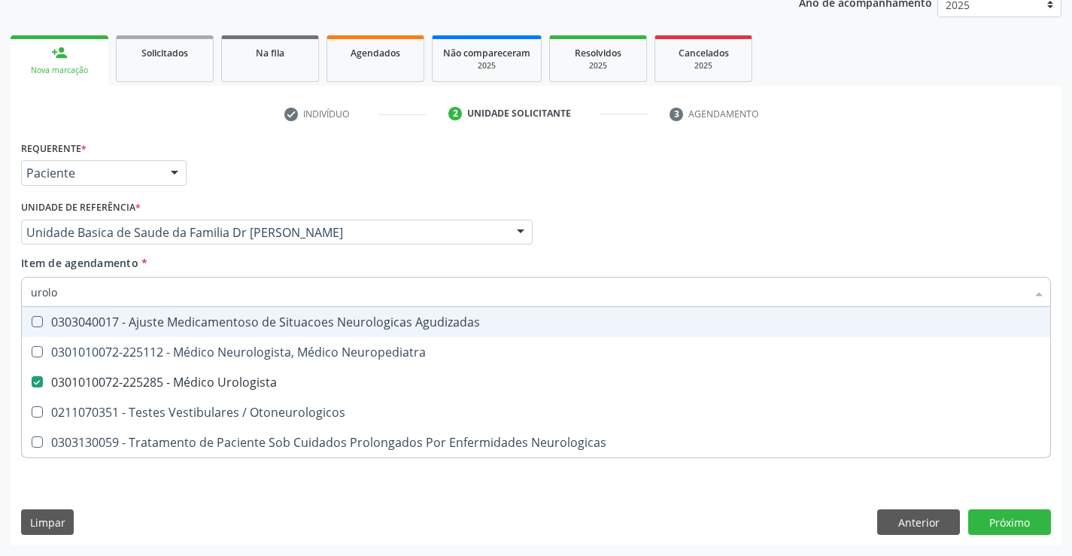
click at [315, 269] on div "Item de agendamento * urolo Desfazer seleção 0303040017 - Ajuste Medicamentoso …" at bounding box center [536, 278] width 1030 height 47
checkbox Neuropediatra "true"
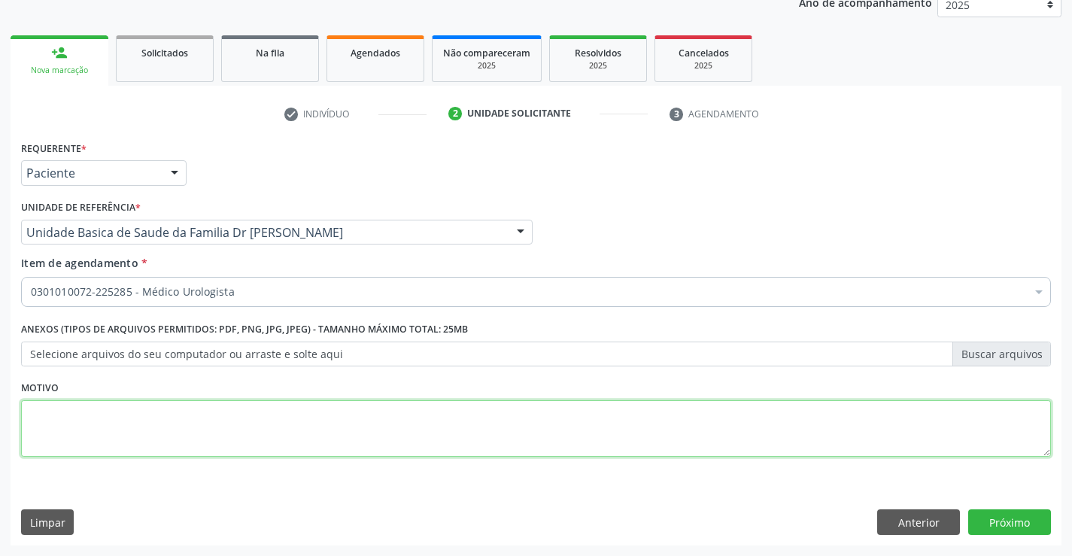
click at [160, 430] on textarea at bounding box center [536, 428] width 1030 height 57
type textarea "retorno"
click at [1003, 518] on button "Próximo" at bounding box center [1010, 523] width 83 height 26
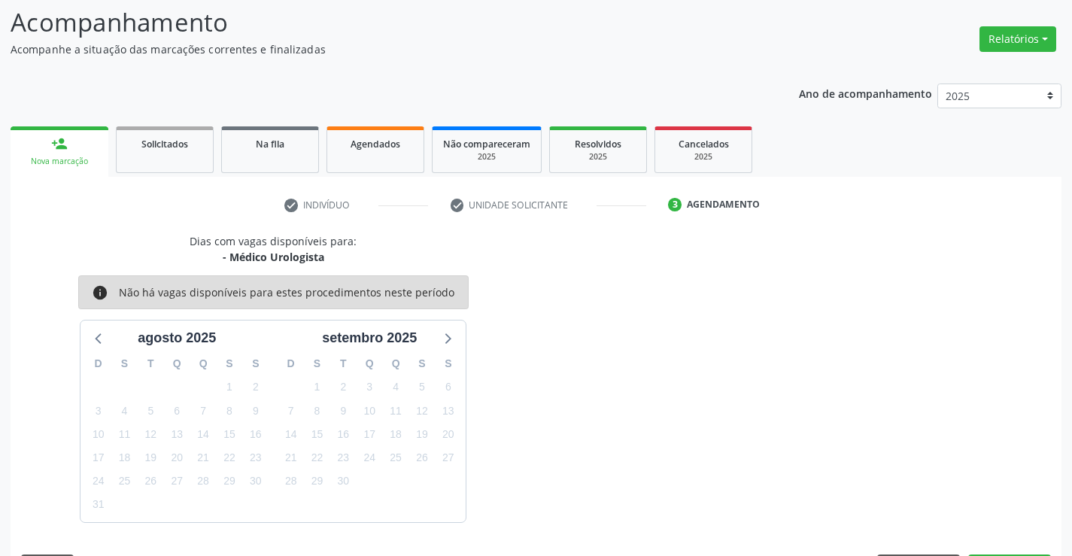
scroll to position [143, 0]
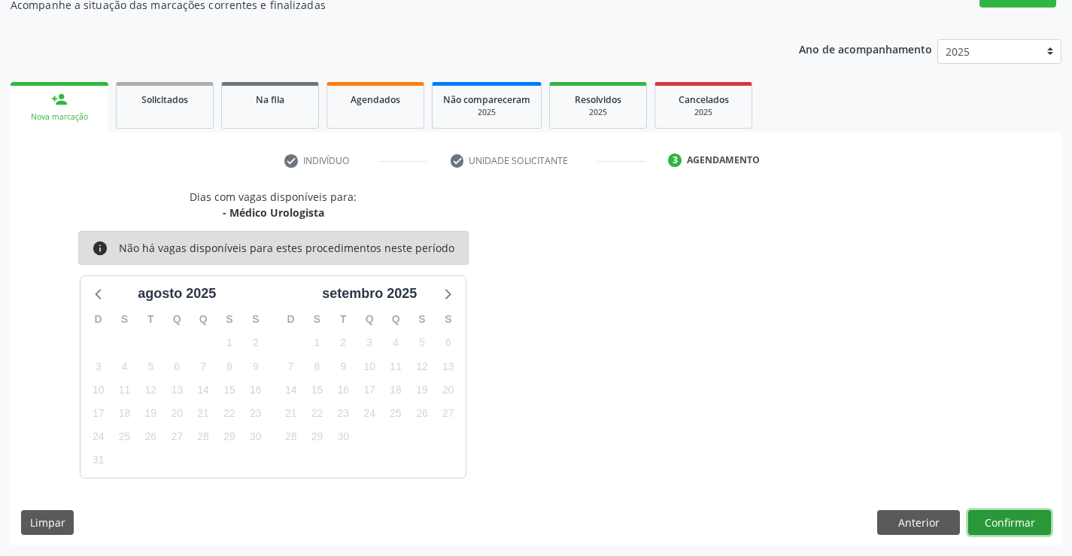
click at [1003, 518] on button "Confirmar" at bounding box center [1010, 523] width 83 height 26
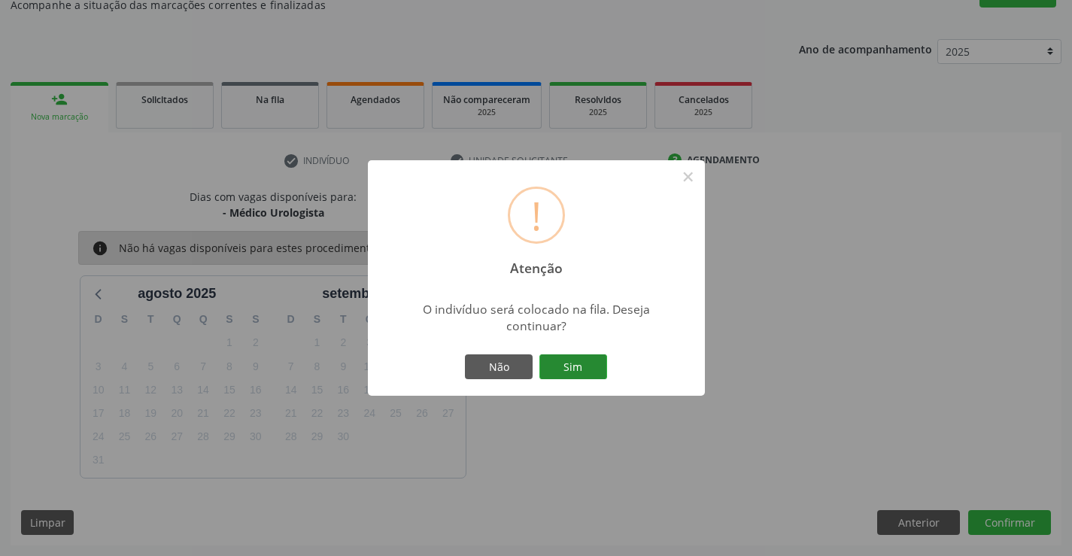
click at [573, 357] on button "Sim" at bounding box center [574, 367] width 68 height 26
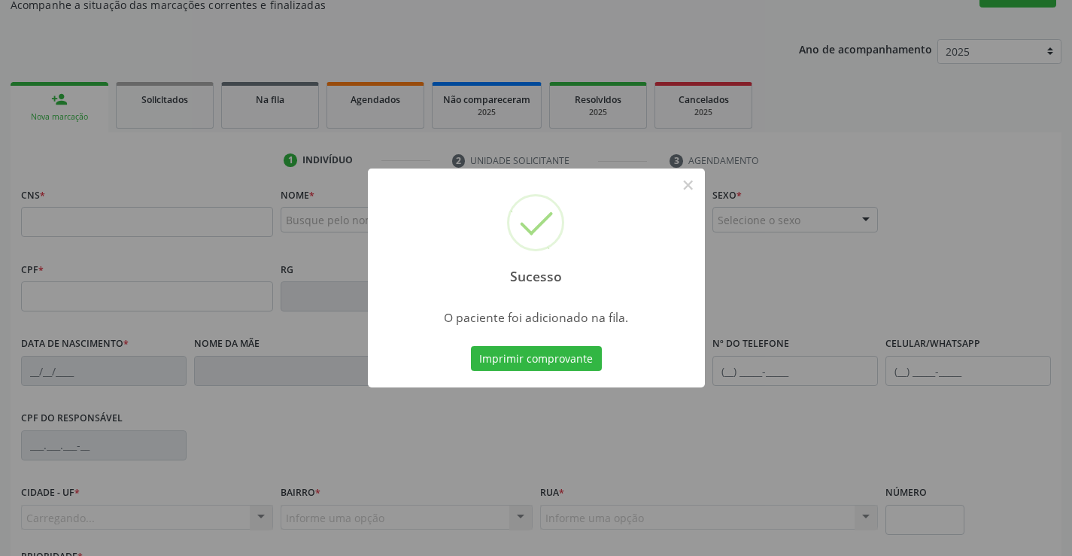
click at [573, 357] on button "Imprimir comprovante" at bounding box center [536, 359] width 131 height 26
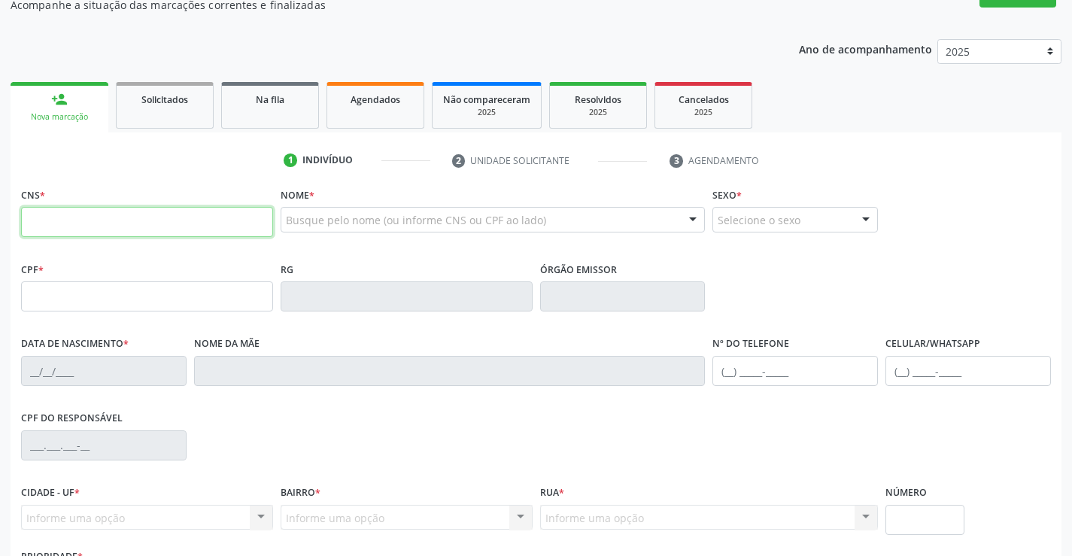
click at [126, 219] on input "text" at bounding box center [147, 222] width 252 height 30
click at [63, 227] on input "text" at bounding box center [147, 222] width 252 height 30
type input "704 8045 1331 8945"
type input "002.776.385-42"
type input "0331552833"
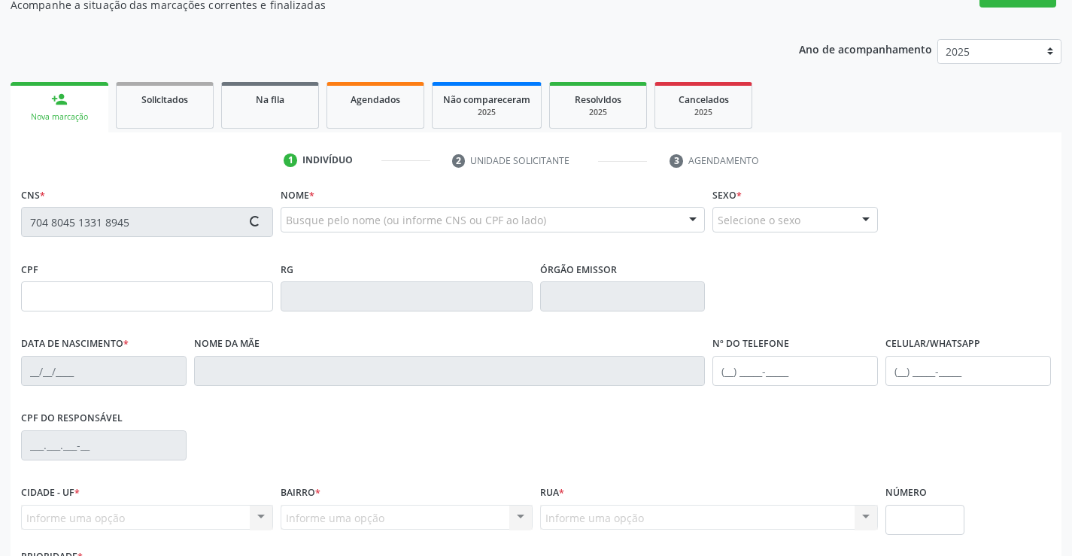
type input "04/09/1965"
type input "(74) 99192-6946"
type input "002.776.385-42"
type input "sn"
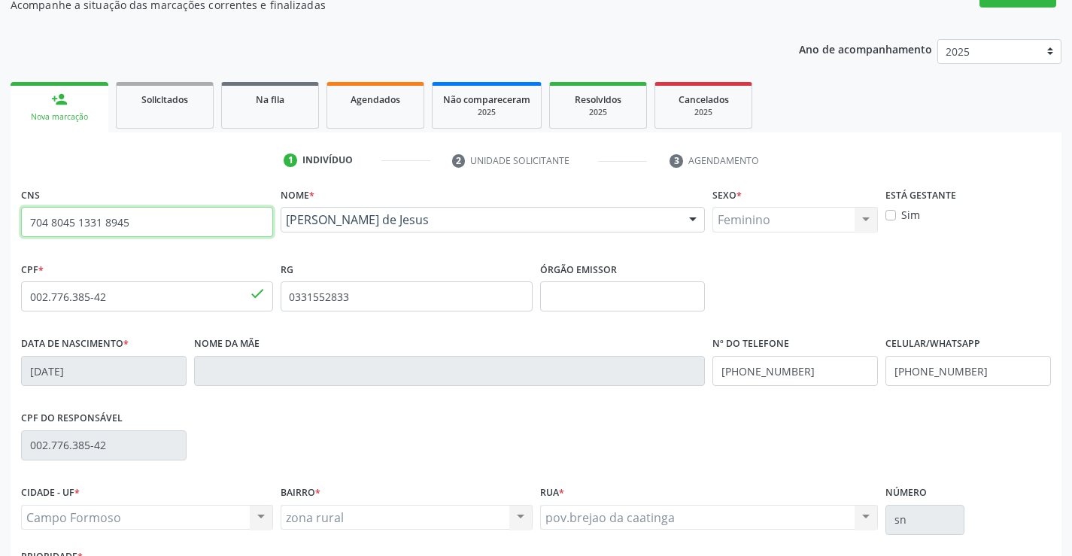
drag, startPoint x: 28, startPoint y: 221, endPoint x: 139, endPoint y: 232, distance: 112.0
click at [139, 232] on input "704 8045 1331 8945" at bounding box center [147, 222] width 252 height 30
click at [1052, 327] on div "CPF * 002.776.385-42 done RG 0331552833 Órgão emissor" at bounding box center [536, 295] width 1038 height 75
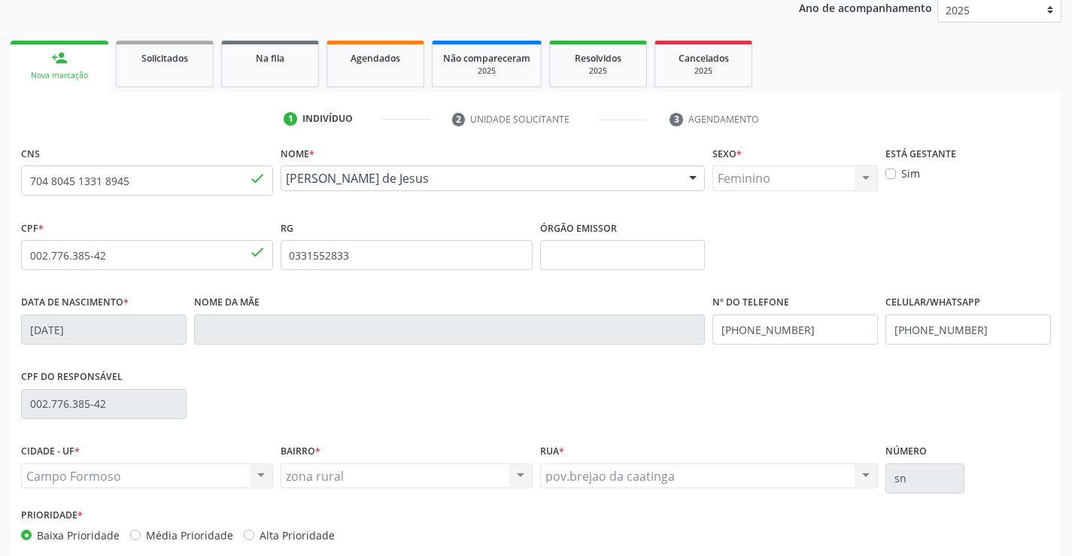
scroll to position [260, 0]
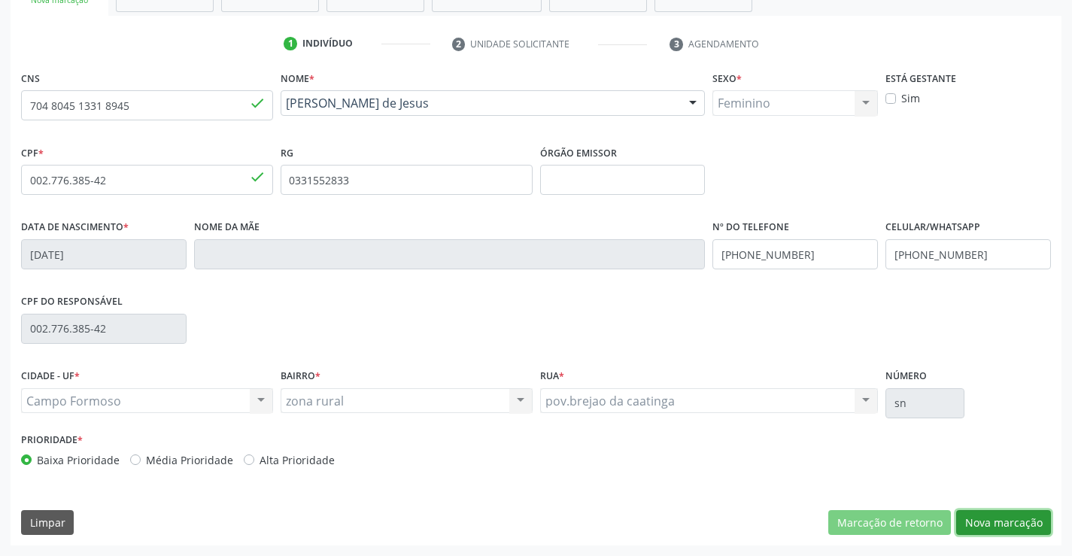
click at [1009, 519] on button "Nova marcação" at bounding box center [1004, 523] width 95 height 26
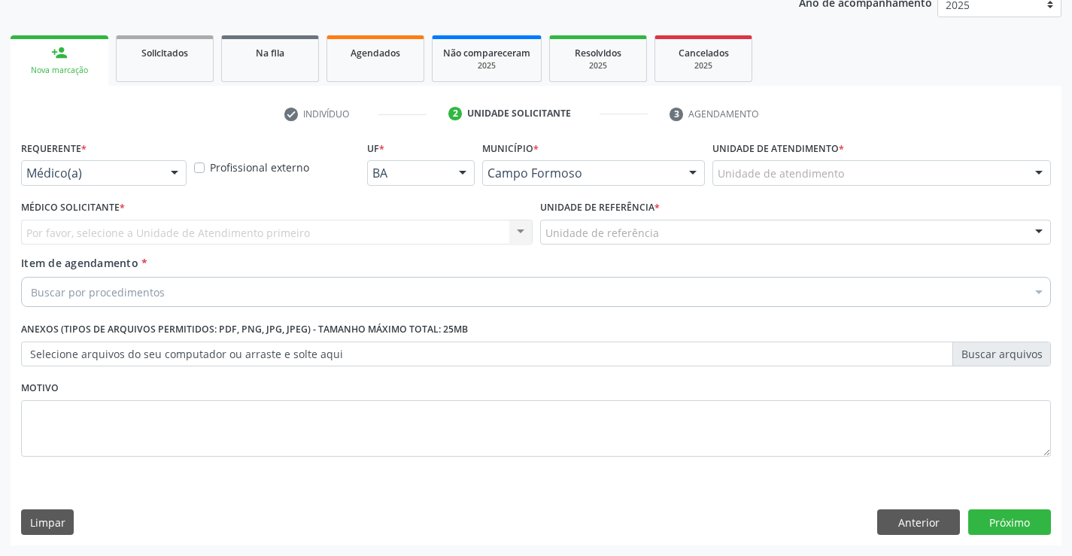
scroll to position [190, 0]
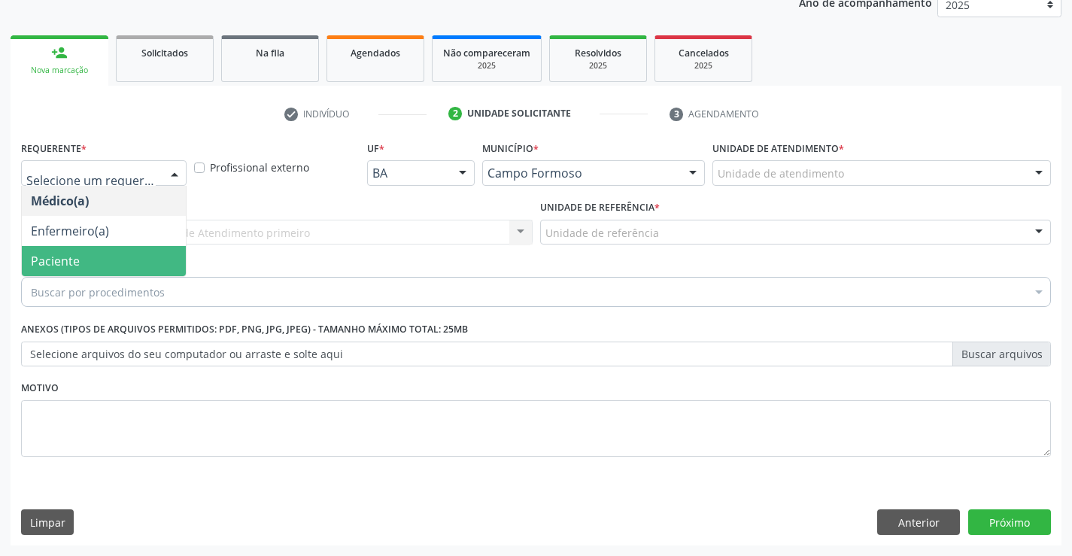
click at [71, 262] on span "Paciente" at bounding box center [55, 261] width 49 height 17
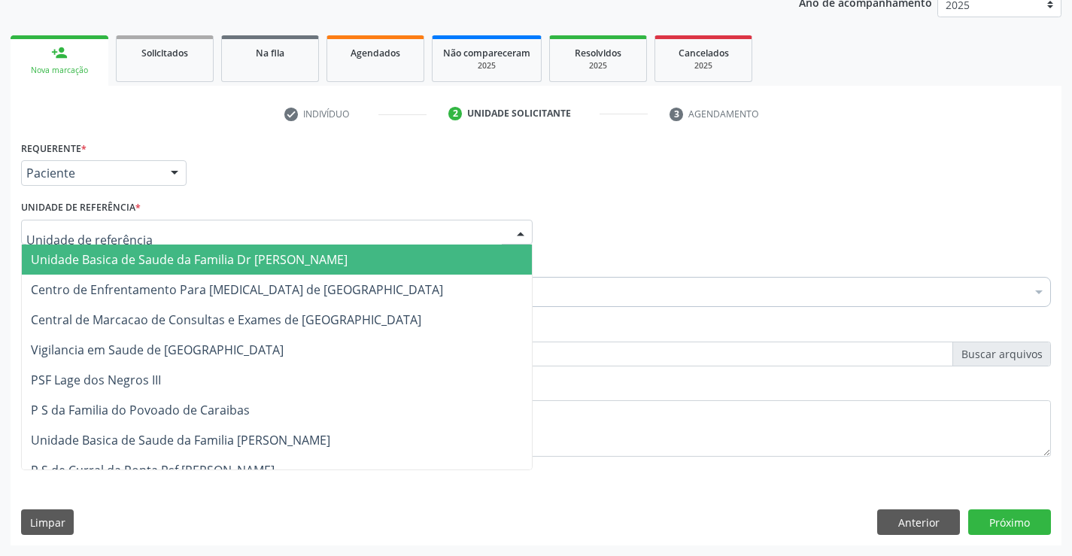
click at [128, 265] on span "Unidade Basica de Saude da Familia Dr [PERSON_NAME]" at bounding box center [189, 259] width 317 height 17
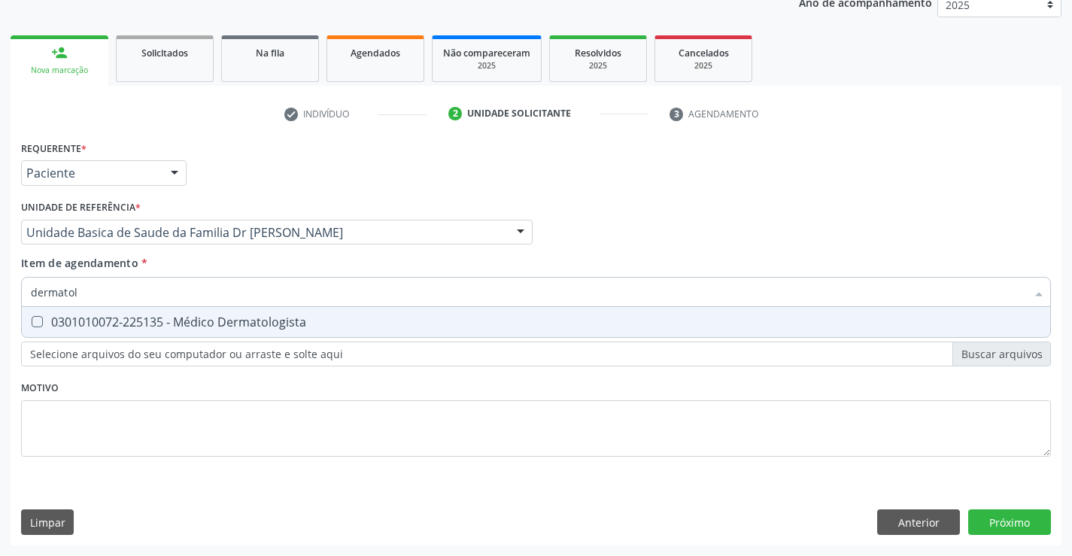
type input "dermatolo"
click at [228, 316] on div "0301010072-225135 - Médico Dermatologista" at bounding box center [536, 322] width 1011 height 12
checkbox Dermatologista "true"
click at [1002, 517] on div "Requerente * Paciente Médico(a) Enfermeiro(a) Paciente Nenhum resultado encontr…" at bounding box center [536, 341] width 1051 height 409
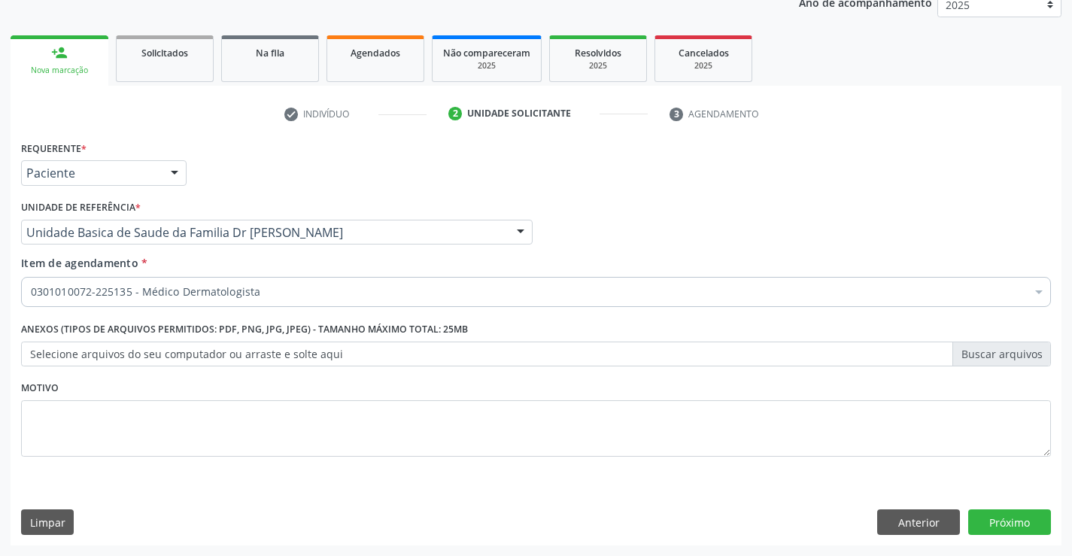
scroll to position [190, 0]
click at [998, 519] on button "Próximo" at bounding box center [1010, 523] width 83 height 26
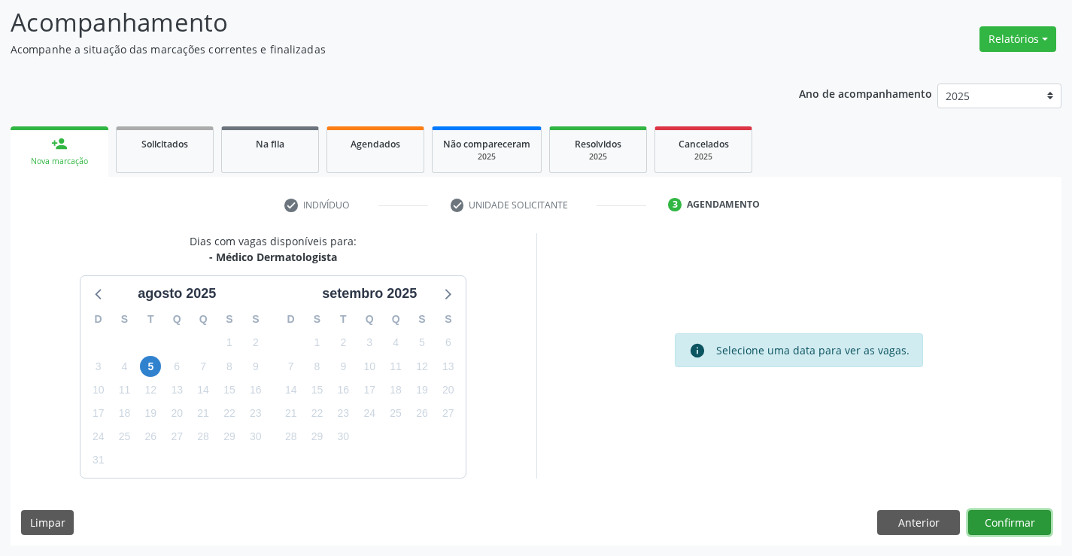
click at [998, 519] on button "Confirmar" at bounding box center [1010, 523] width 83 height 26
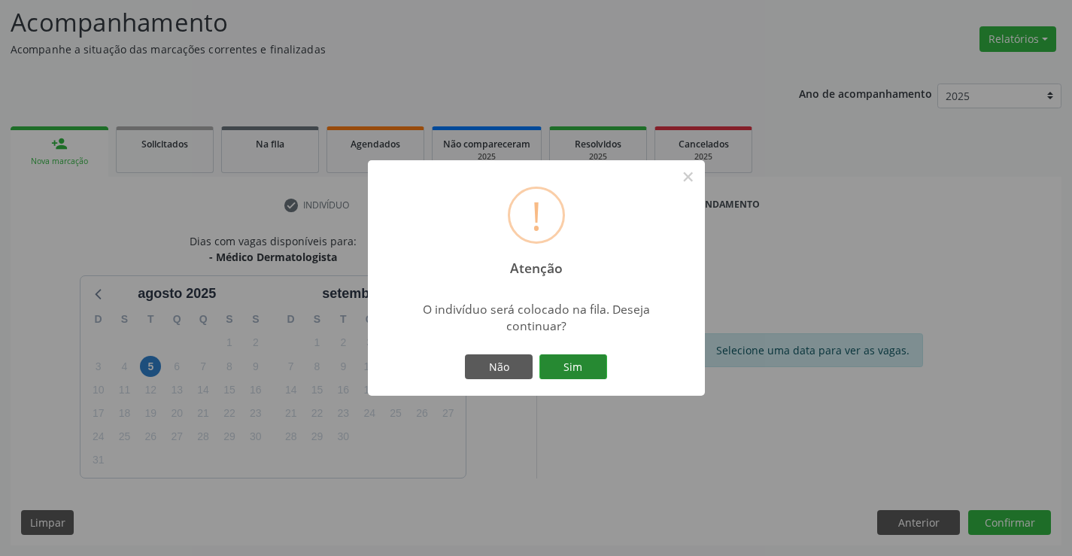
click at [581, 361] on button "Sim" at bounding box center [574, 367] width 68 height 26
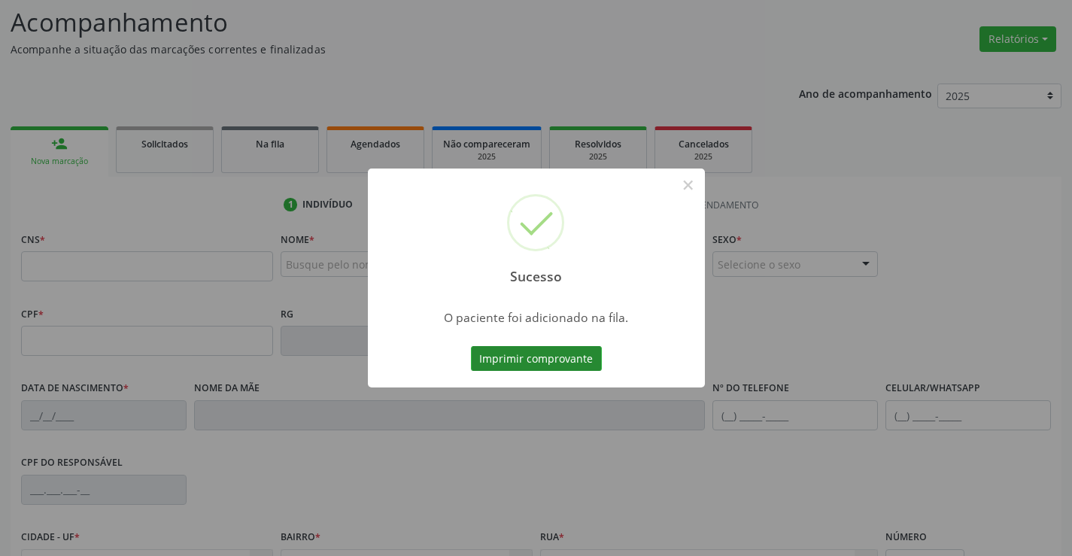
click at [557, 357] on button "Imprimir comprovante" at bounding box center [536, 359] width 131 height 26
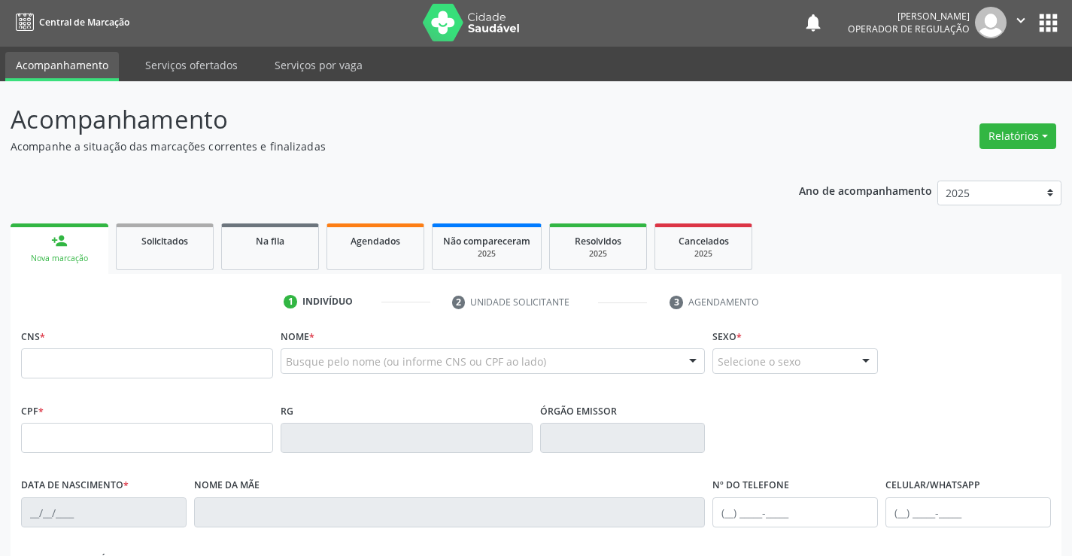
scroll to position [0, 0]
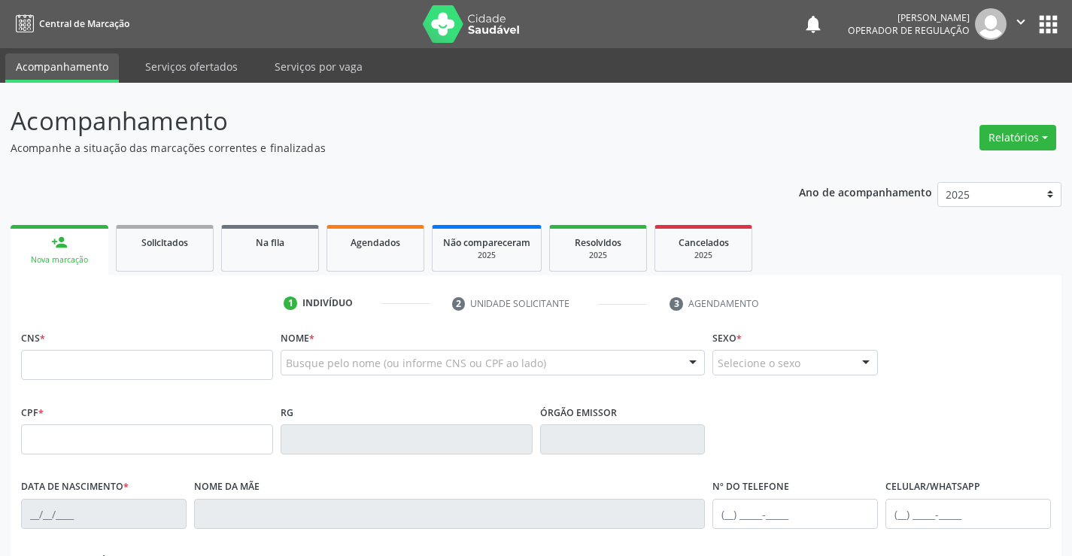
click at [1021, 16] on icon "" at bounding box center [1021, 22] width 17 height 17
click at [972, 90] on link "Sair" at bounding box center [983, 91] width 104 height 21
